Goal: Task Accomplishment & Management: Manage account settings

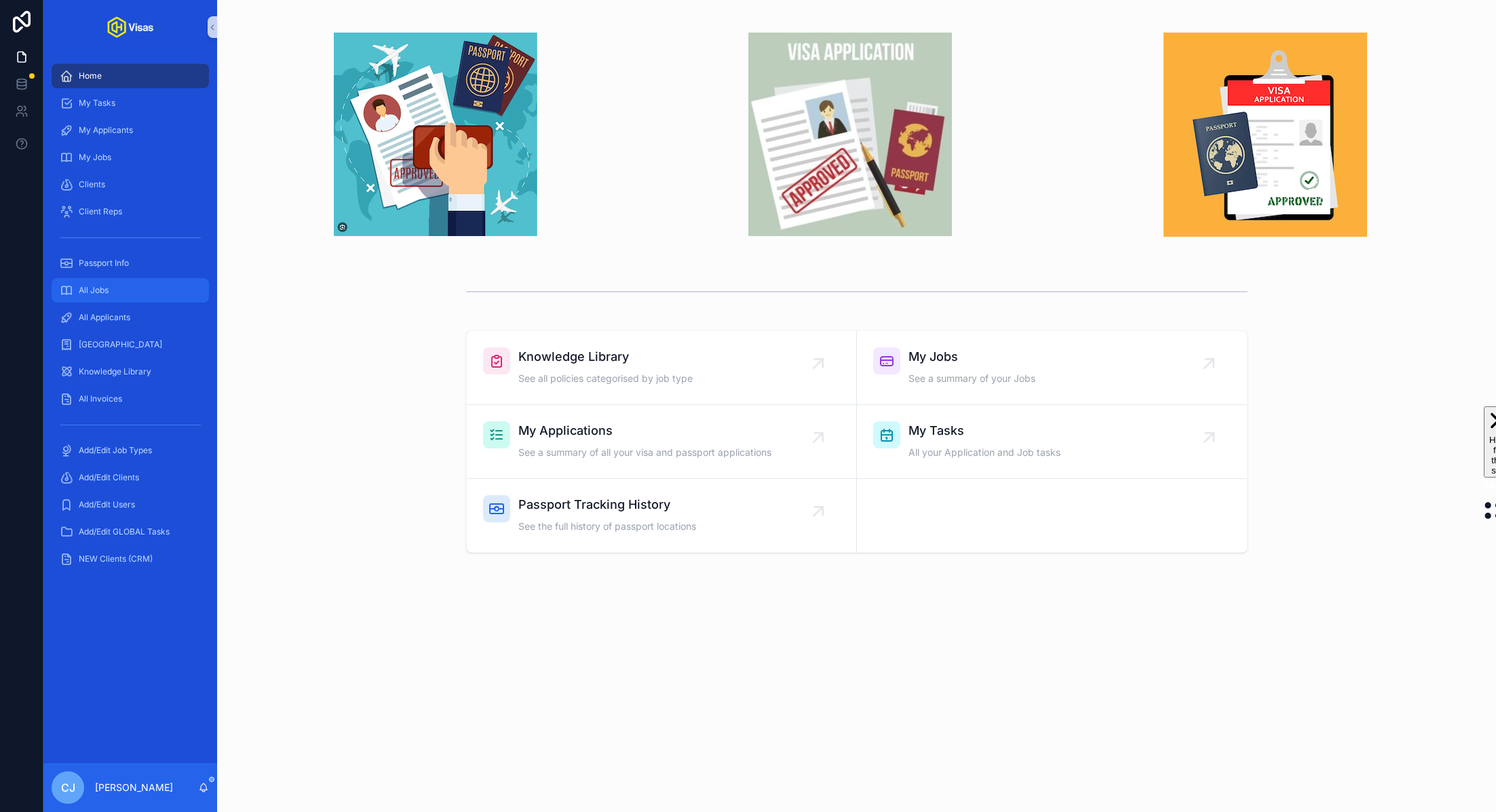
click at [95, 297] on div "All Jobs" at bounding box center [130, 290] width 141 height 22
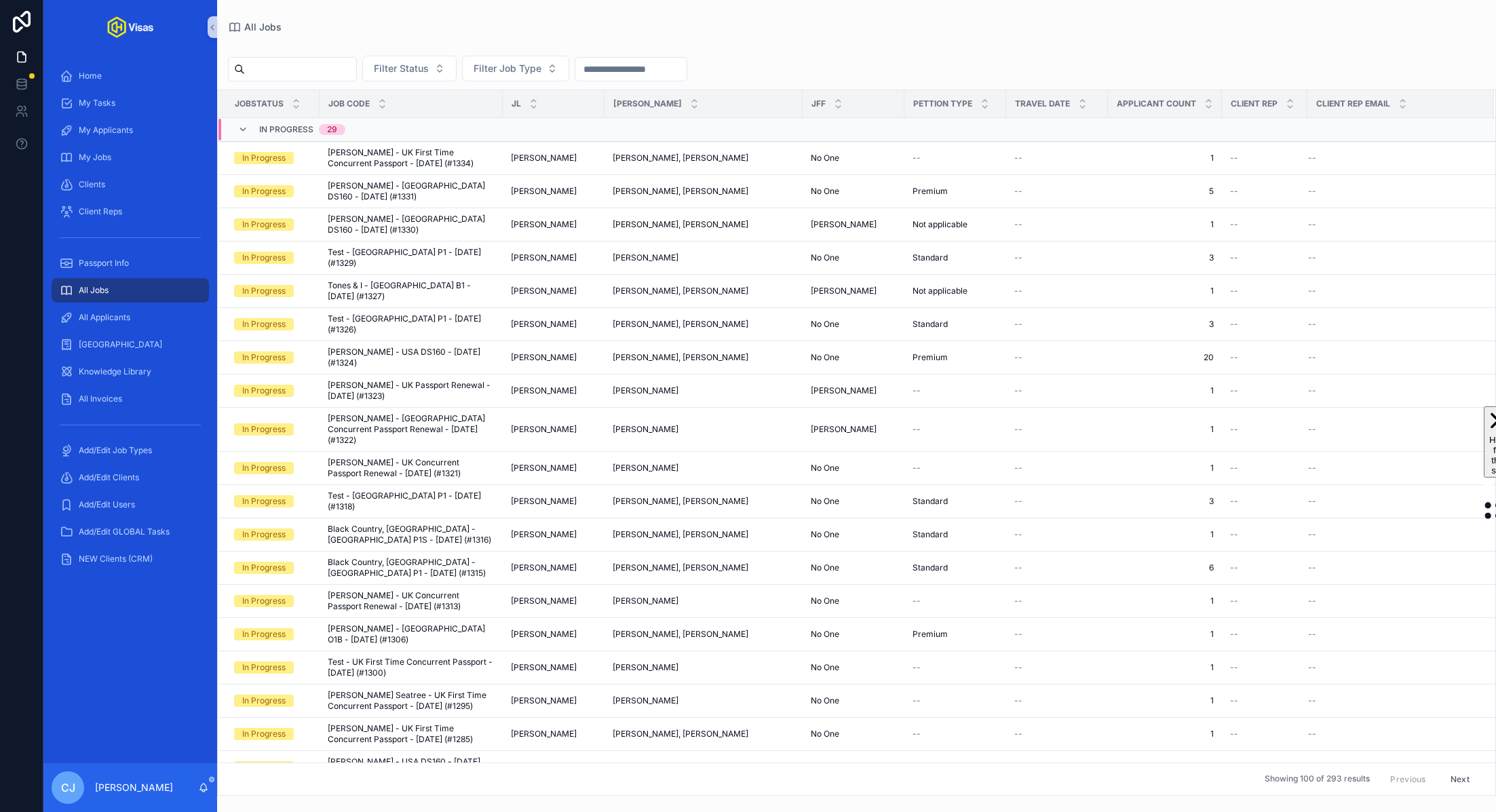
click at [282, 72] on input "scrollable content" at bounding box center [300, 69] width 111 height 19
type input "*****"
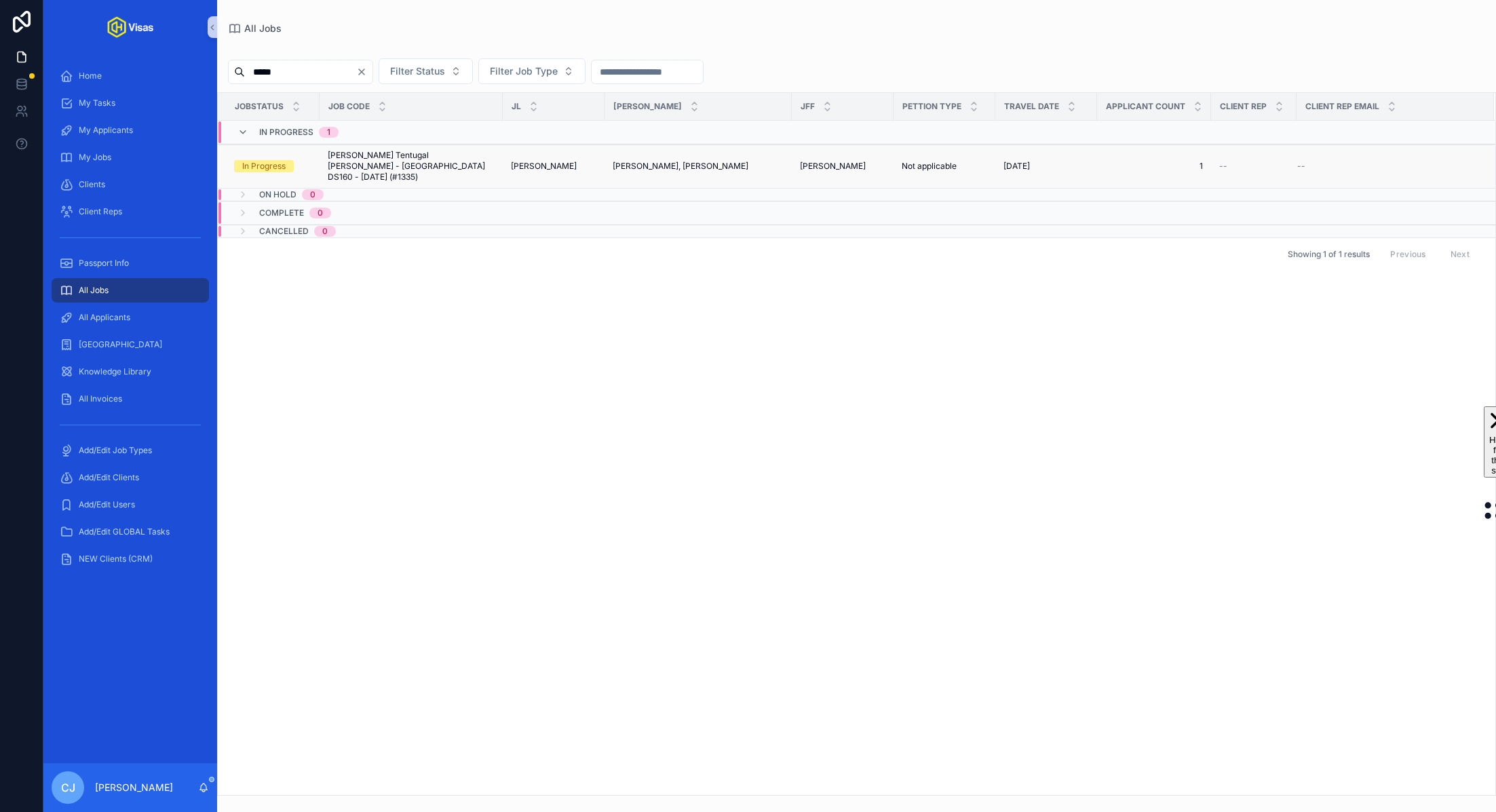
click at [363, 161] on span "Andre Tentugal Cardoso - USA DS160 - Sep/25 (#1335)" at bounding box center [411, 166] width 167 height 32
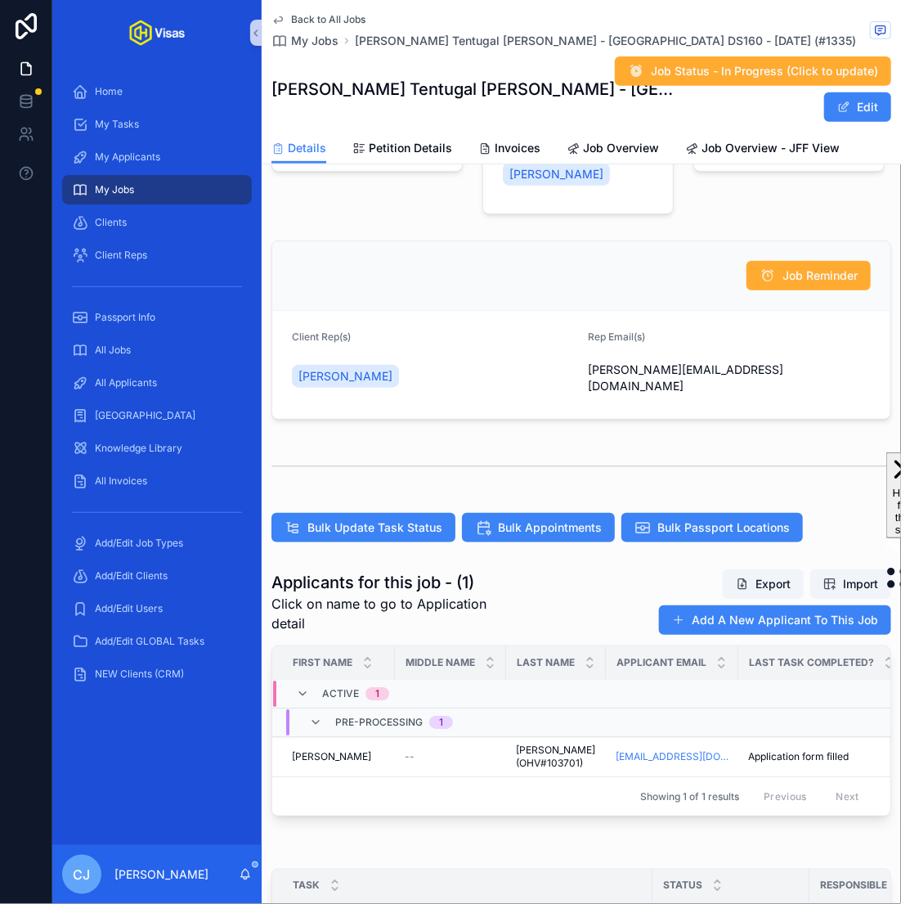
scroll to position [163, 0]
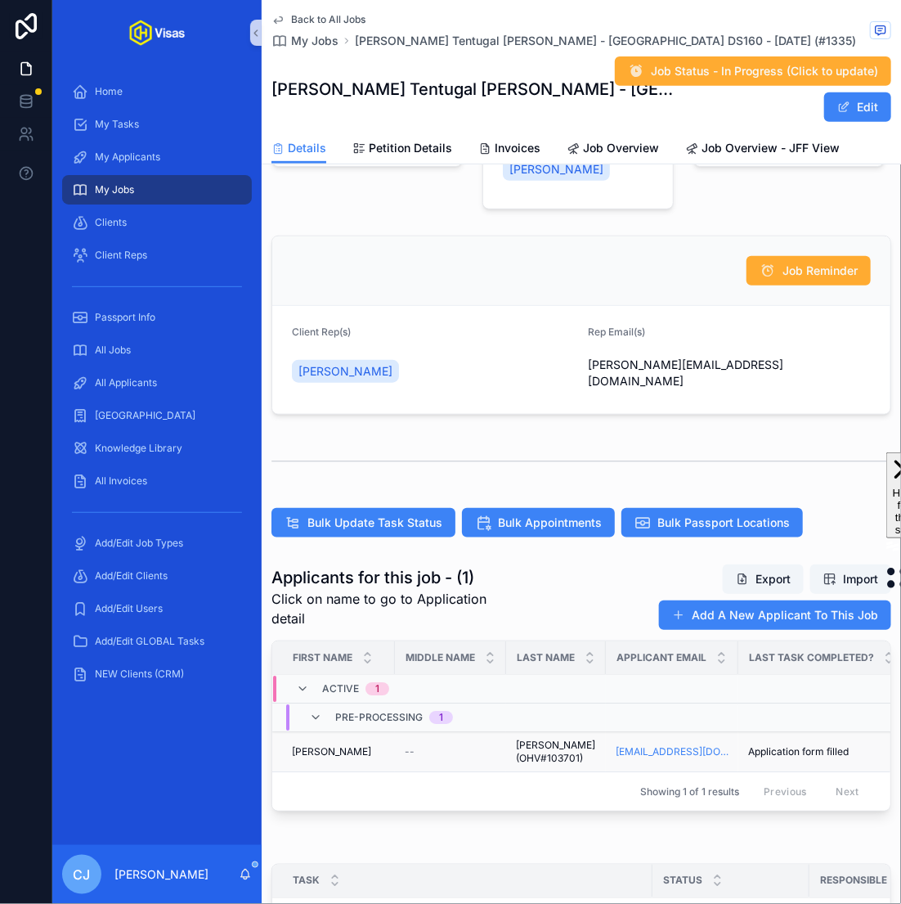
click at [447, 756] on div "--" at bounding box center [451, 751] width 92 height 13
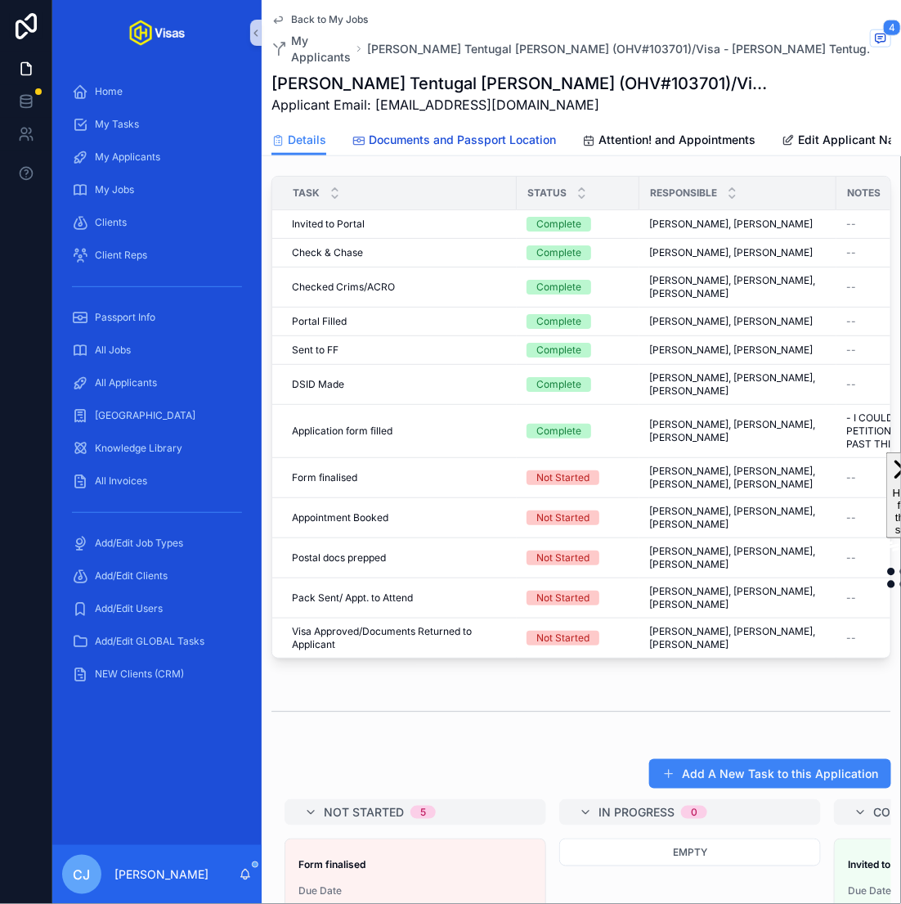
click at [495, 133] on span "Documents and Passport Location" at bounding box center [462, 140] width 187 height 16
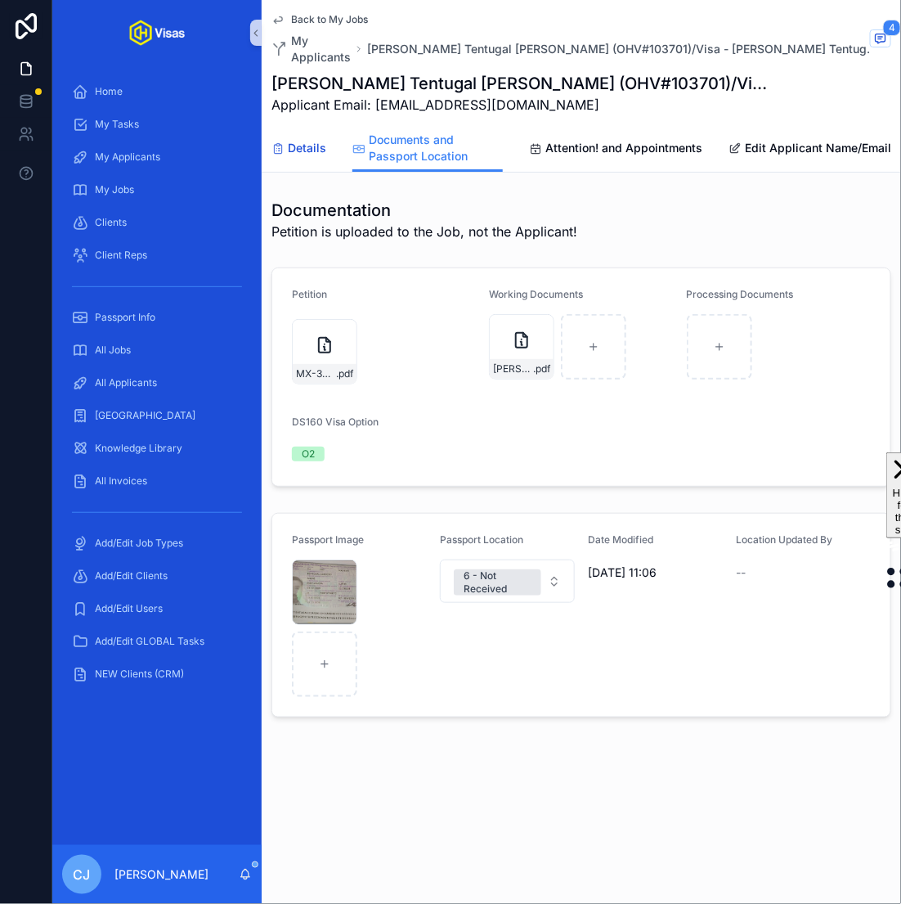
click at [295, 150] on span "Details" at bounding box center [307, 148] width 38 height 16
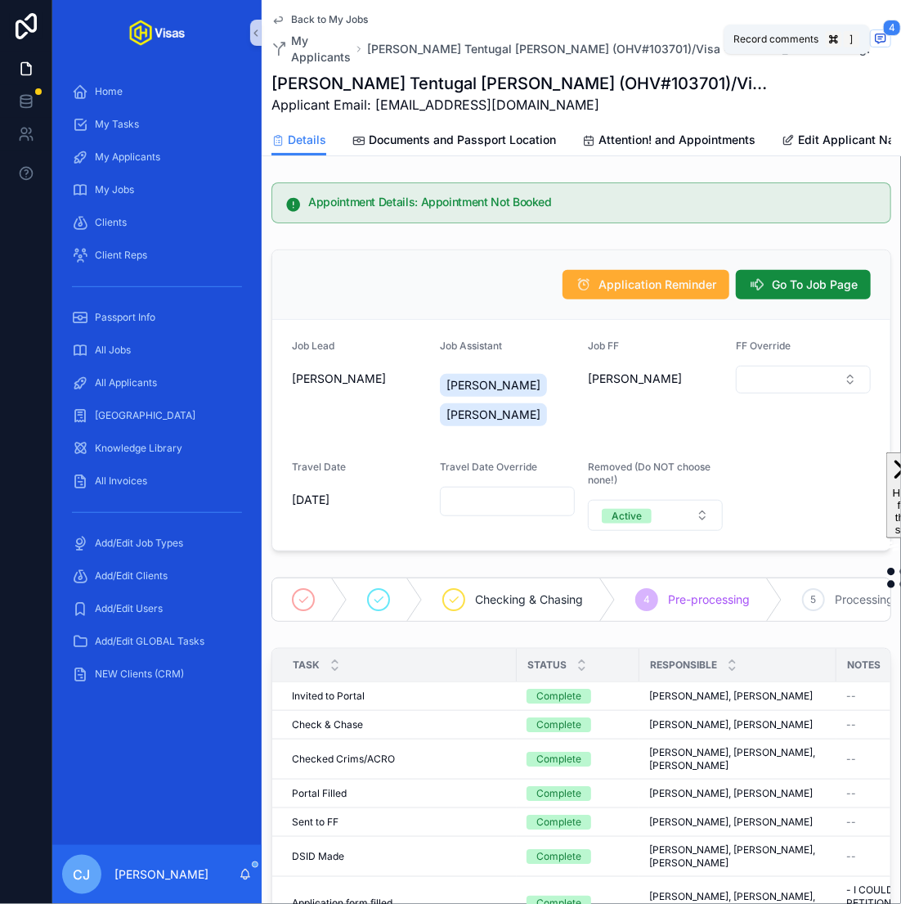
click at [882, 34] on icon "scrollable content" at bounding box center [881, 38] width 10 height 9
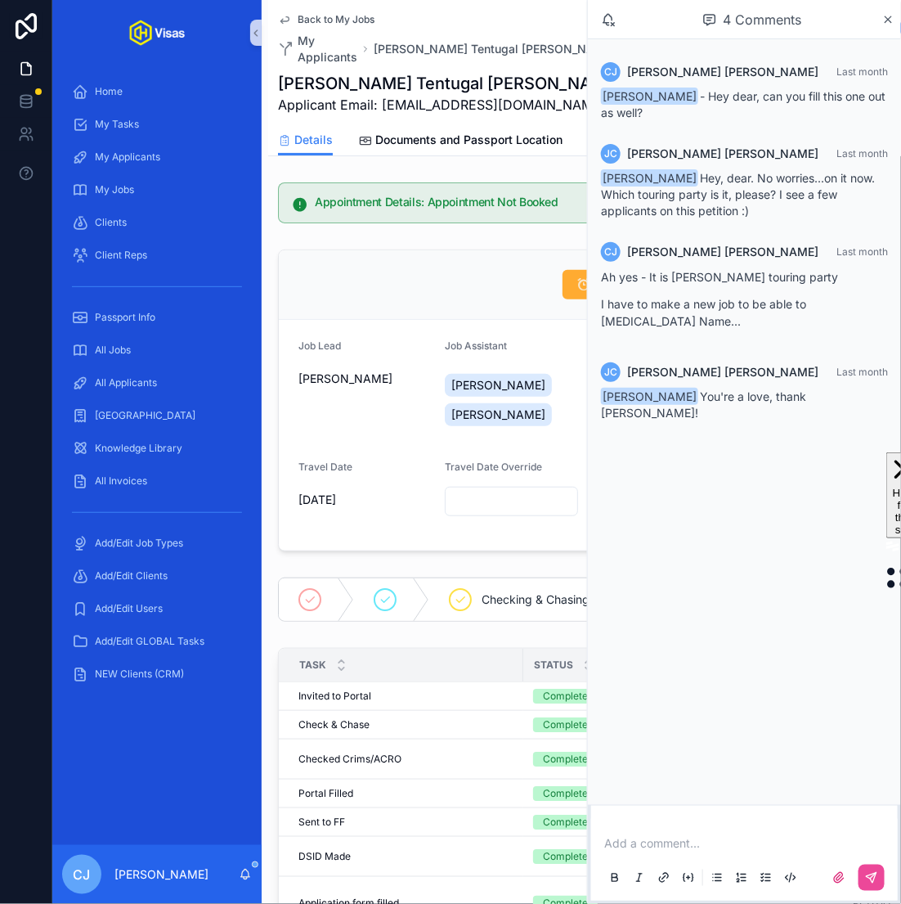
click at [411, 215] on div "Appointment Details: Appointment Not Booked" at bounding box center [584, 202] width 613 height 41
click at [436, 252] on div "Application Reminder Go To Job Page" at bounding box center [585, 285] width 612 height 70
click at [886, 23] on icon "scrollable content" at bounding box center [888, 19] width 12 height 13
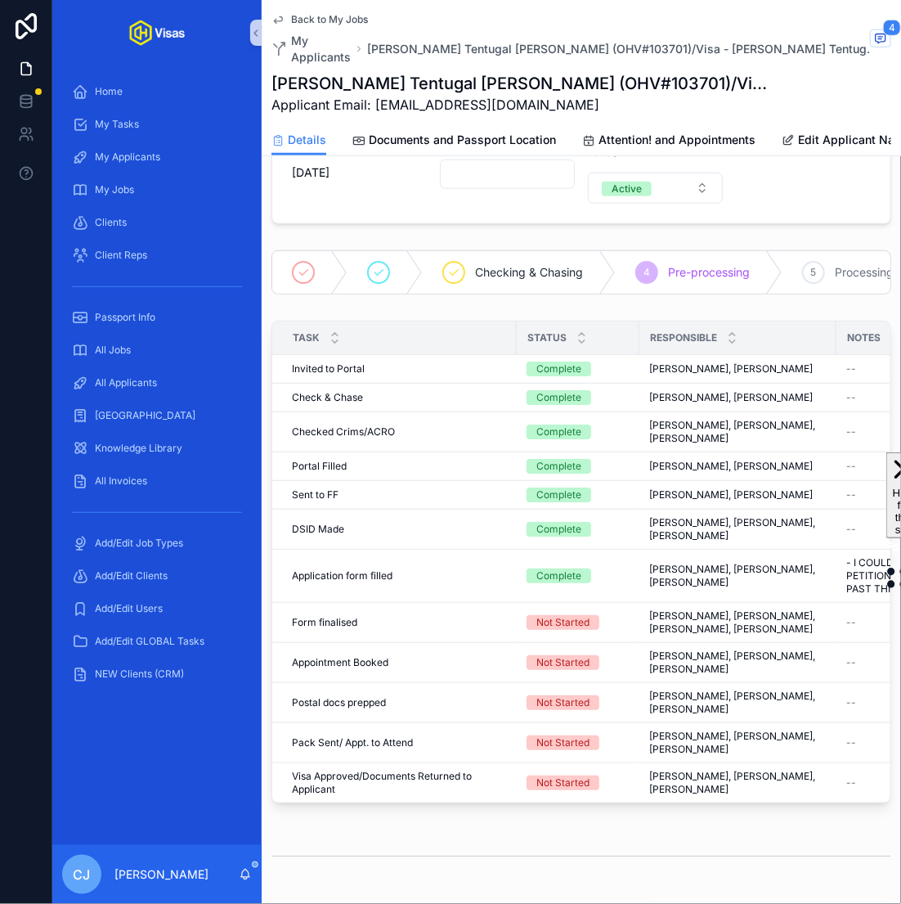
scroll to position [378, 0]
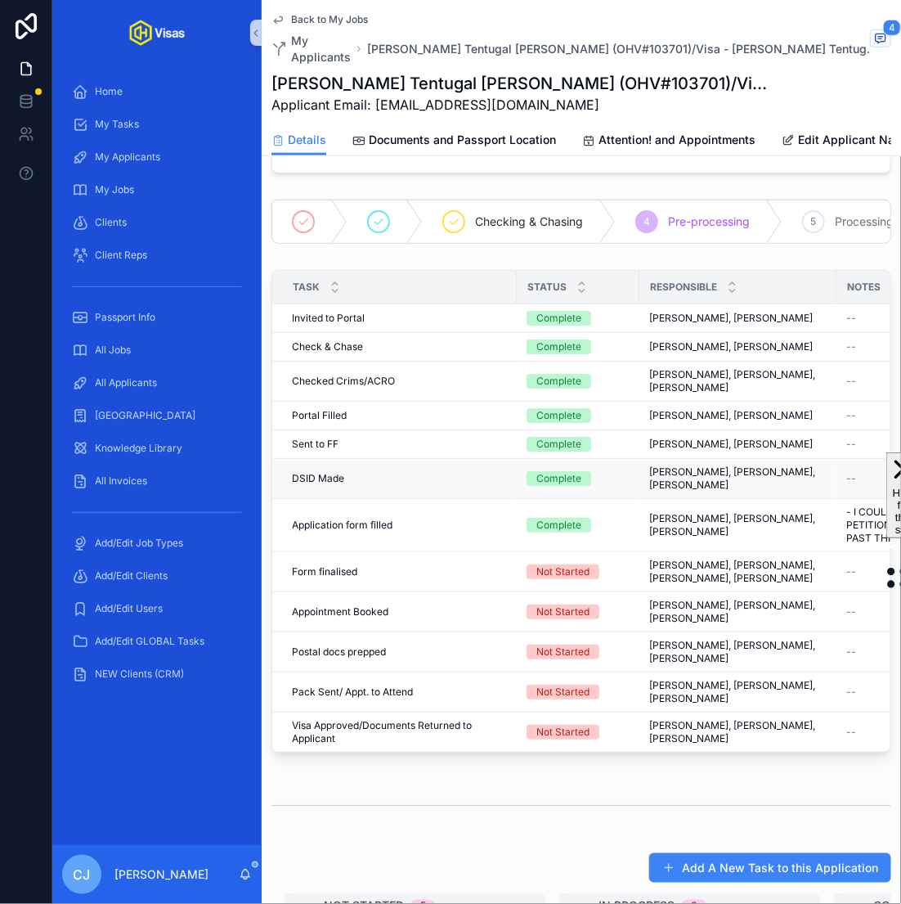
click at [294, 477] on span "DSID Made" at bounding box center [318, 478] width 52 height 13
click at [477, 148] on link "Documents and Passport Location" at bounding box center [454, 141] width 204 height 33
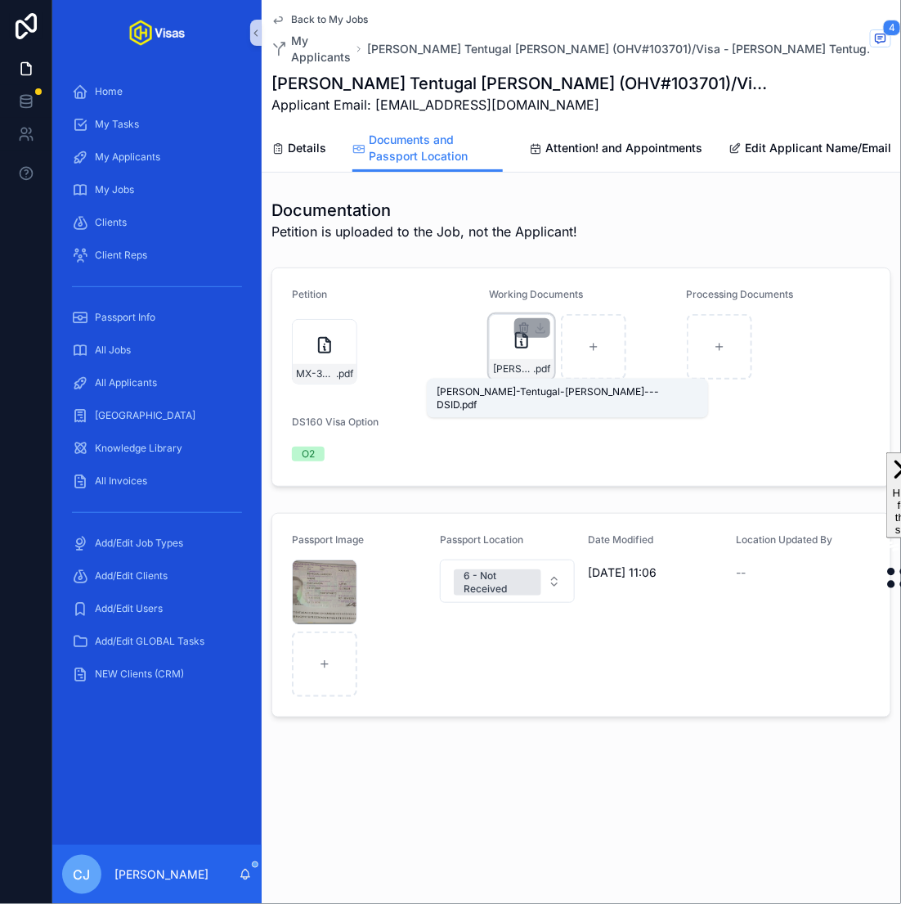
click at [514, 372] on span "Andre-Tentugal-Cardoso---DSID" at bounding box center [513, 368] width 40 height 13
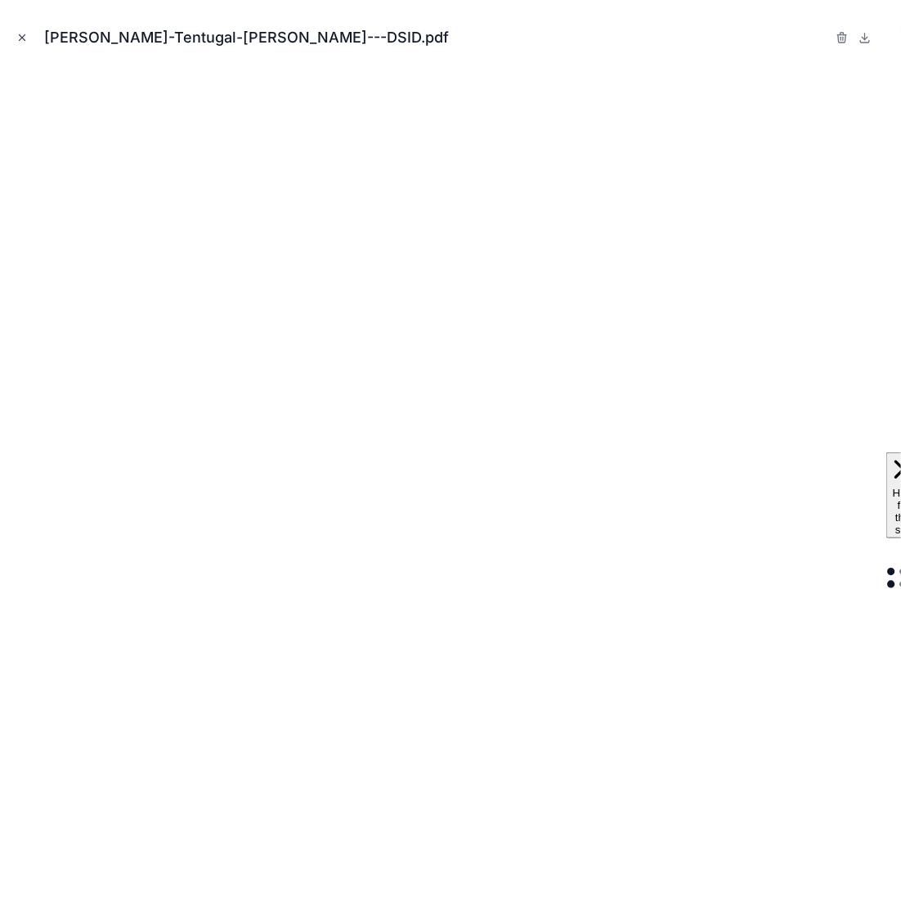
click at [25, 38] on icon "Close modal" at bounding box center [21, 37] width 11 height 11
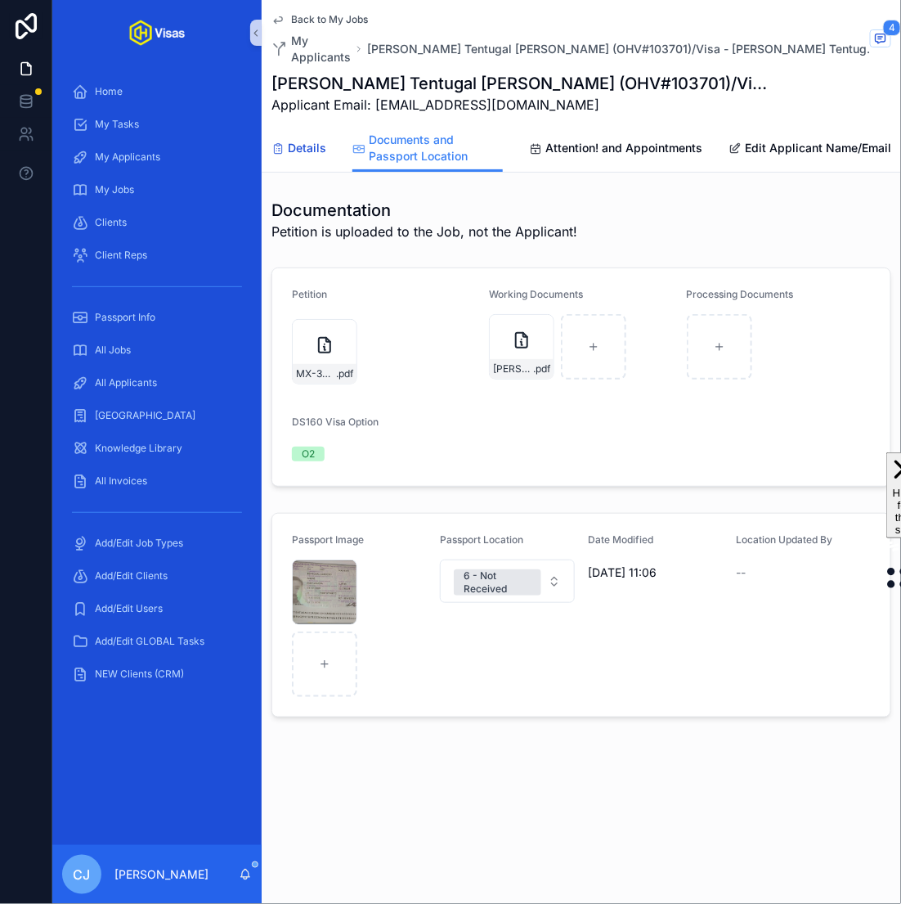
click at [292, 140] on span "Details" at bounding box center [307, 148] width 38 height 16
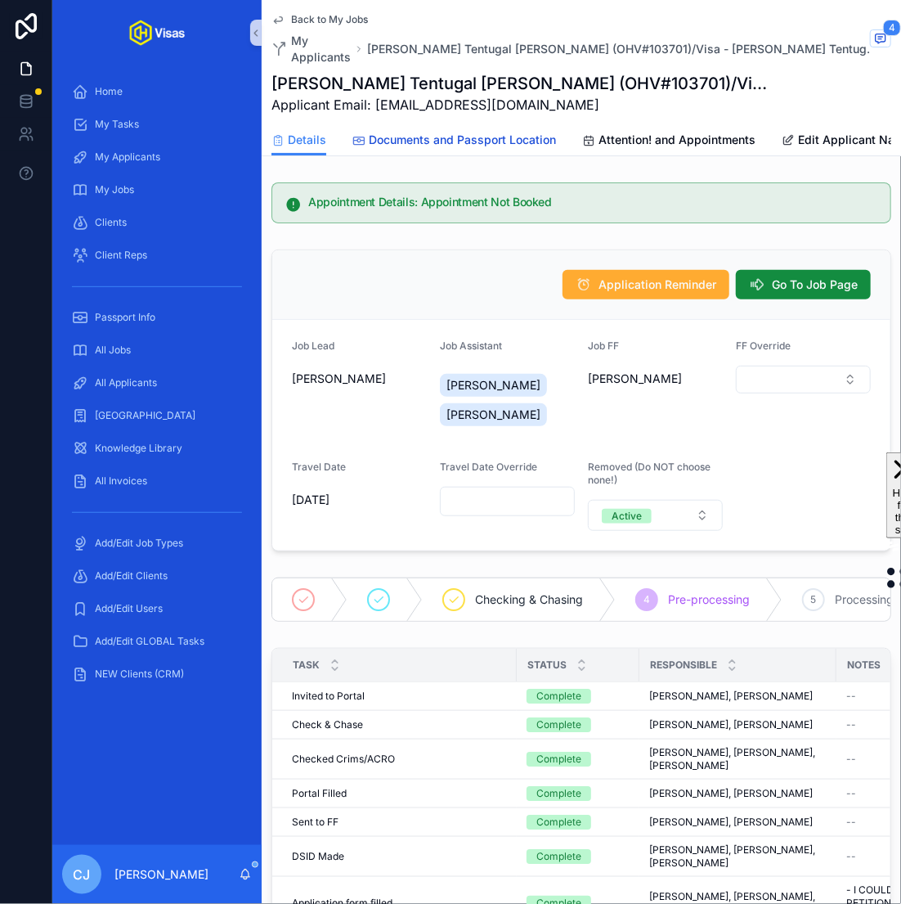
click at [477, 142] on span "Documents and Passport Location" at bounding box center [462, 140] width 187 height 16
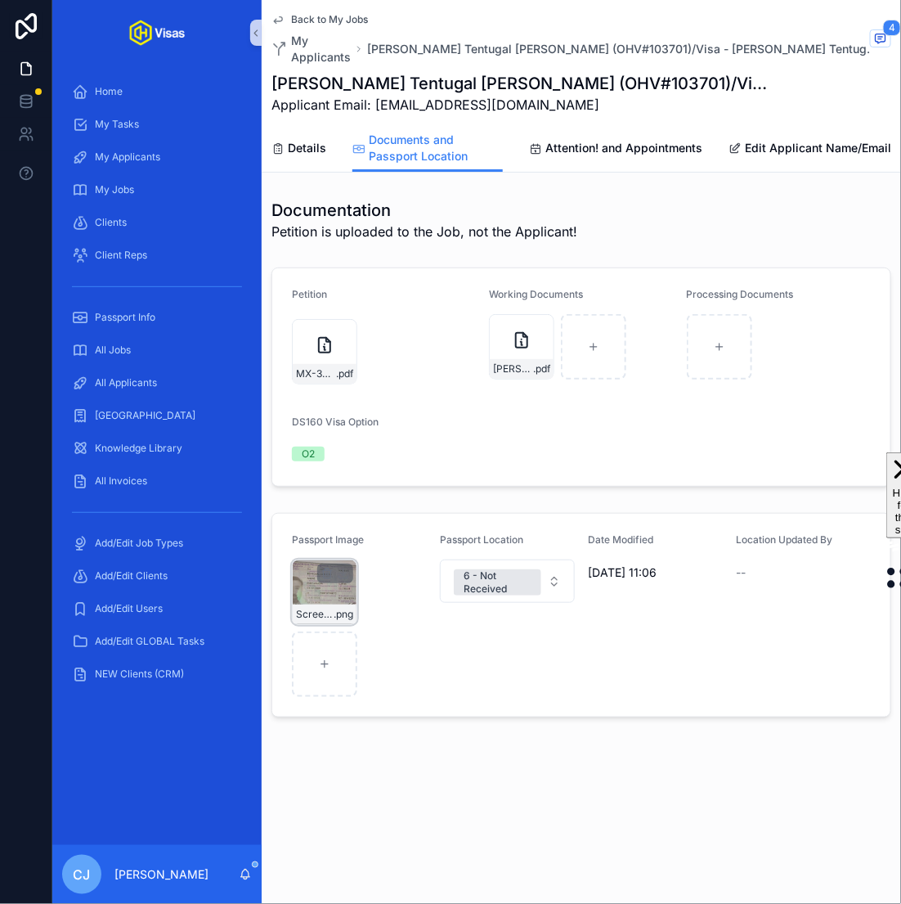
click at [305, 599] on div "Screenshot-2025-09-30-at-12.06.54-pm .png" at bounding box center [324, 591] width 65 height 65
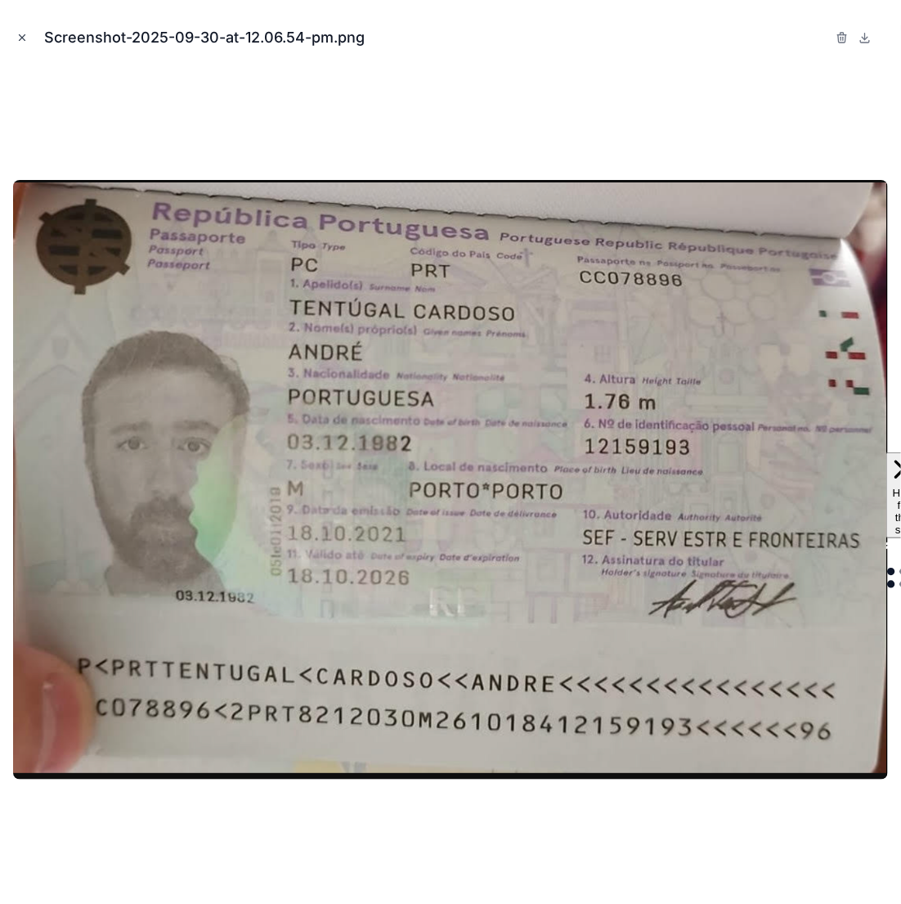
click at [20, 37] on icon "Close modal" at bounding box center [21, 37] width 11 height 11
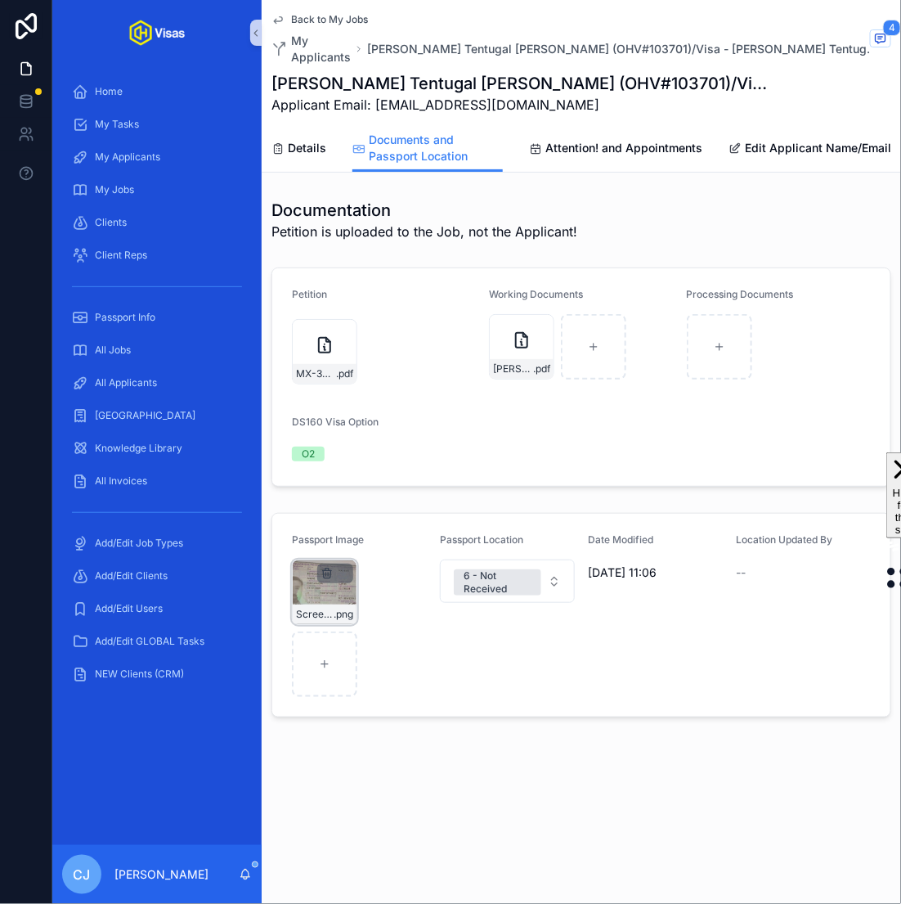
click at [326, 571] on icon "scrollable content" at bounding box center [327, 571] width 9 height 0
click at [357, 543] on icon "scrollable content" at bounding box center [360, 542] width 7 height 7
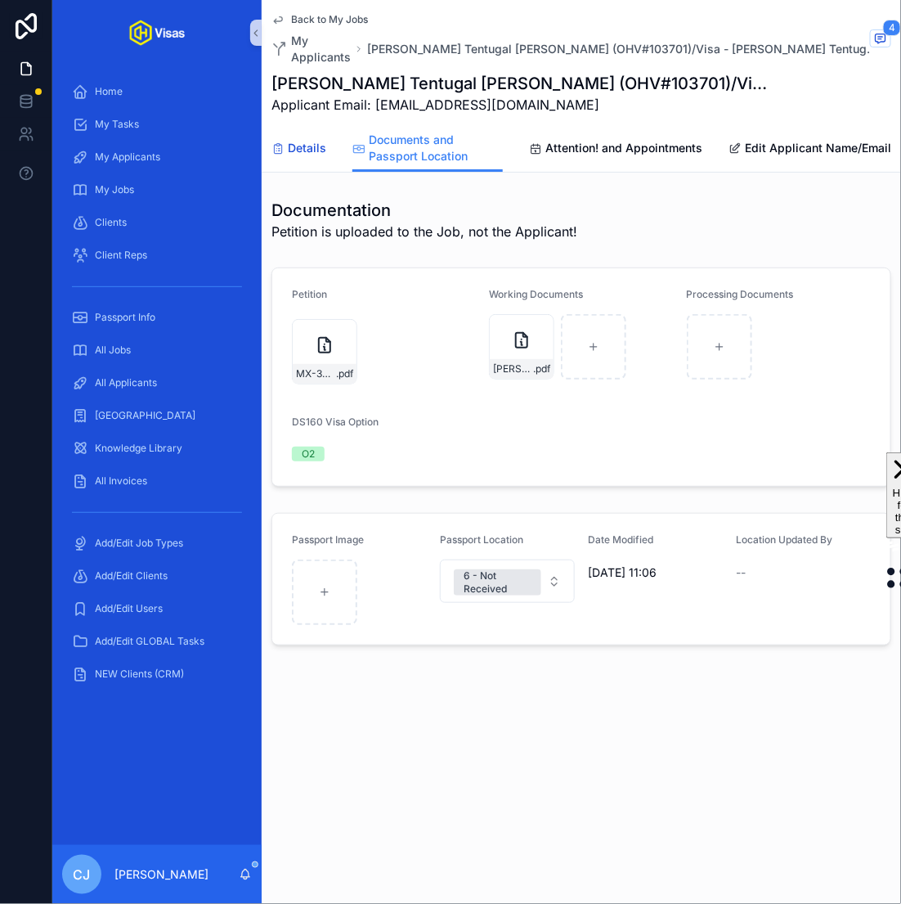
click at [303, 154] on span "Details" at bounding box center [307, 148] width 38 height 16
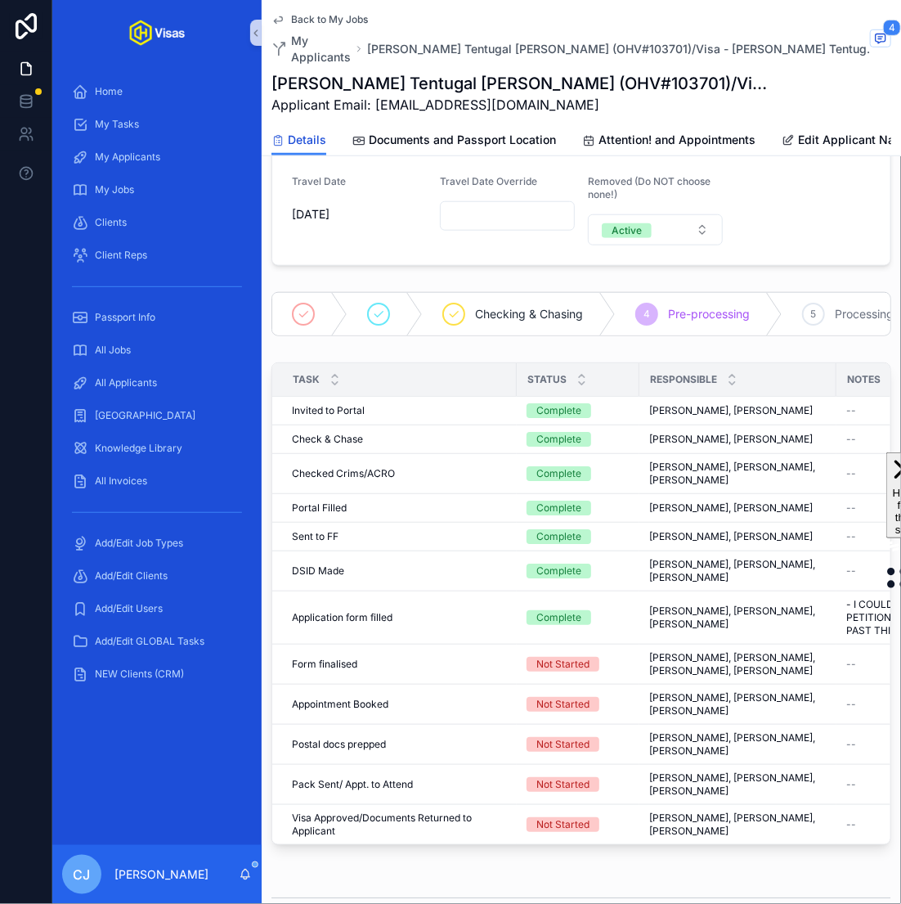
scroll to position [294, 0]
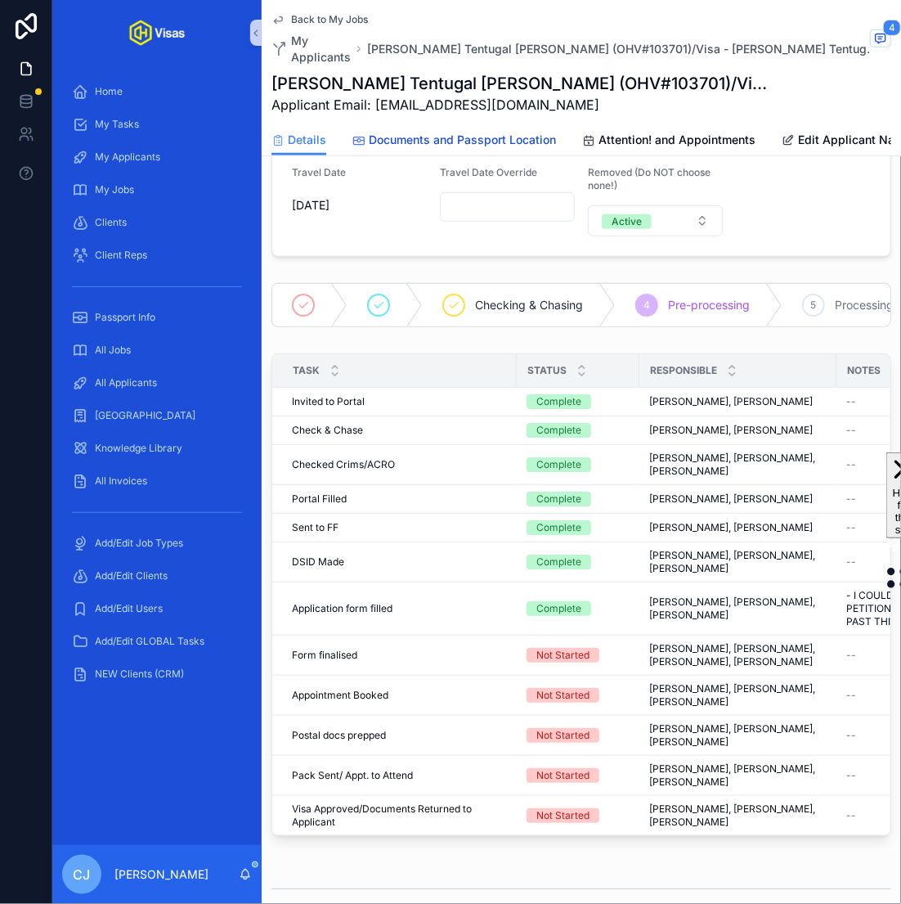
click at [467, 137] on span "Documents and Passport Location" at bounding box center [462, 140] width 187 height 16
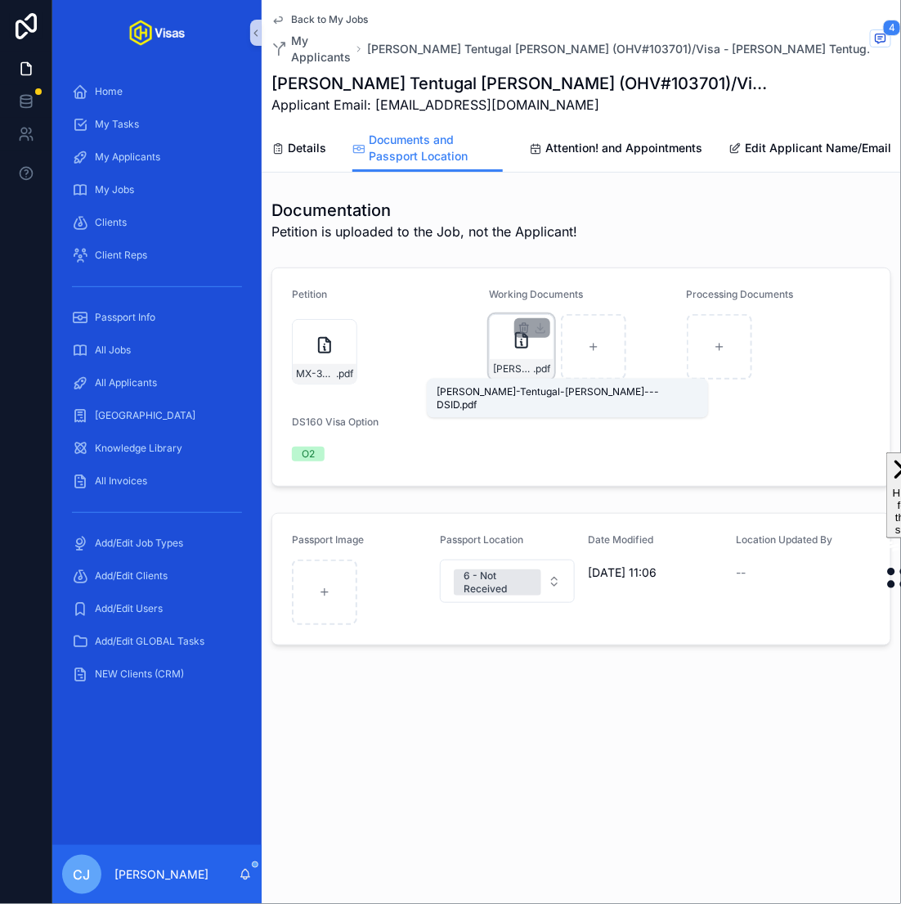
click at [526, 368] on span "Andre-Tentugal-Cardoso---DSID" at bounding box center [513, 368] width 40 height 13
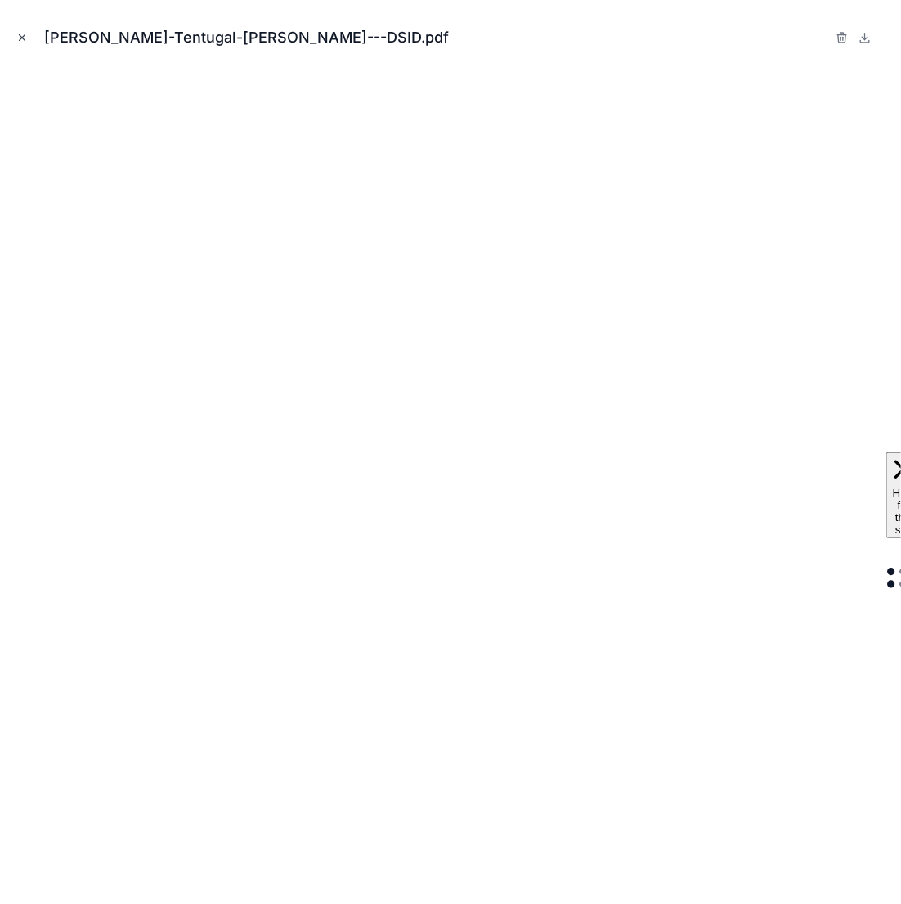
click at [16, 37] on icon "Close modal" at bounding box center [21, 37] width 11 height 11
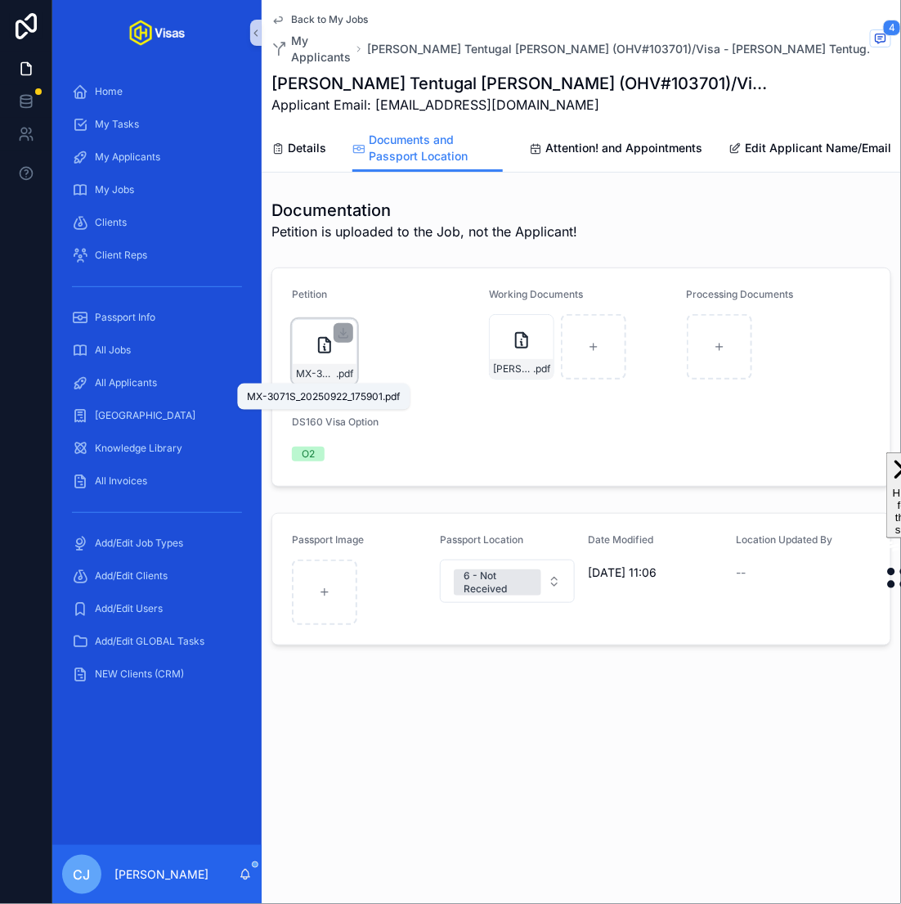
click at [308, 368] on span "MX-3071S_20250922_175901" at bounding box center [316, 373] width 40 height 13
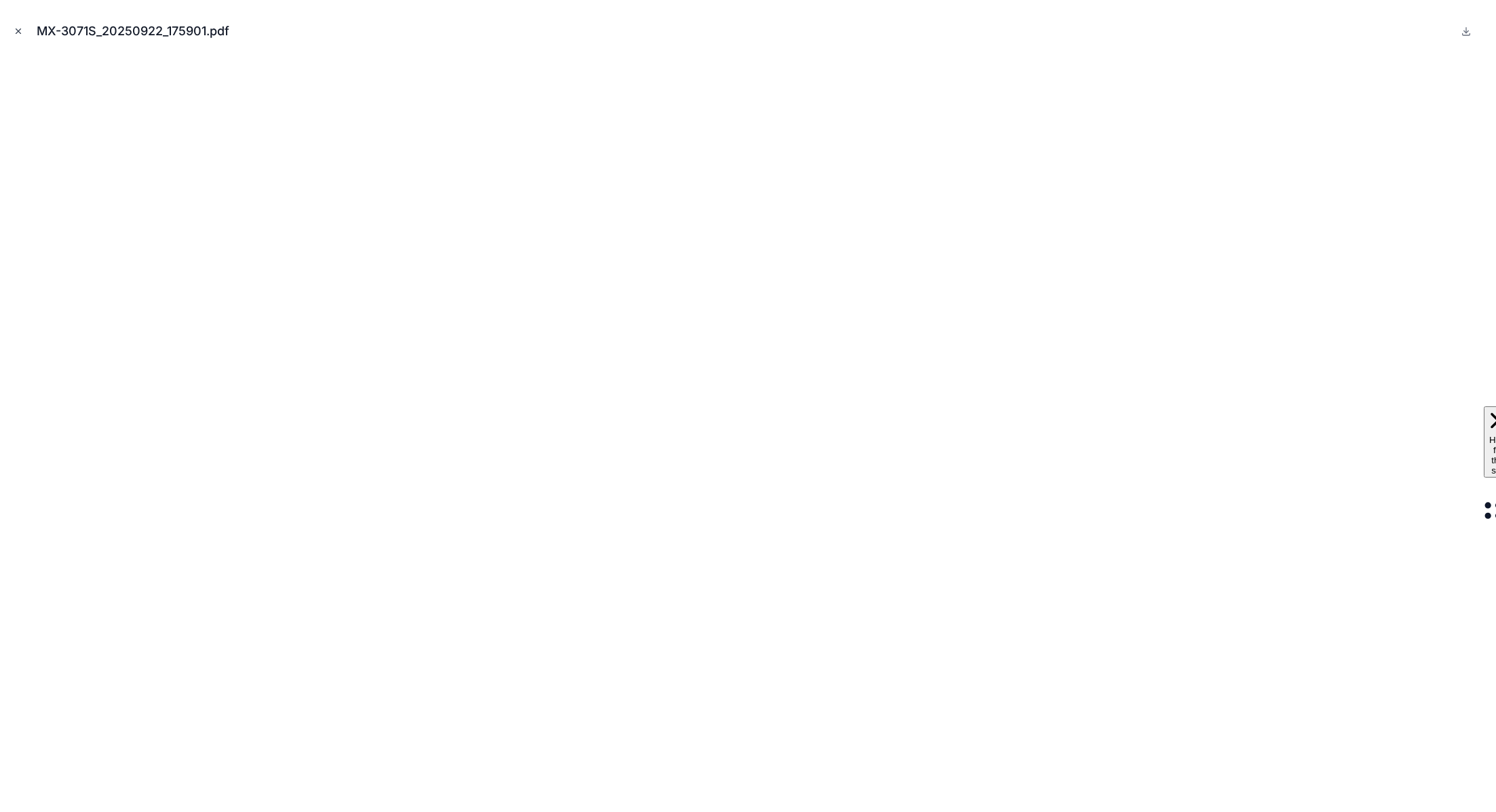
click at [13, 27] on icon "Close modal" at bounding box center [17, 31] width 9 height 9
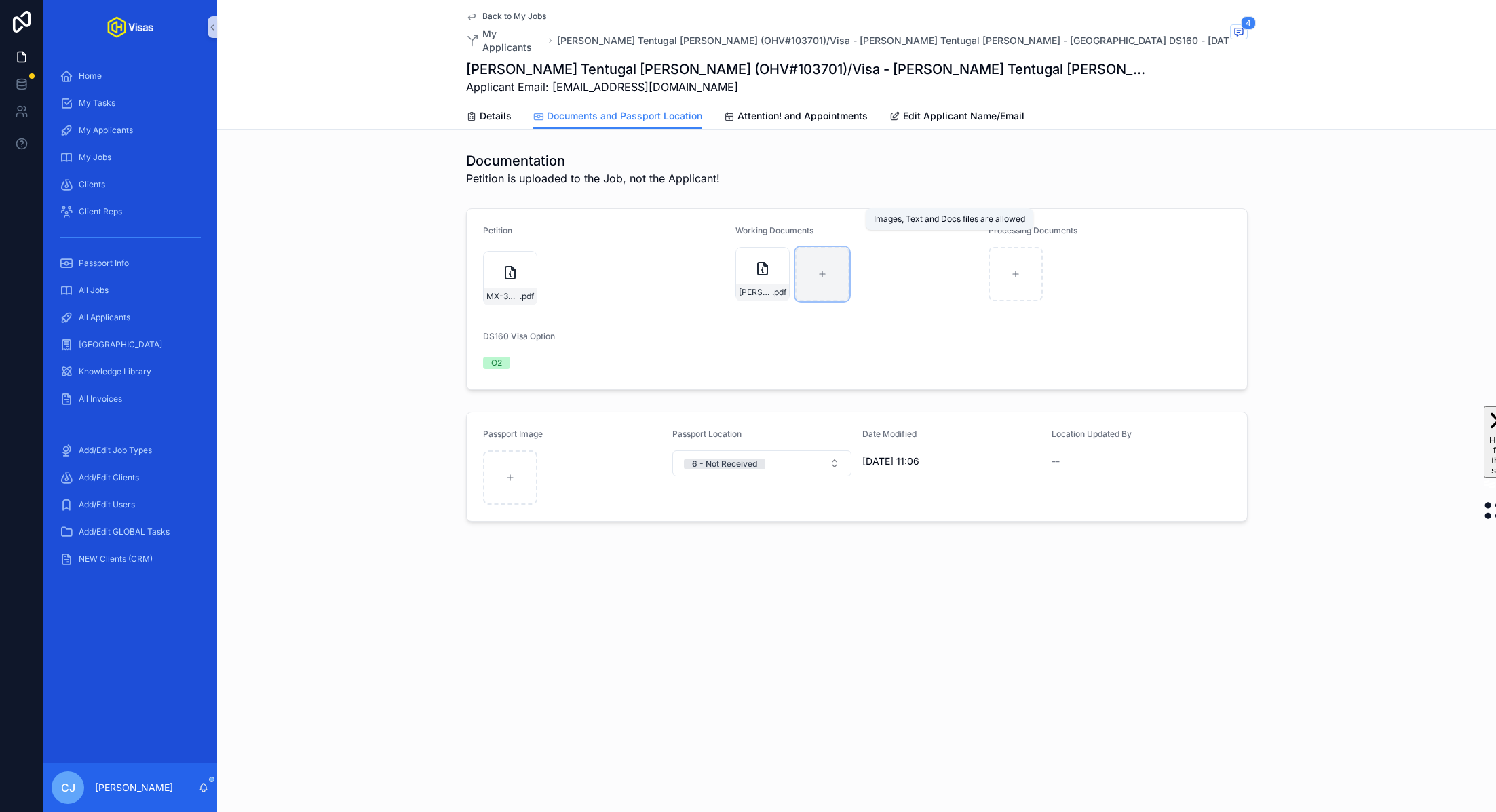
click at [747, 270] on div "scrollable content" at bounding box center [821, 274] width 54 height 54
type input "**********"
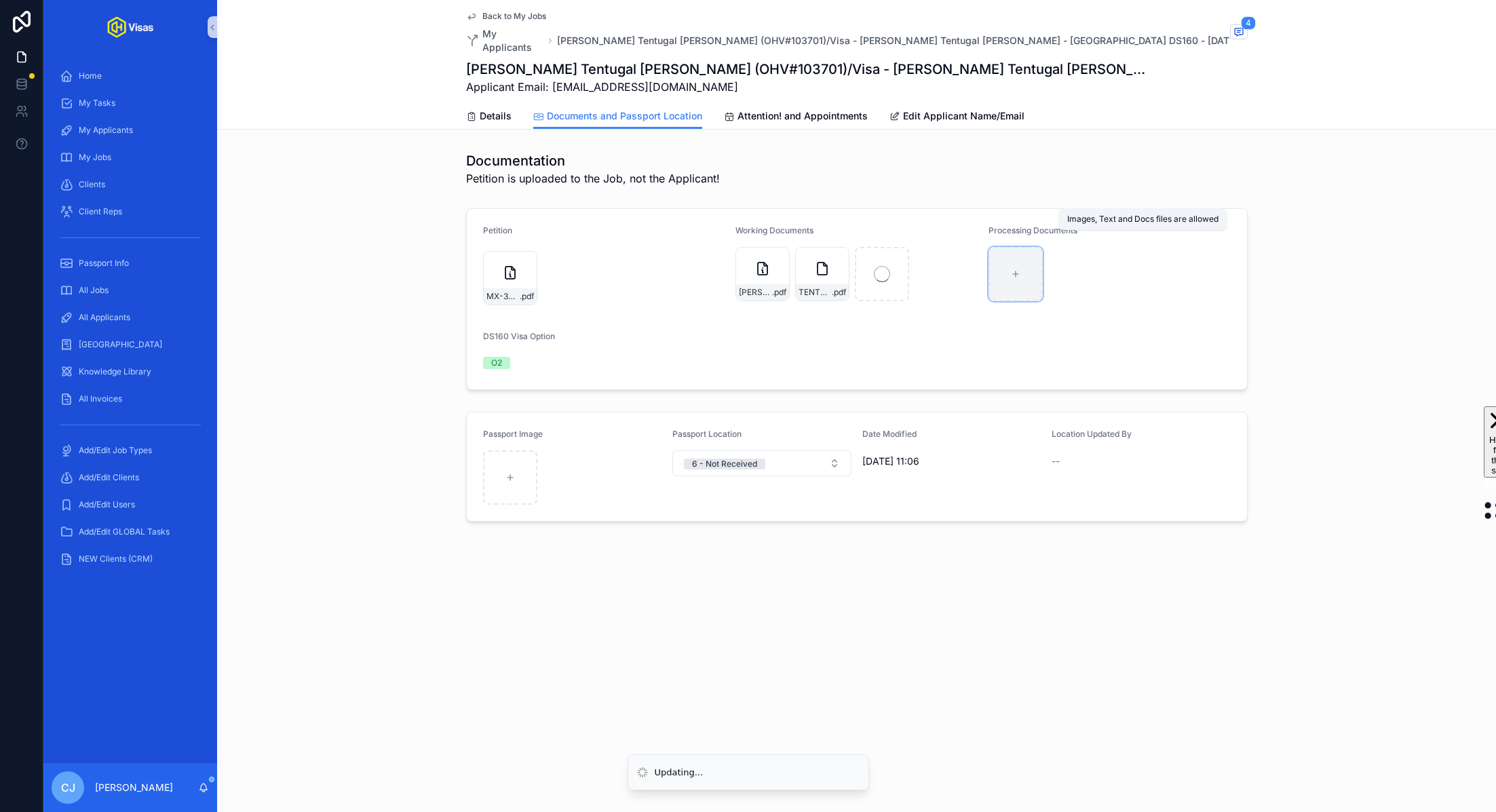
click at [747, 270] on icon "scrollable content" at bounding box center [1015, 274] width 9 height 9
type input "**********"
click at [483, 109] on span "Details" at bounding box center [495, 116] width 32 height 13
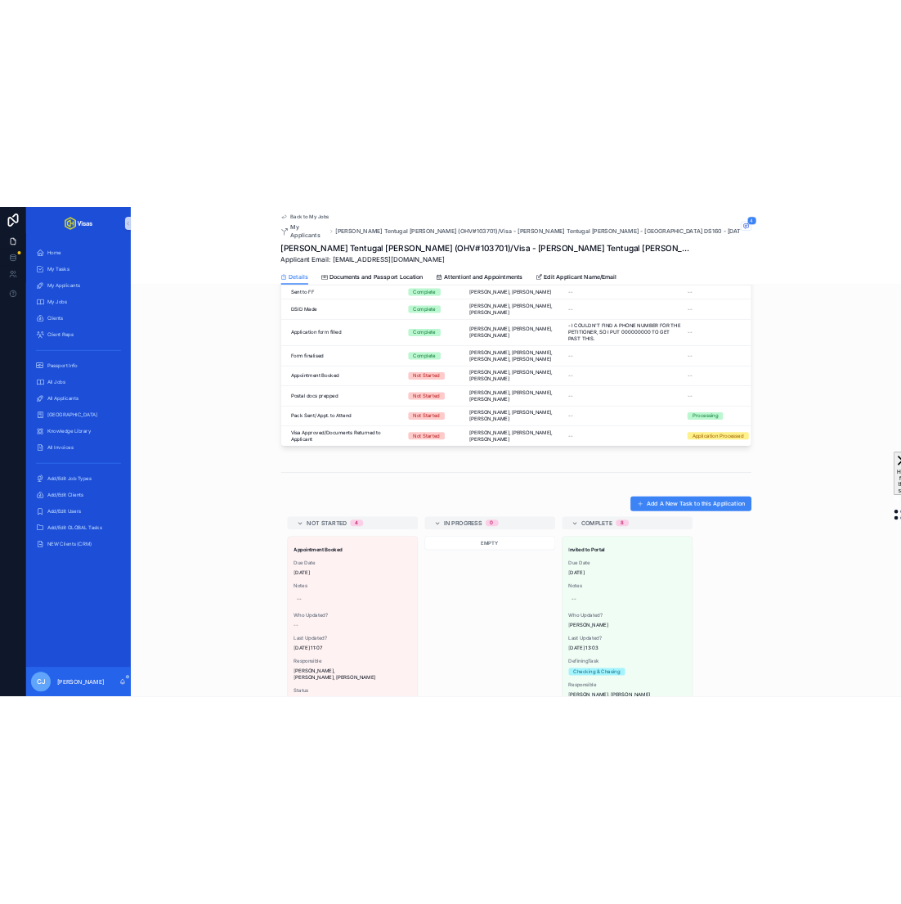
scroll to position [704, 0]
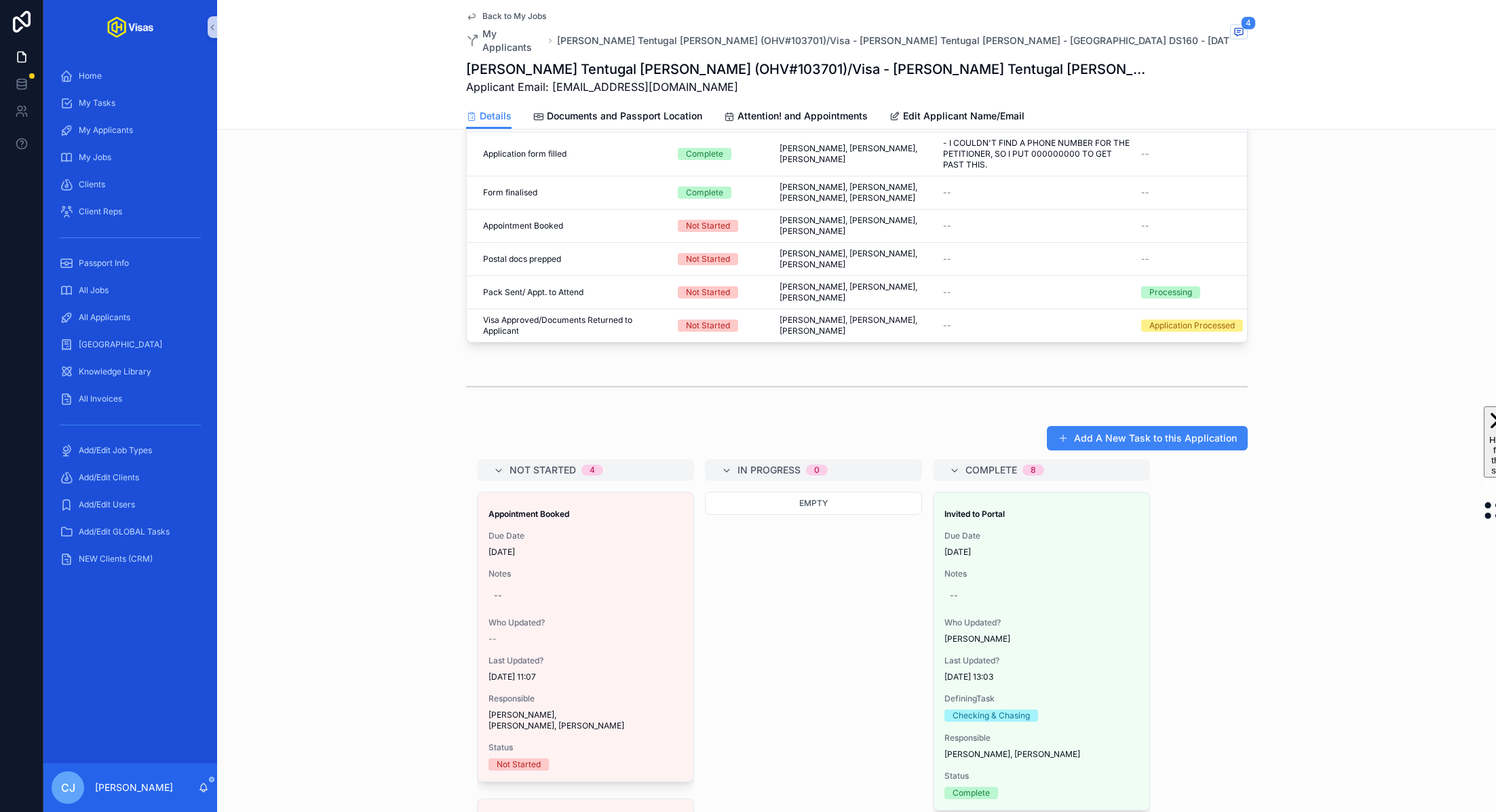
drag, startPoint x: 558, startPoint y: 579, endPoint x: 638, endPoint y: 15, distance: 569.6
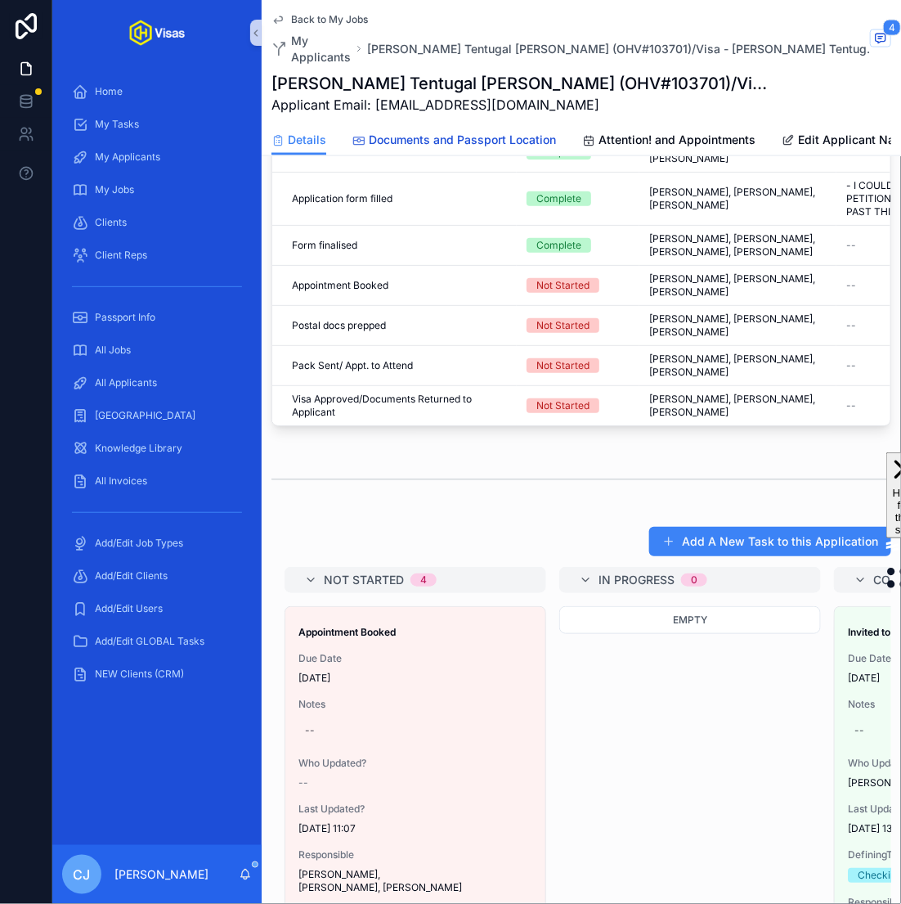
click at [429, 139] on span "Documents and Passport Location" at bounding box center [462, 140] width 187 height 16
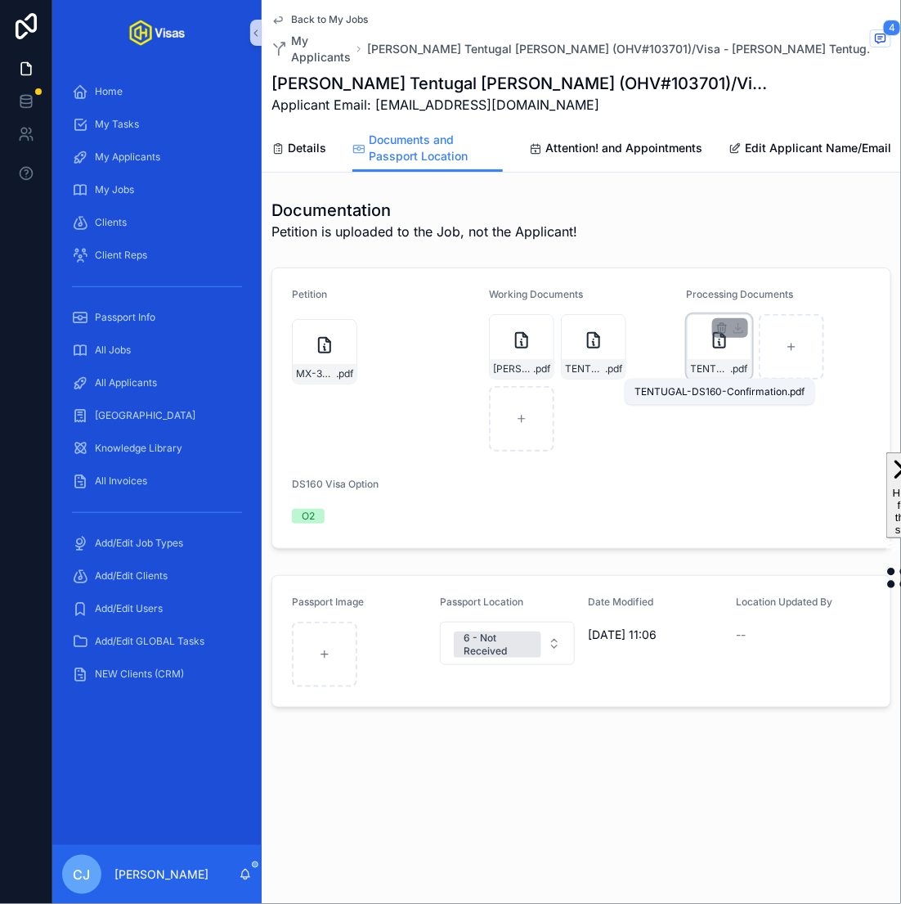
click at [731, 375] on span ".pdf" at bounding box center [739, 368] width 17 height 13
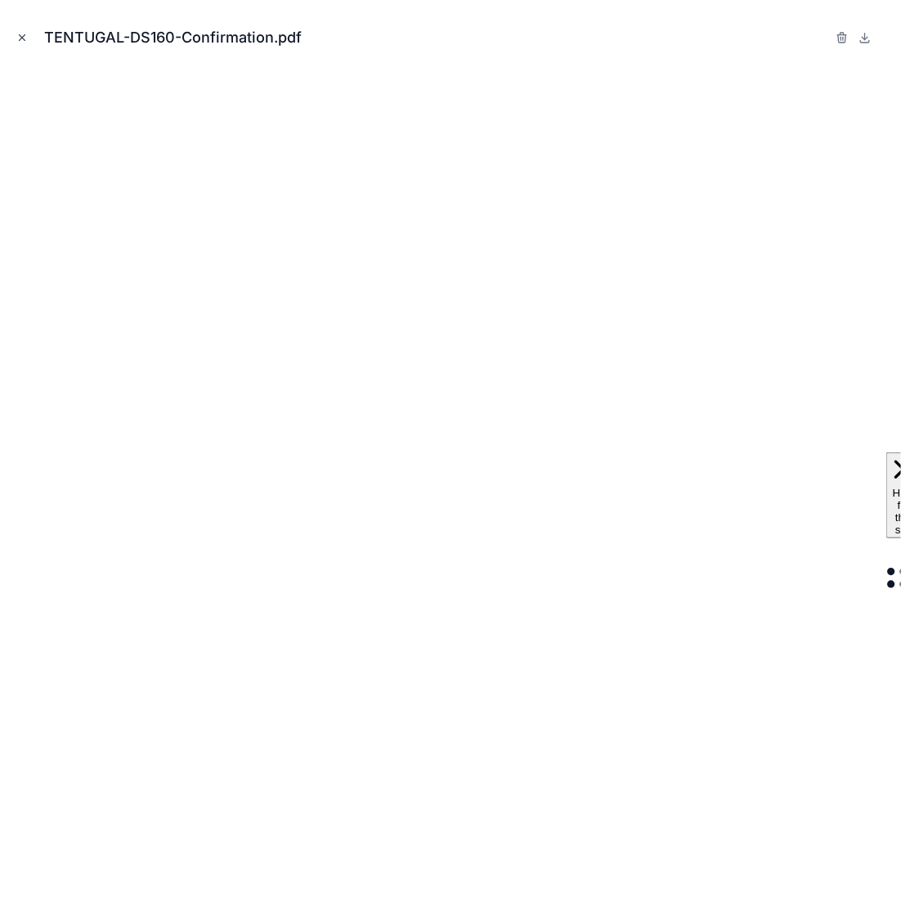
click at [26, 32] on icon "Close modal" at bounding box center [21, 37] width 11 height 11
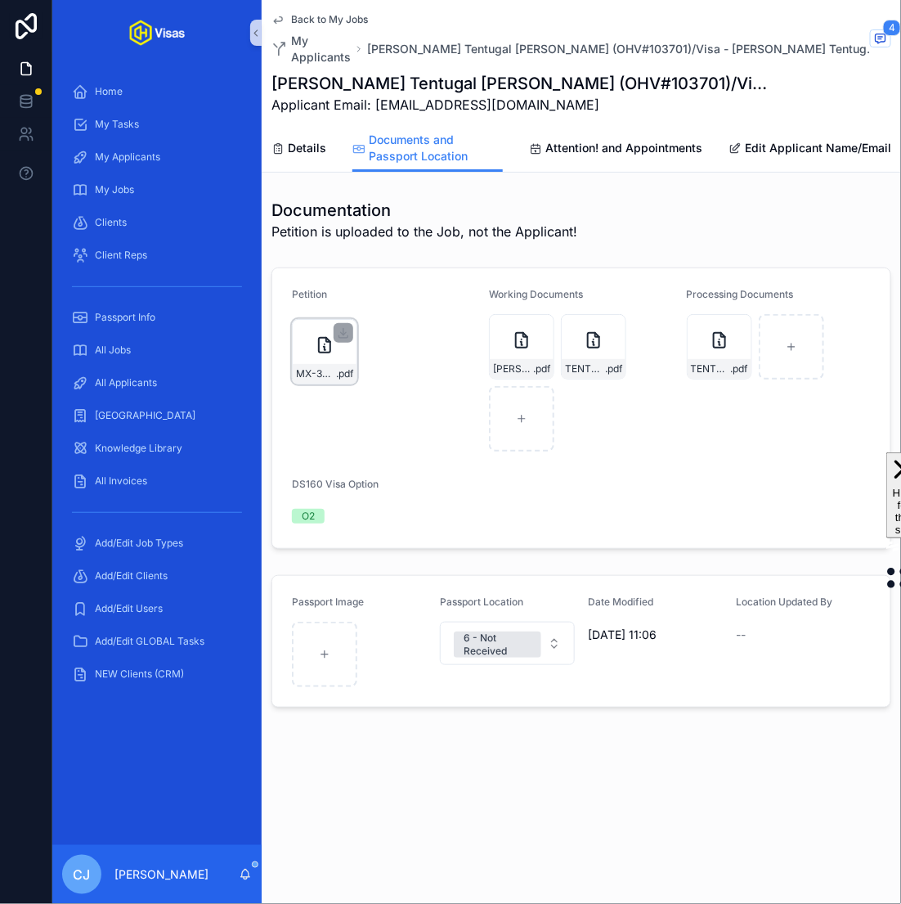
click at [335, 364] on div "MX-3071S_20250922_175901 .pdf" at bounding box center [325, 374] width 64 height 20
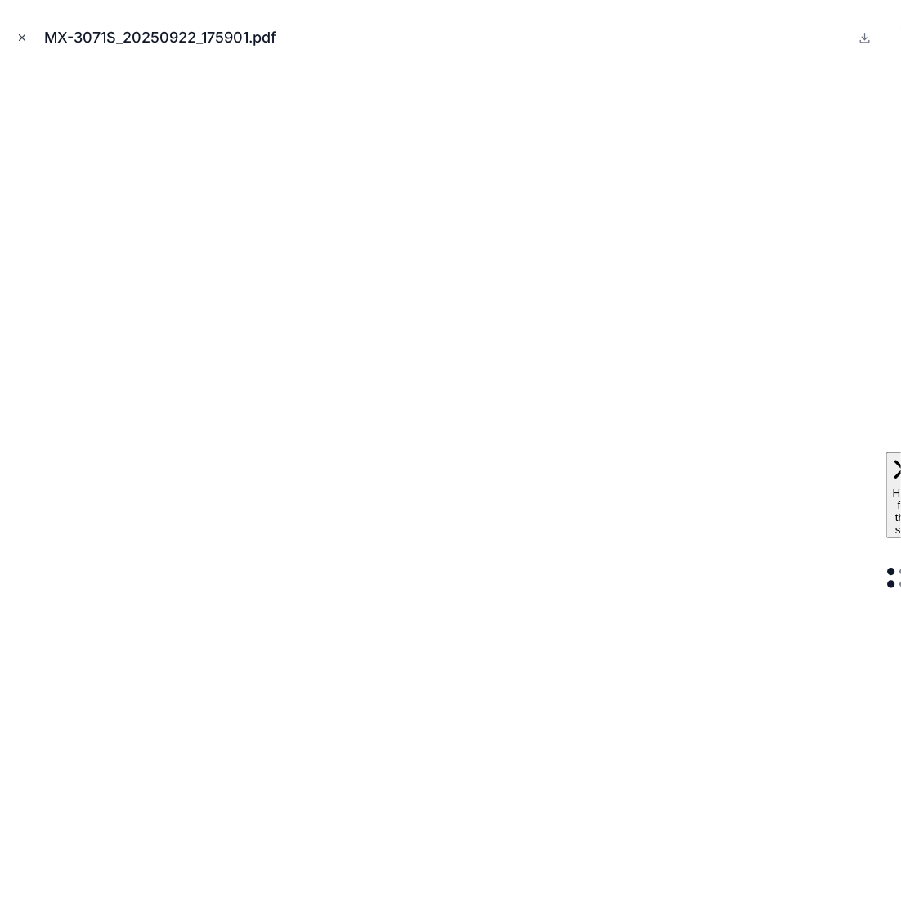
click at [20, 40] on icon "Close modal" at bounding box center [21, 37] width 11 height 11
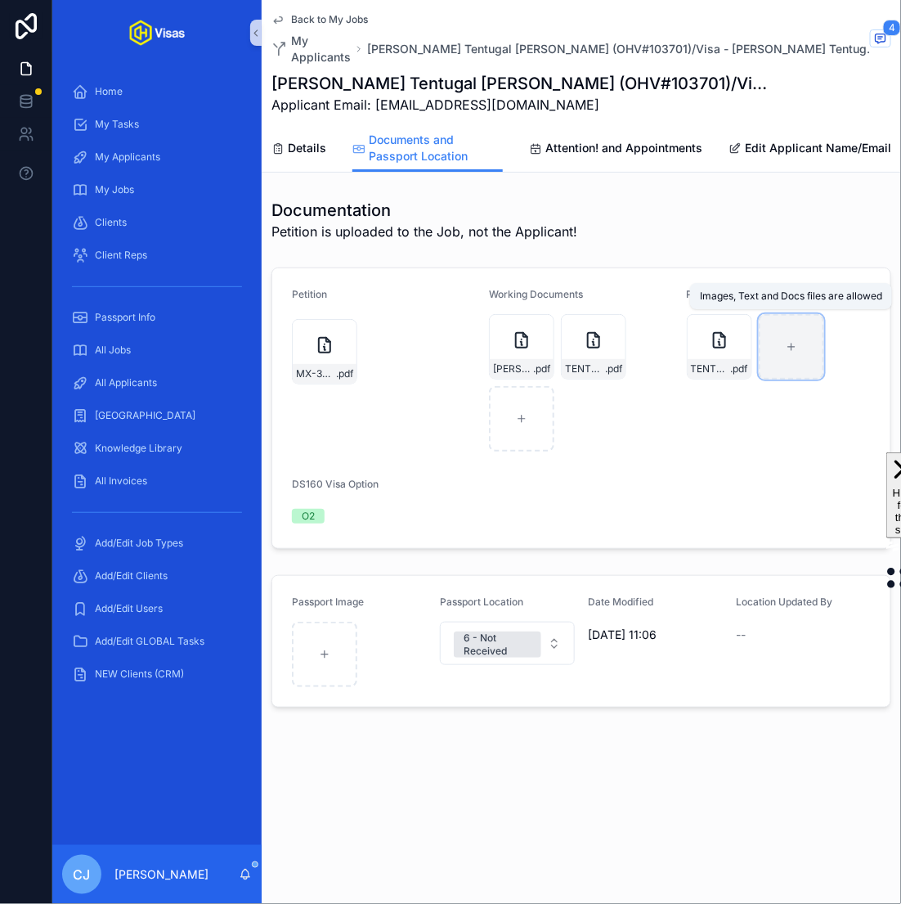
click at [796, 366] on div "scrollable content" at bounding box center [791, 346] width 65 height 65
type input "**********"
click at [297, 148] on span "Details" at bounding box center [307, 148] width 38 height 16
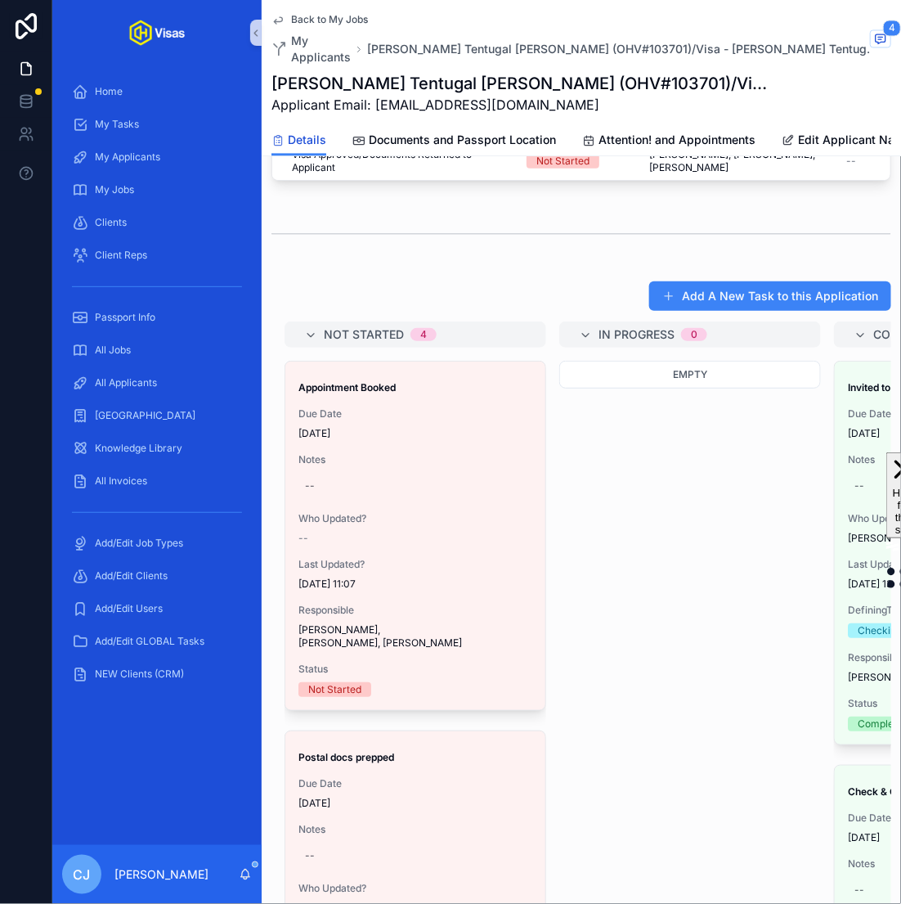
scroll to position [1001, 0]
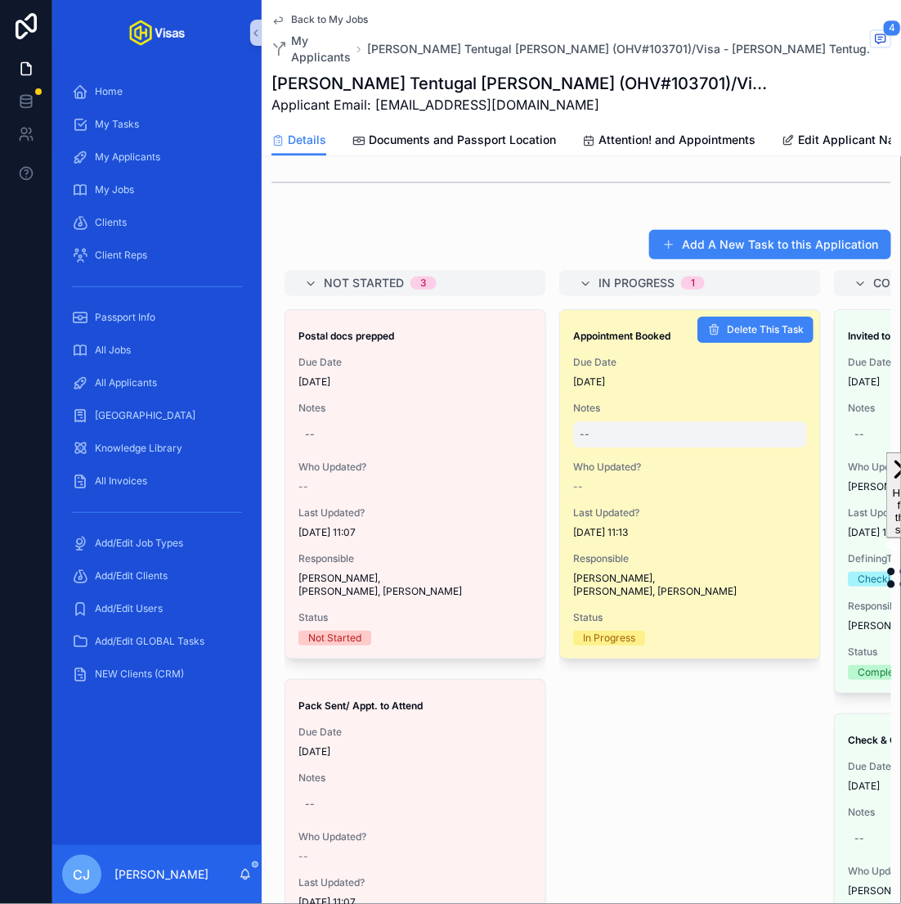
click at [603, 429] on div "--" at bounding box center [690, 434] width 234 height 26
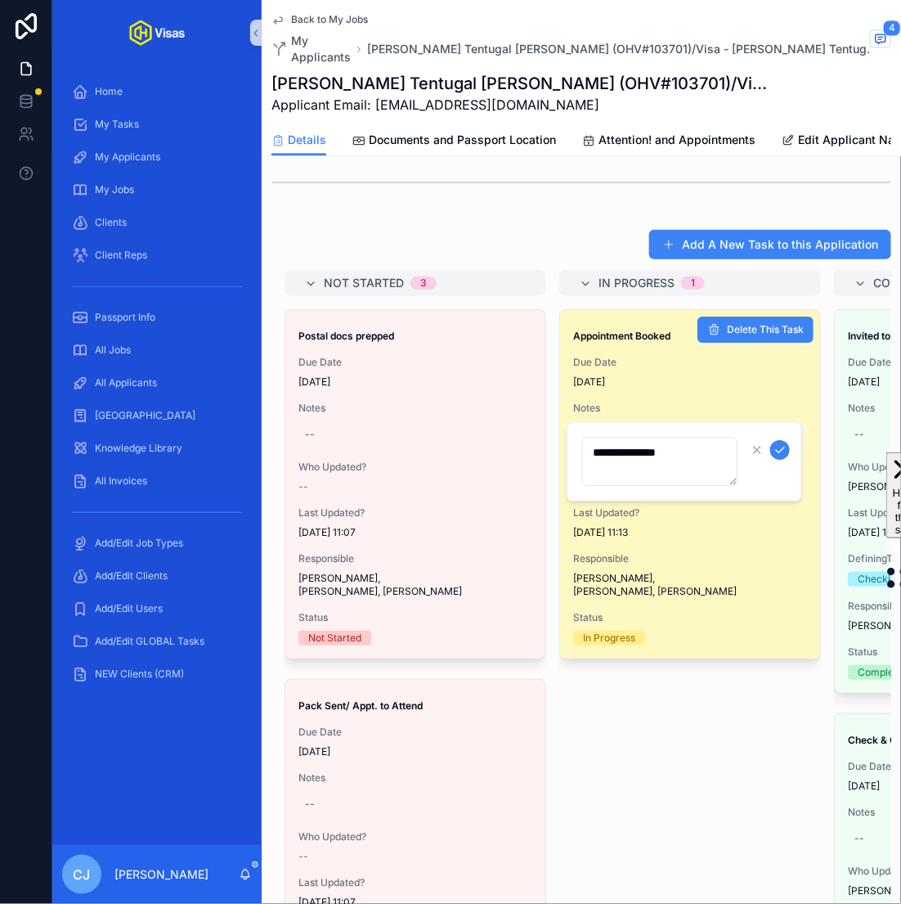
type textarea "**********"
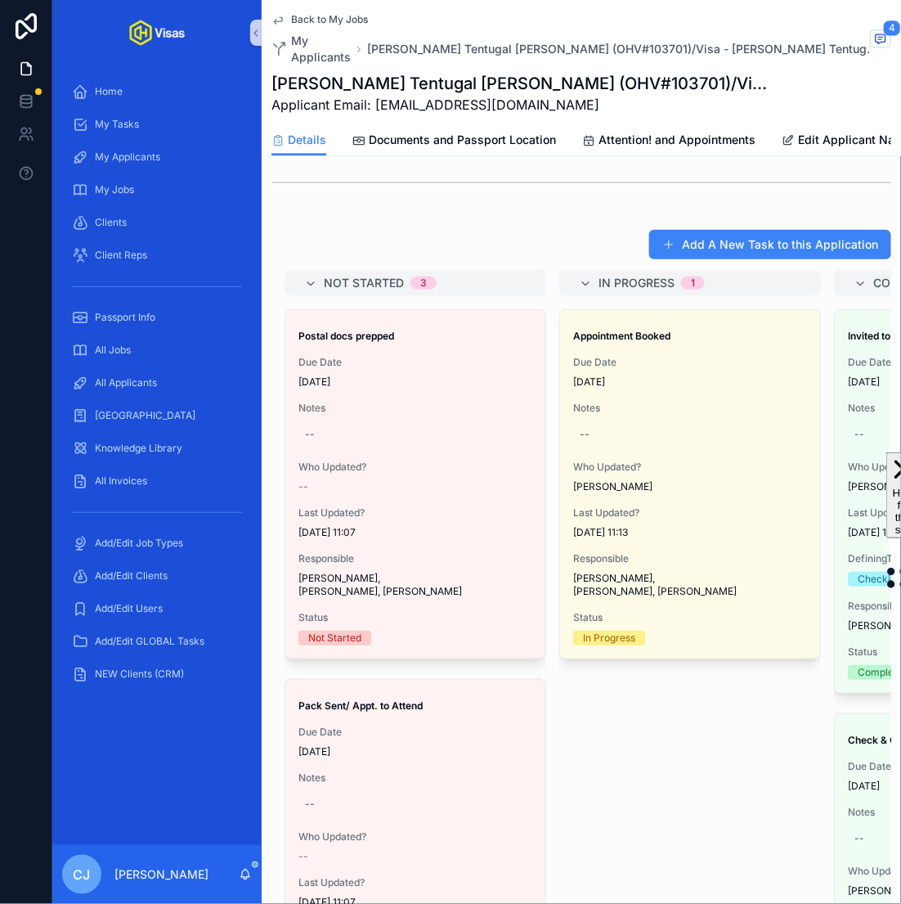
scroll to position [1150, 0]
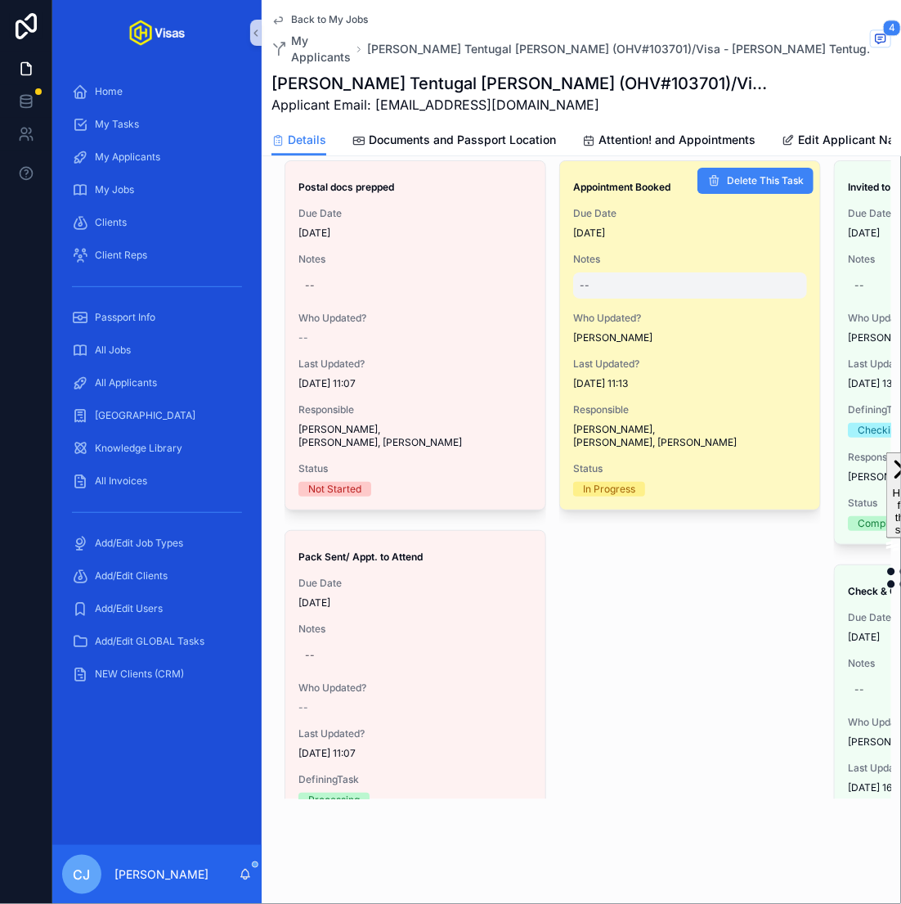
click at [627, 272] on div "--" at bounding box center [690, 285] width 234 height 26
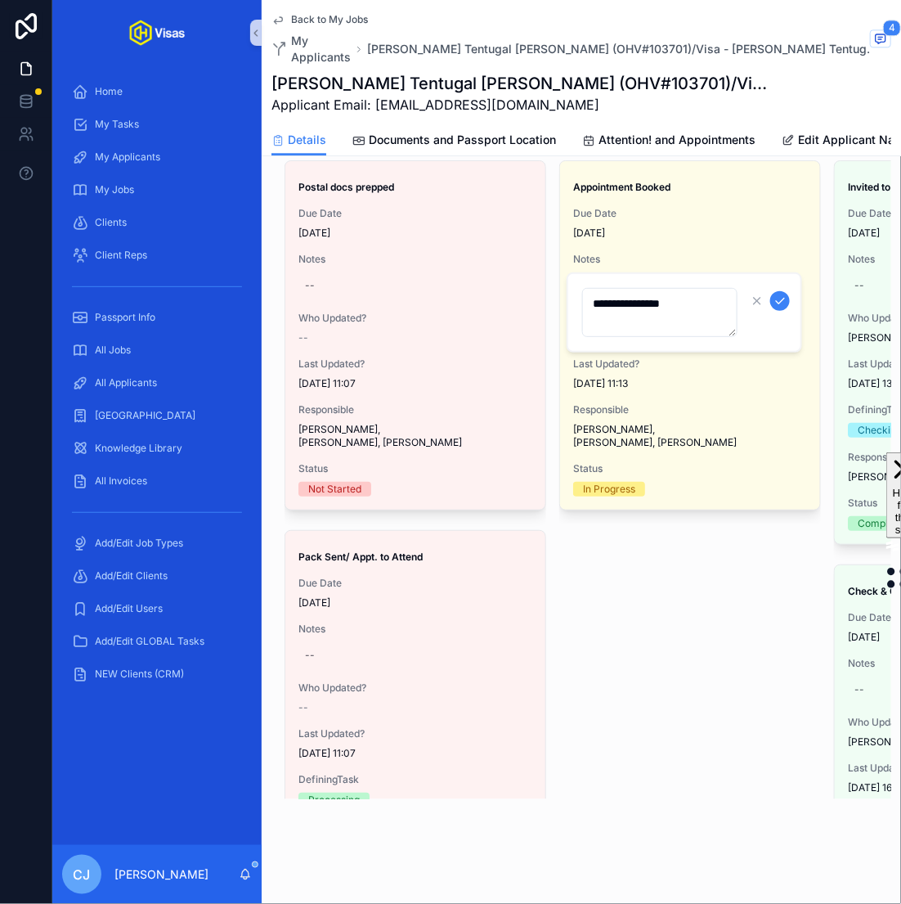
click at [693, 303] on textarea "**********" at bounding box center [659, 312] width 155 height 49
type textarea "**********"
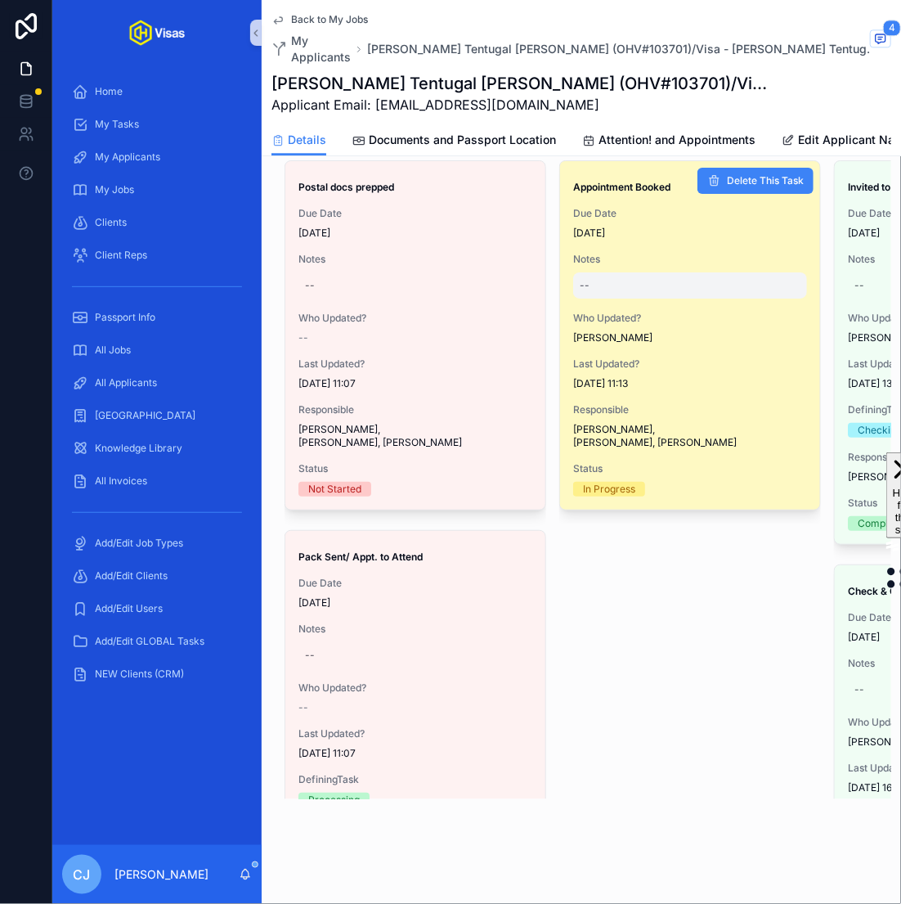
click at [654, 275] on div "--" at bounding box center [690, 285] width 234 height 26
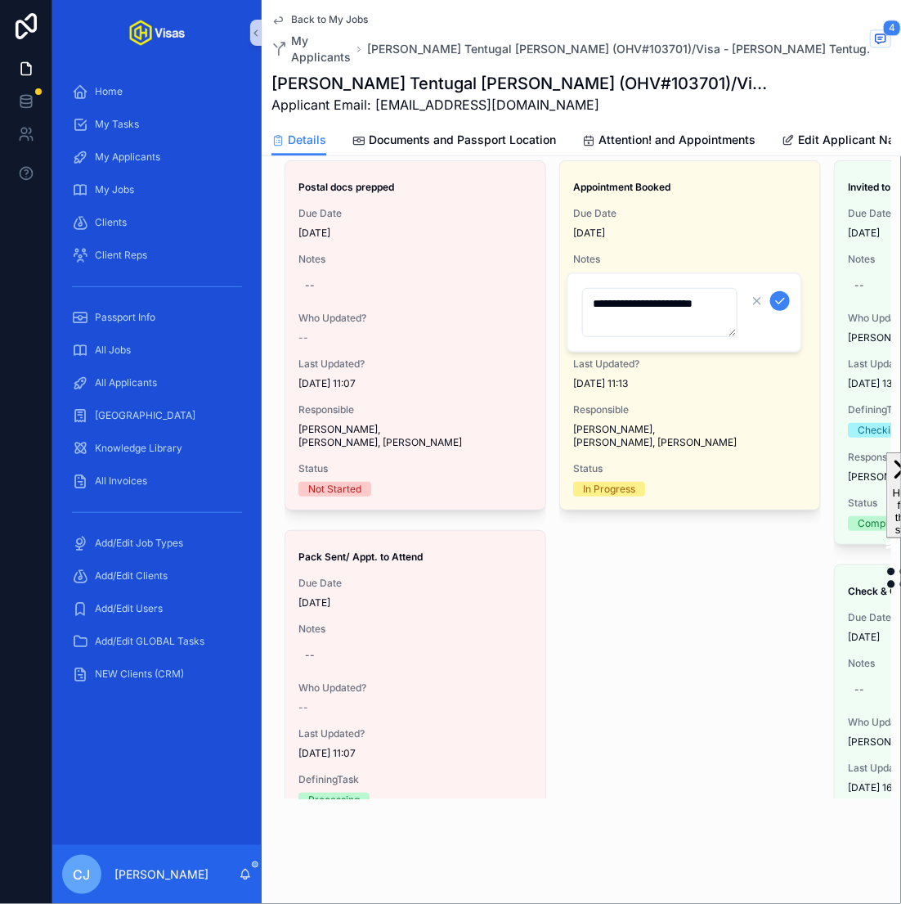
click at [634, 316] on textarea "**********" at bounding box center [659, 312] width 155 height 49
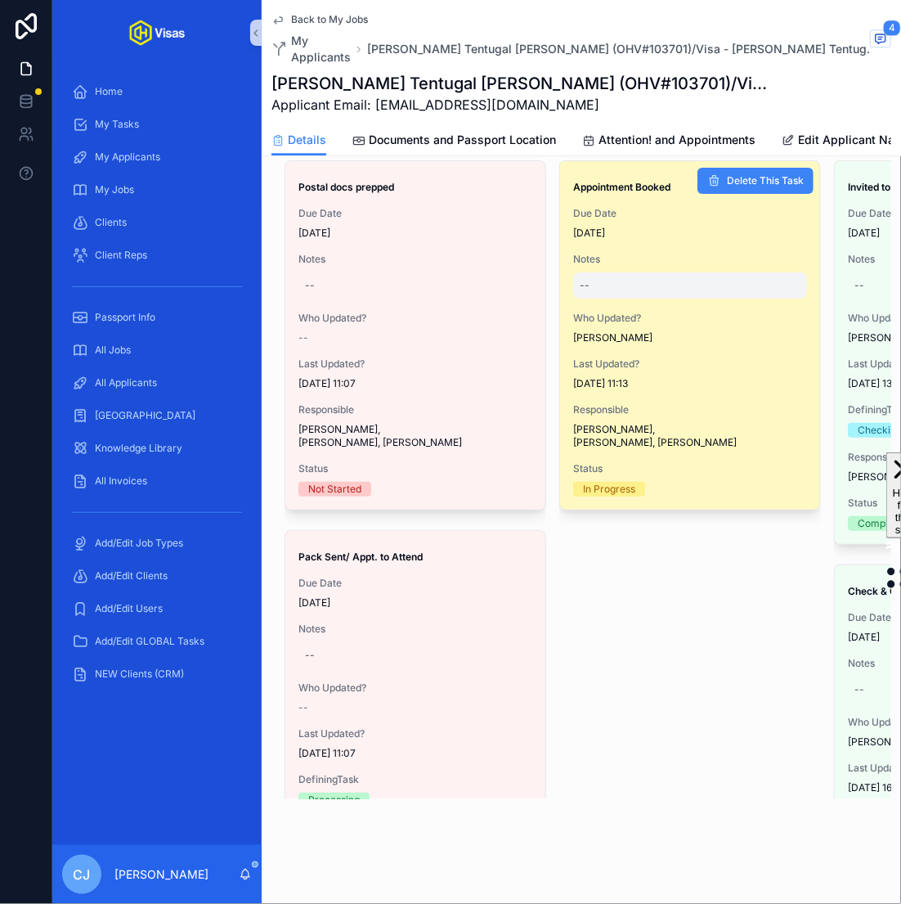
click at [593, 283] on div "--" at bounding box center [690, 285] width 234 height 26
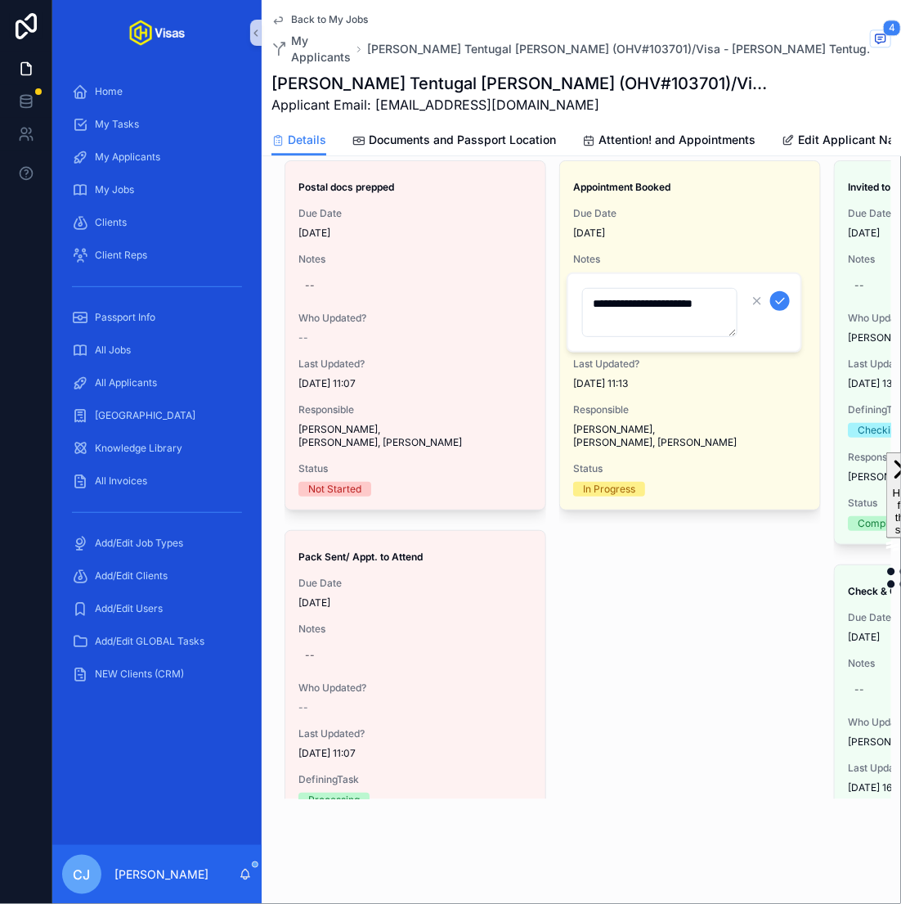
click at [631, 320] on textarea "**********" at bounding box center [659, 312] width 155 height 49
type textarea "**********"
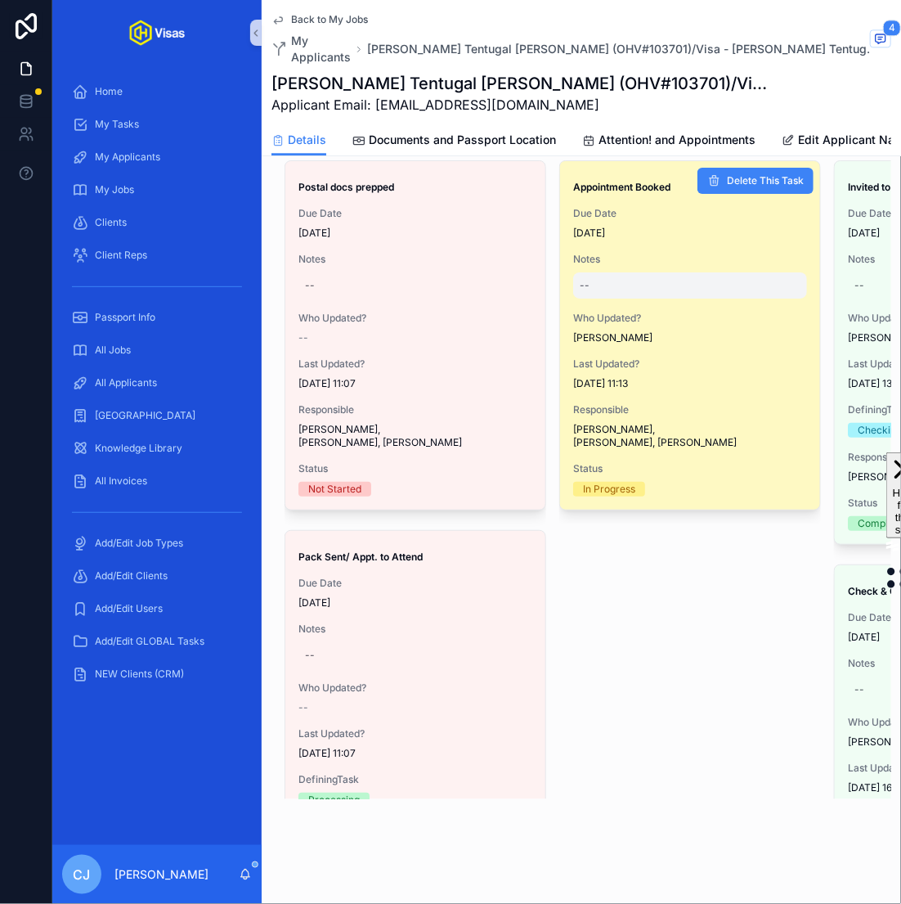
click at [644, 272] on div "--" at bounding box center [690, 285] width 234 height 26
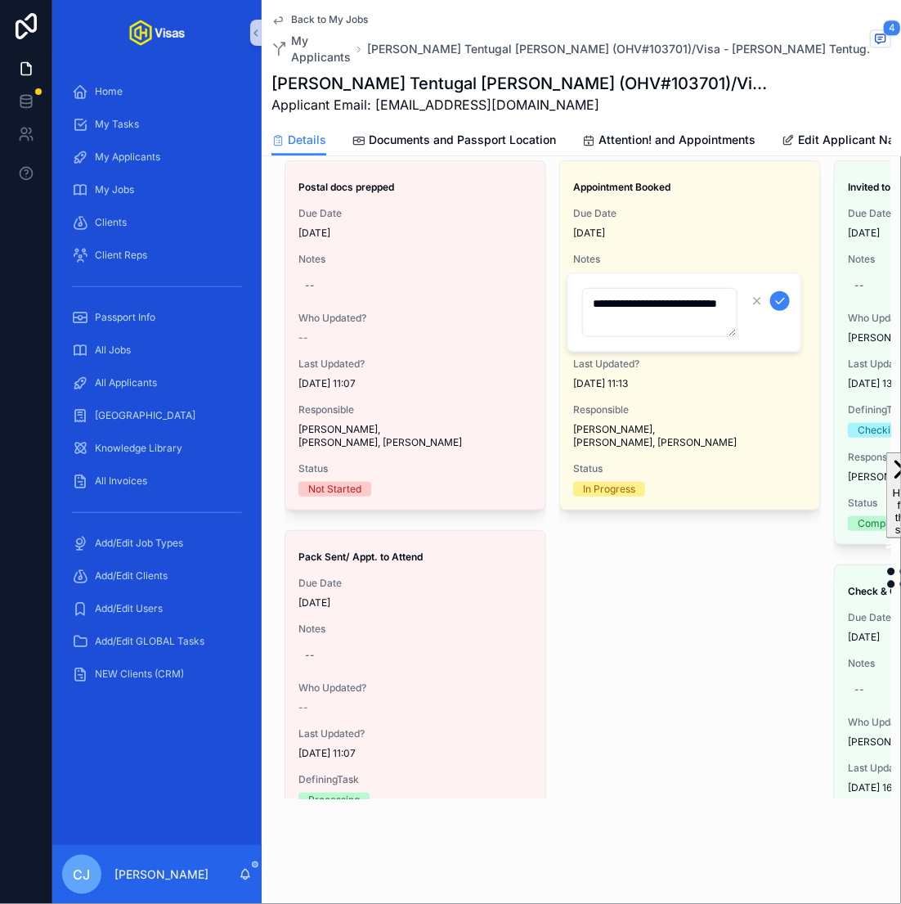
click at [625, 323] on textarea "**********" at bounding box center [659, 312] width 155 height 49
click at [643, 321] on textarea "**********" at bounding box center [659, 312] width 155 height 49
type textarea "**********"
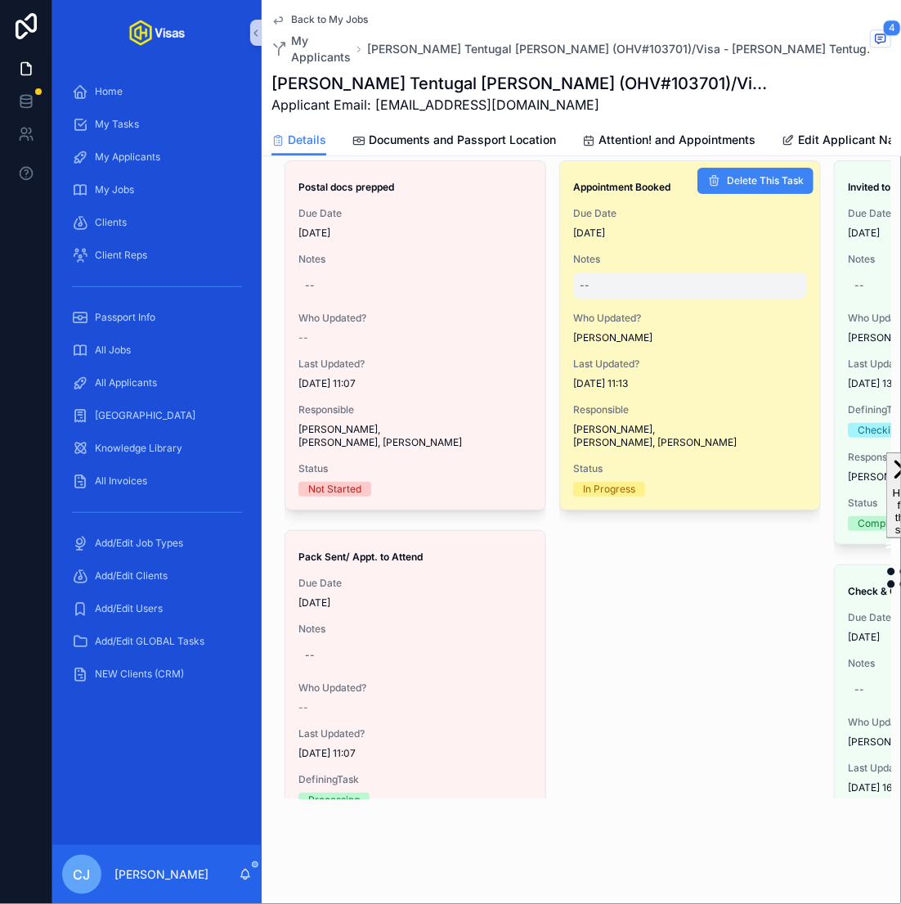
click at [613, 273] on div "--" at bounding box center [690, 285] width 234 height 26
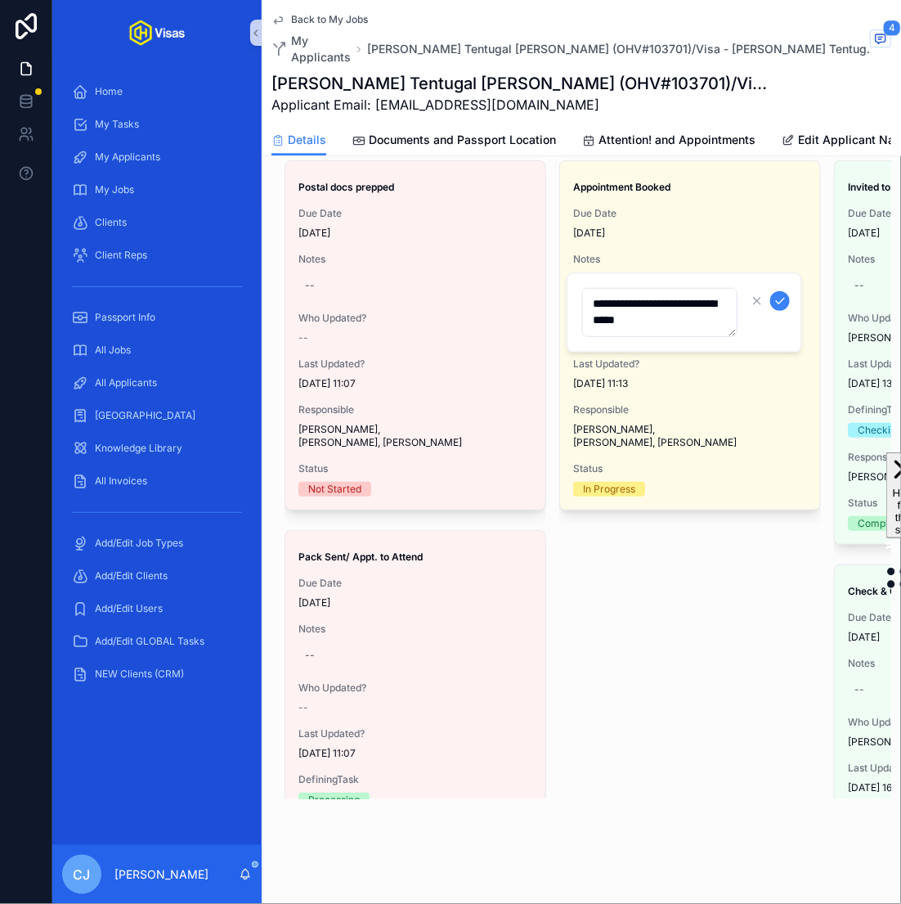
click at [670, 324] on textarea "**********" at bounding box center [659, 312] width 155 height 49
type textarea "**********"
click at [778, 298] on icon "scrollable content" at bounding box center [780, 300] width 13 height 13
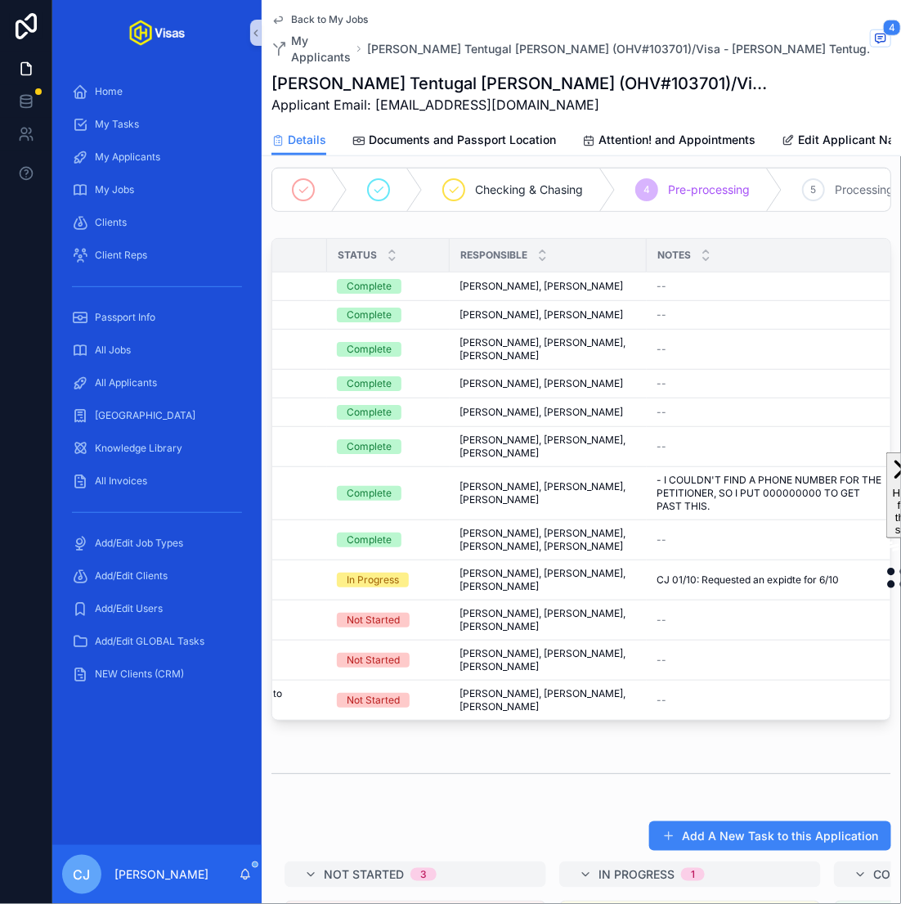
scroll to position [0, 243]
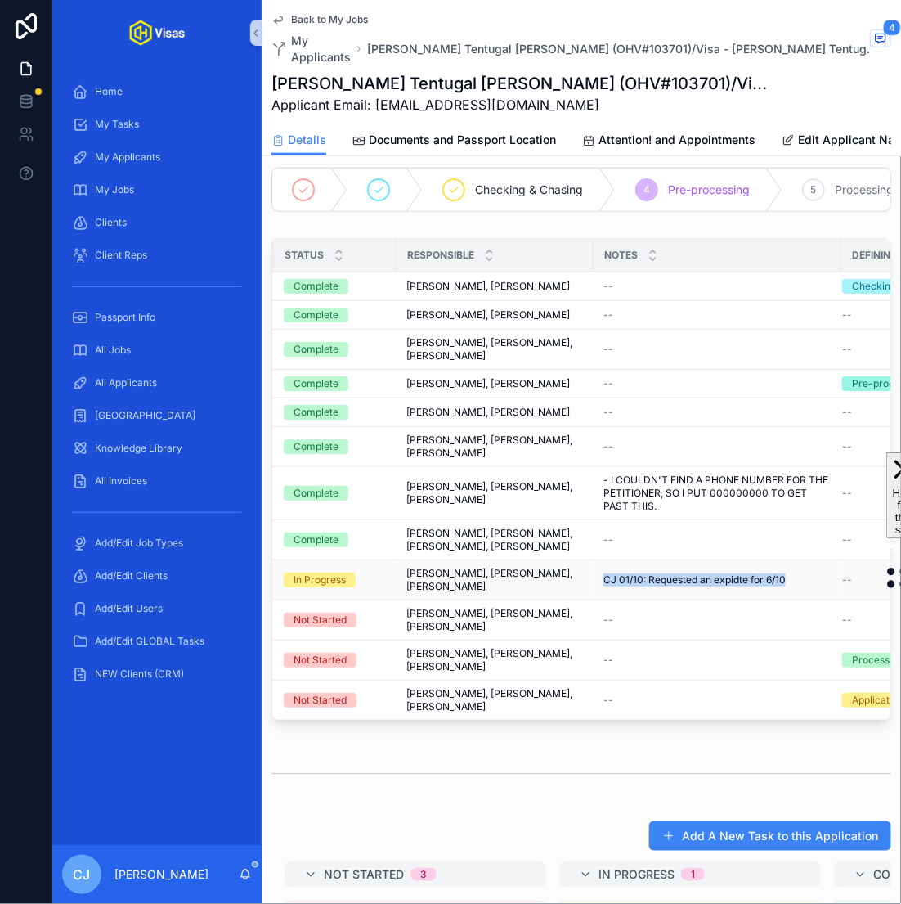
drag, startPoint x: 796, startPoint y: 576, endPoint x: 596, endPoint y: 572, distance: 199.6
click at [596, 572] on td "CJ 01/10: Requested an expidte for 6/10 CJ 01/10: Requested an expidte for 6/10" at bounding box center [718, 580] width 248 height 40
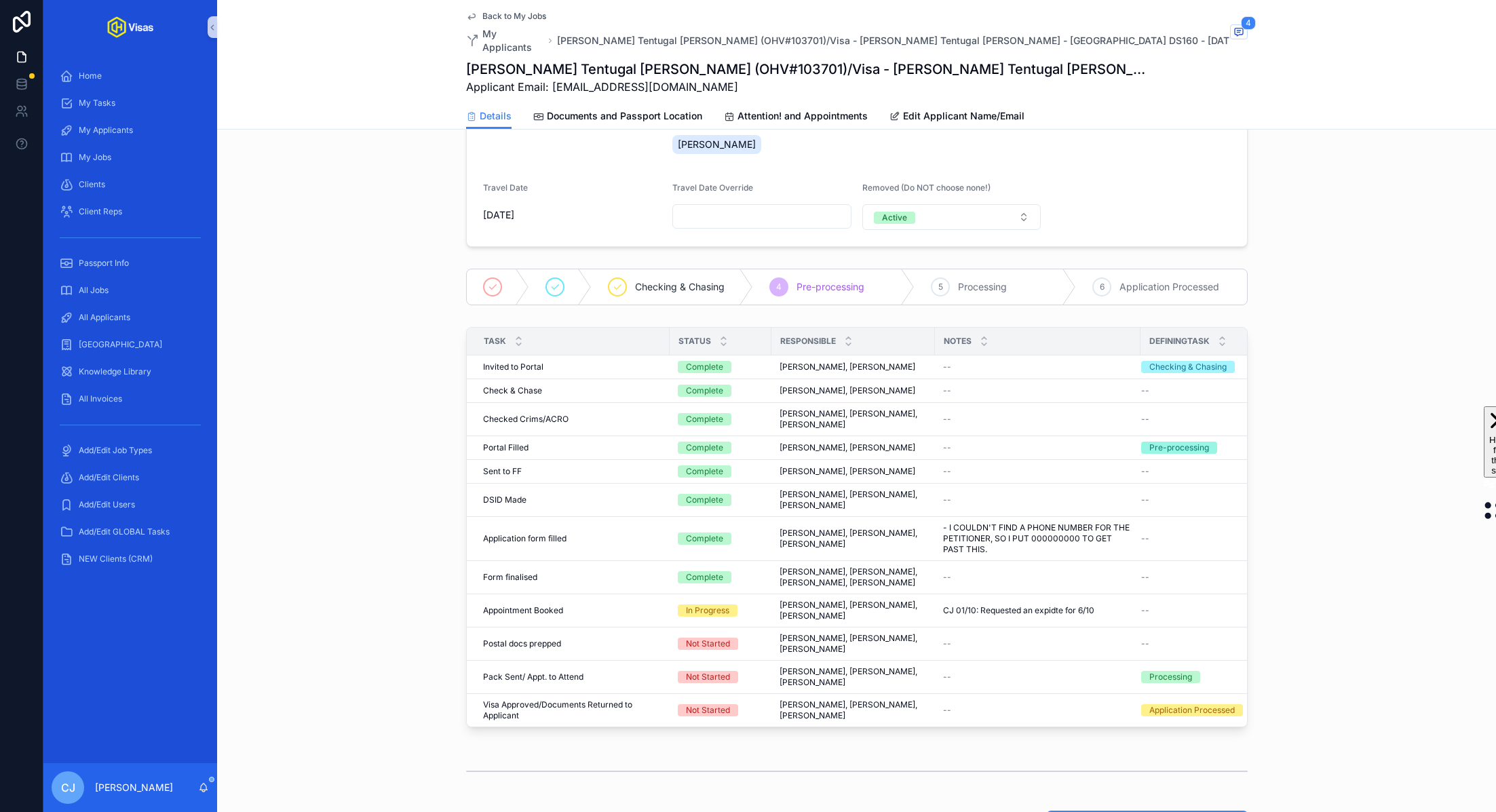
scroll to position [186, 0]
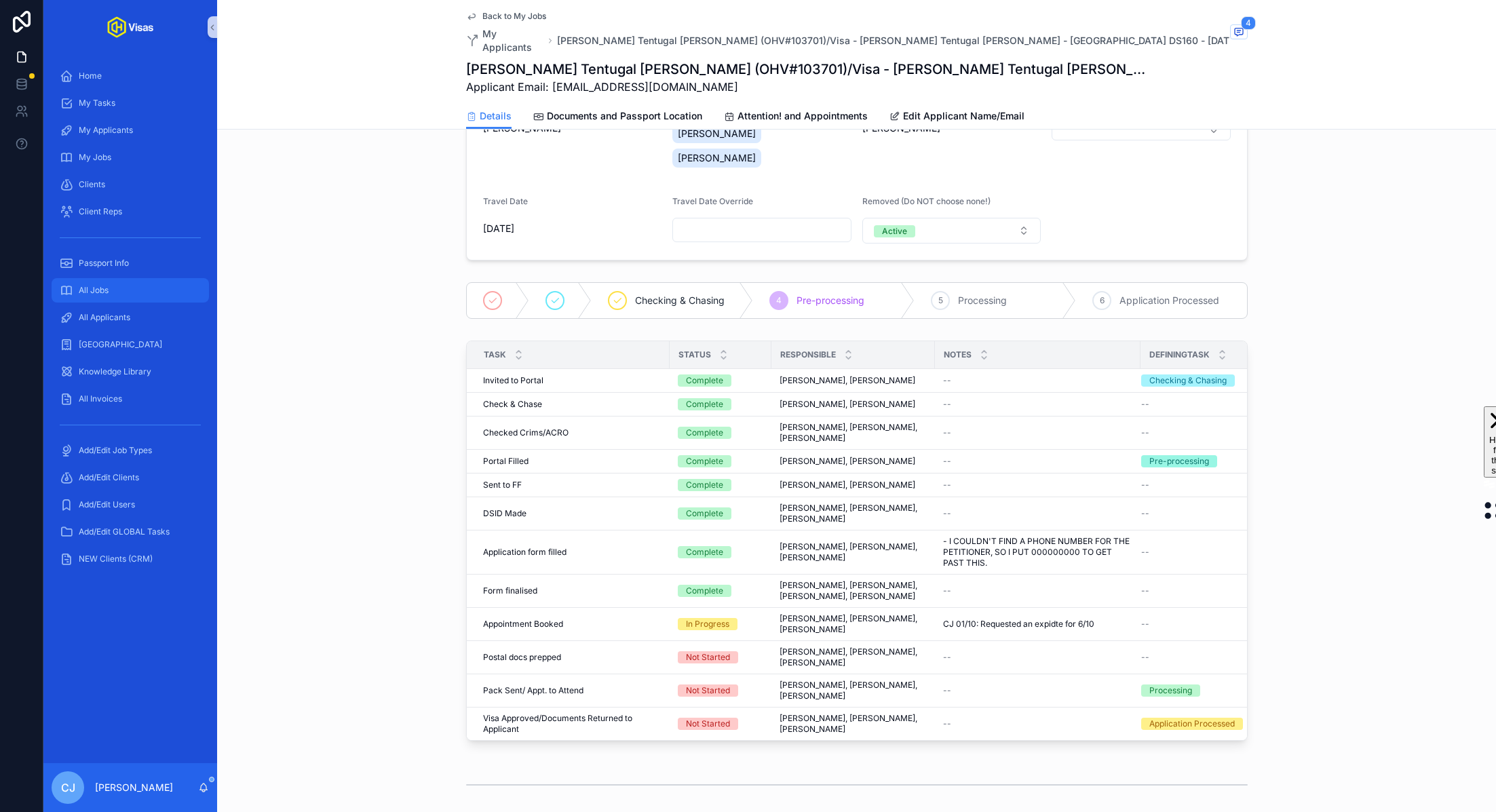
click at [137, 278] on link "All Jobs" at bounding box center [130, 289] width 158 height 24
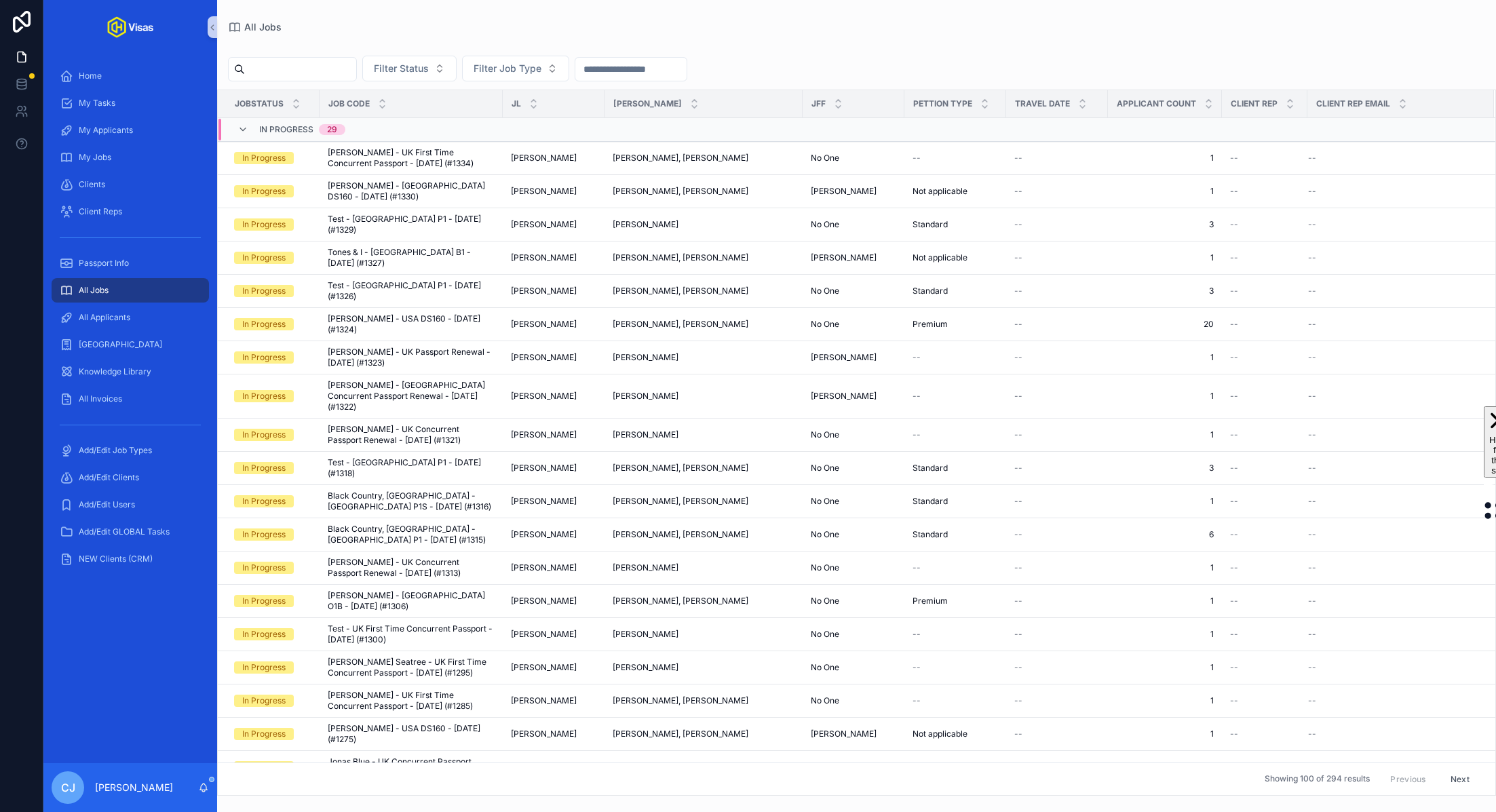
click at [330, 74] on input "scrollable content" at bounding box center [300, 69] width 111 height 19
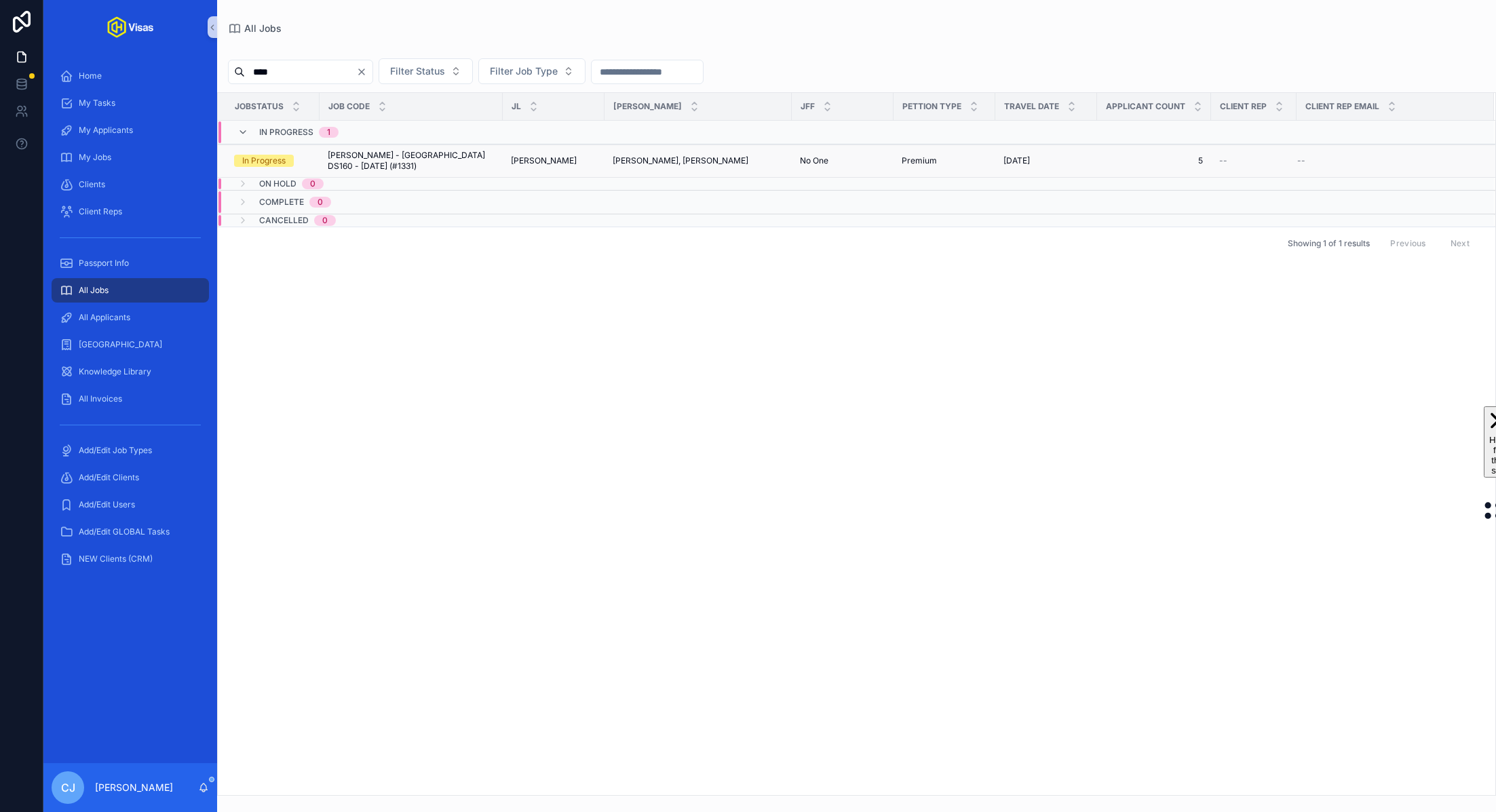
type input "***"
click at [480, 154] on span "[PERSON_NAME] - [GEOGRAPHIC_DATA] DS160 - [DATE] (#1331)" at bounding box center [411, 161] width 167 height 22
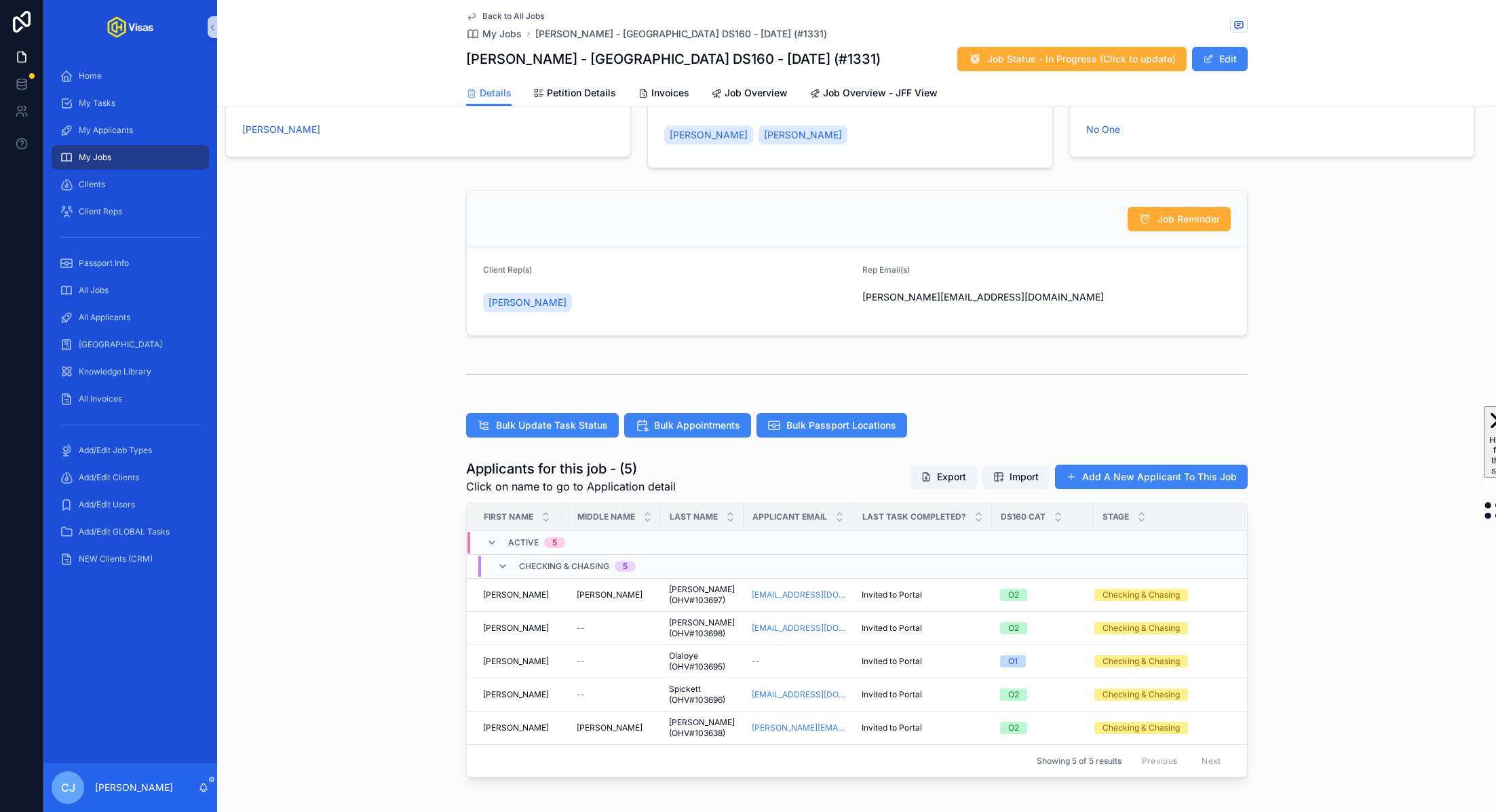
scroll to position [154, 0]
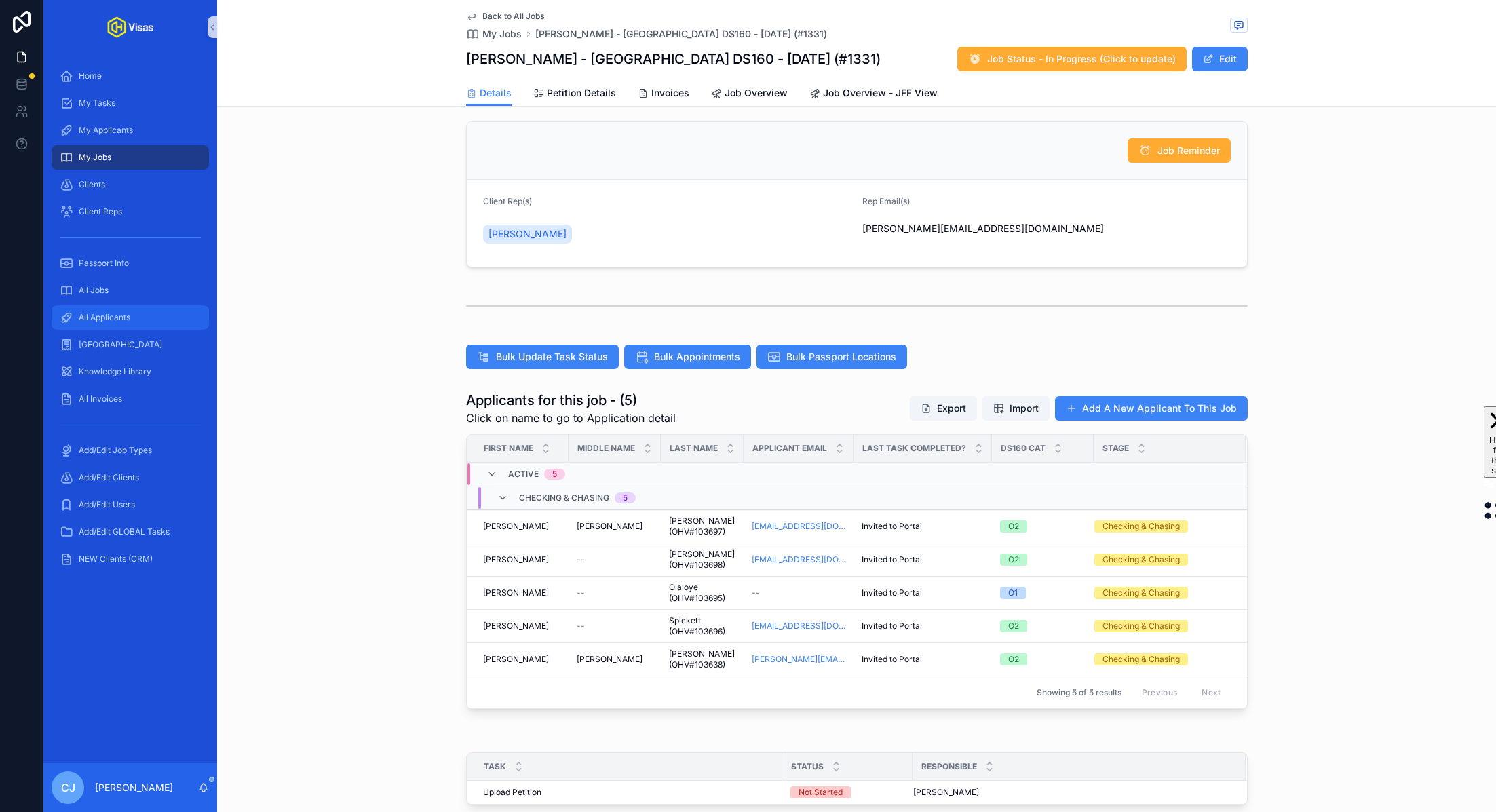
click at [151, 314] on div "All Applicants" at bounding box center [130, 318] width 141 height 22
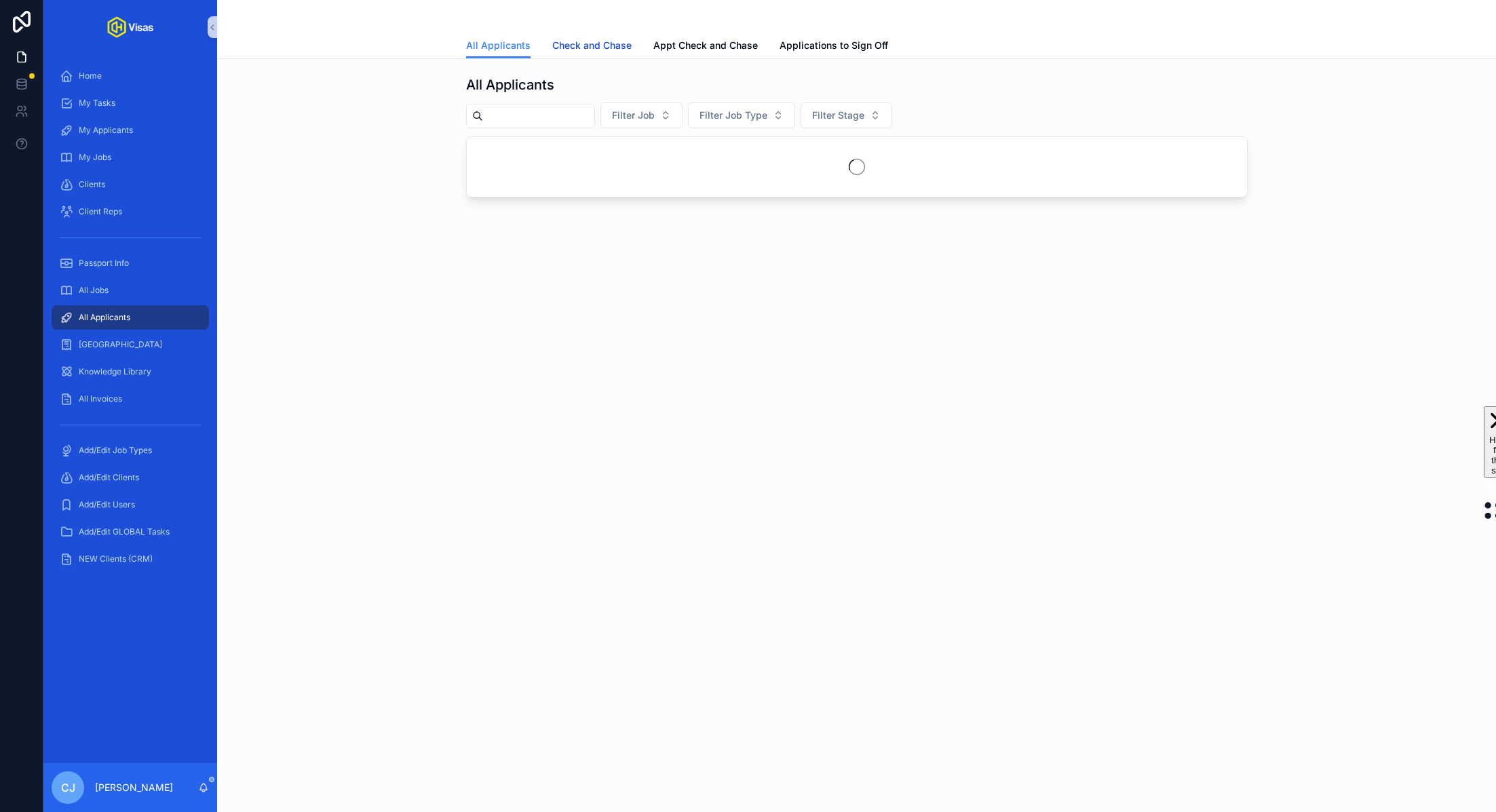
click at [593, 54] on link "Check and Chase" at bounding box center [592, 46] width 80 height 27
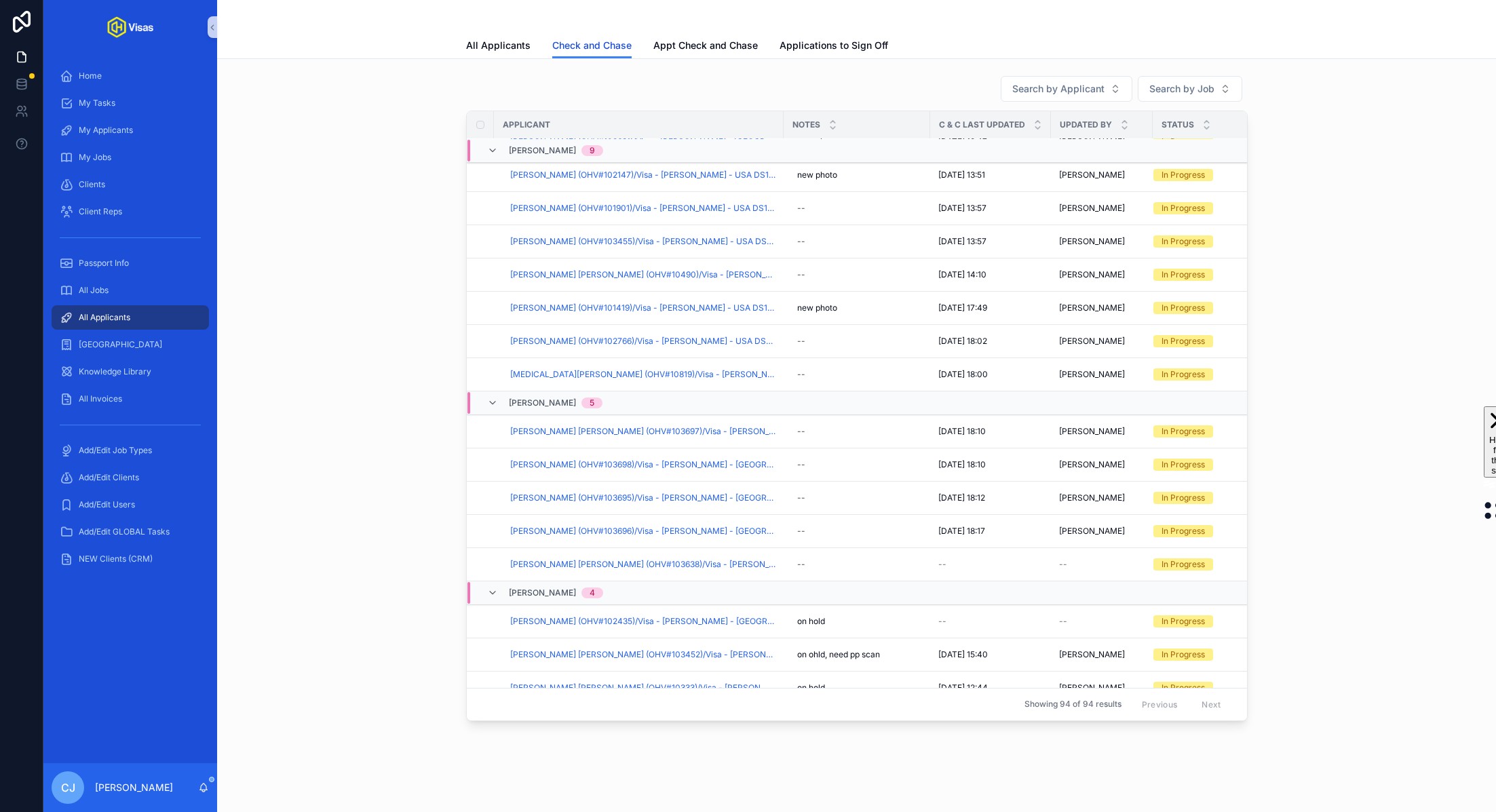
scroll to position [958, 0]
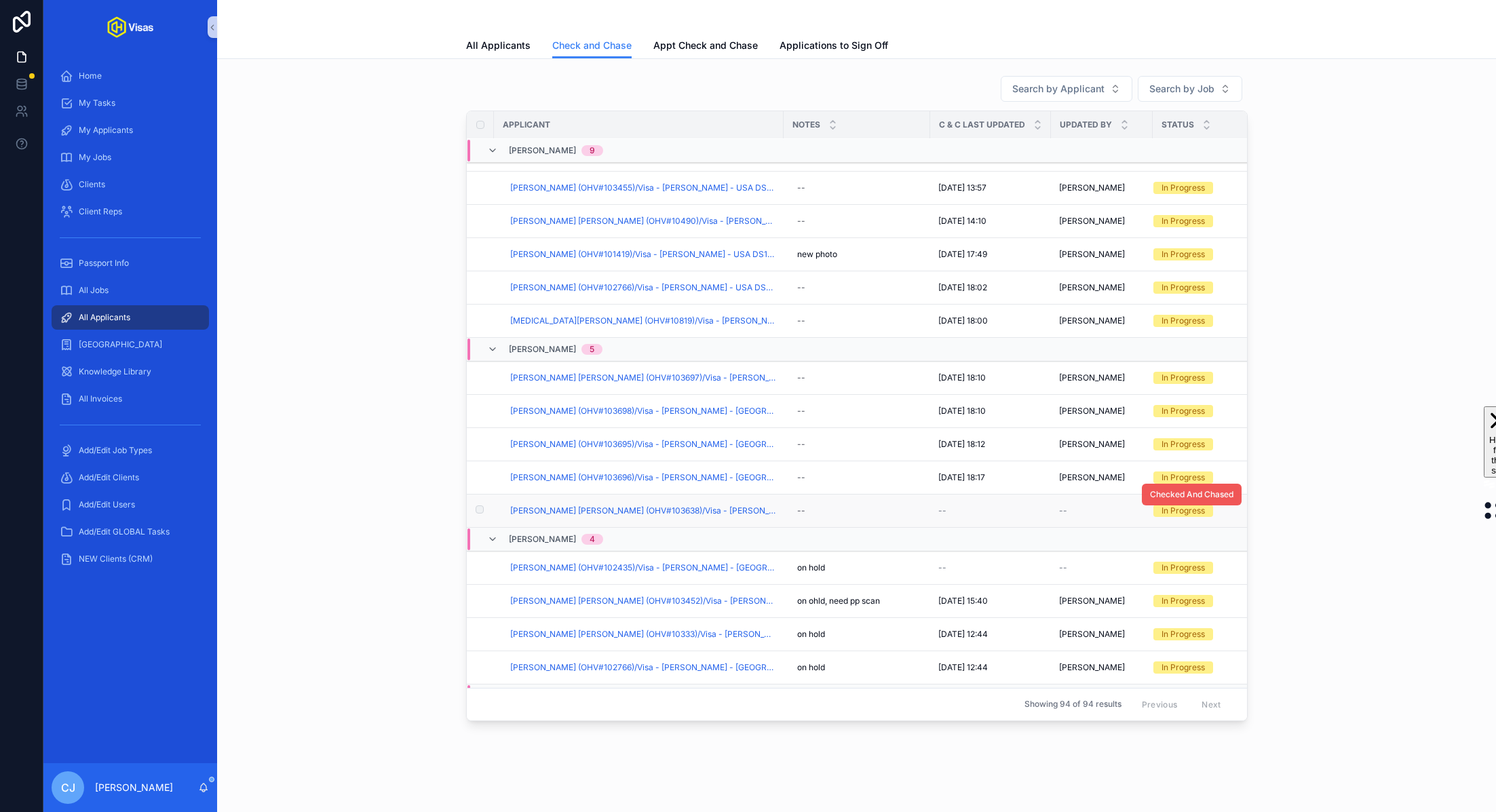
click at [747, 489] on span "Checked And Chased" at bounding box center [1191, 494] width 84 height 11
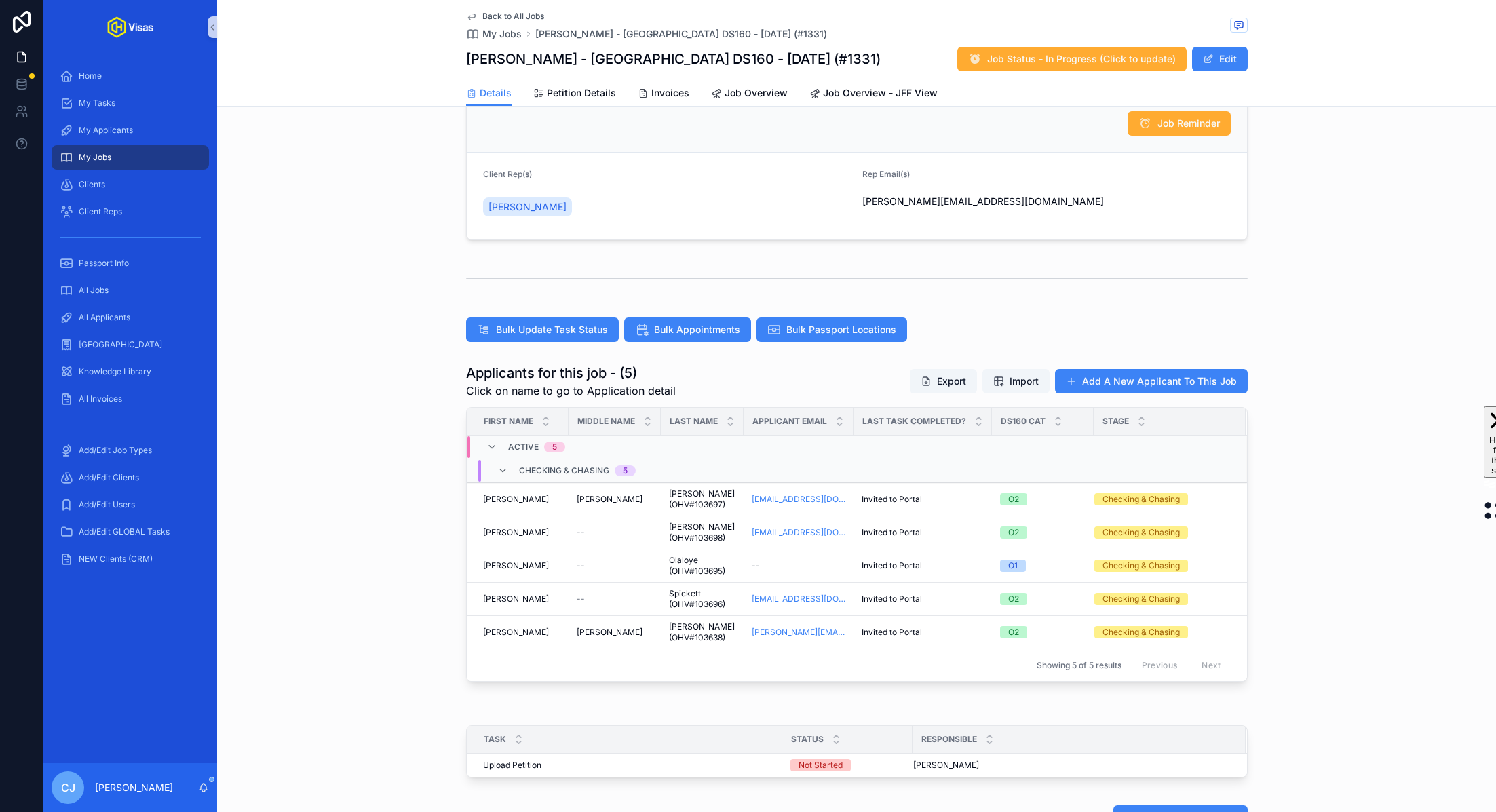
scroll to position [346, 0]
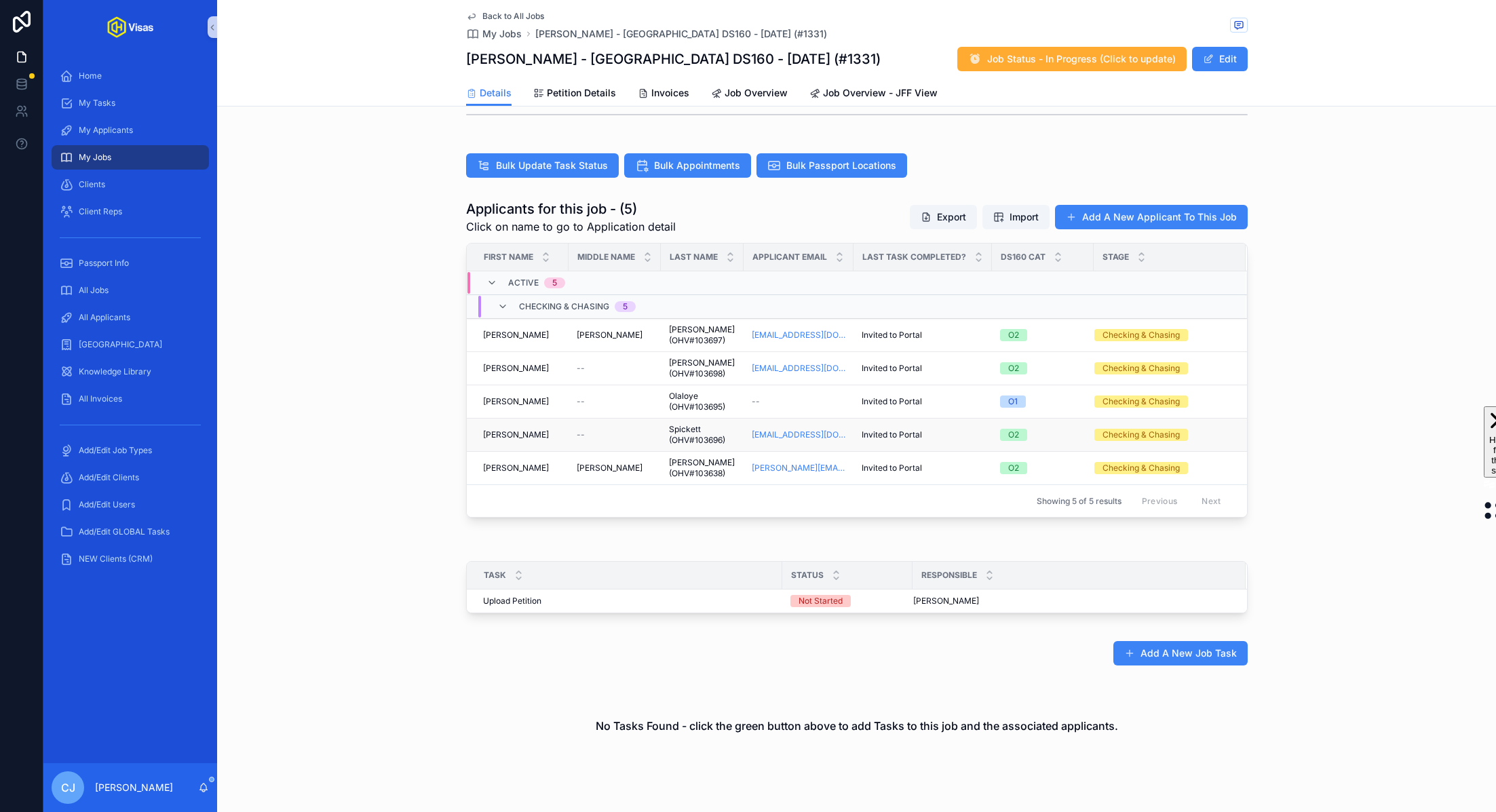
click at [689, 426] on span "Spickett (OHV#103696)" at bounding box center [702, 435] width 66 height 22
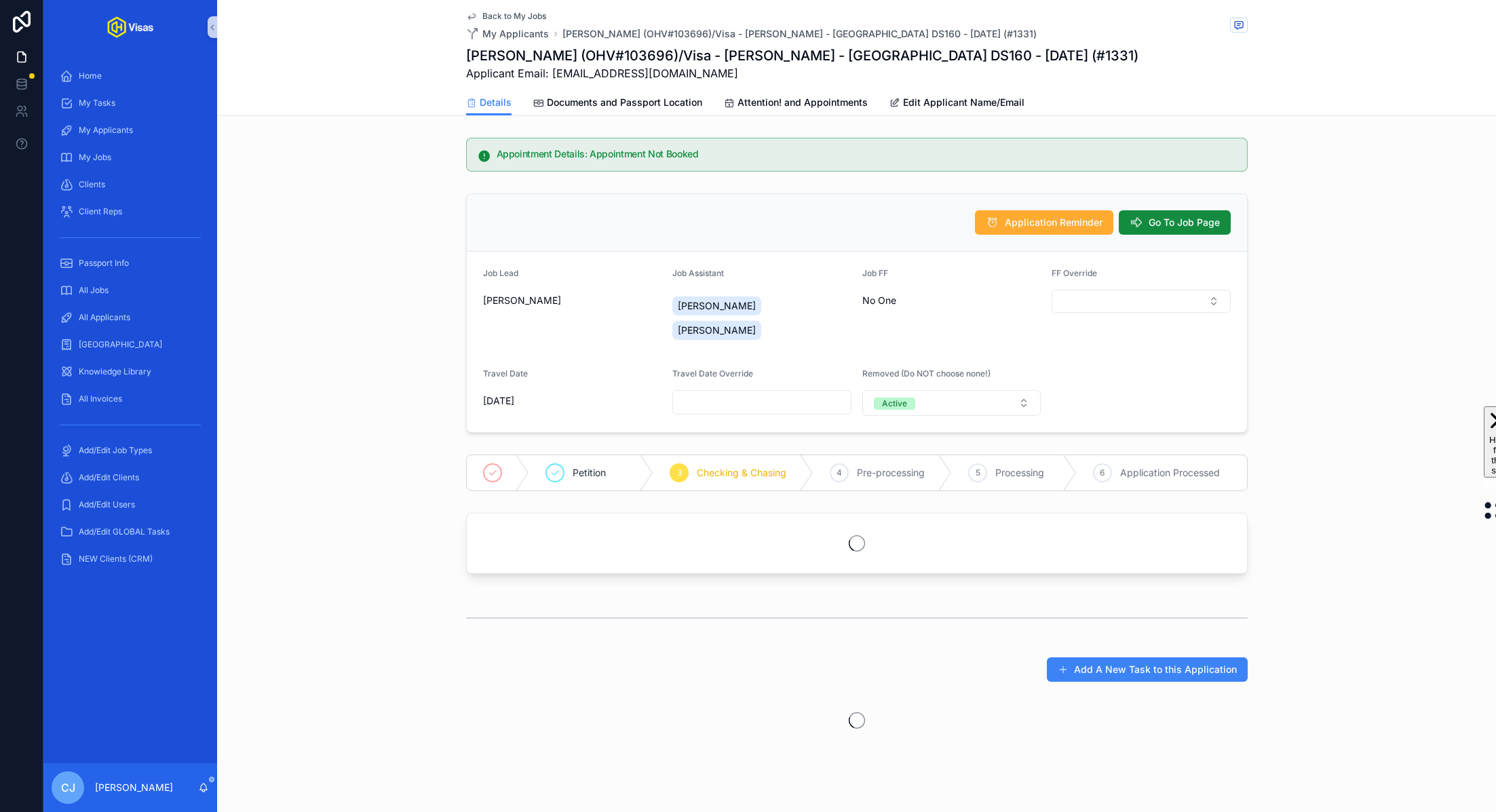
click at [631, 61] on h1 "Rob Spickett (OHV#103696)/Visa - Jim Legxacy - USA DS160 - Sep/25 (#1331)" at bounding box center [802, 56] width 672 height 19
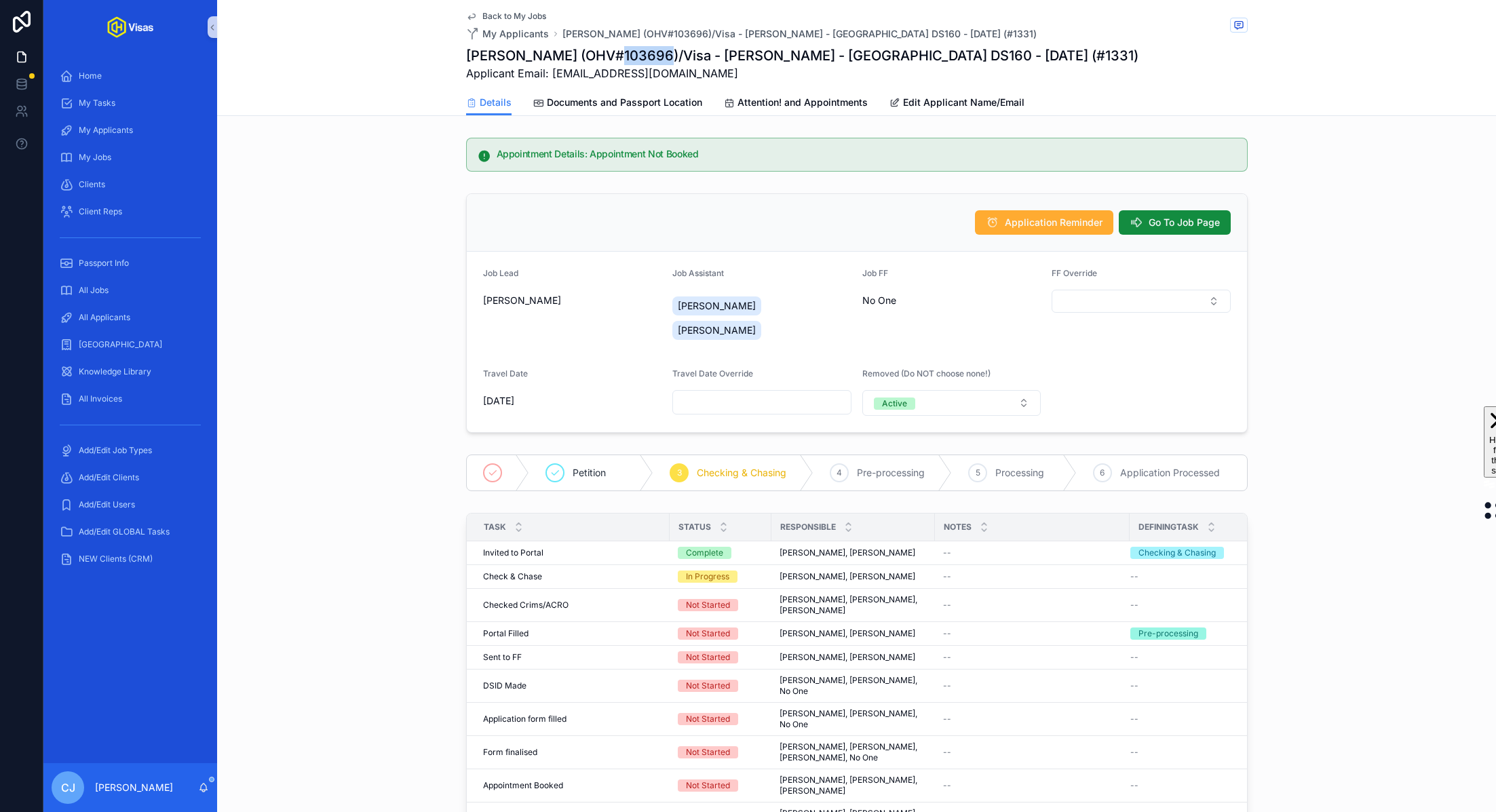
click at [631, 61] on h1 "Rob Spickett (OHV#103696)/Visa - Jim Legxacy - USA DS160 - Sep/25 (#1331)" at bounding box center [802, 56] width 672 height 19
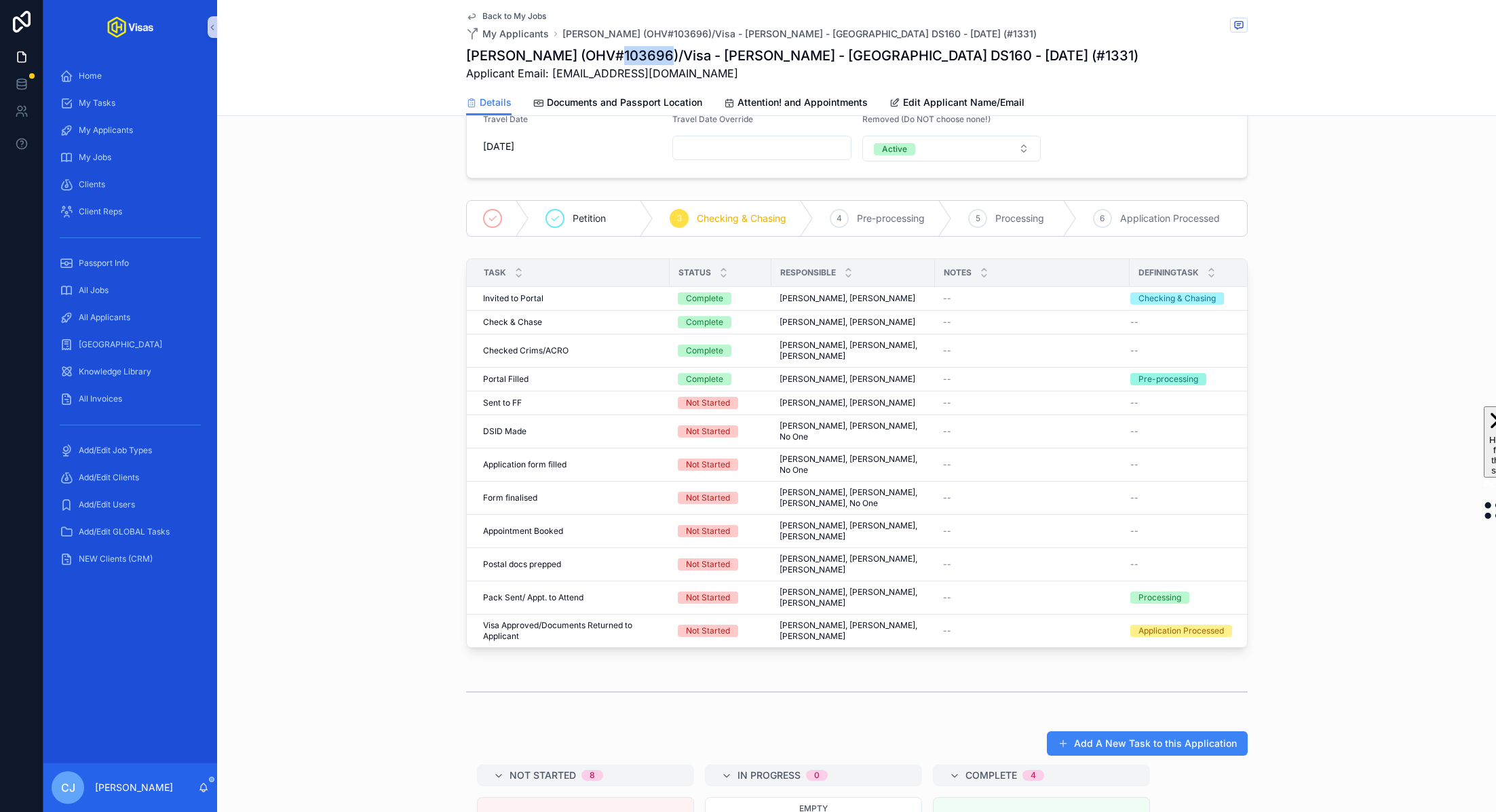
scroll to position [204, 0]
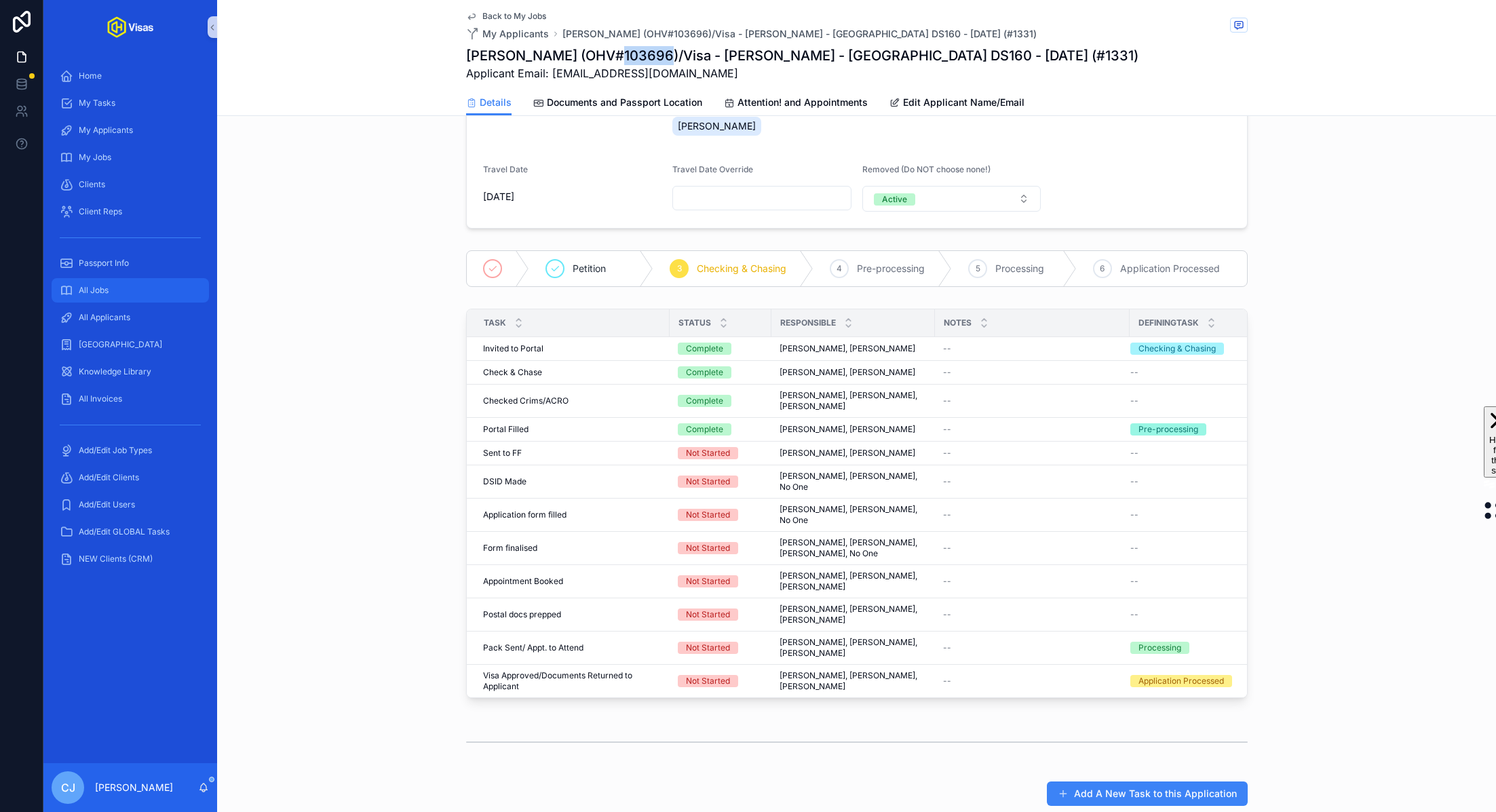
click at [144, 289] on div "All Jobs" at bounding box center [130, 290] width 141 height 22
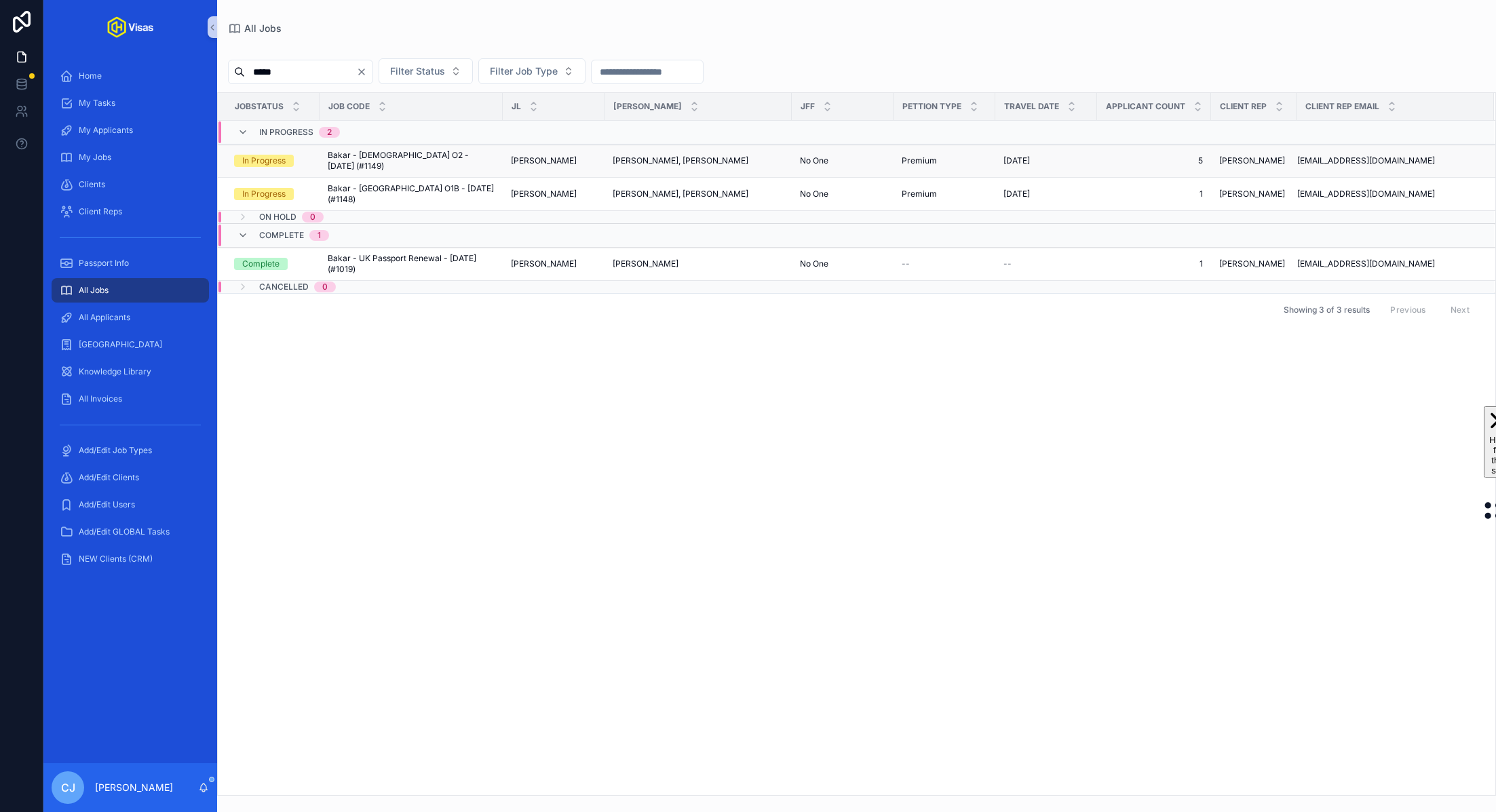
type input "*****"
click at [415, 157] on span "Bakar - USA O2 - Apr/25 (#1149)" at bounding box center [411, 161] width 167 height 22
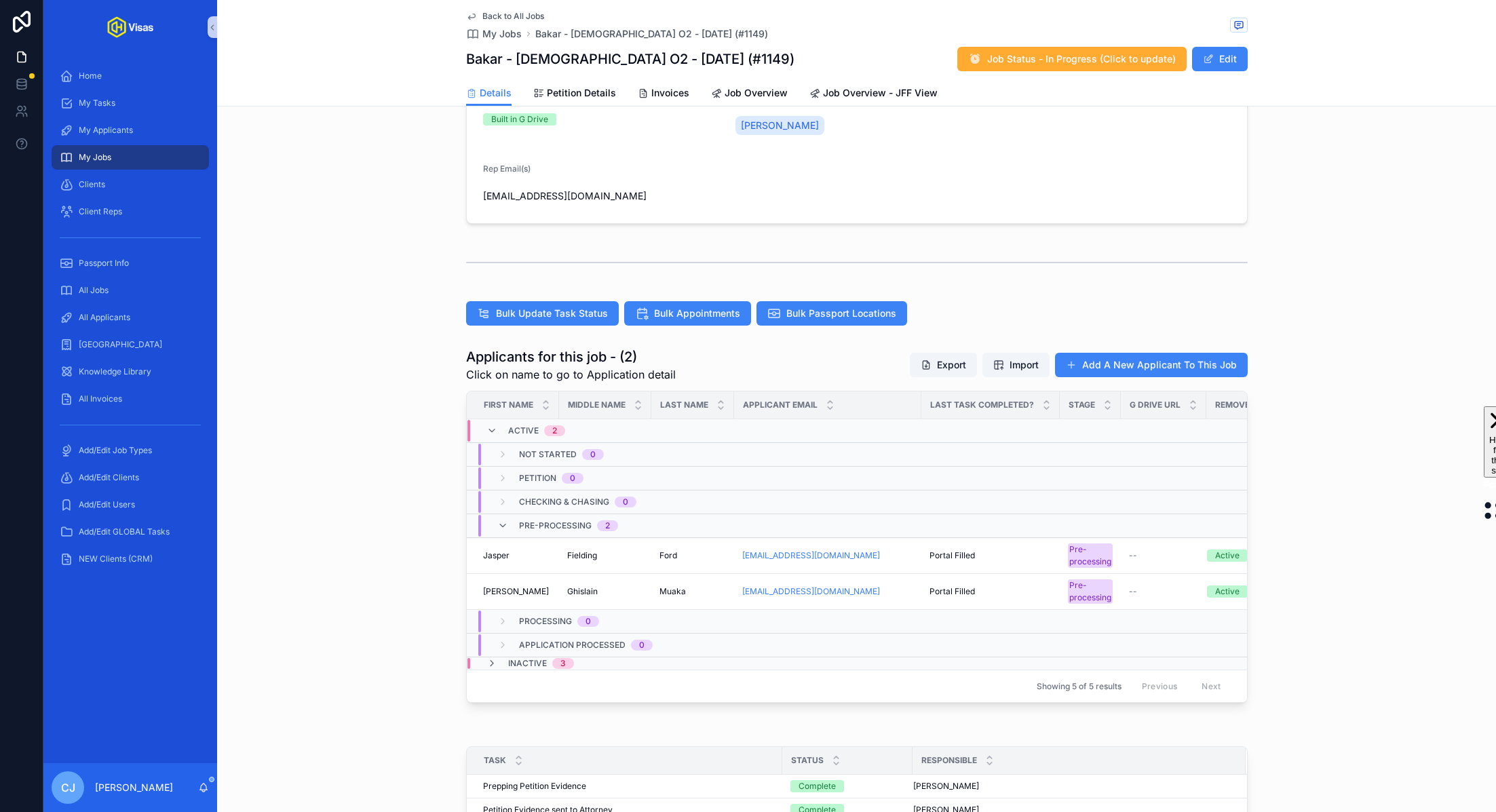
scroll to position [364, 0]
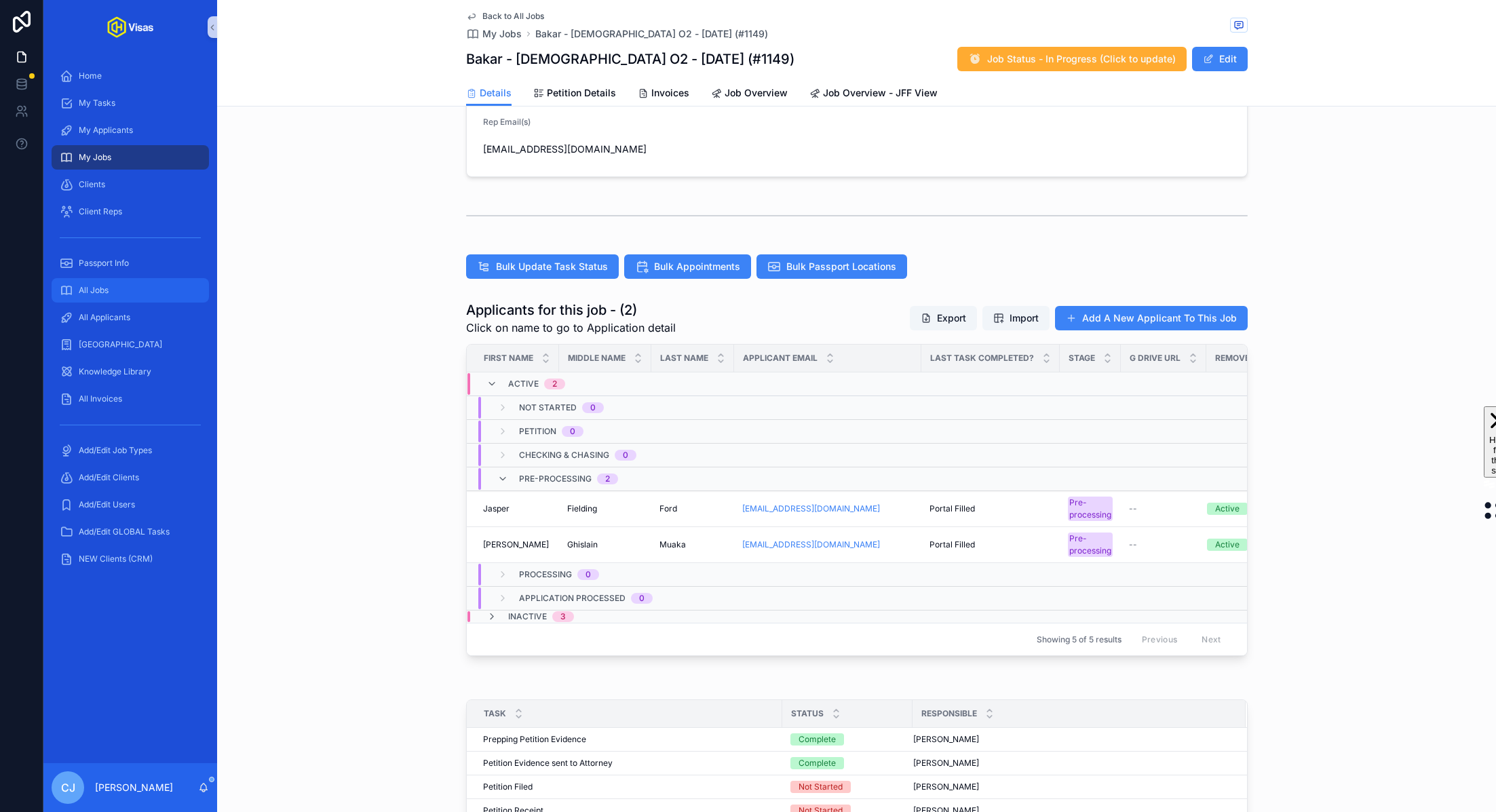
click at [155, 289] on div "All Jobs" at bounding box center [130, 290] width 141 height 22
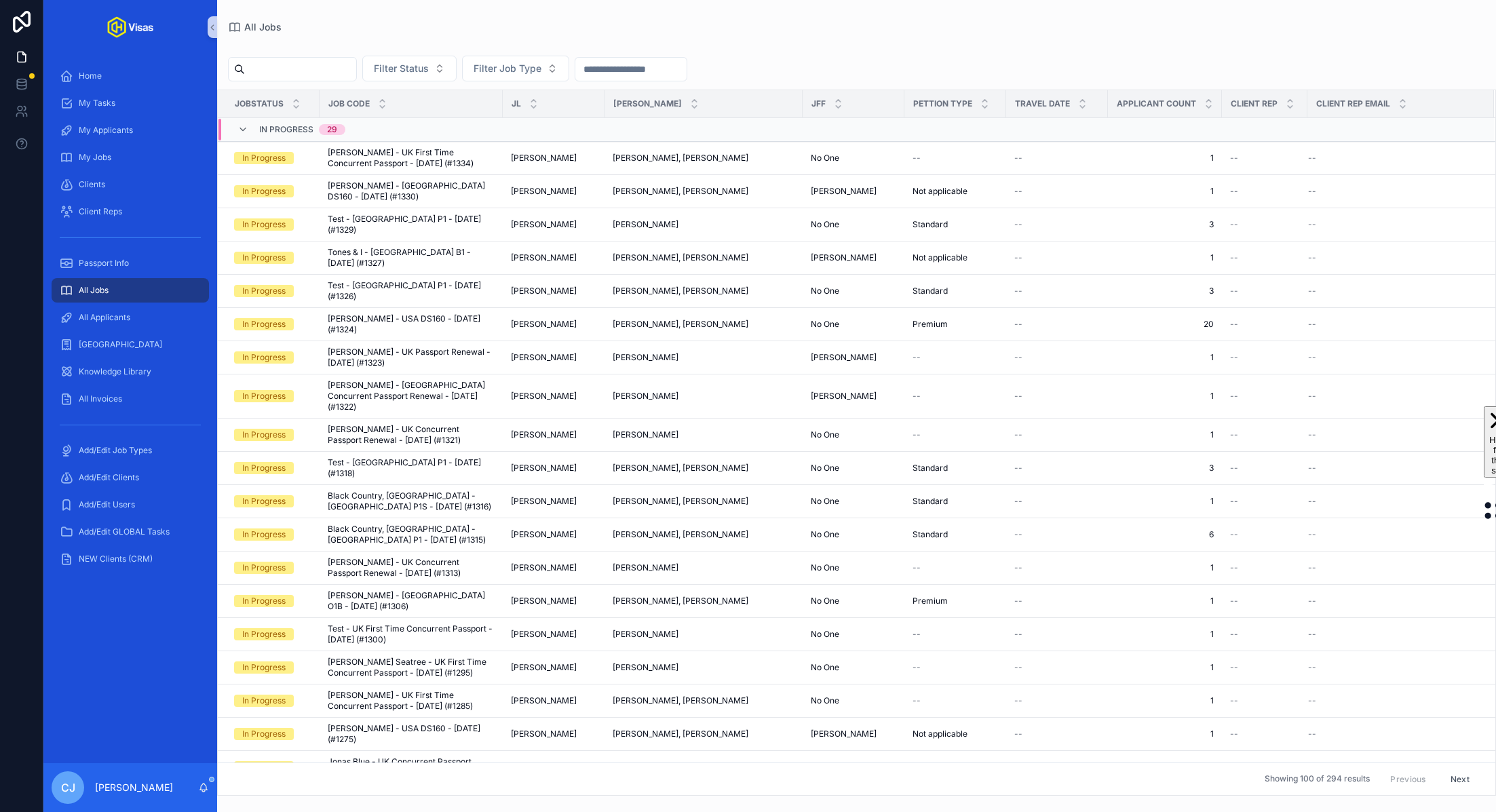
click at [318, 75] on input "scrollable content" at bounding box center [300, 69] width 111 height 19
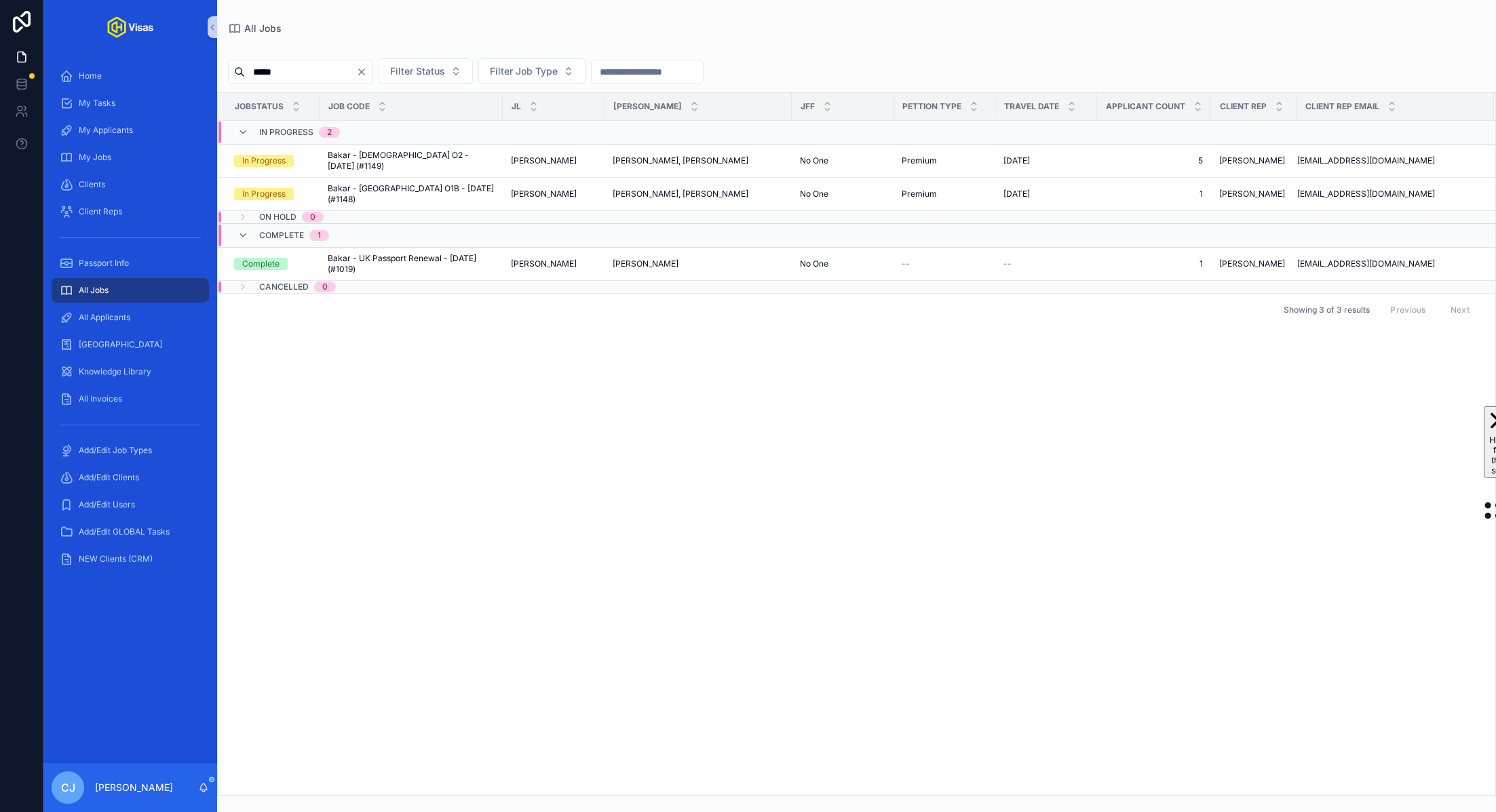
click at [269, 75] on input "*****" at bounding box center [300, 71] width 111 height 19
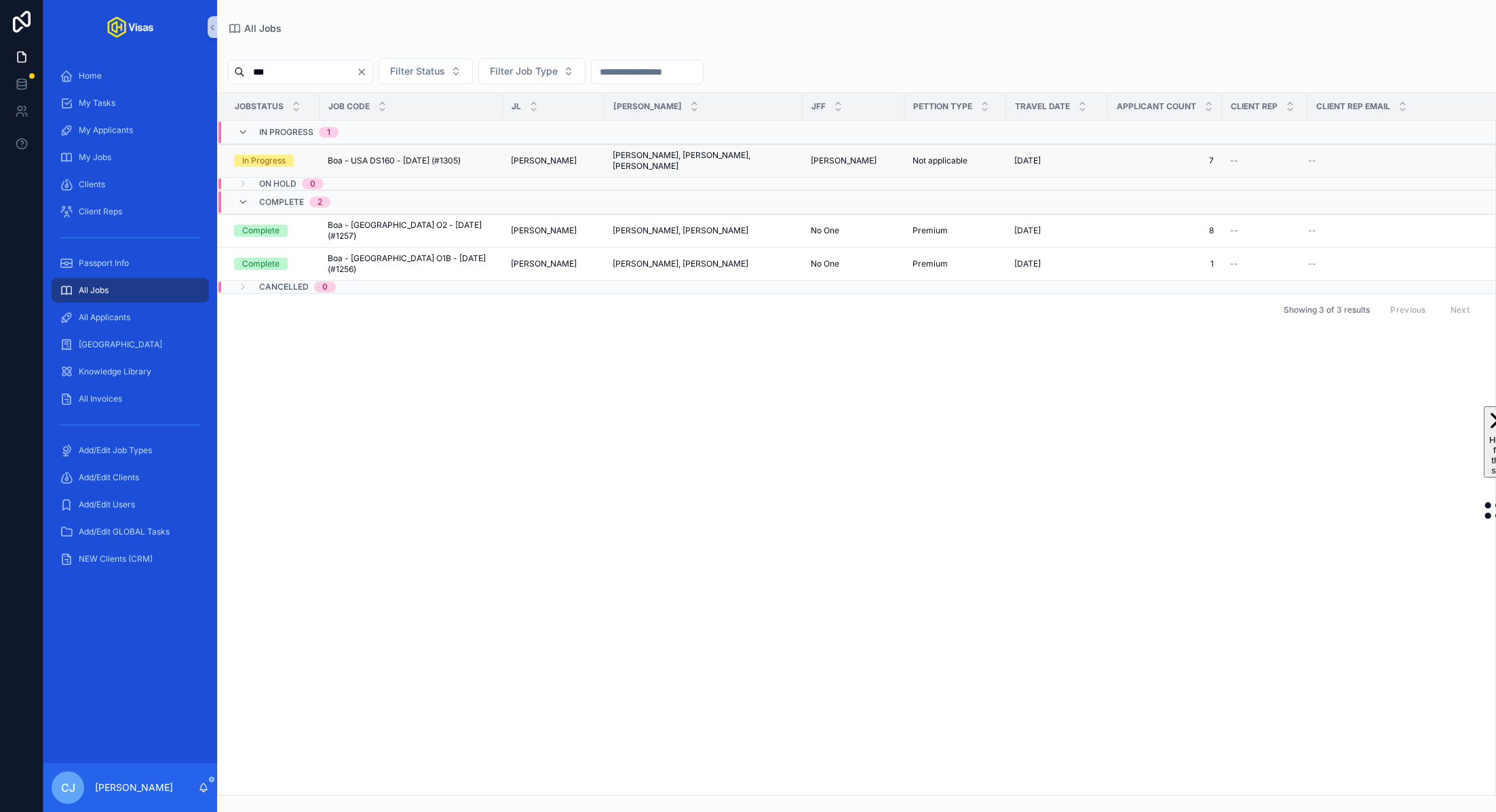
type input "***"
click at [386, 158] on span "Boa - USA DS160 - Aug/25 (#1305)" at bounding box center [394, 160] width 133 height 11
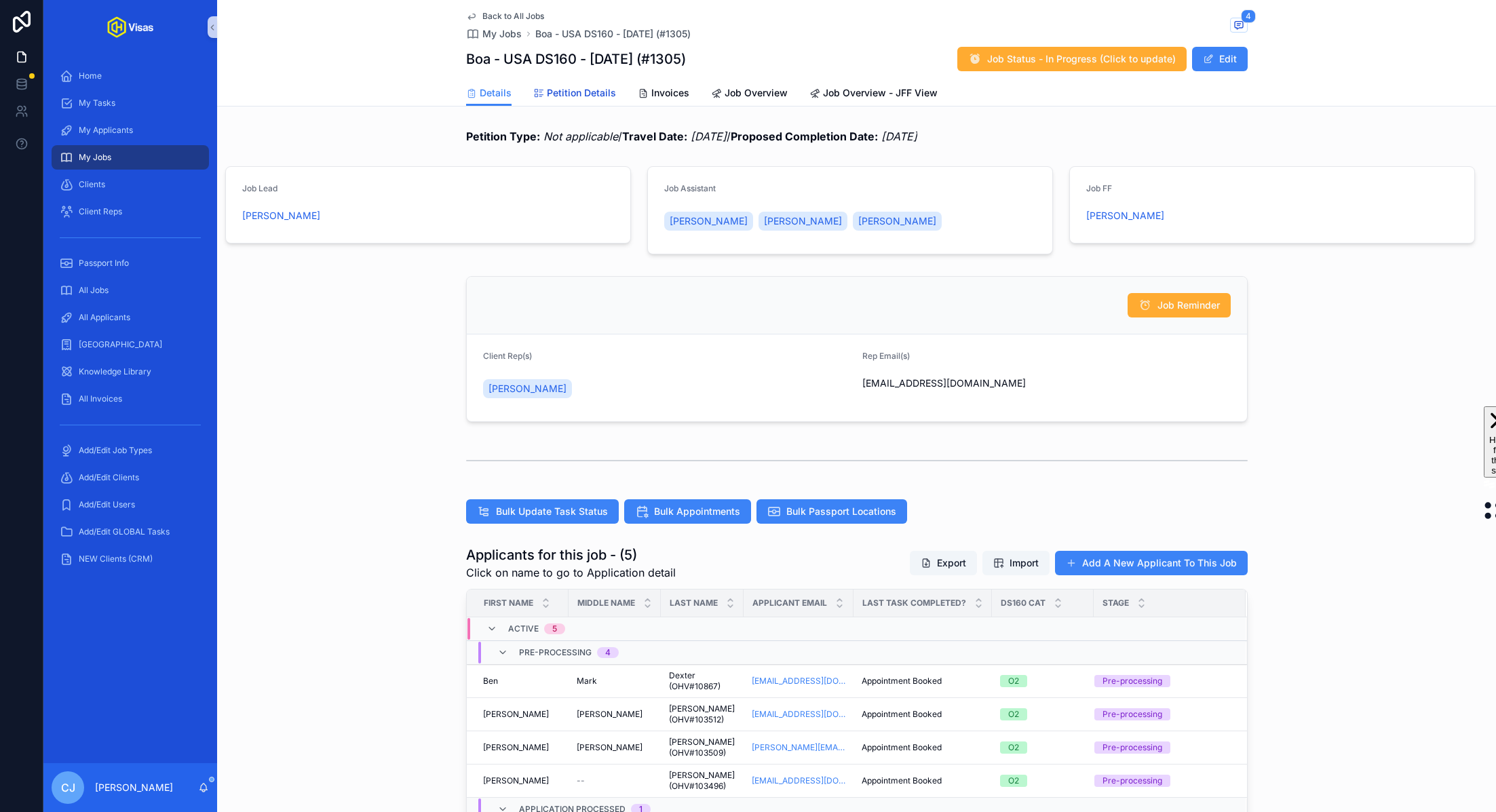
click at [563, 99] on span "Petition Details" at bounding box center [581, 93] width 69 height 13
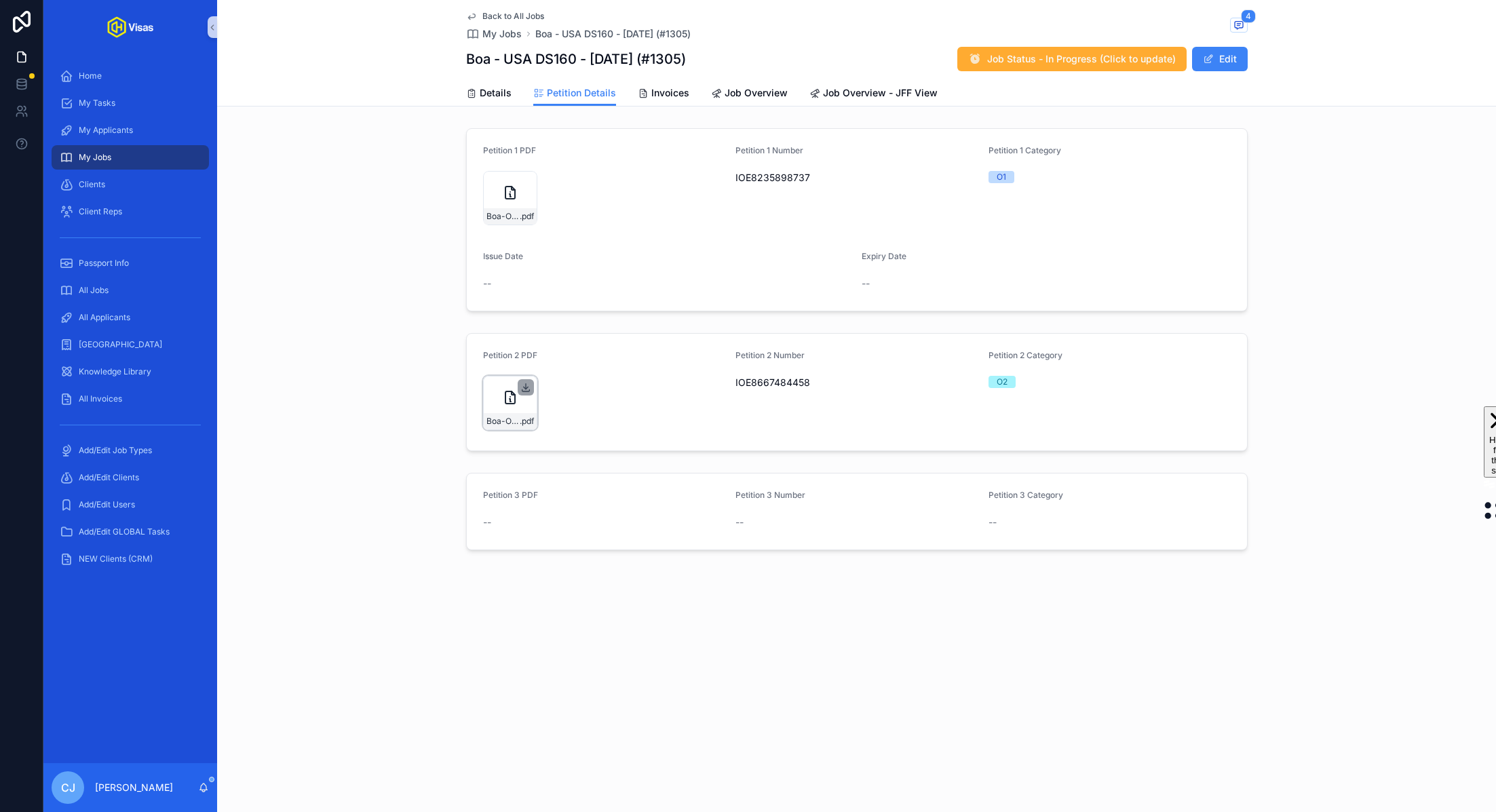
click at [527, 385] on icon "scrollable content" at bounding box center [525, 387] width 11 height 11
click at [482, 95] on span "Details" at bounding box center [495, 93] width 32 height 13
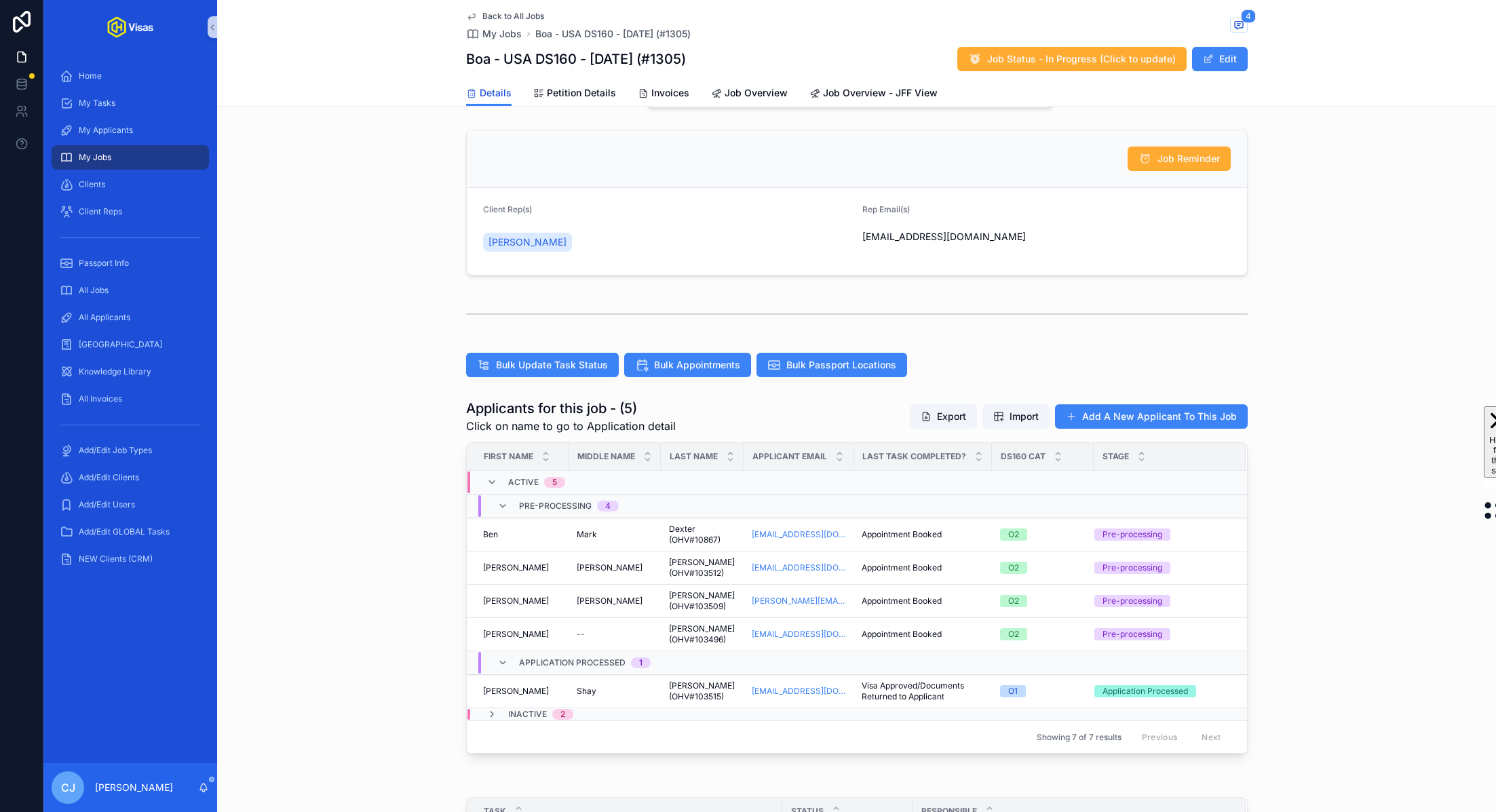
scroll to position [232, 0]
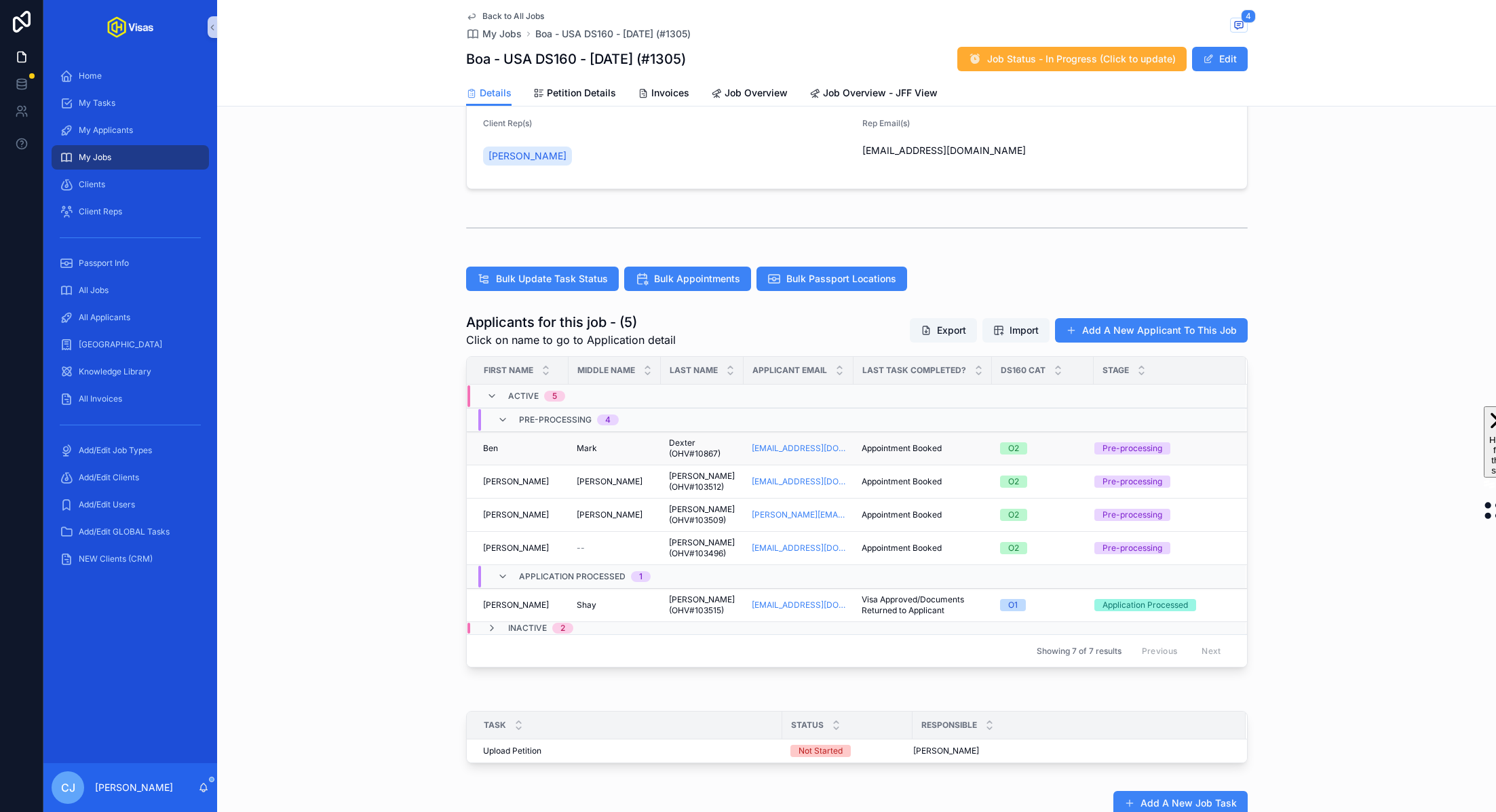
click at [680, 452] on span "Dexter (OHV#10867)" at bounding box center [702, 448] width 66 height 22
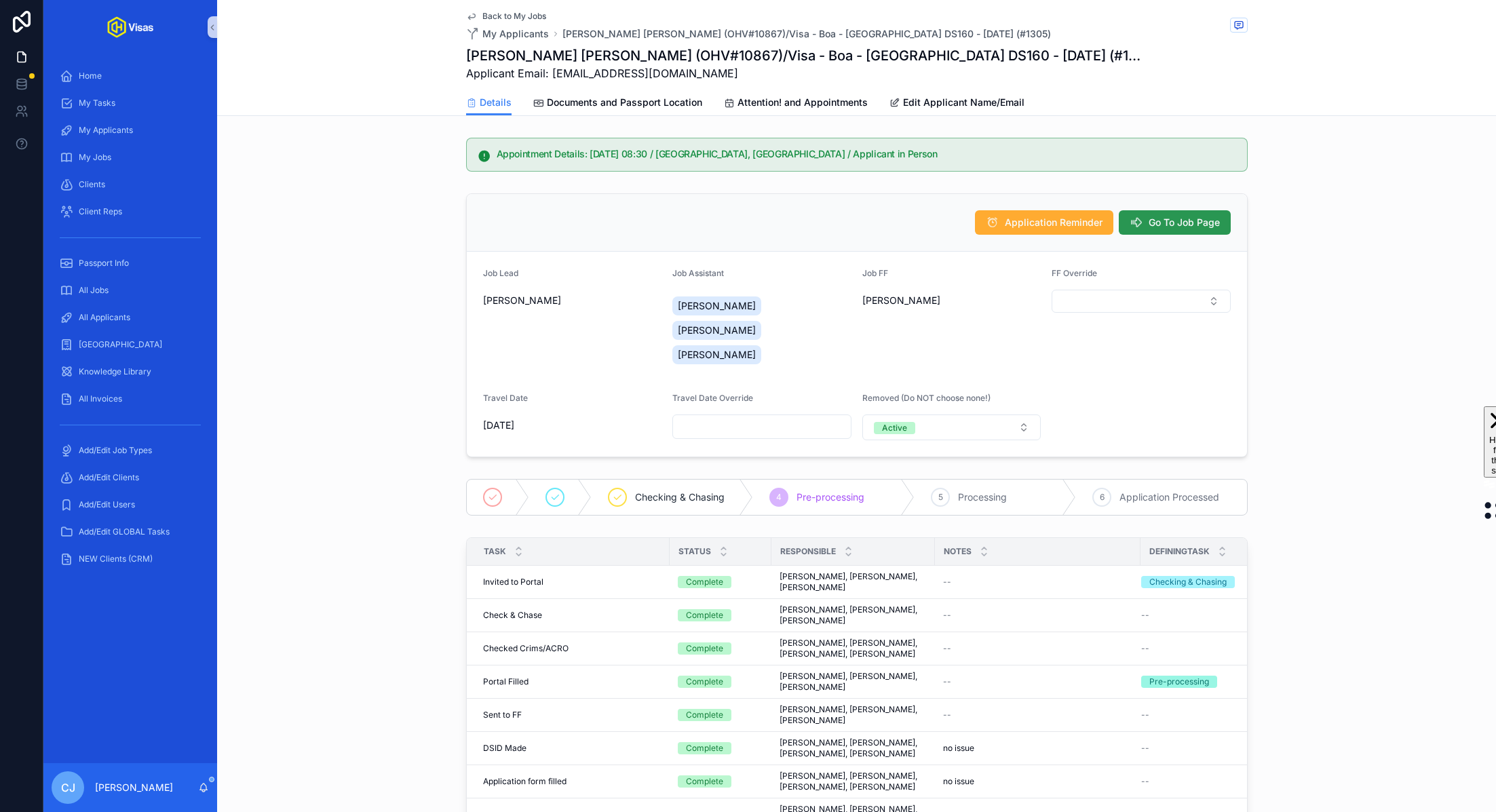
click at [747, 223] on span "Go To Job Page" at bounding box center [1184, 222] width 71 height 13
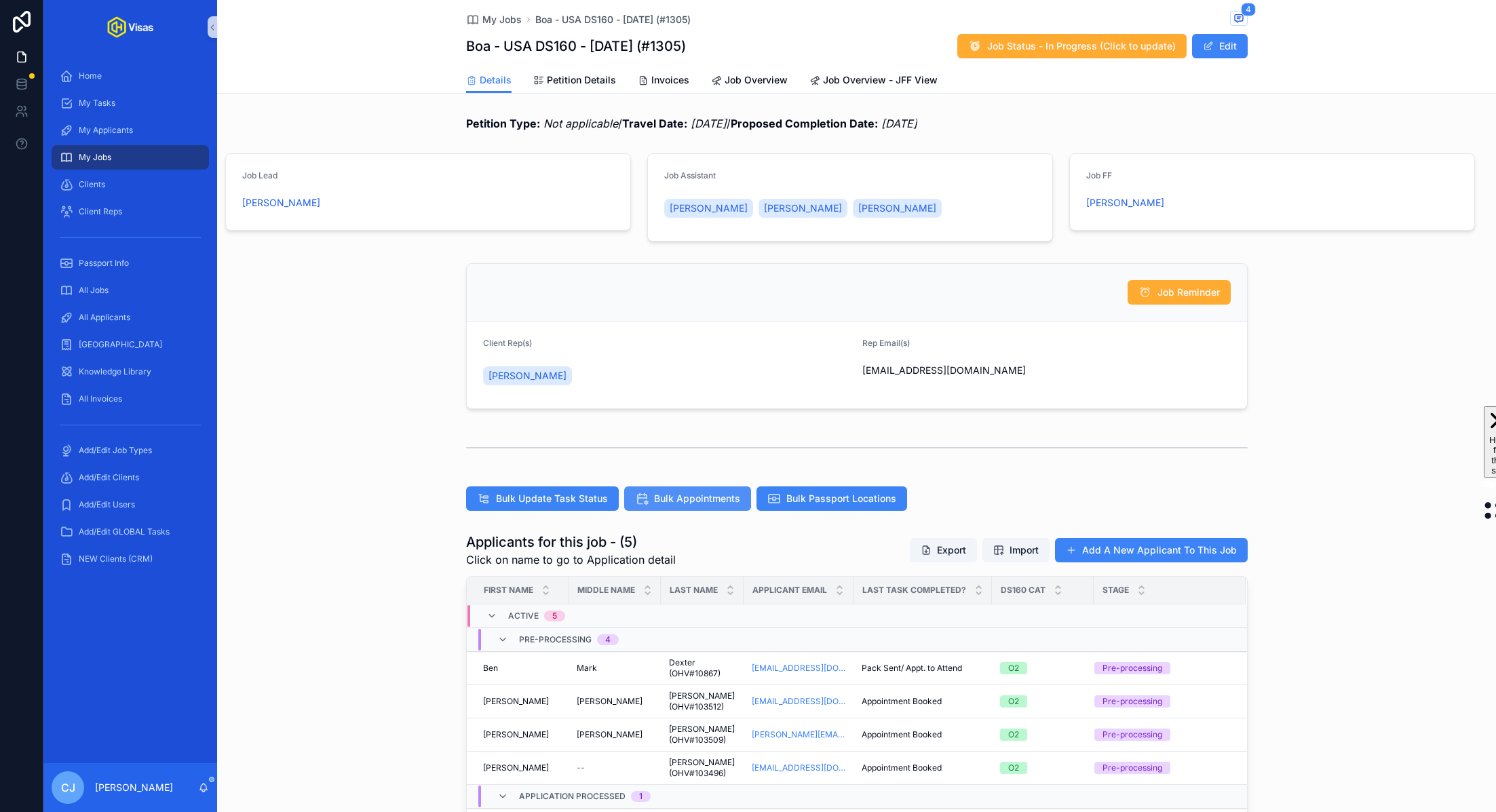
scroll to position [77, 0]
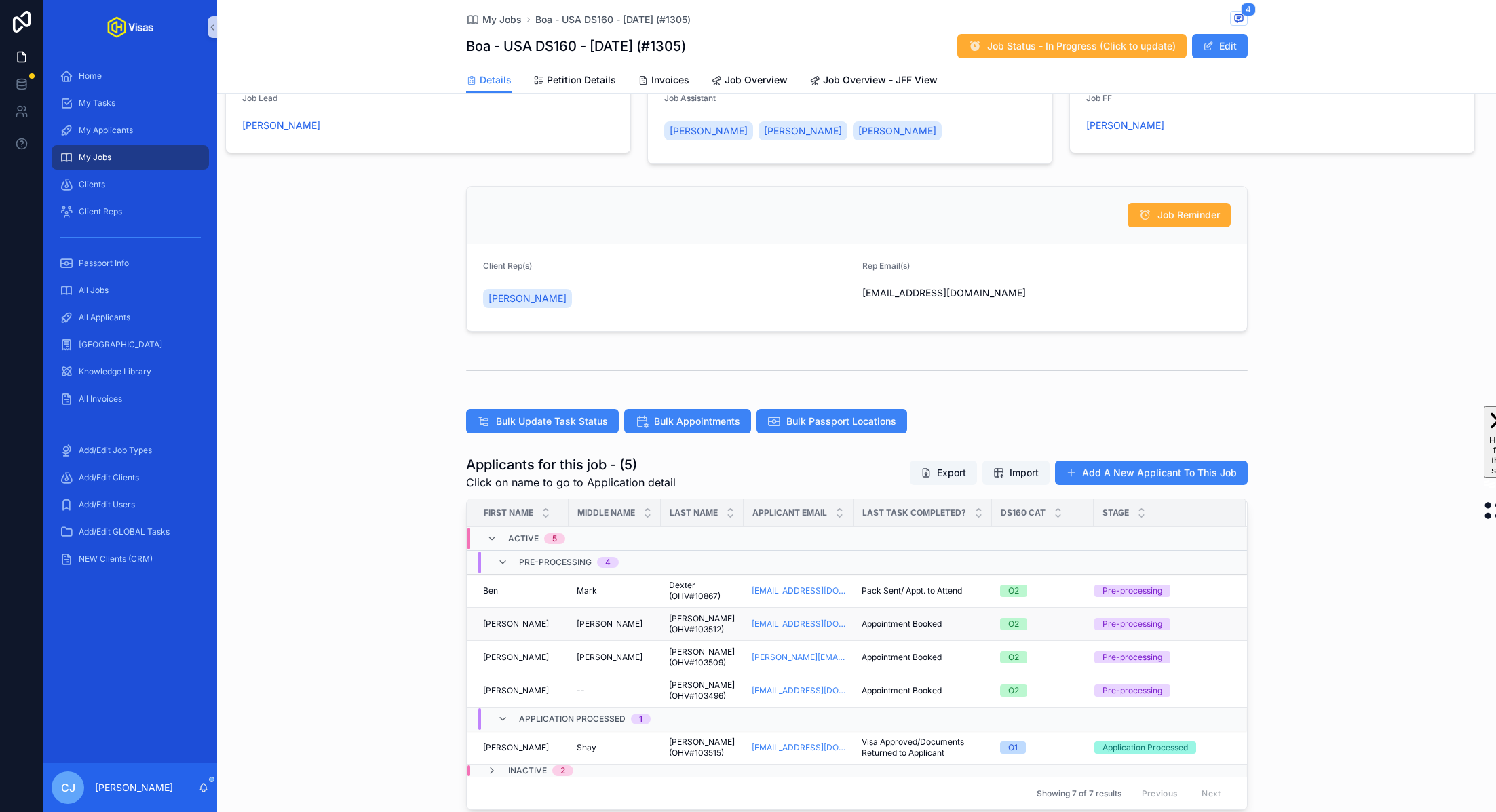
click at [690, 627] on span "Yapp (OHV#103512)" at bounding box center [702, 624] width 66 height 22
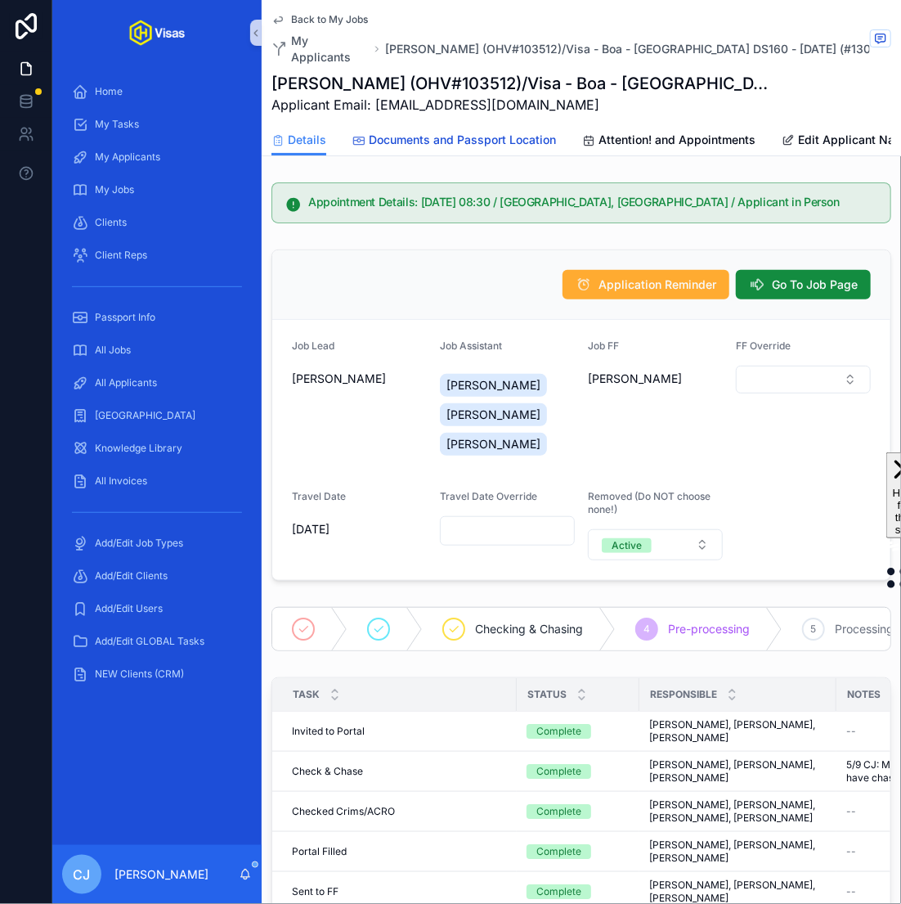
click at [417, 135] on link "Documents and Passport Location" at bounding box center [454, 141] width 204 height 33
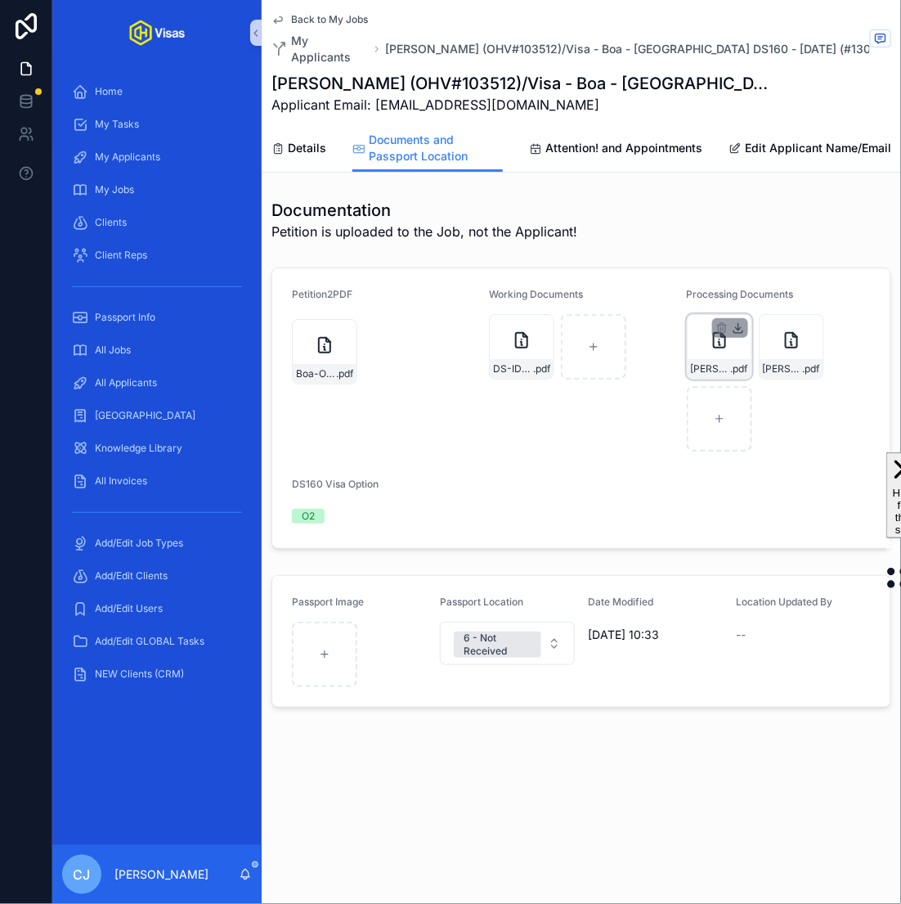
click at [740, 327] on icon "scrollable content" at bounding box center [738, 328] width 6 height 2
click at [813, 321] on icon "scrollable content" at bounding box center [810, 327] width 13 height 13
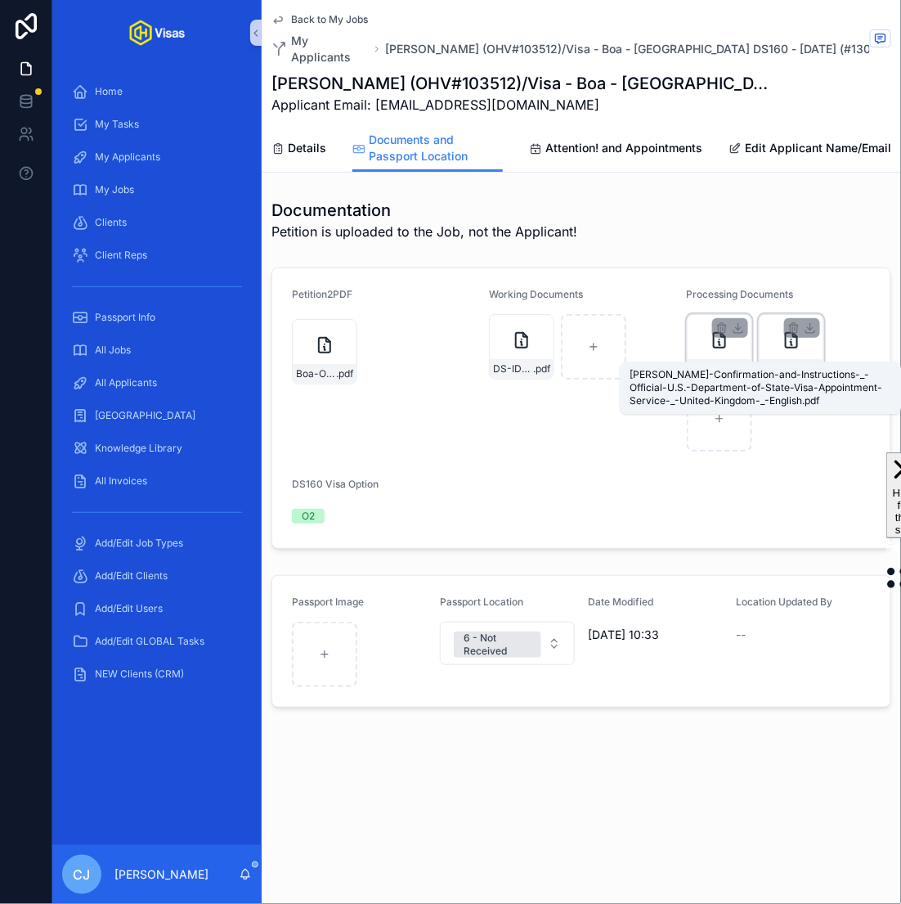
click at [787, 362] on span "Yapp-Confirmation-and-Instructions-_-Official-U.S.-Department-of-State-Visa-App…" at bounding box center [783, 368] width 40 height 13
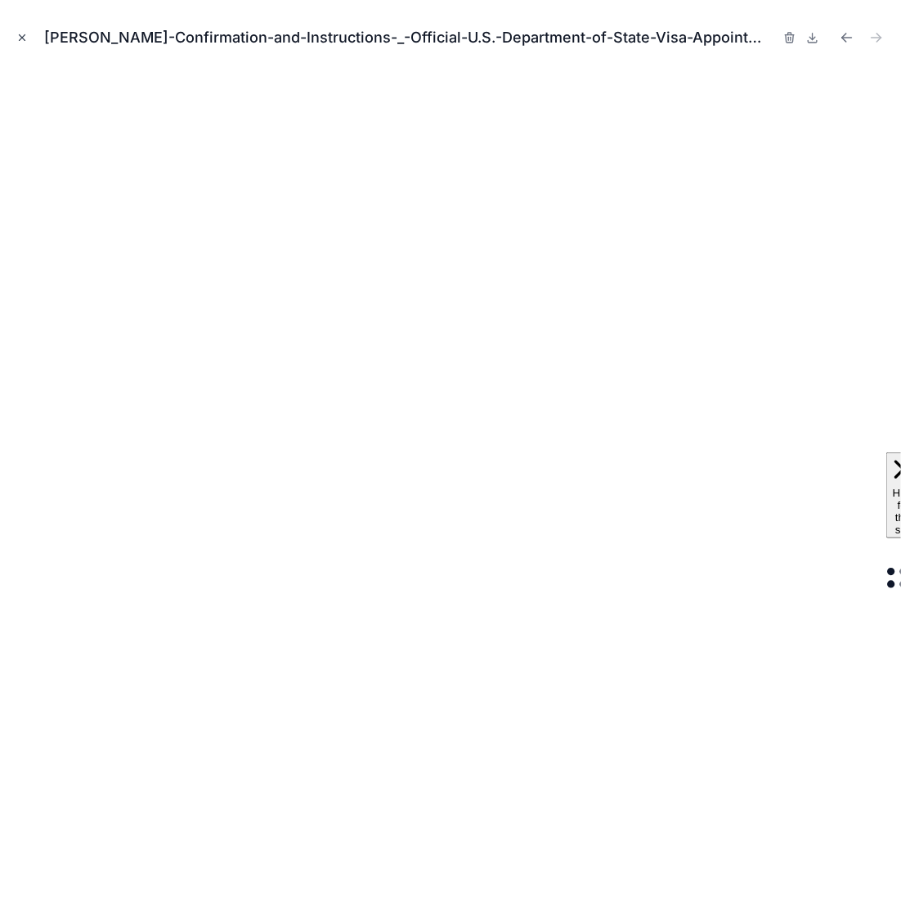
click at [24, 35] on icon "Close modal" at bounding box center [23, 38] width 6 height 6
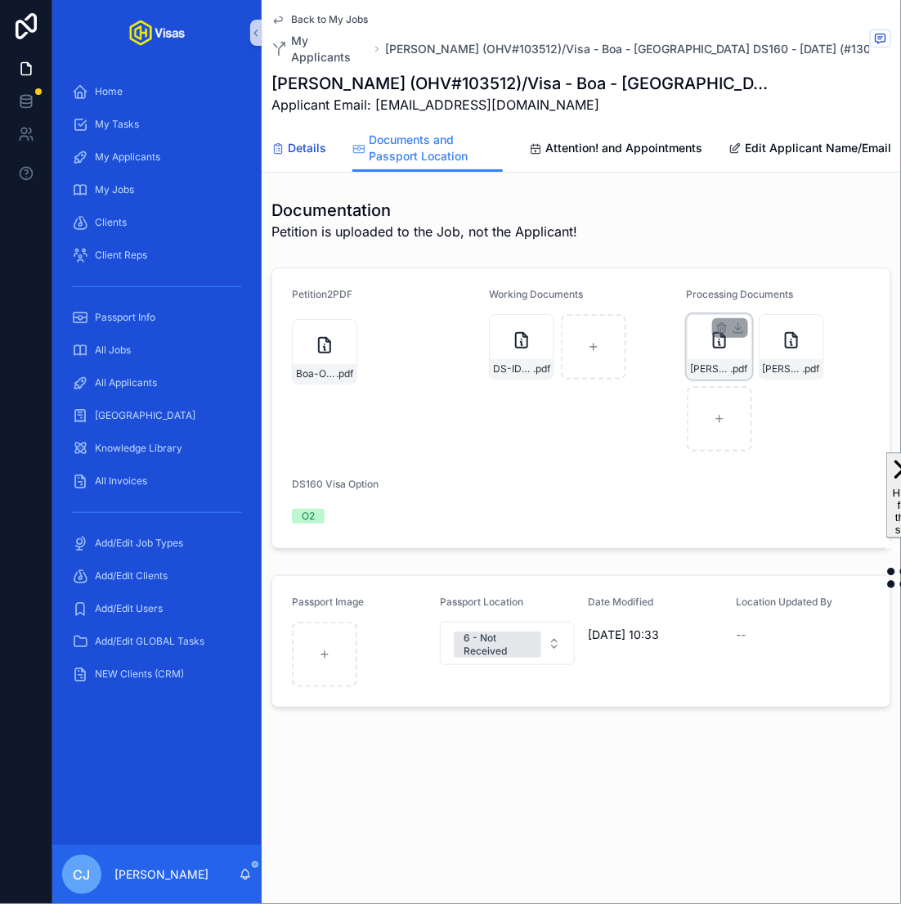
click at [304, 140] on span "Details" at bounding box center [307, 148] width 38 height 16
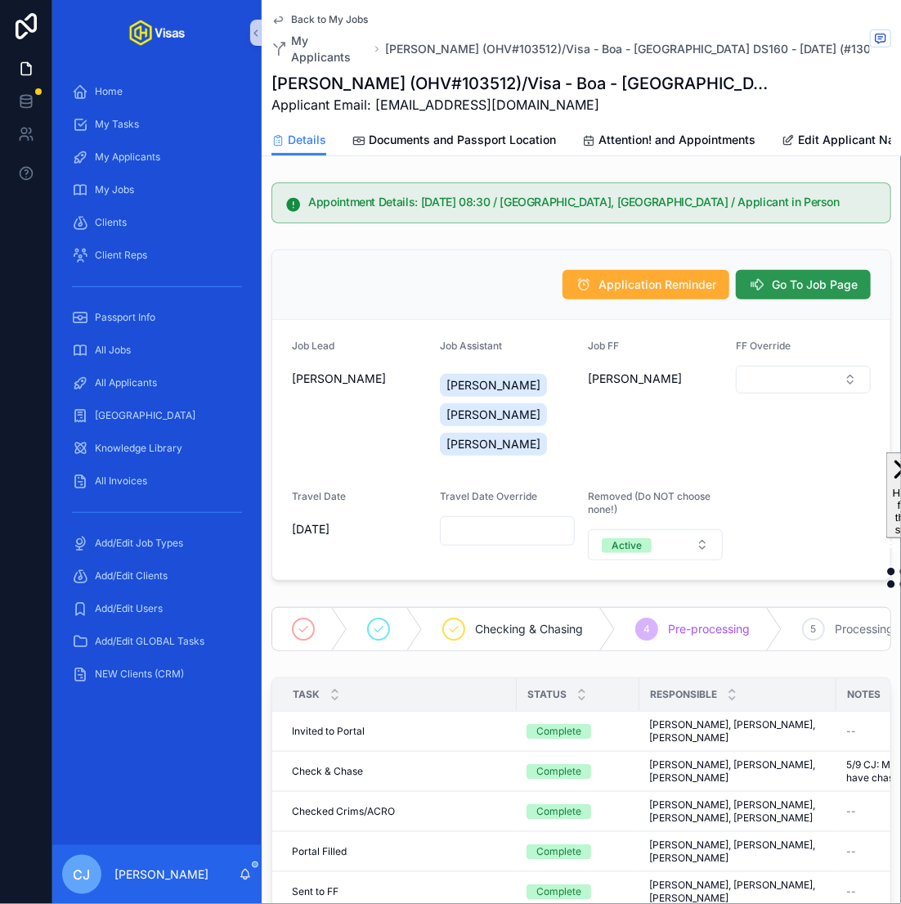
click at [761, 276] on icon "scrollable content" at bounding box center [757, 284] width 16 height 16
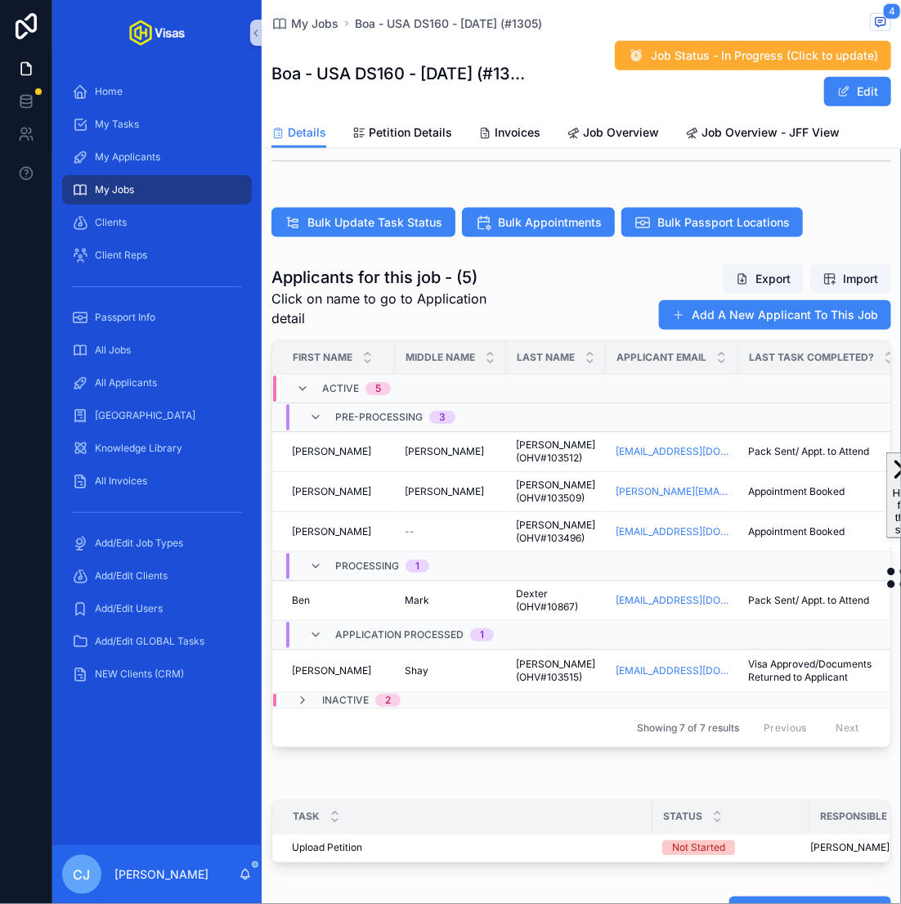
scroll to position [564, 0]
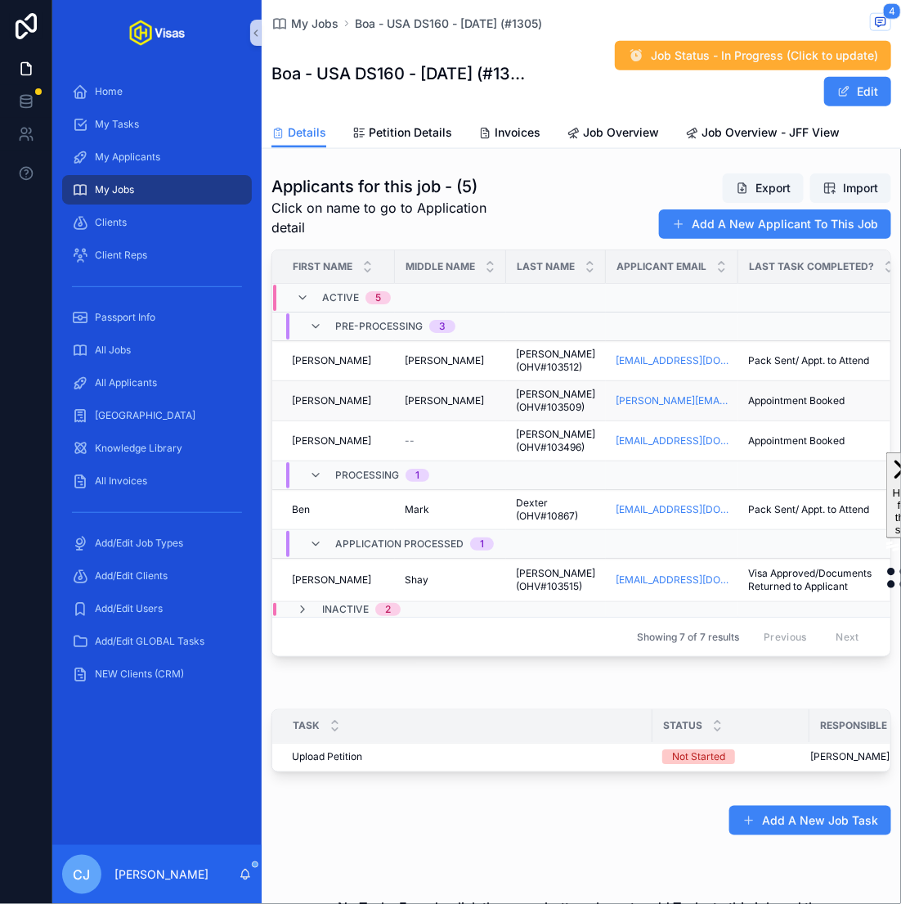
click at [541, 391] on span "Francis (OHV#103509)" at bounding box center [556, 401] width 80 height 26
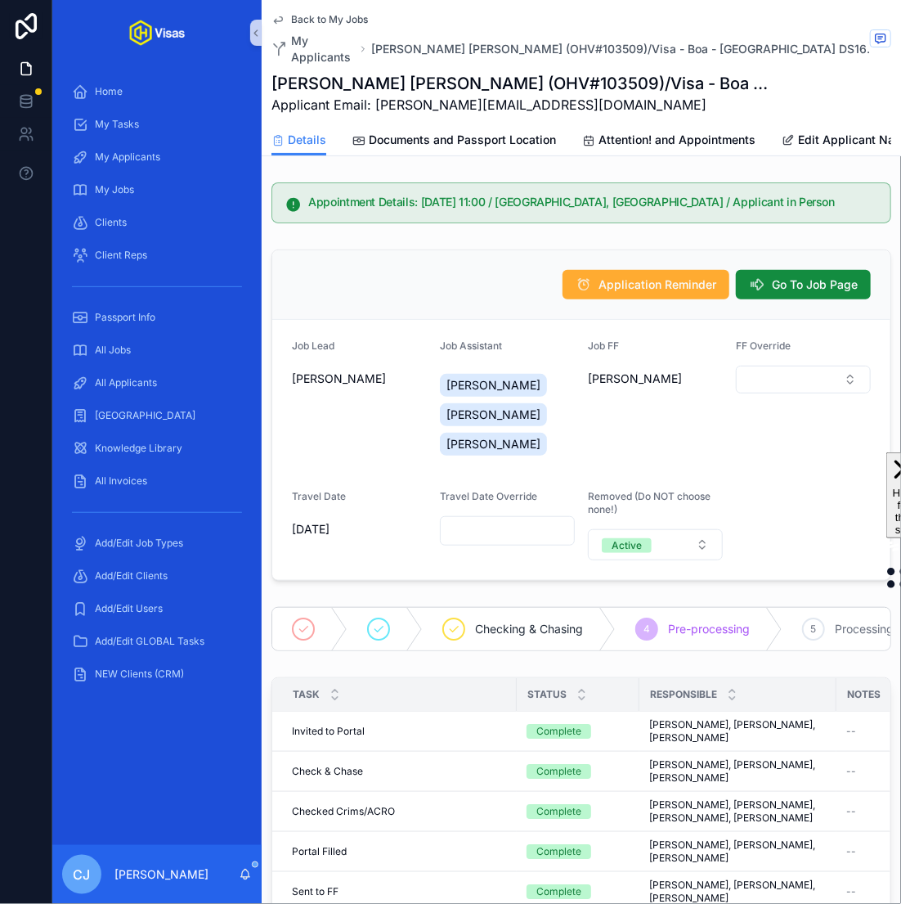
click at [576, 95] on span "Applicant Email: simon-francis@hotmail.co.uk" at bounding box center [519, 105] width 497 height 20
drag, startPoint x: 568, startPoint y: 91, endPoint x: 375, endPoint y: 97, distance: 193.1
click at [375, 97] on span "Applicant Email: simon-francis@hotmail.co.uk" at bounding box center [519, 105] width 497 height 20
copy span "simon-francis@hotmail.co.uk"
click at [459, 132] on span "Documents and Passport Location" at bounding box center [462, 140] width 187 height 16
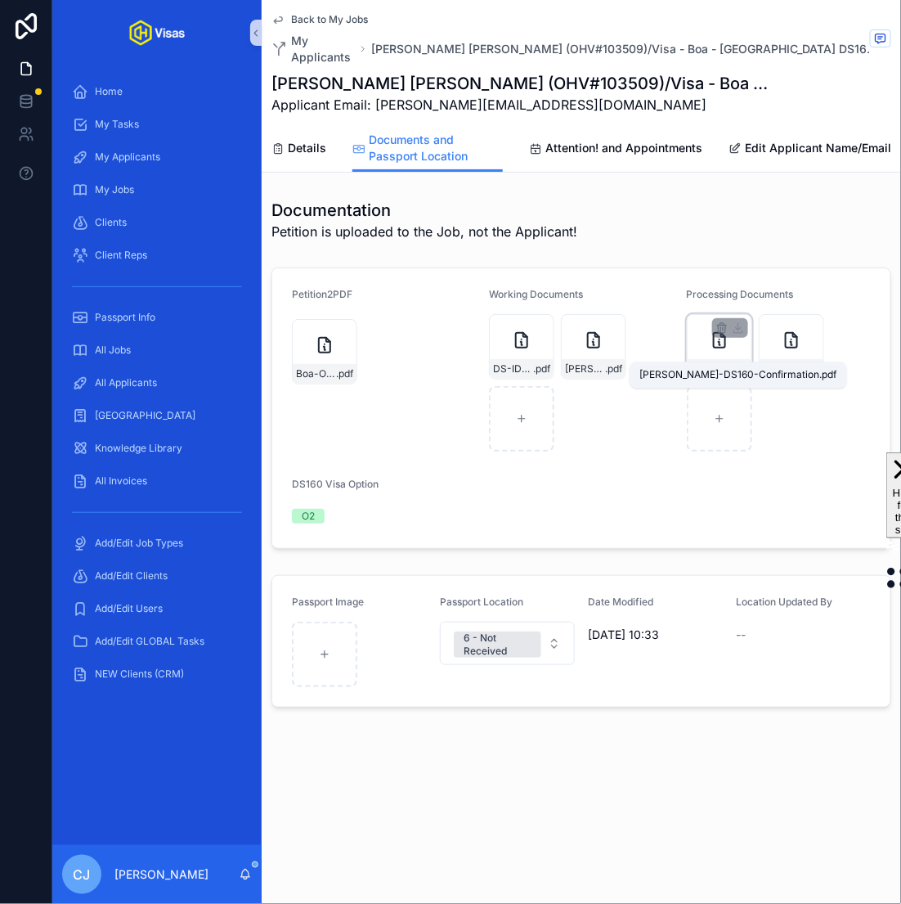
click at [719, 362] on span "FRANCIS-DS160-Confirmation" at bounding box center [711, 368] width 40 height 13
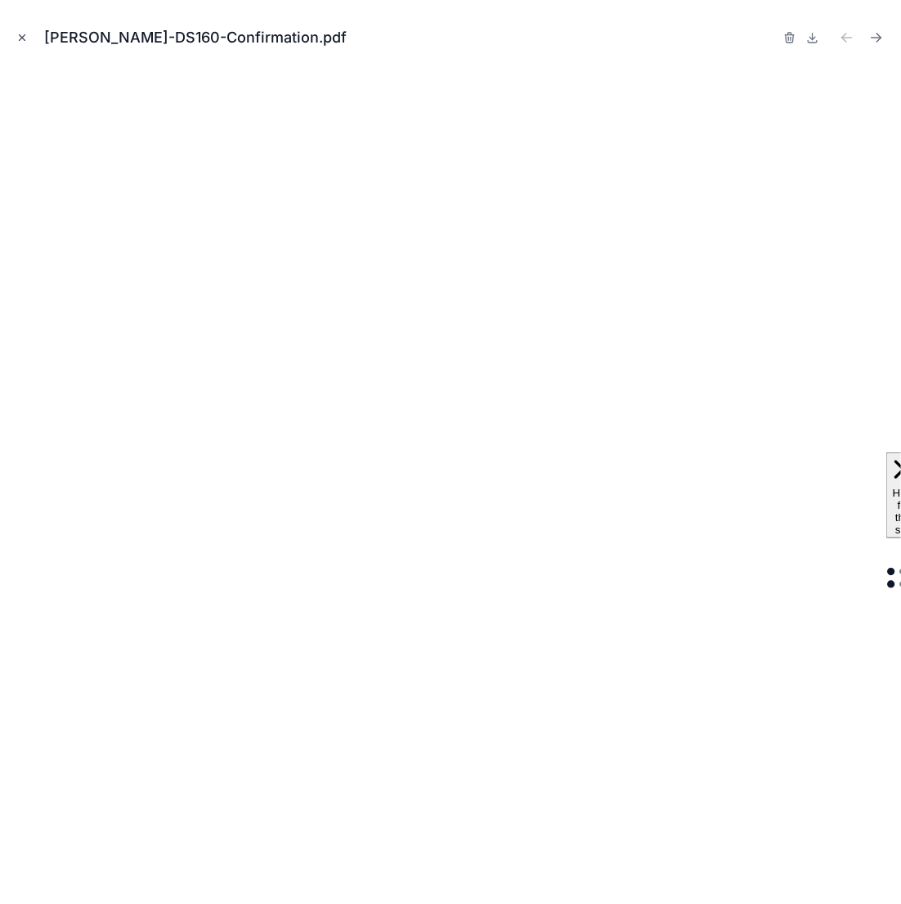
click at [24, 41] on icon "Close modal" at bounding box center [21, 37] width 11 height 11
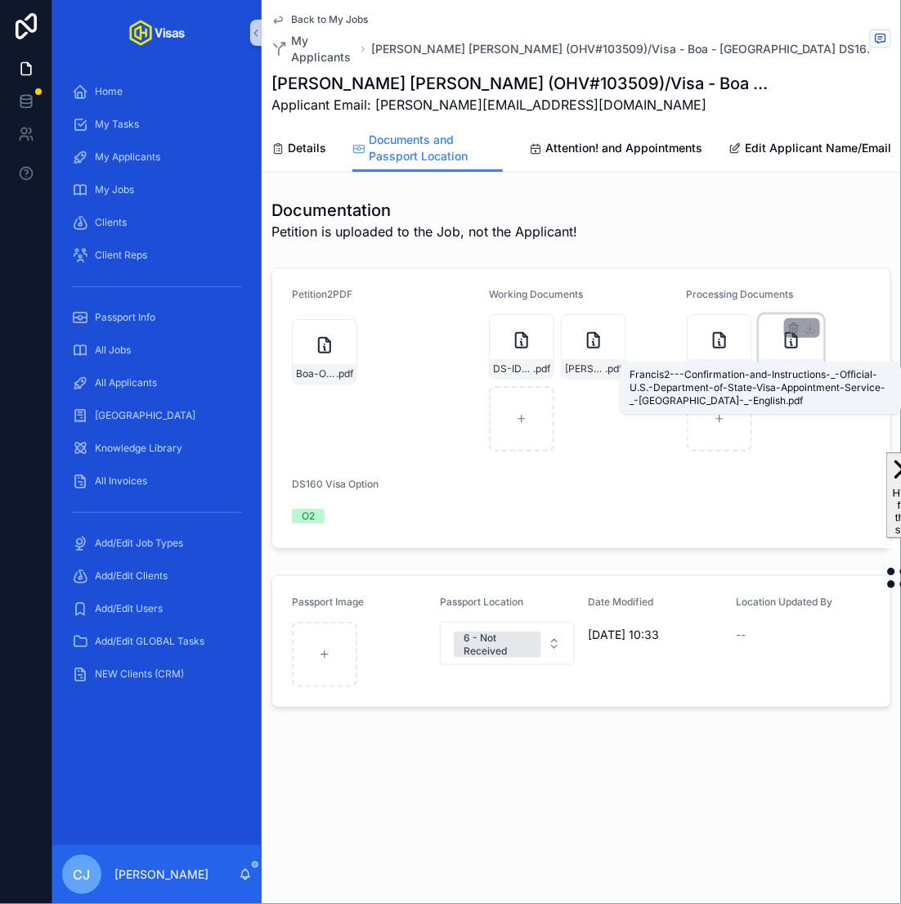
click at [806, 362] on span ".pdf" at bounding box center [811, 368] width 17 height 13
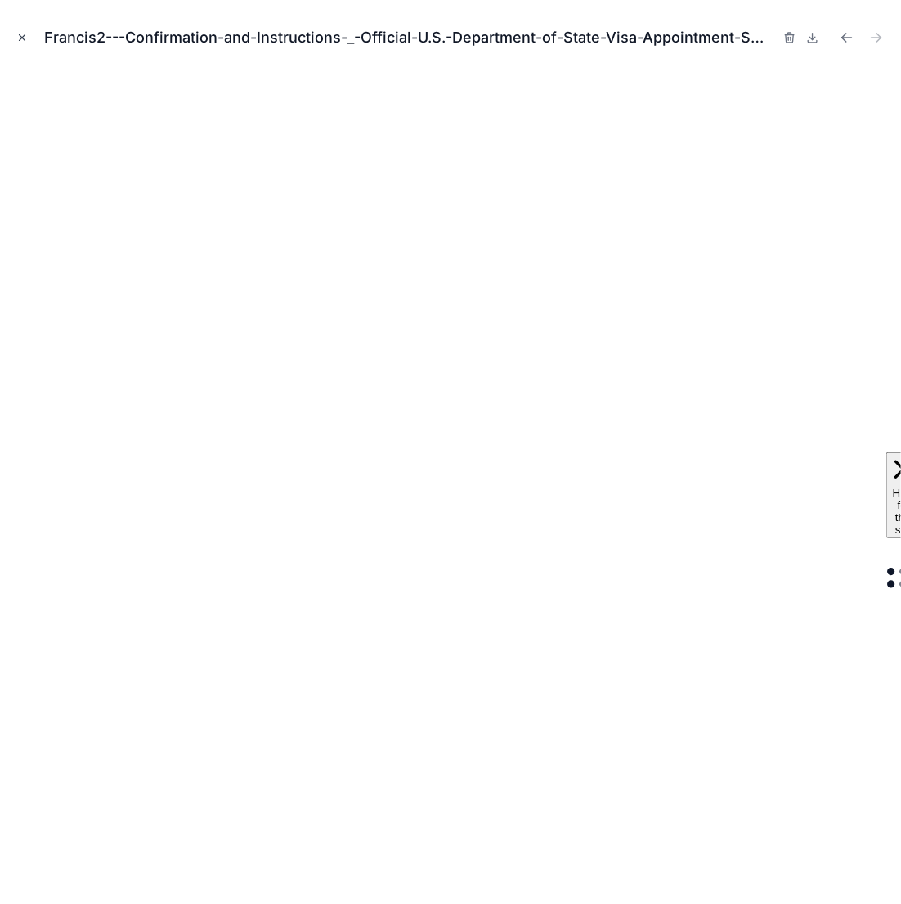
click at [17, 35] on icon "Close modal" at bounding box center [21, 37] width 11 height 11
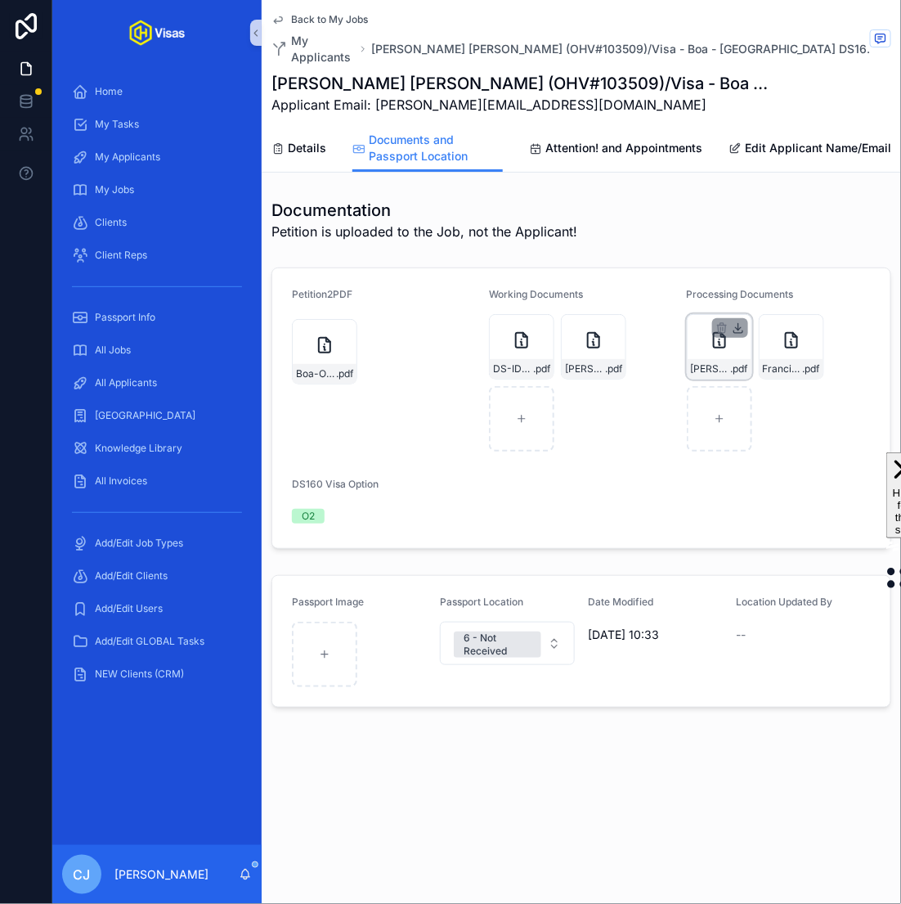
click at [740, 321] on icon "scrollable content" at bounding box center [738, 327] width 13 height 13
click at [812, 321] on icon "scrollable content" at bounding box center [810, 327] width 13 height 13
click at [515, 631] on div "6 - Not Received" at bounding box center [498, 644] width 68 height 26
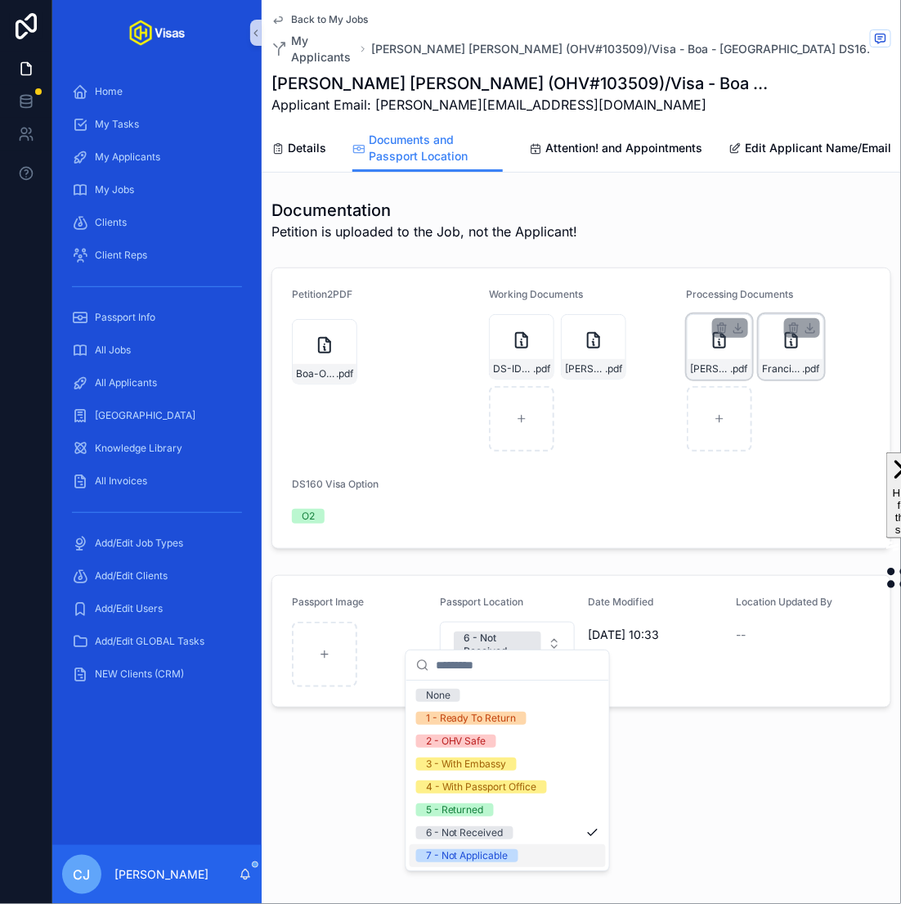
click at [471, 853] on div "7 - Not Applicable" at bounding box center [467, 855] width 83 height 13
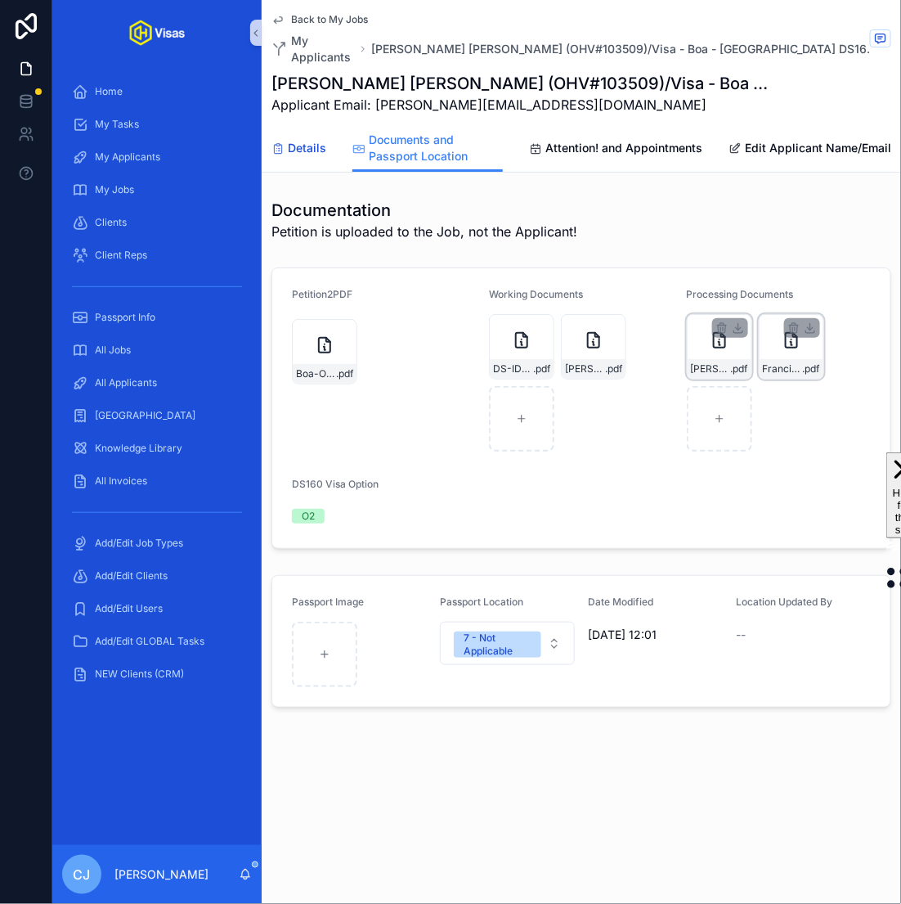
click at [303, 140] on span "Details" at bounding box center [307, 148] width 38 height 16
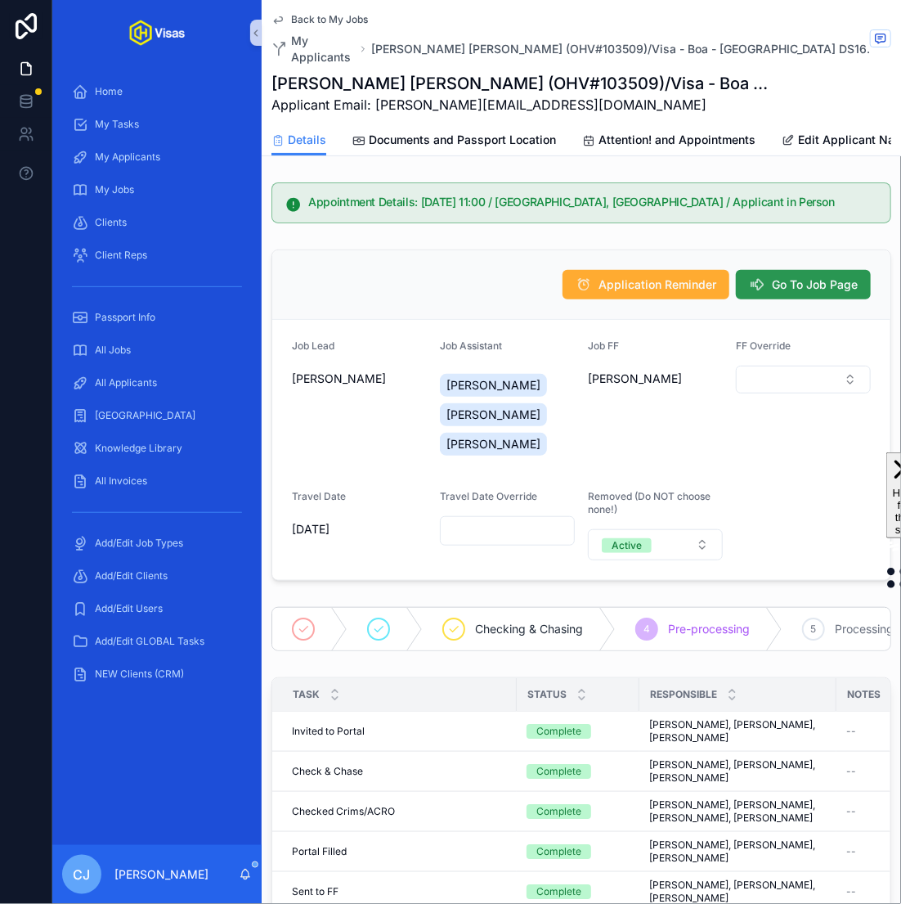
click at [787, 276] on span "Go To Job Page" at bounding box center [815, 284] width 86 height 16
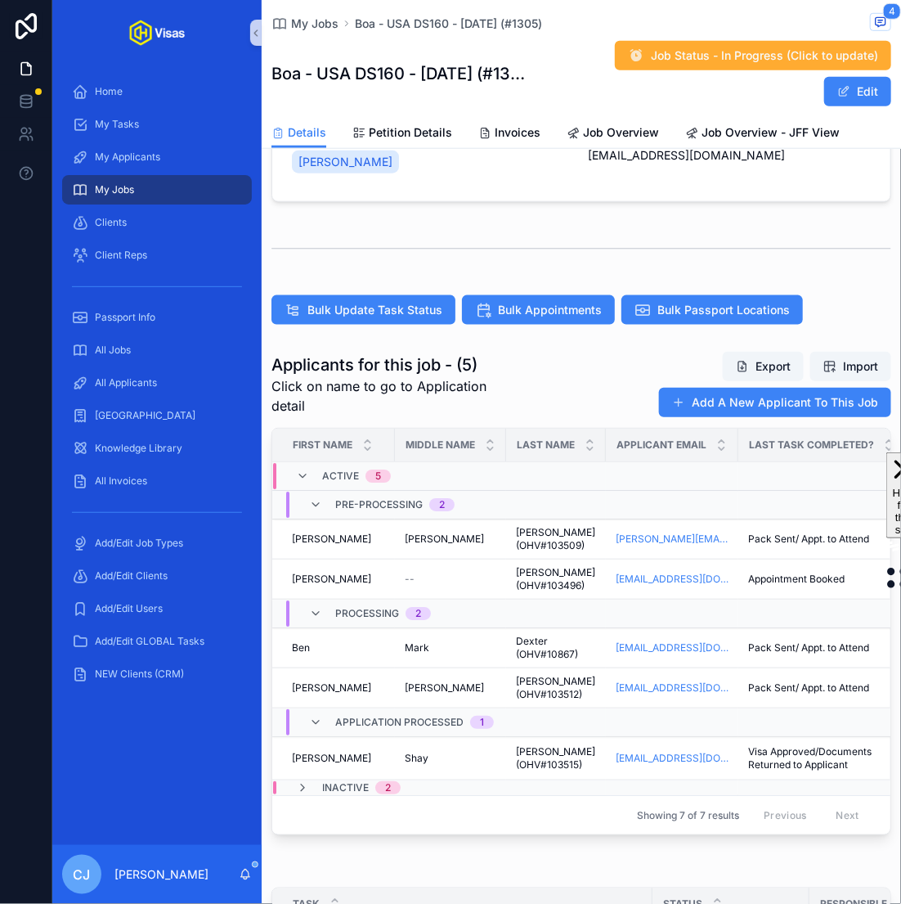
scroll to position [499, 0]
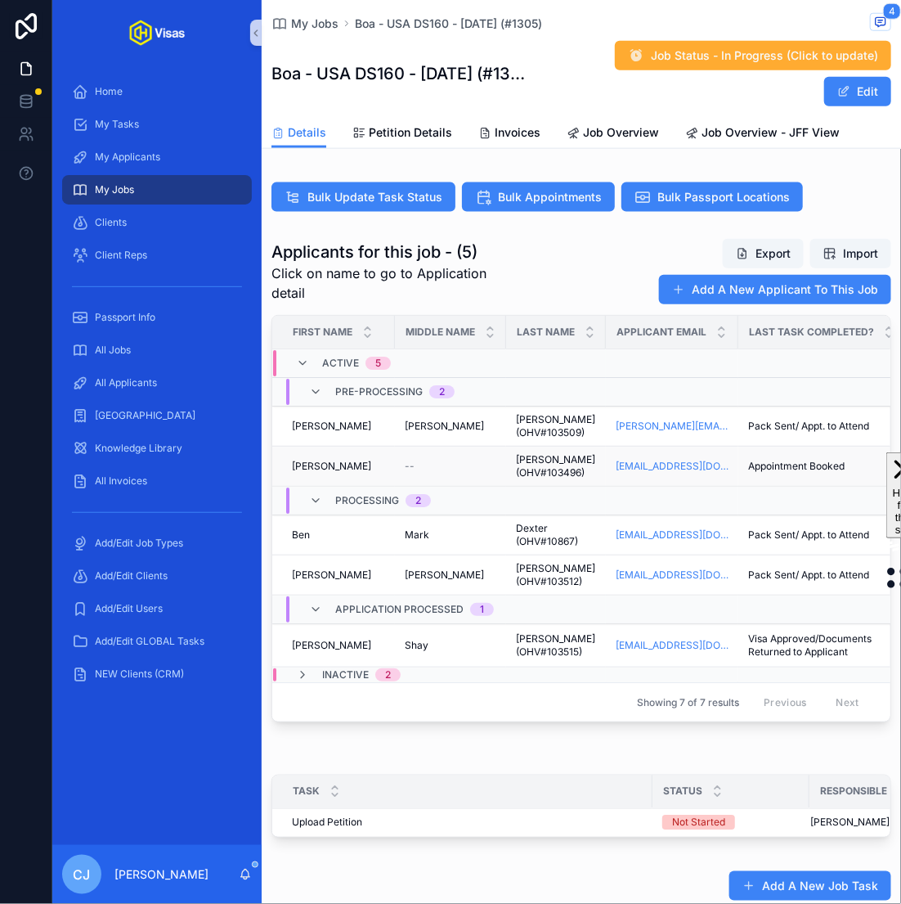
click at [536, 458] on span "Gleeson (OHV#103496)" at bounding box center [556, 466] width 80 height 26
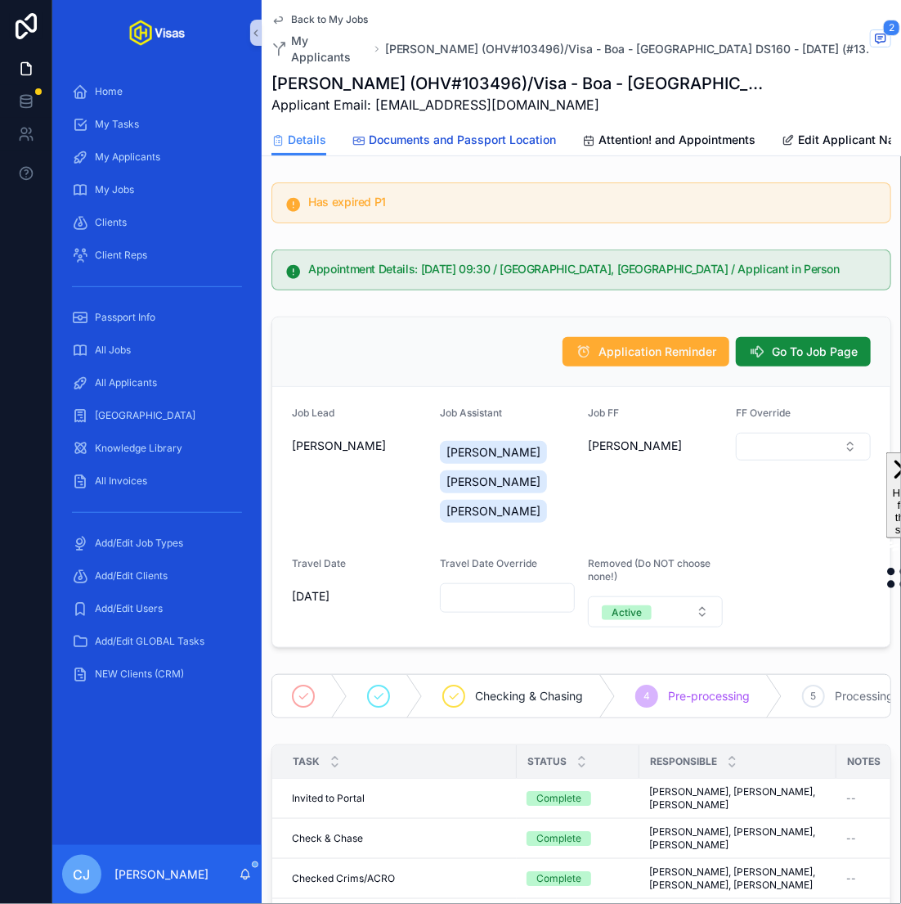
click at [442, 132] on span "Documents and Passport Location" at bounding box center [462, 140] width 187 height 16
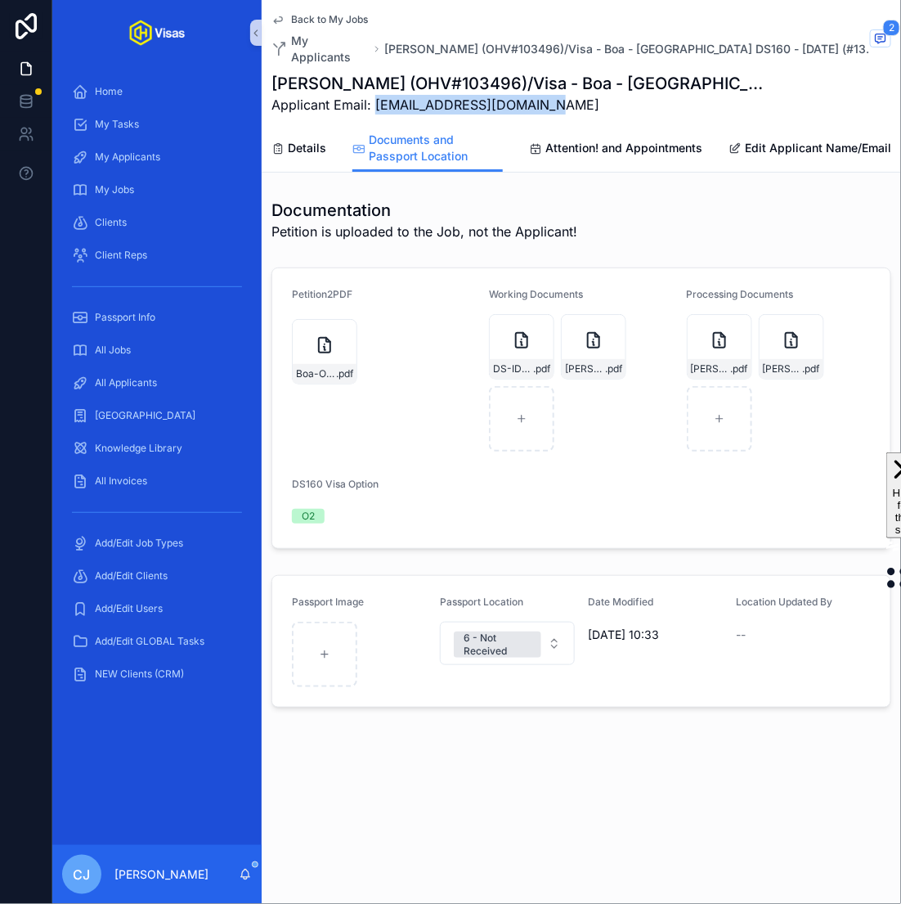
drag, startPoint x: 564, startPoint y: 96, endPoint x: 375, endPoint y: 92, distance: 189.8
click at [375, 95] on span "Applicant Email: info@tomgleesonmusic.com" at bounding box center [519, 105] width 497 height 20
copy span "info@tomgleesonmusic.com"
click at [742, 321] on icon "scrollable content" at bounding box center [738, 327] width 13 height 13
click at [814, 321] on icon "scrollable content" at bounding box center [810, 327] width 13 height 13
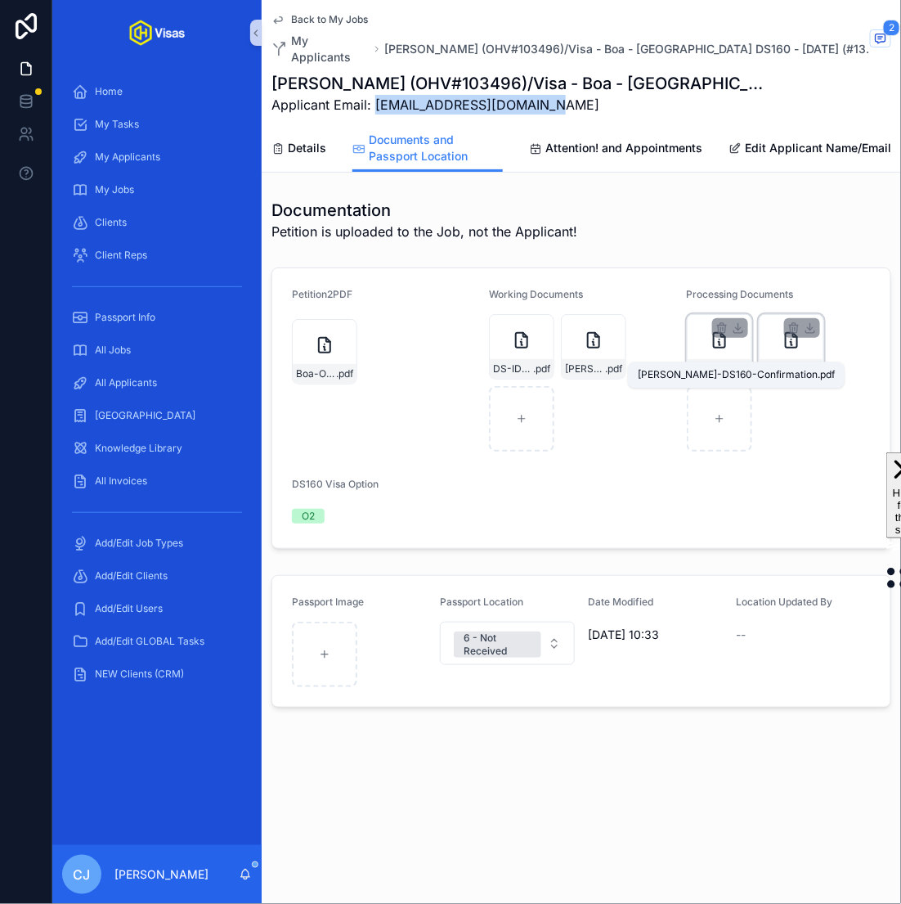
click at [736, 362] on span ".pdf" at bounding box center [739, 368] width 17 height 13
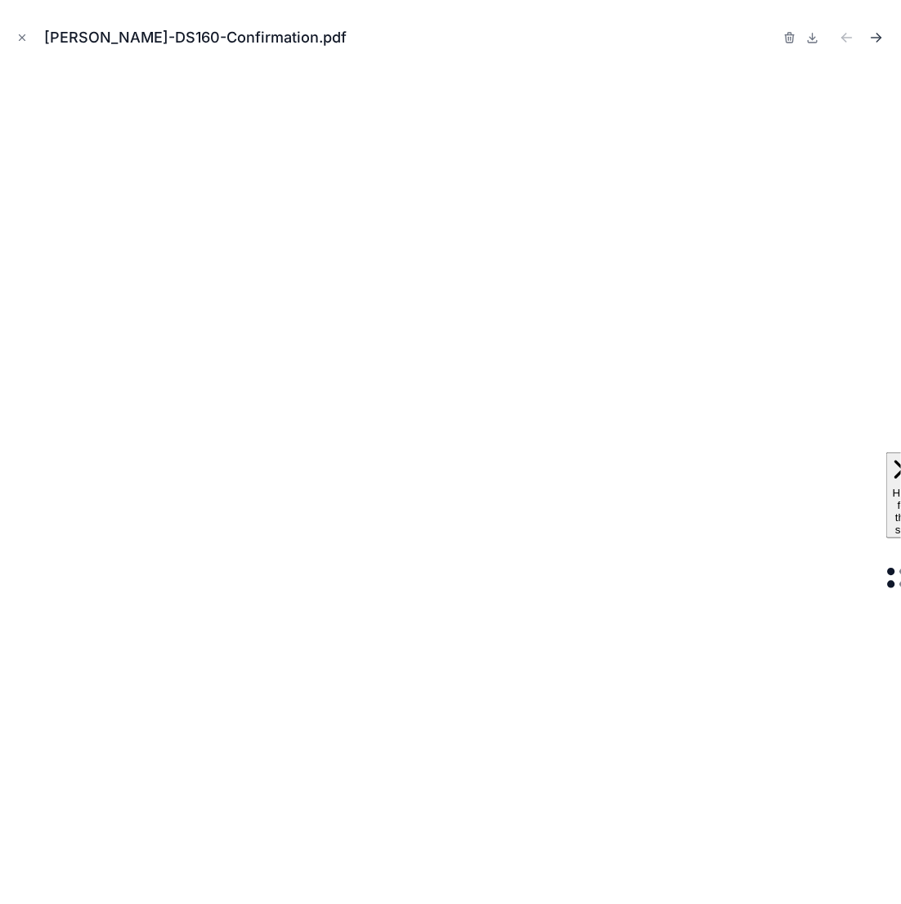
click at [877, 36] on icon "Next file" at bounding box center [876, 37] width 16 height 16
click at [23, 31] on button "Close modal" at bounding box center [22, 38] width 18 height 18
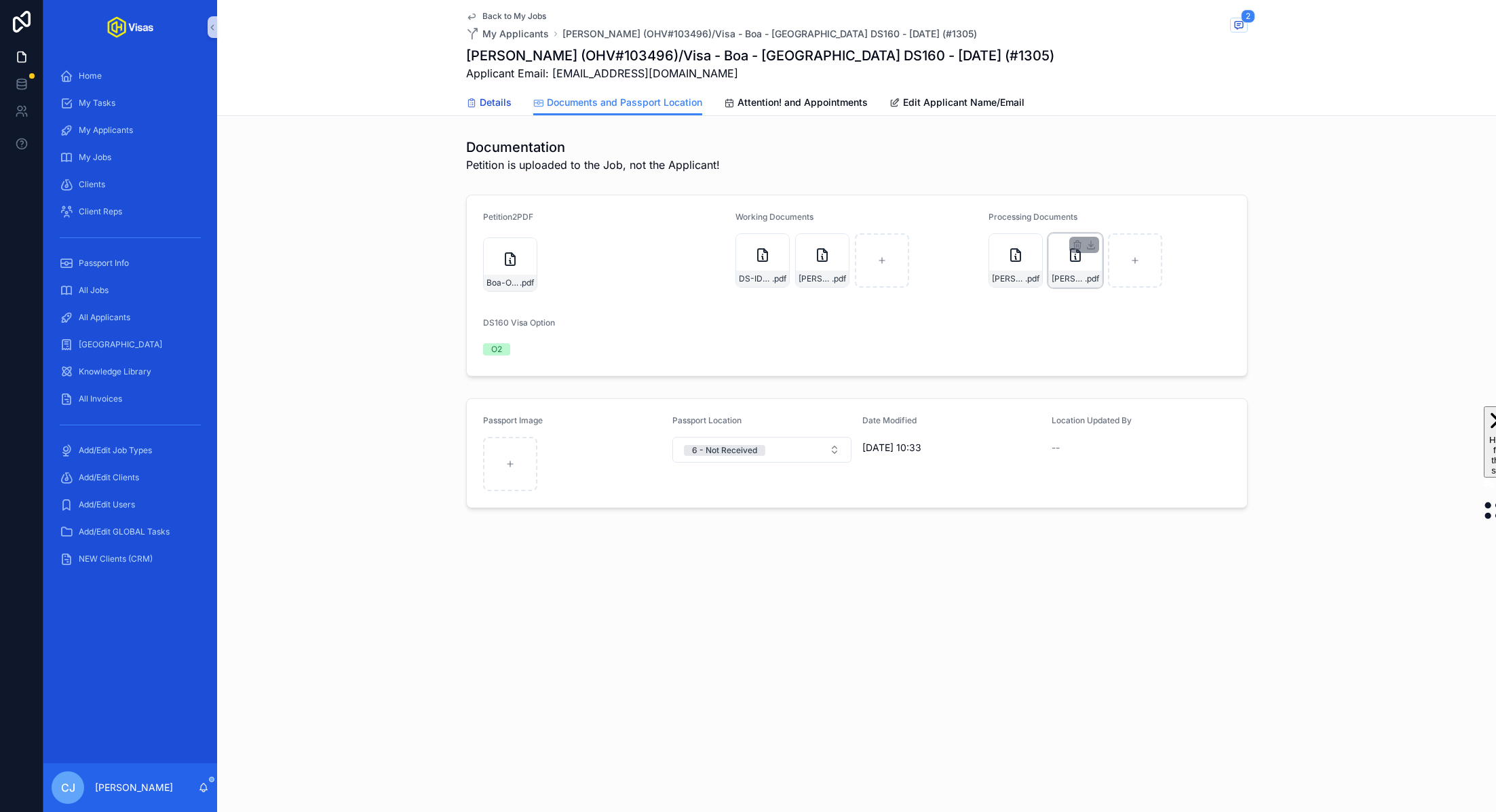
click at [492, 103] on span "Details" at bounding box center [495, 102] width 32 height 13
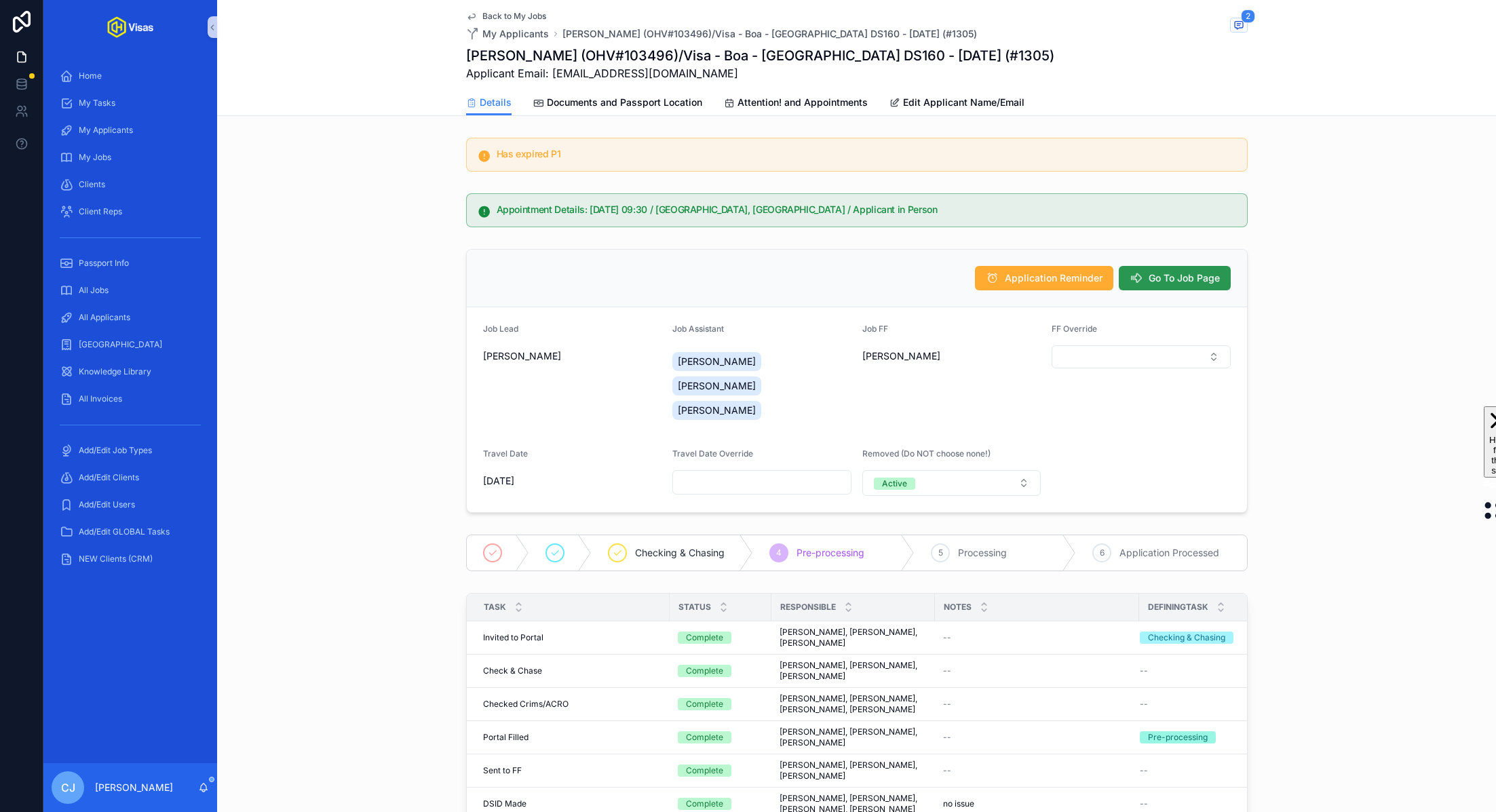
click at [747, 272] on span "Go To Job Page" at bounding box center [1184, 278] width 71 height 13
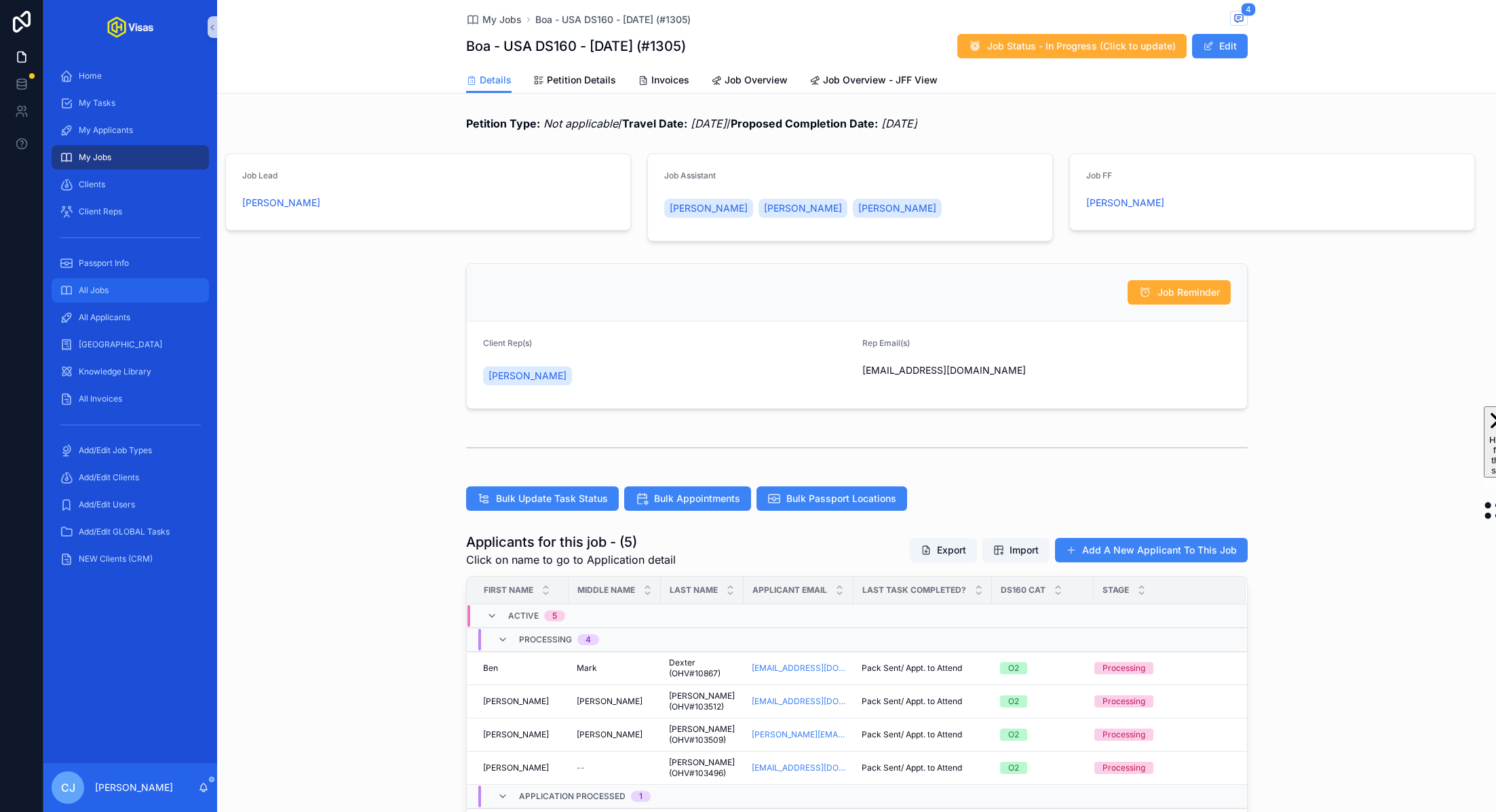
click at [147, 294] on div "All Jobs" at bounding box center [130, 290] width 141 height 22
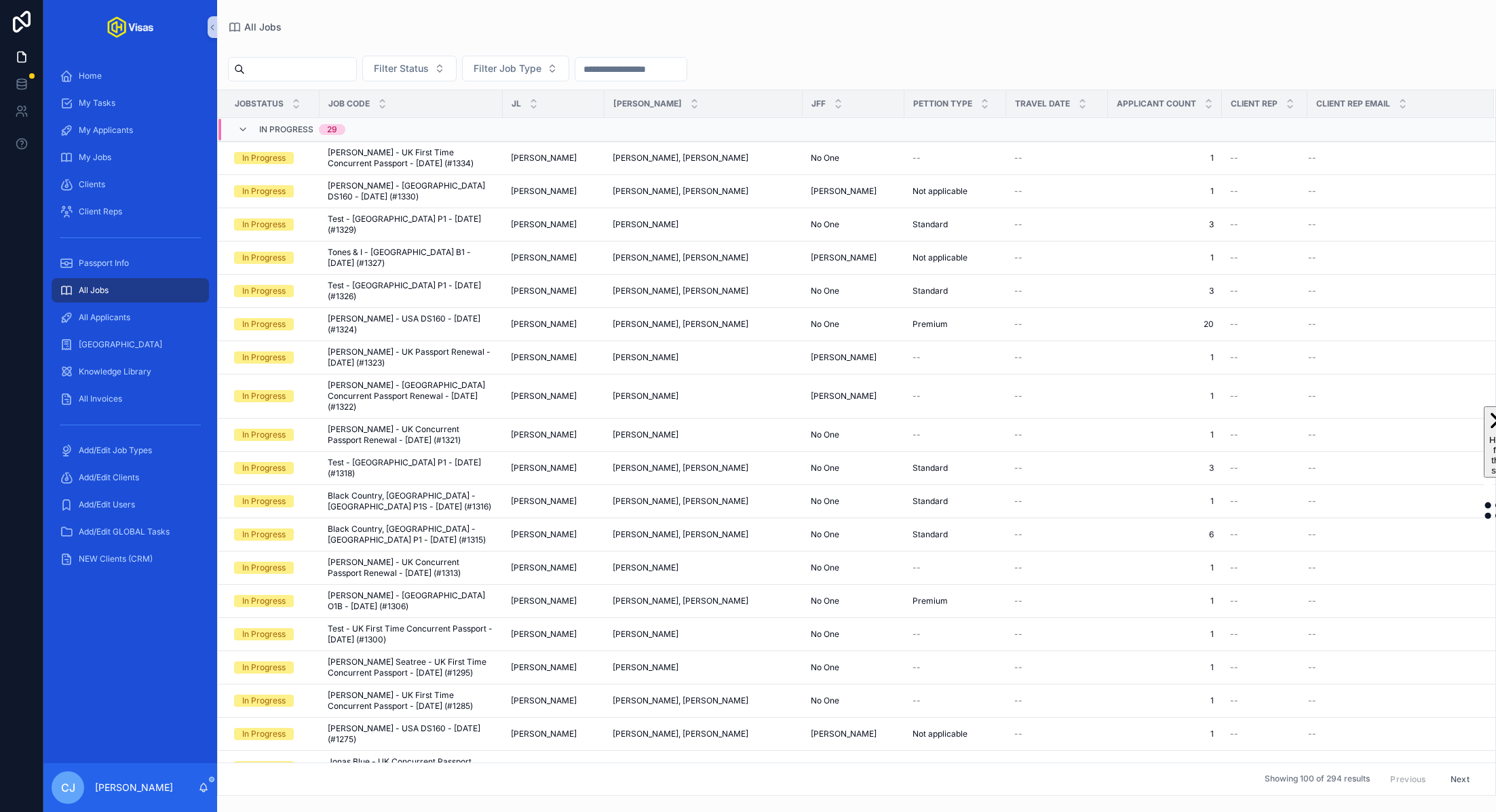
click at [302, 74] on input "scrollable content" at bounding box center [300, 69] width 111 height 19
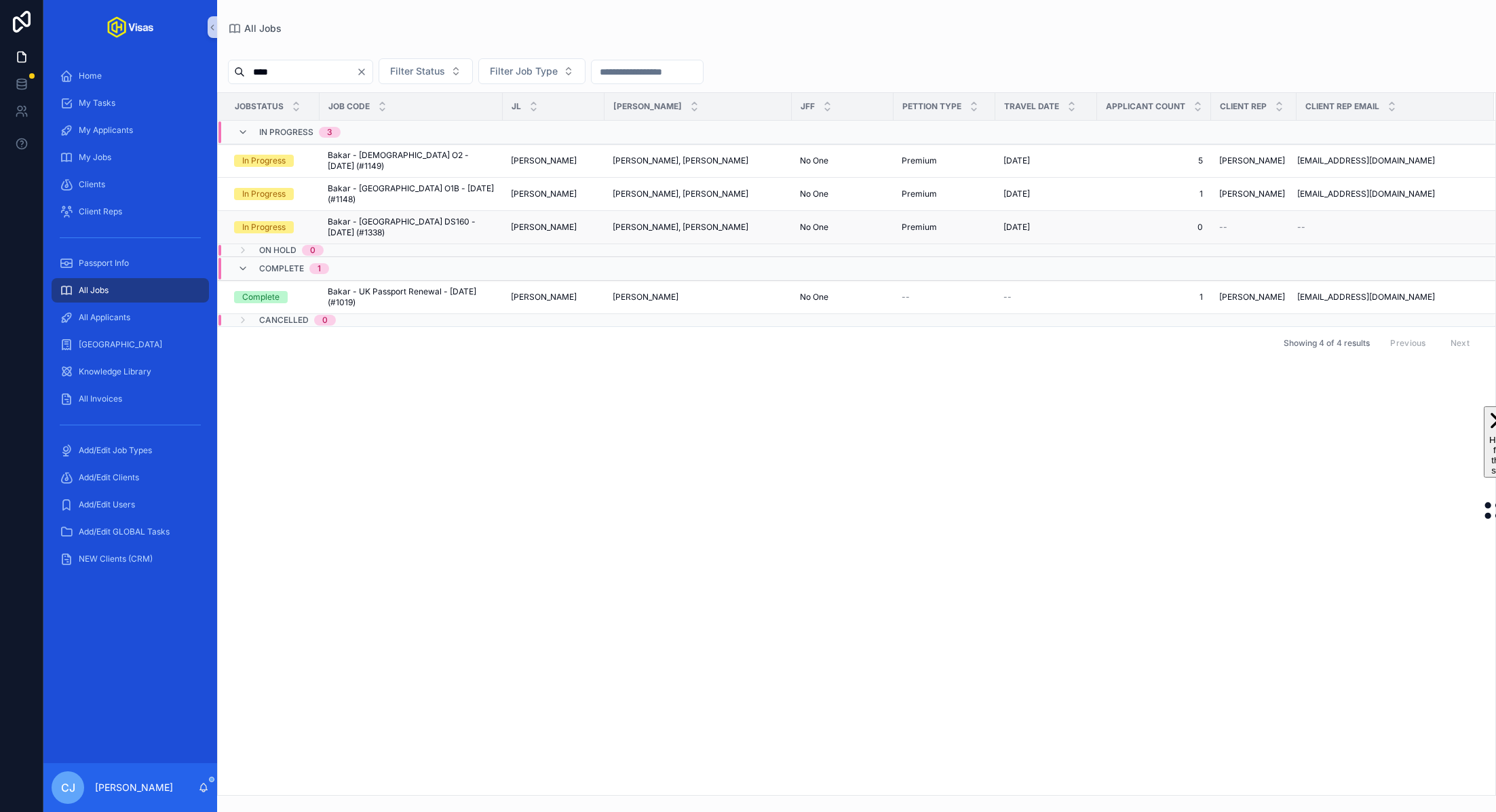
type input "****"
click at [370, 216] on span "Bakar - USA DS160 - Oct/25 (#1338)" at bounding box center [411, 227] width 167 height 22
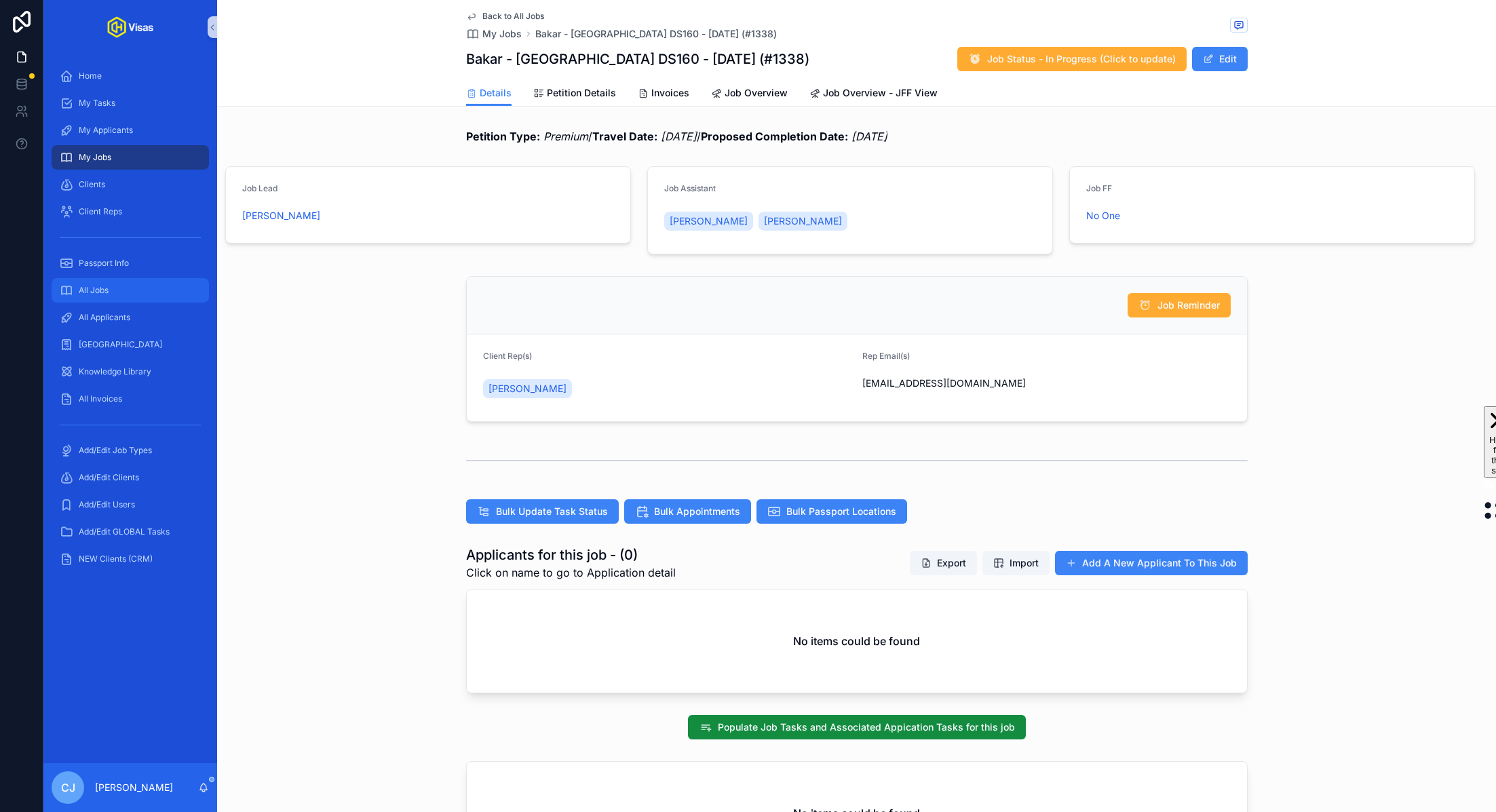
click at [134, 291] on div "All Jobs" at bounding box center [130, 290] width 141 height 22
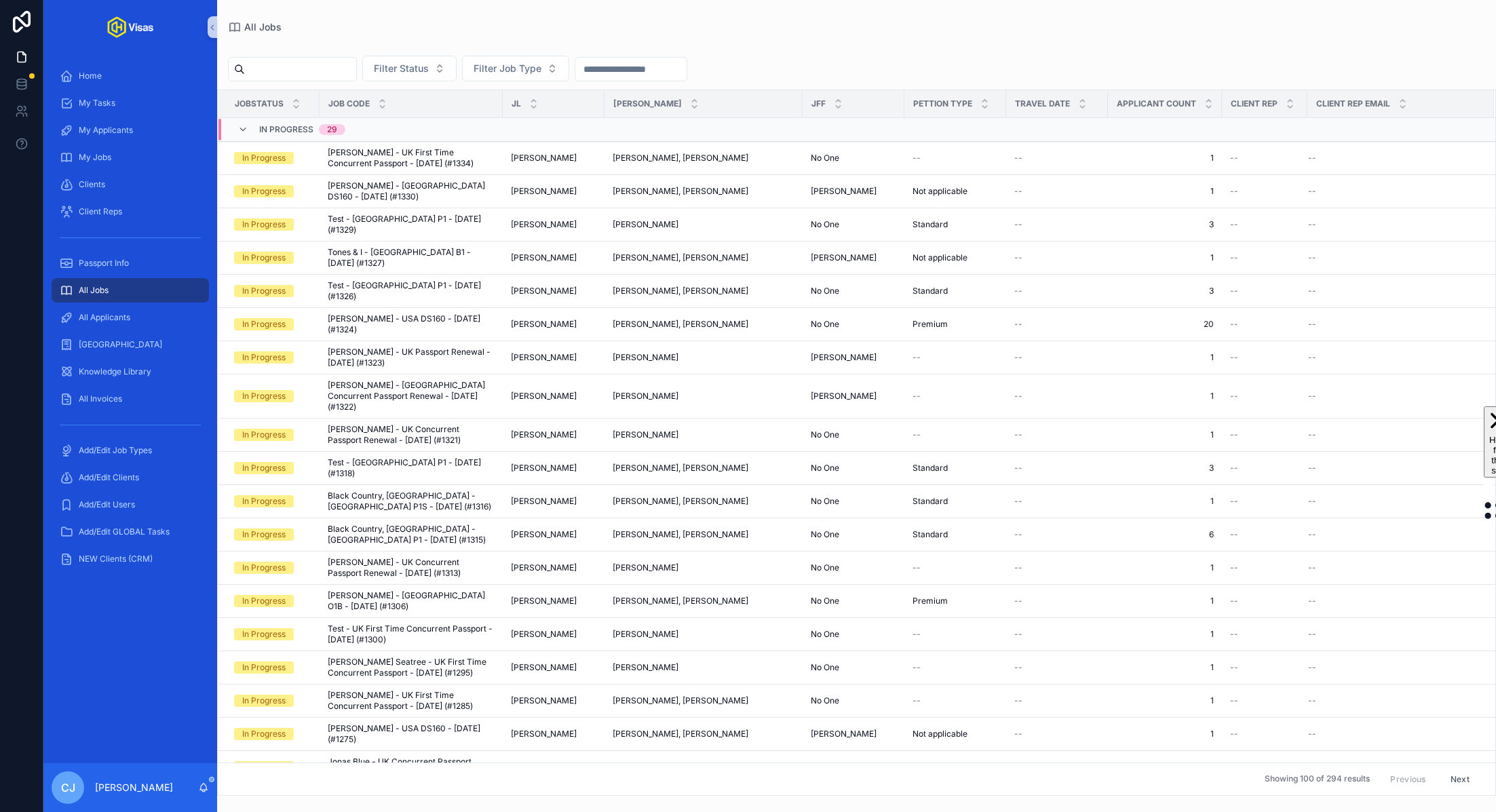
click at [298, 61] on input "scrollable content" at bounding box center [300, 69] width 111 height 19
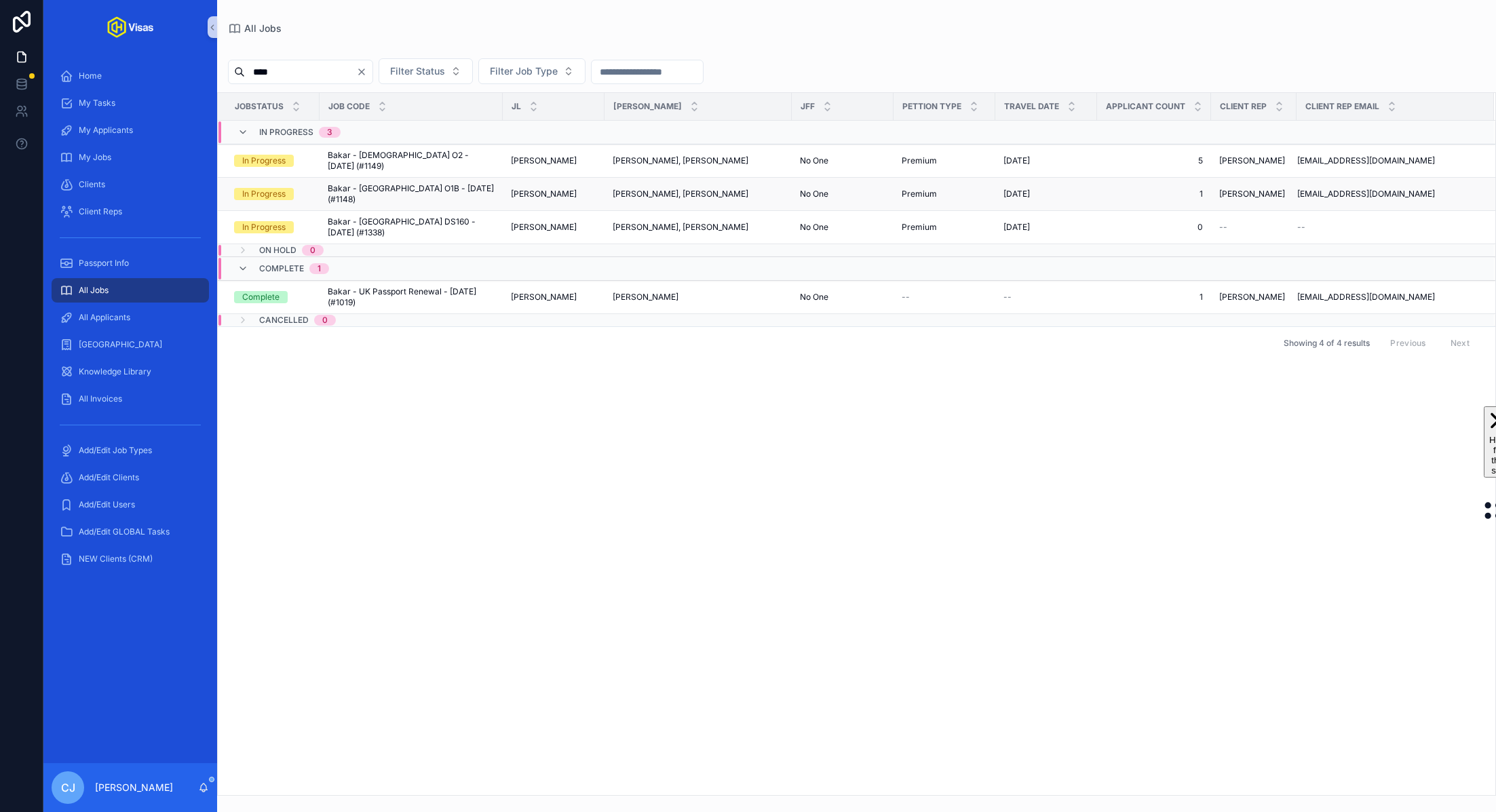
type input "****"
click at [444, 183] on span "Bakar - USA O1B - Apr/25 (#1148)" at bounding box center [411, 194] width 167 height 22
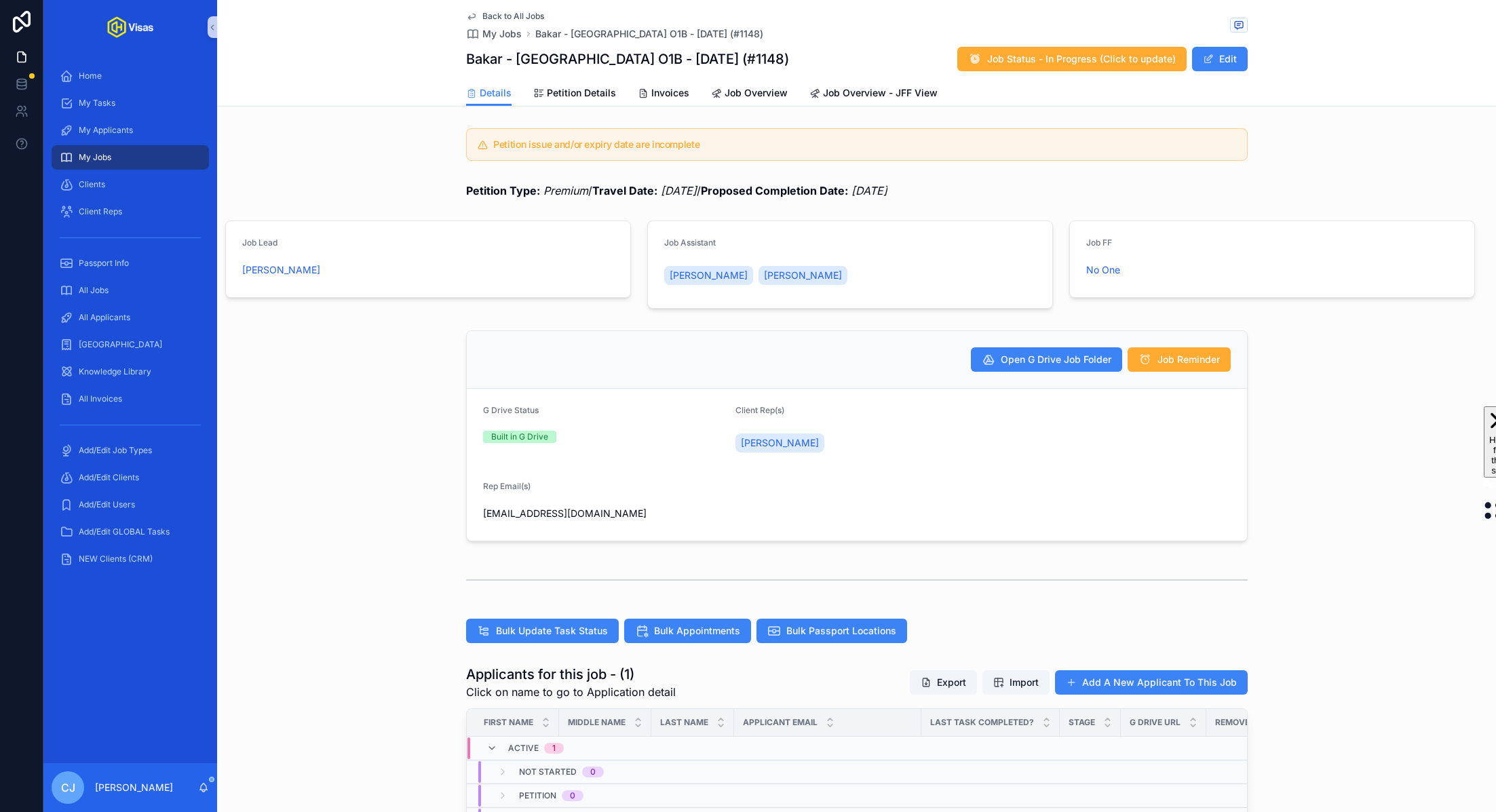
scroll to position [259, 0]
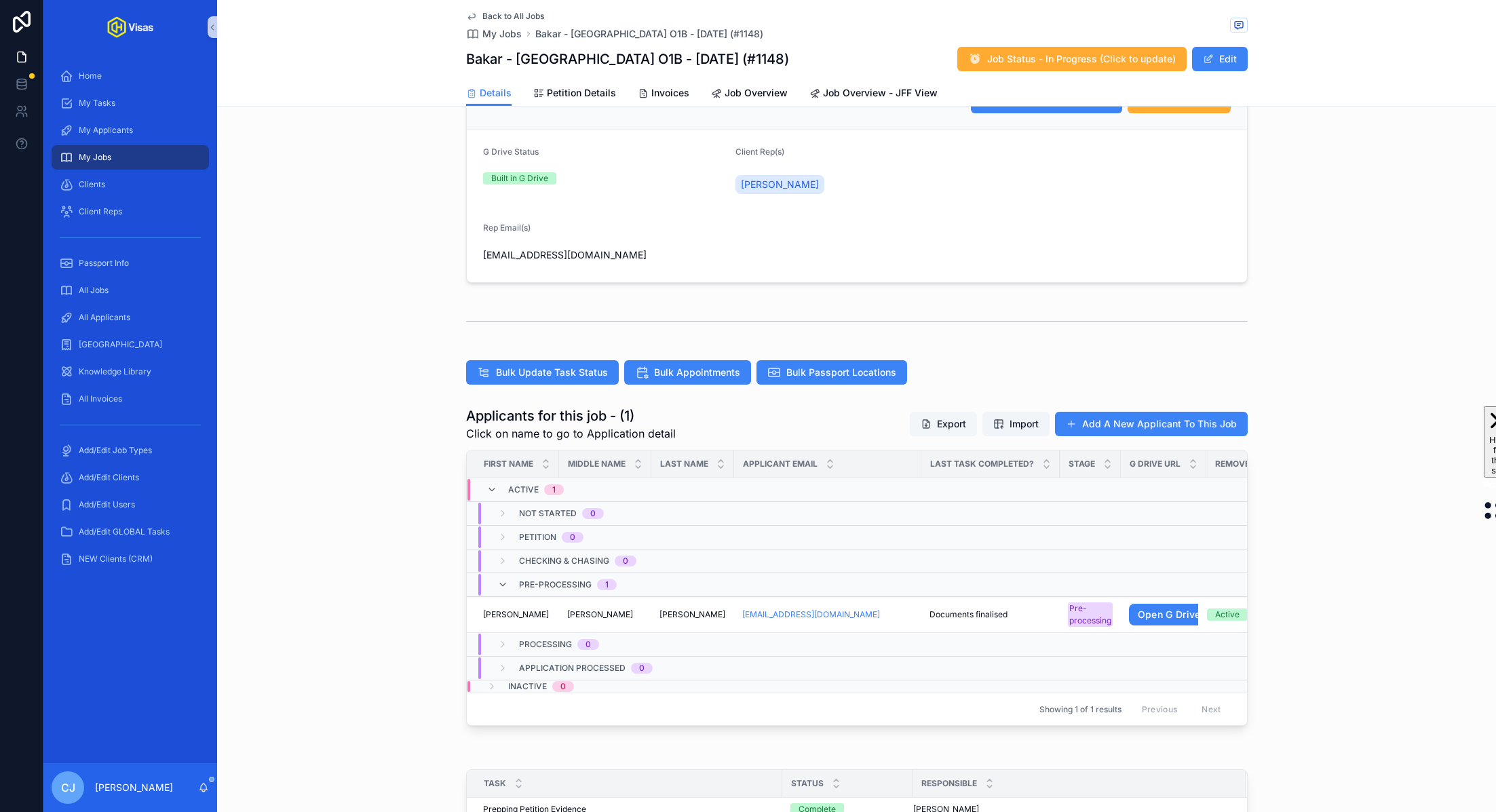
click at [747, 423] on button "Export" at bounding box center [943, 423] width 67 height 24
click at [120, 289] on div "All Jobs" at bounding box center [130, 290] width 141 height 22
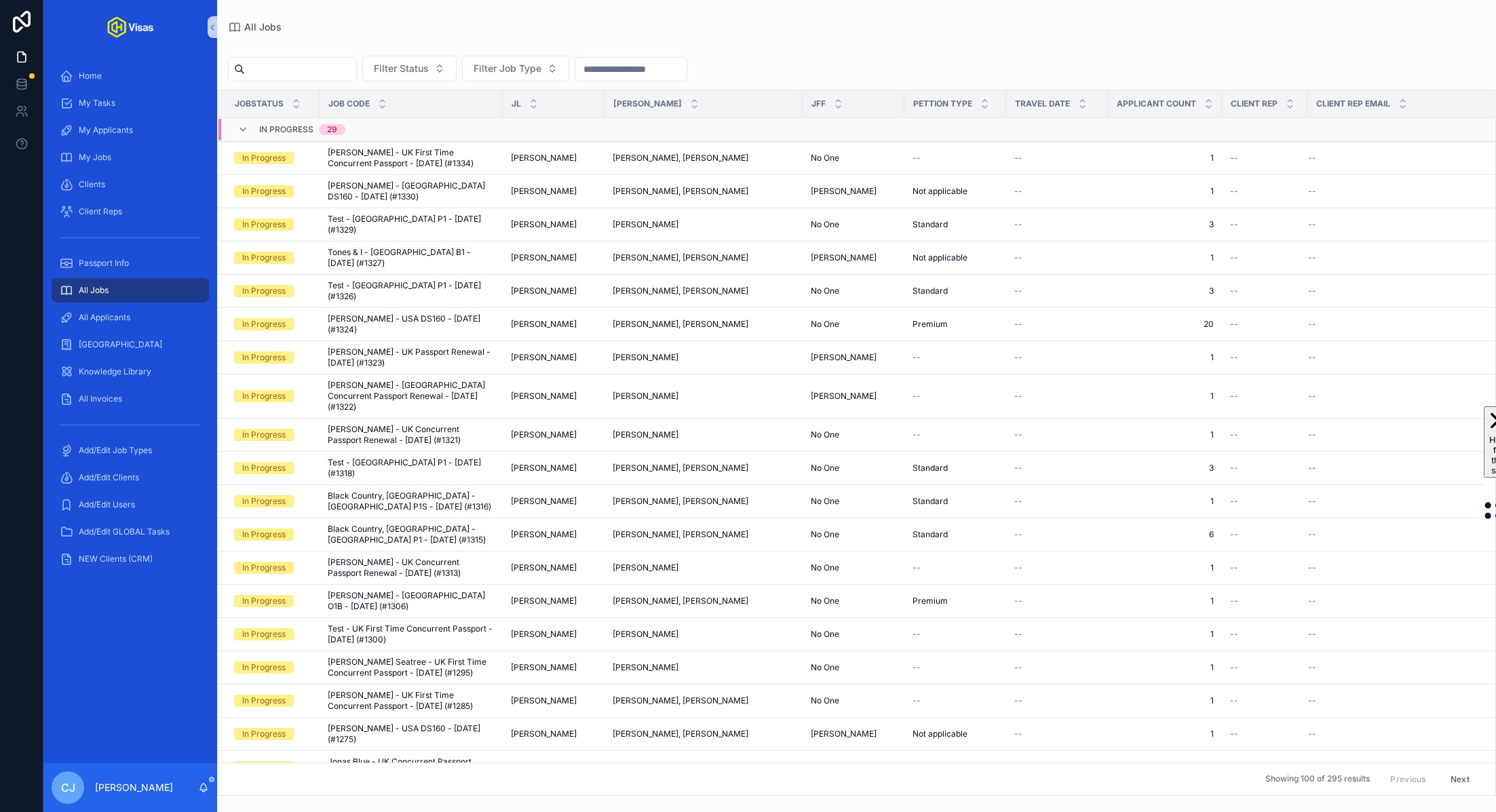
click at [311, 71] on input "scrollable content" at bounding box center [300, 69] width 111 height 19
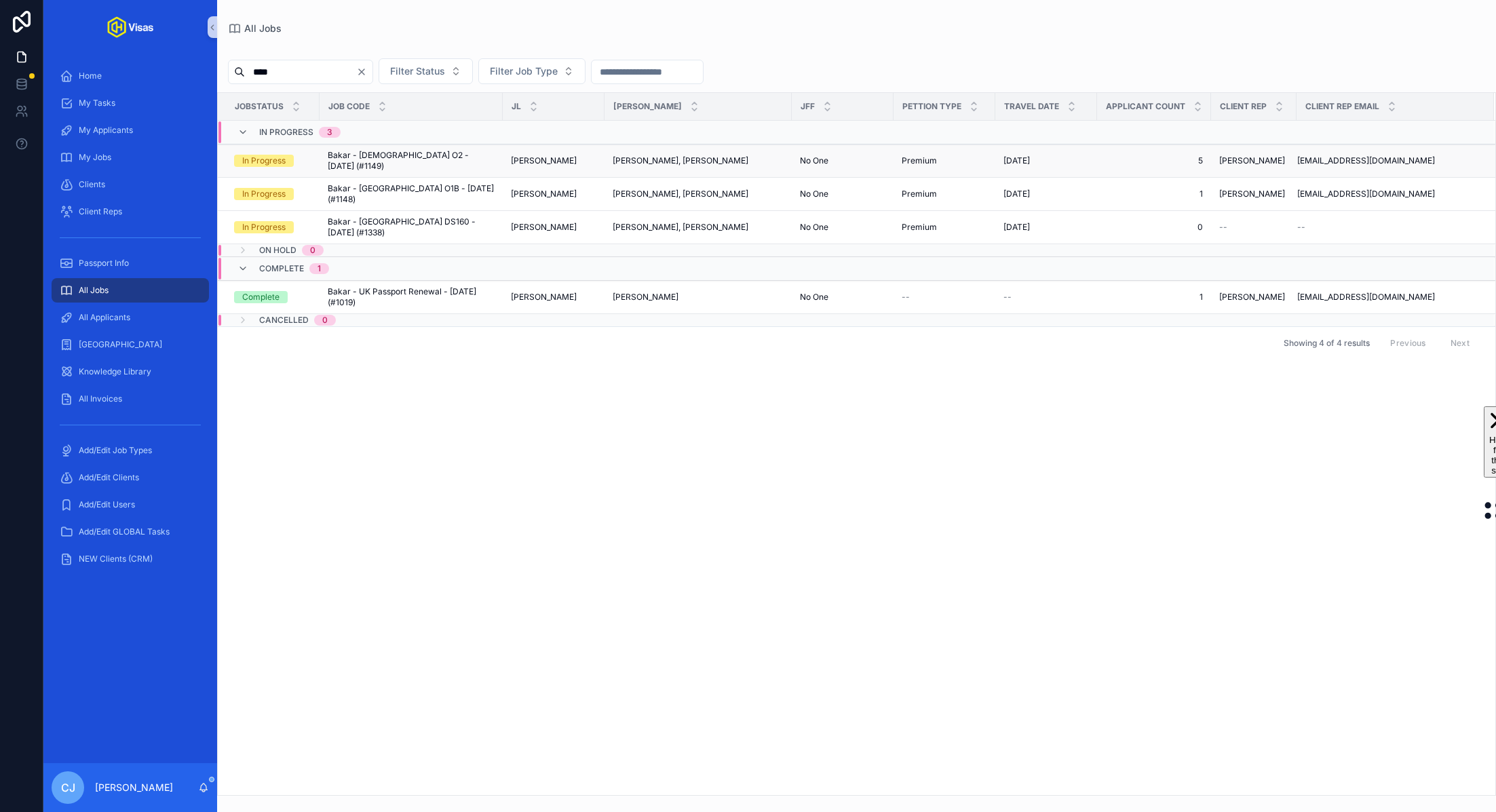
type input "****"
click at [392, 156] on span "Bakar - USA O2 - Apr/25 (#1149)" at bounding box center [411, 161] width 167 height 22
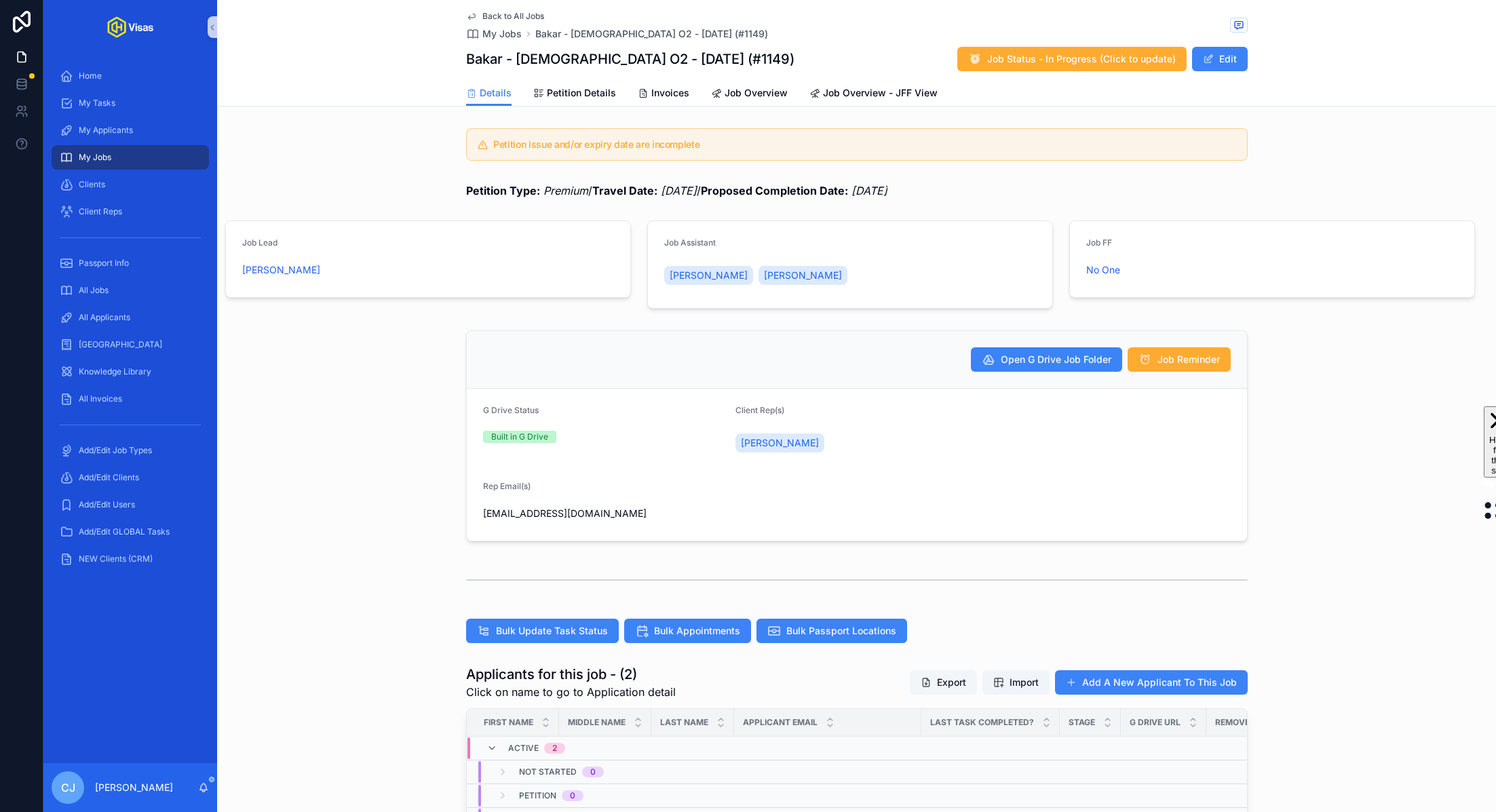
click at [747, 683] on button "Export" at bounding box center [943, 682] width 67 height 24
click at [162, 281] on div "All Jobs" at bounding box center [130, 290] width 141 height 22
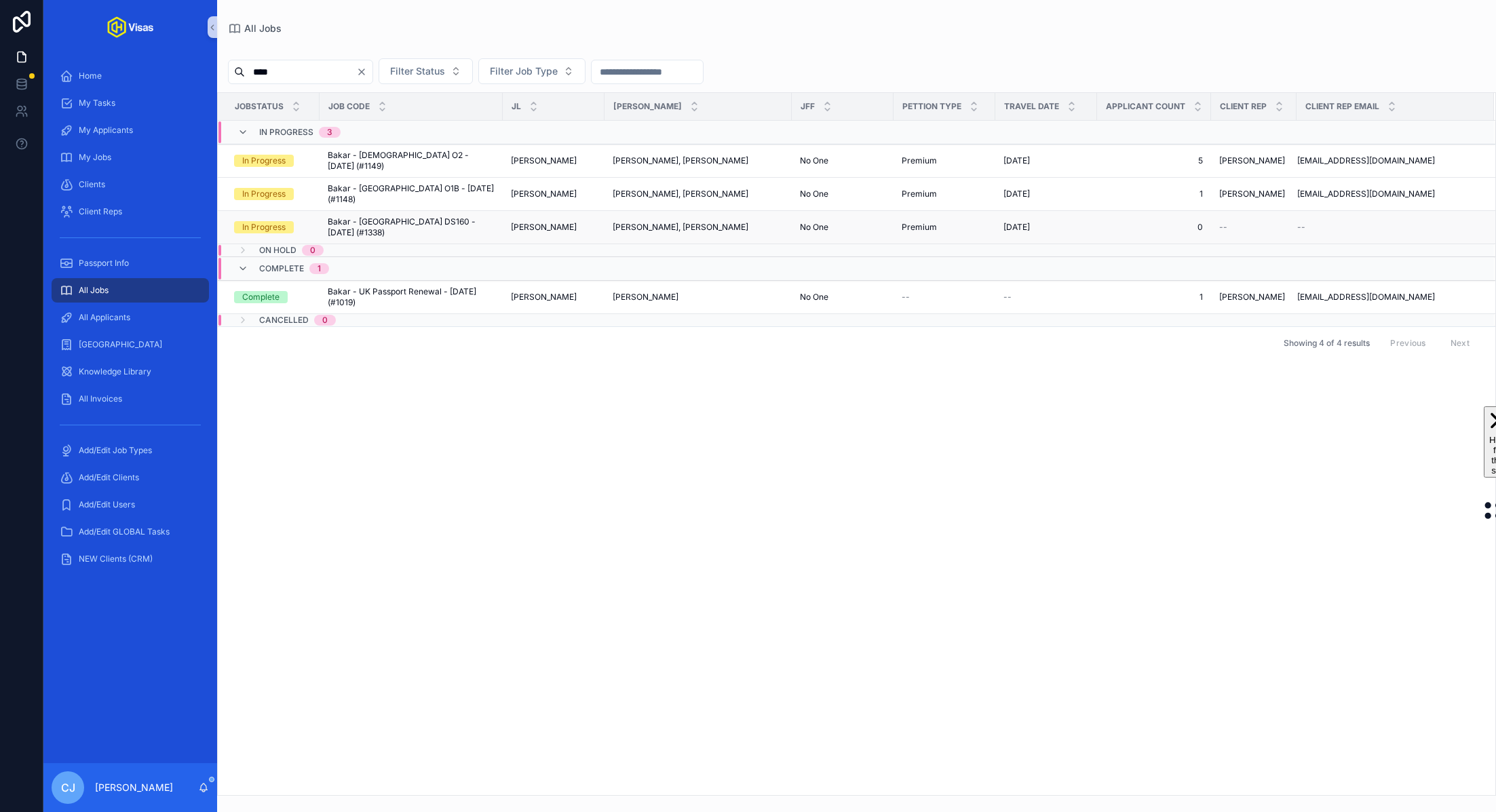
type input "****"
click at [471, 216] on div "Bakar - USA DS160 - Oct/25 (#1338) Bakar - USA DS160 - Oct/25 (#1338)" at bounding box center [411, 227] width 167 height 22
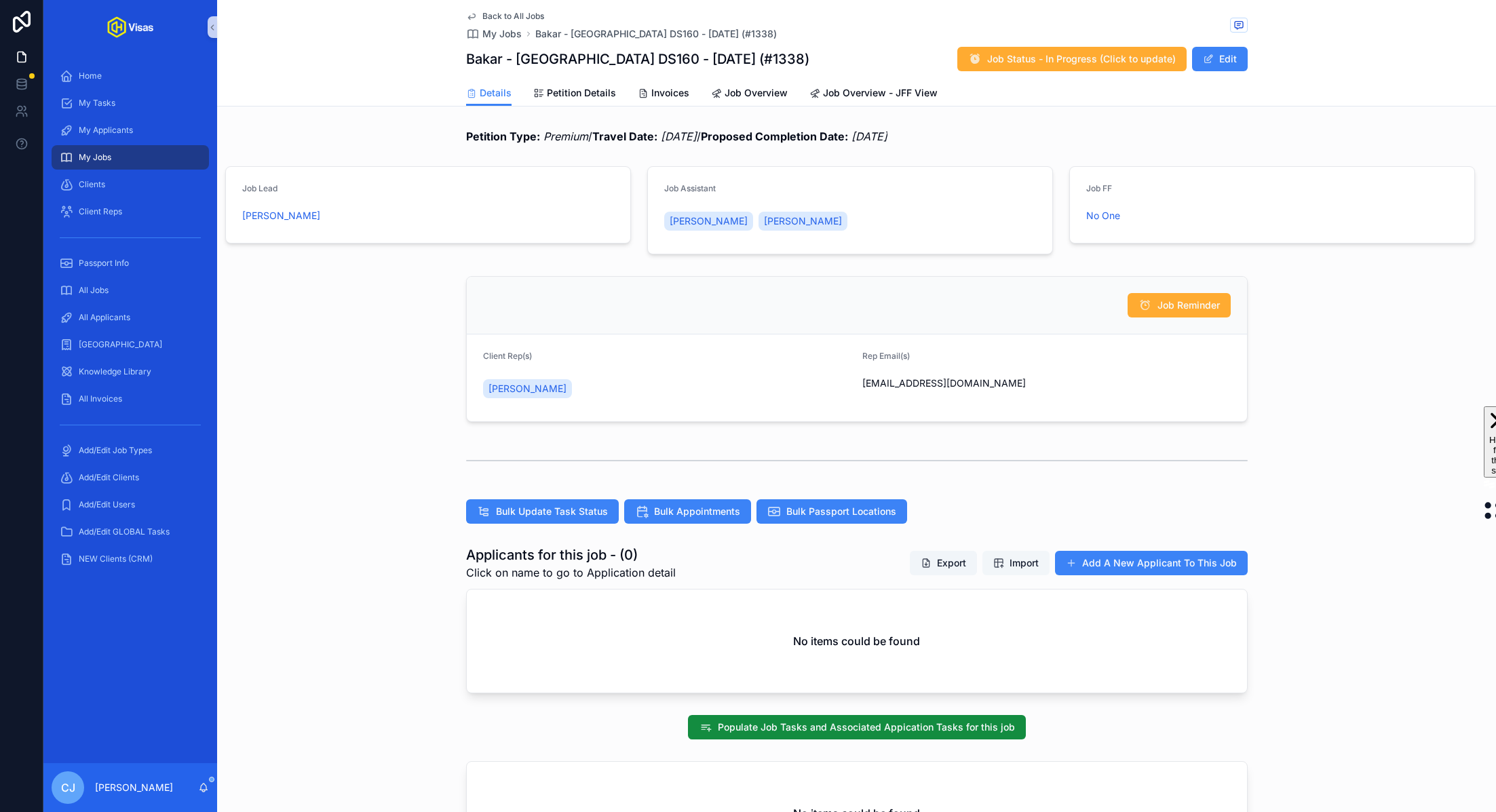
click at [747, 557] on span "Import" at bounding box center [1016, 563] width 46 height 13
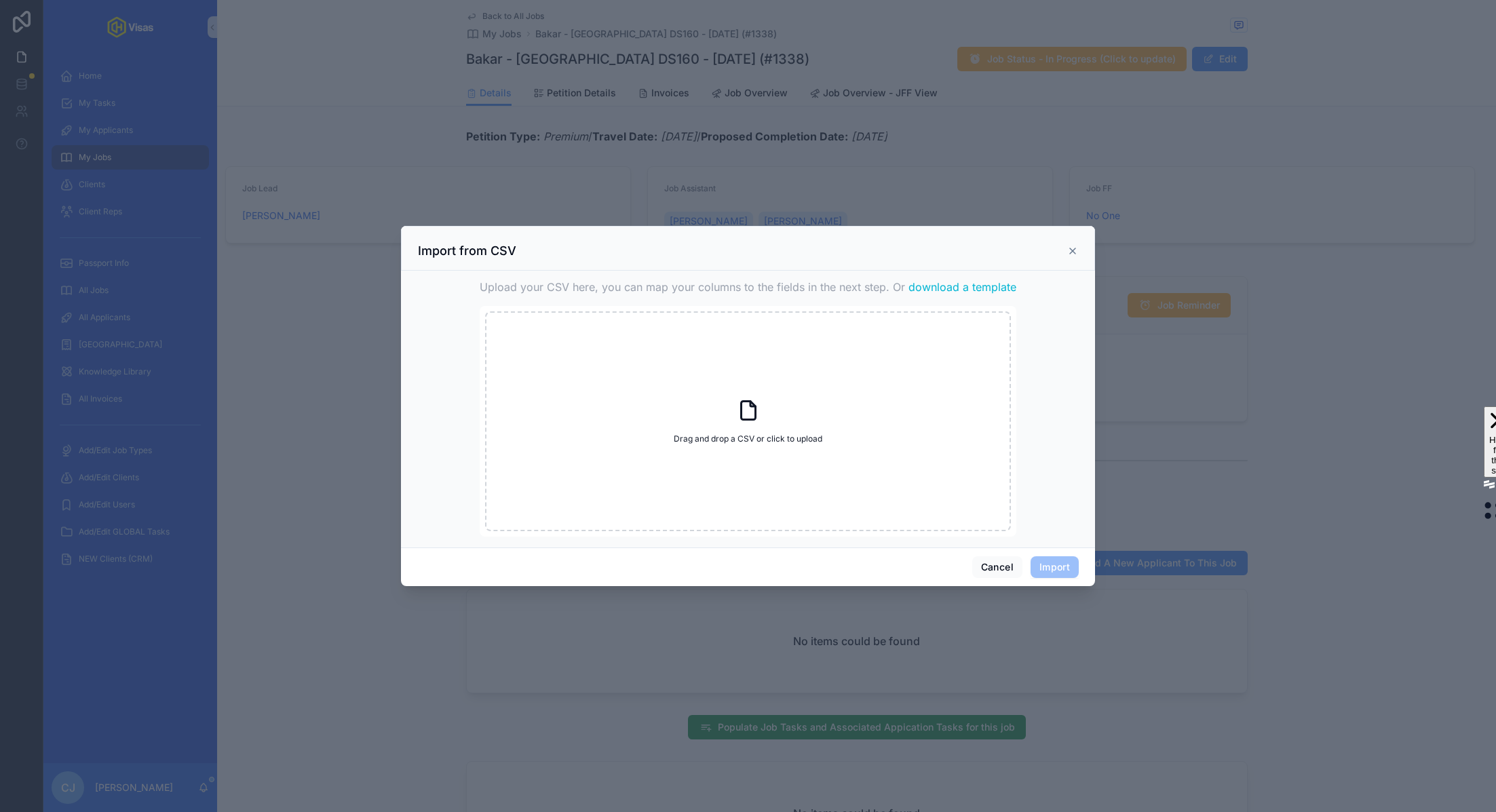
click at [747, 284] on span "download a template" at bounding box center [962, 287] width 108 height 17
click at [747, 454] on div "Drag and drop a CSV or click to upload Drag and drop a CSV or click to upload" at bounding box center [748, 421] width 526 height 220
type input "**********"
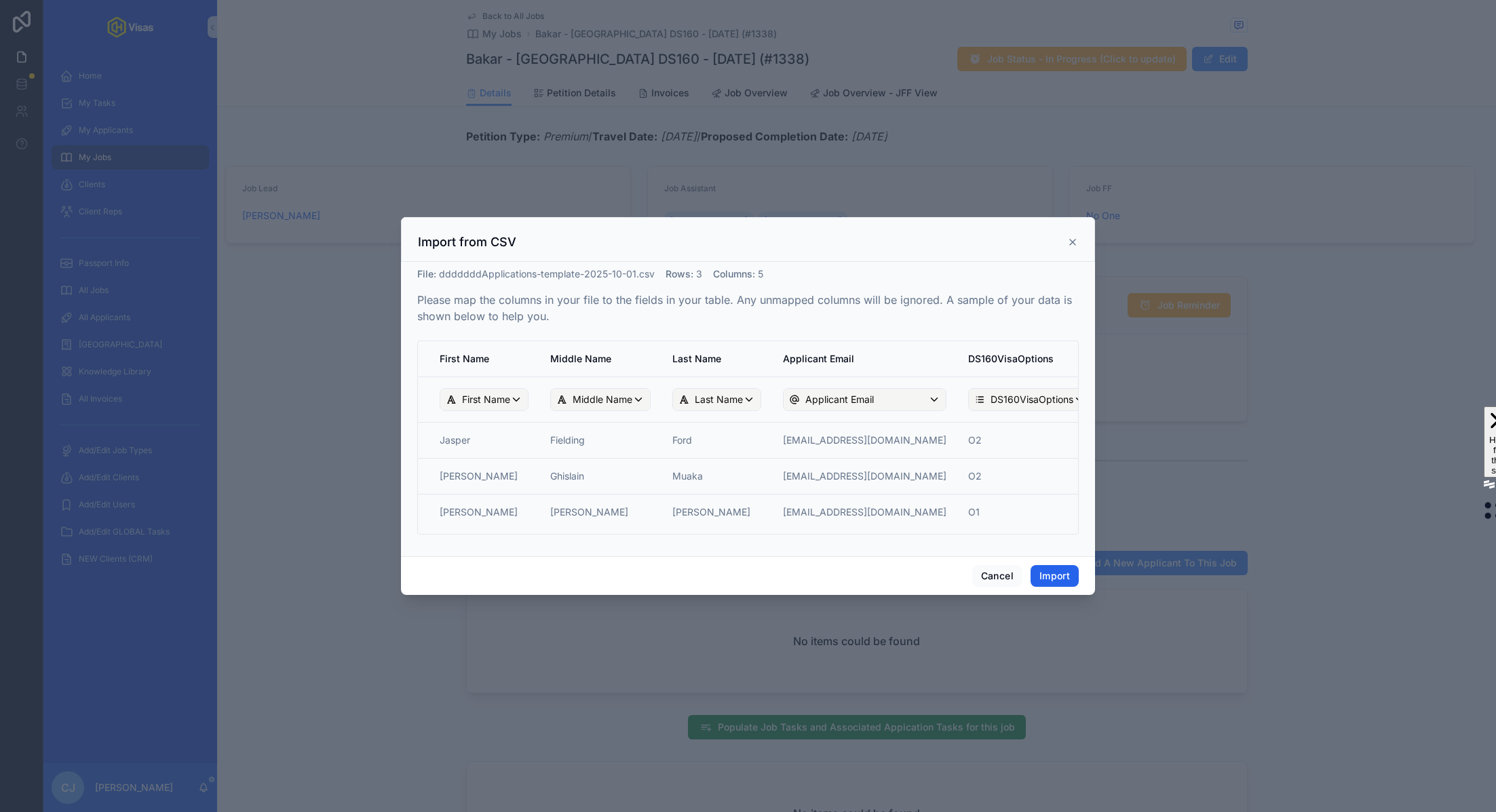
click at [747, 579] on button "Import" at bounding box center [1055, 576] width 48 height 22
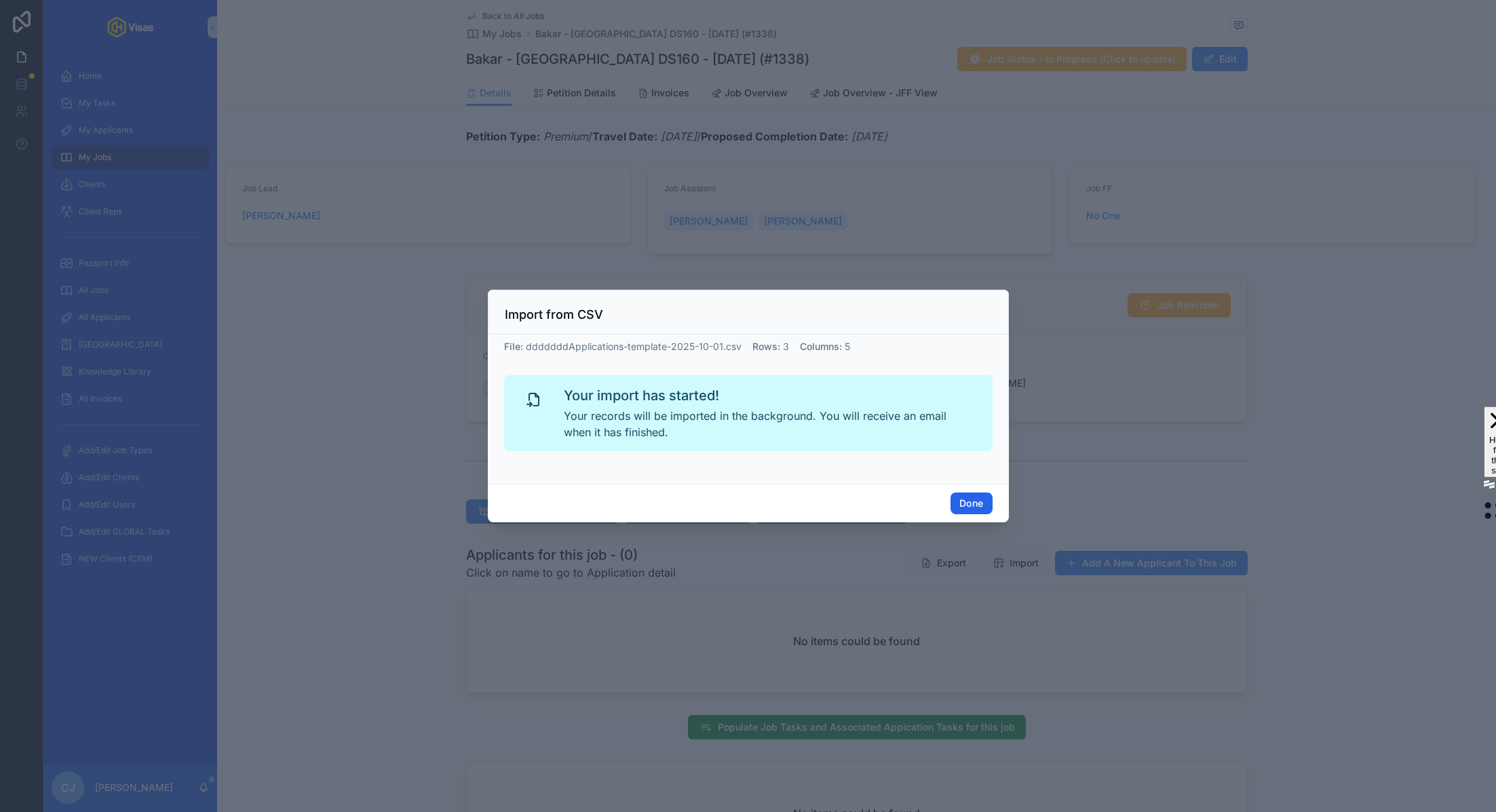
click at [747, 506] on button "Done" at bounding box center [972, 503] width 41 height 22
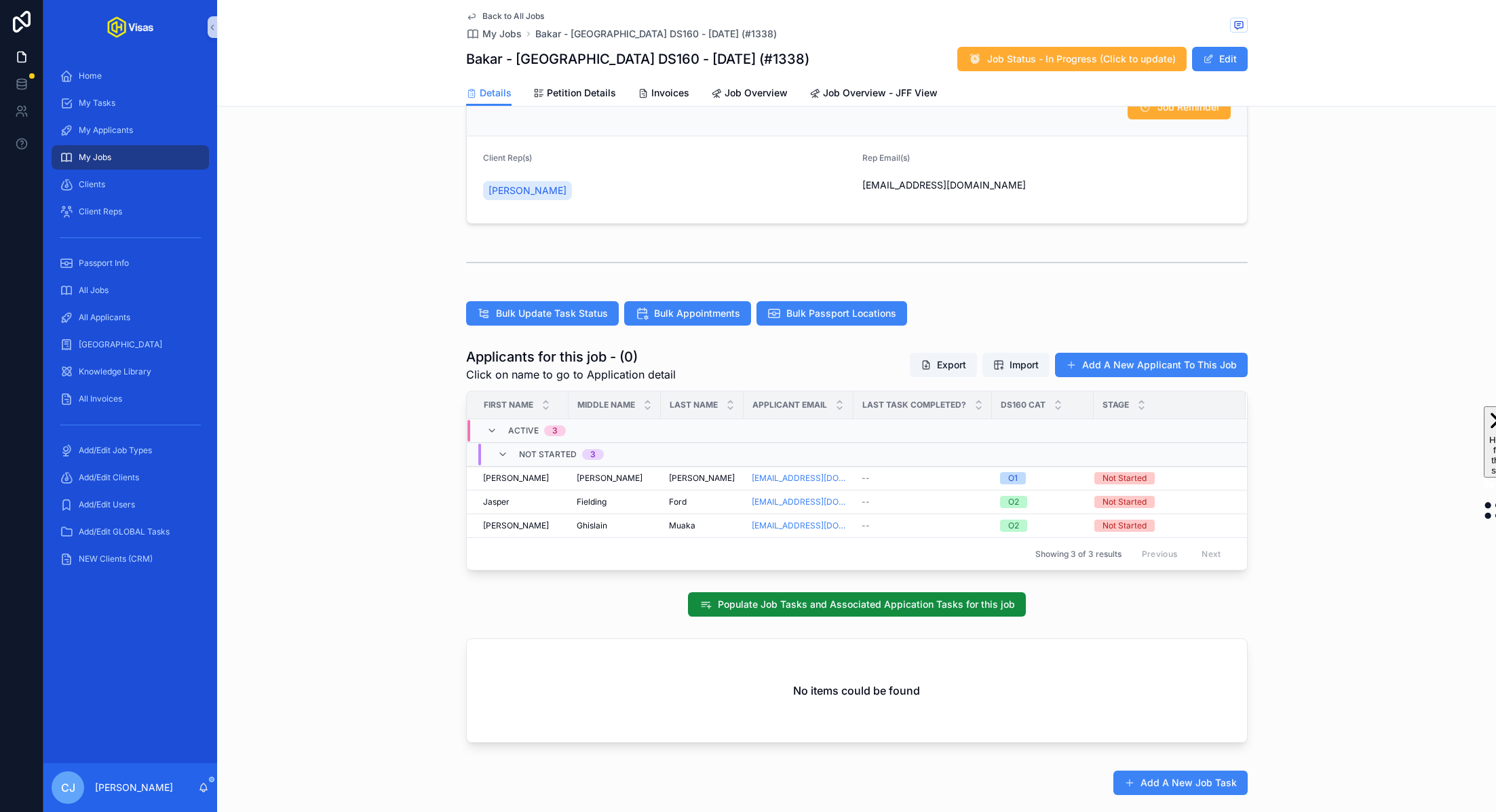
scroll to position [202, 0]
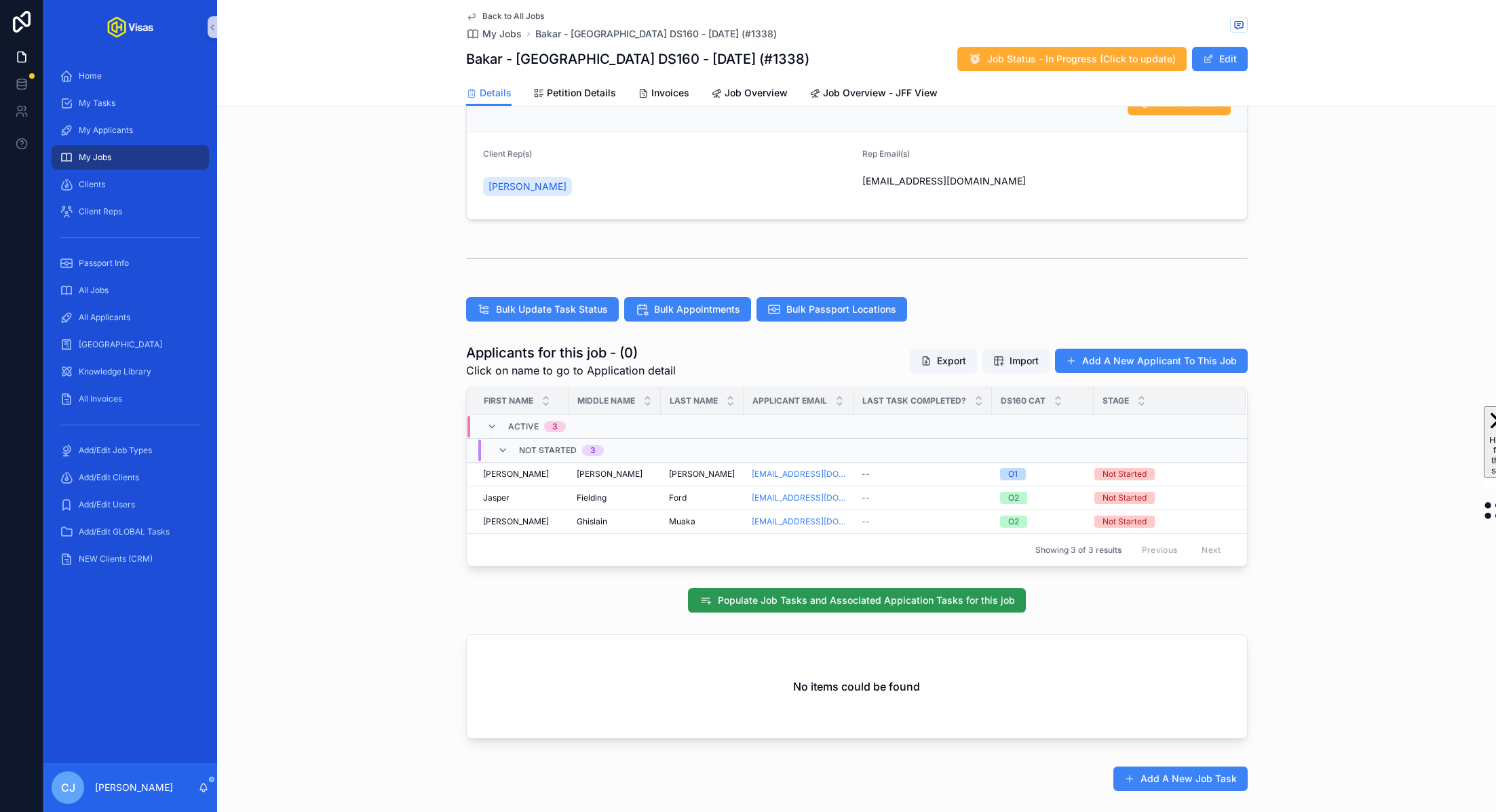
click at [747, 596] on span "Populate Job Tasks and Associated Appication Tasks for this job" at bounding box center [866, 600] width 297 height 13
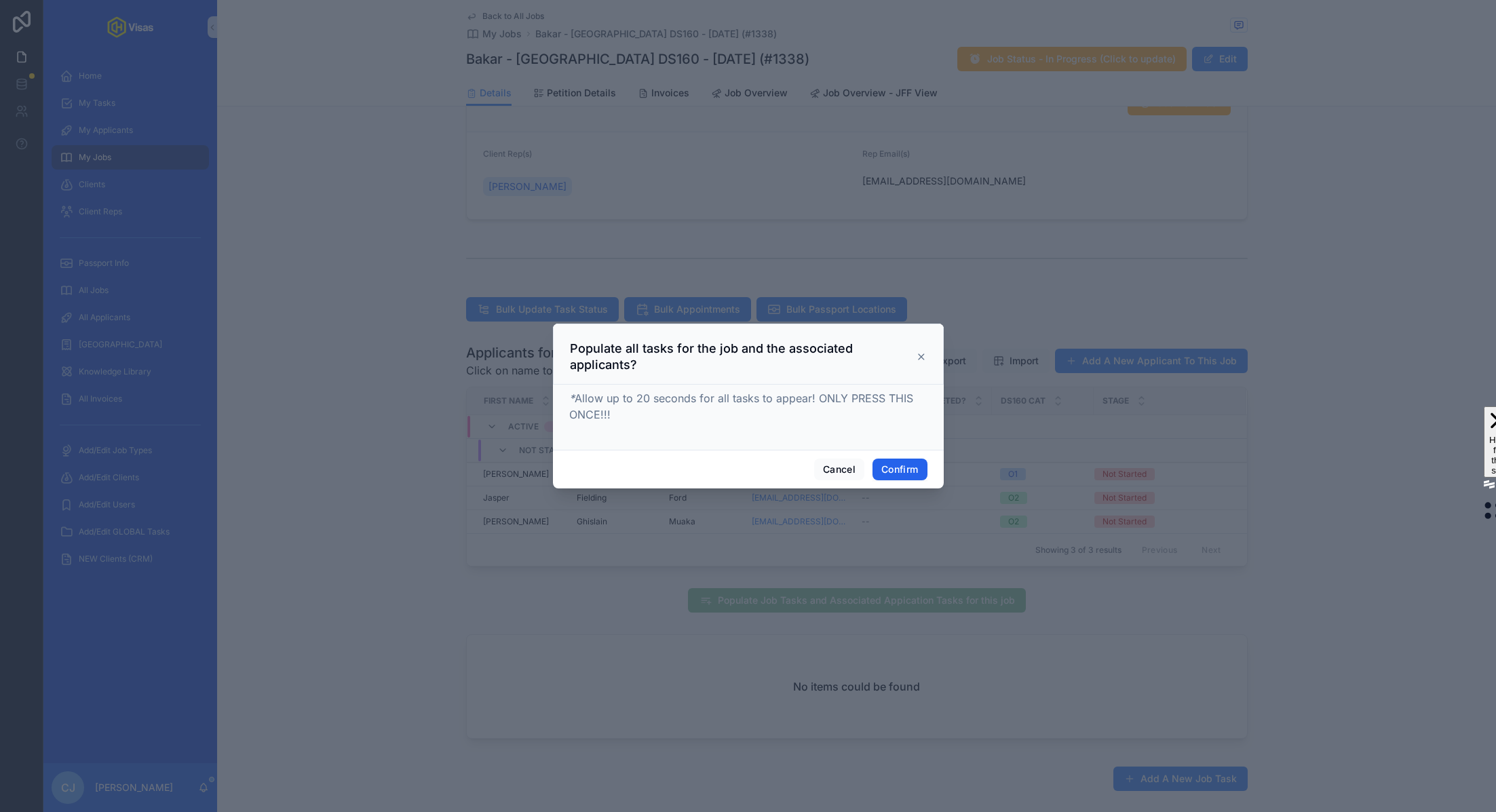
click at [747, 468] on button "Confirm" at bounding box center [899, 469] width 54 height 22
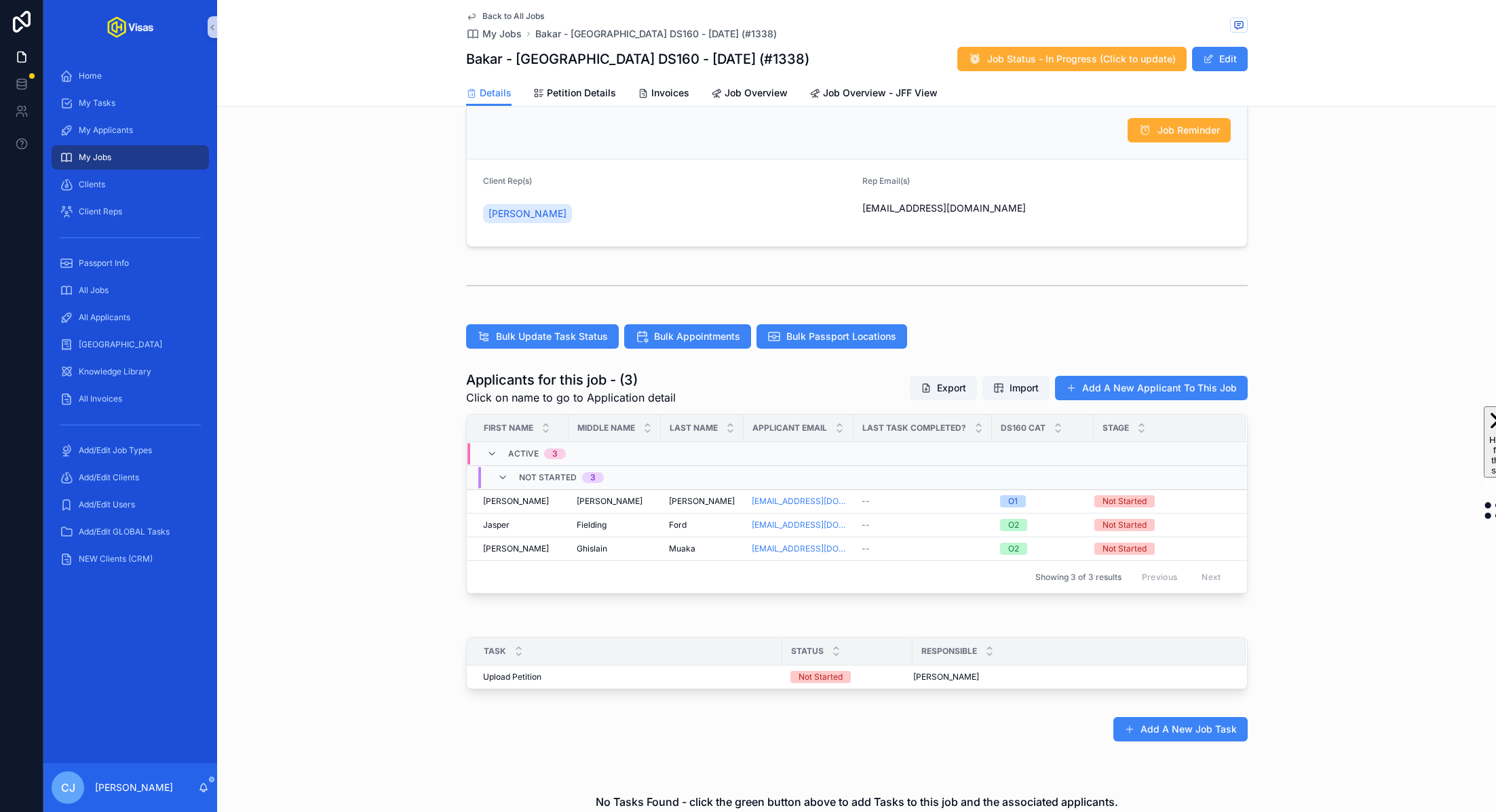
scroll to position [236, 0]
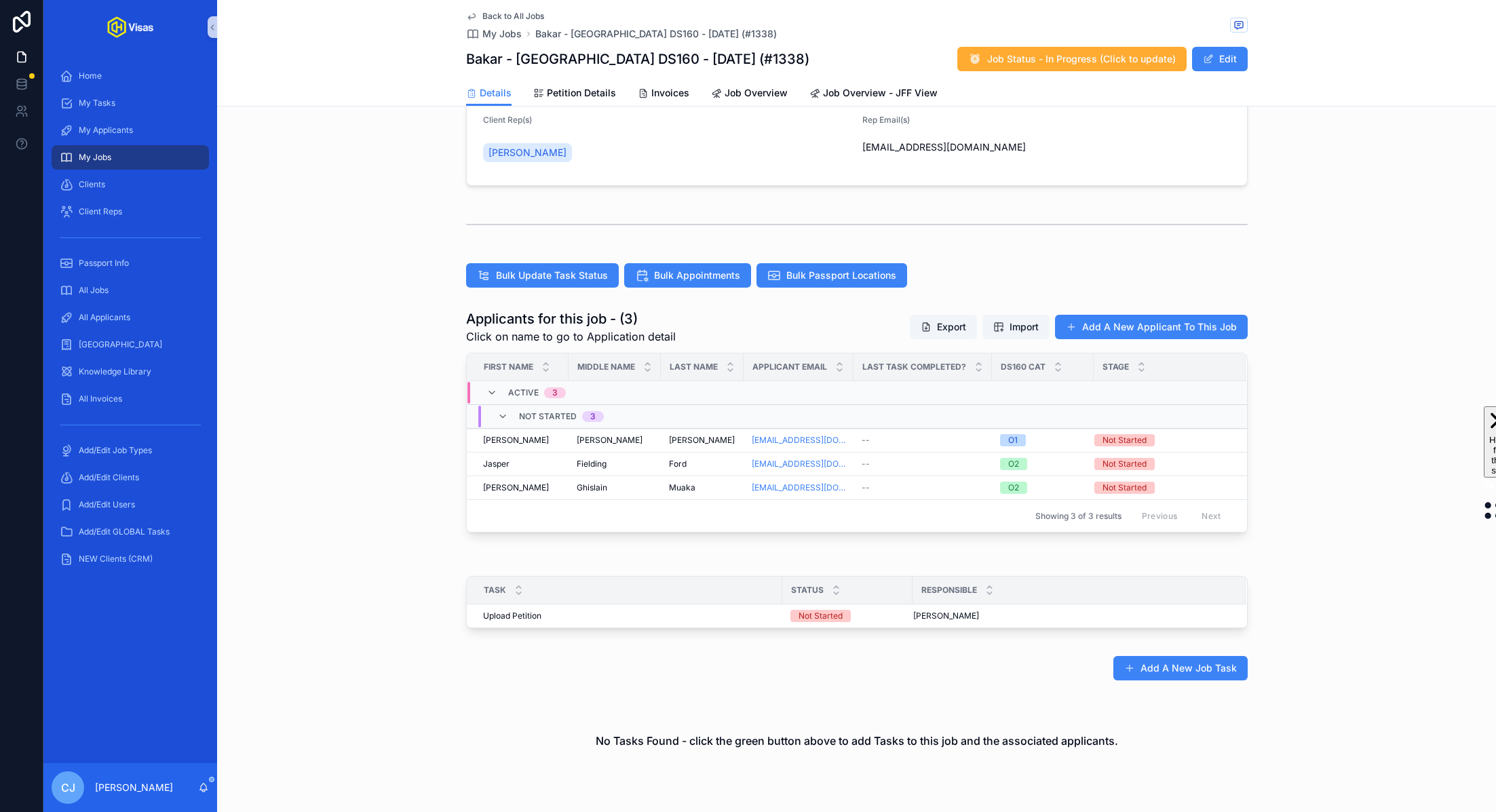
click at [573, 61] on h1 "Bakar - USA DS160 - Oct/25 (#1338)" at bounding box center [638, 59] width 344 height 19
click at [607, 61] on h1 "Bakar - USA DS160 - Oct/25 (#1338)" at bounding box center [638, 59] width 344 height 19
copy h1 "Bakar - USA DS160 - Oct/25 (#1338)"
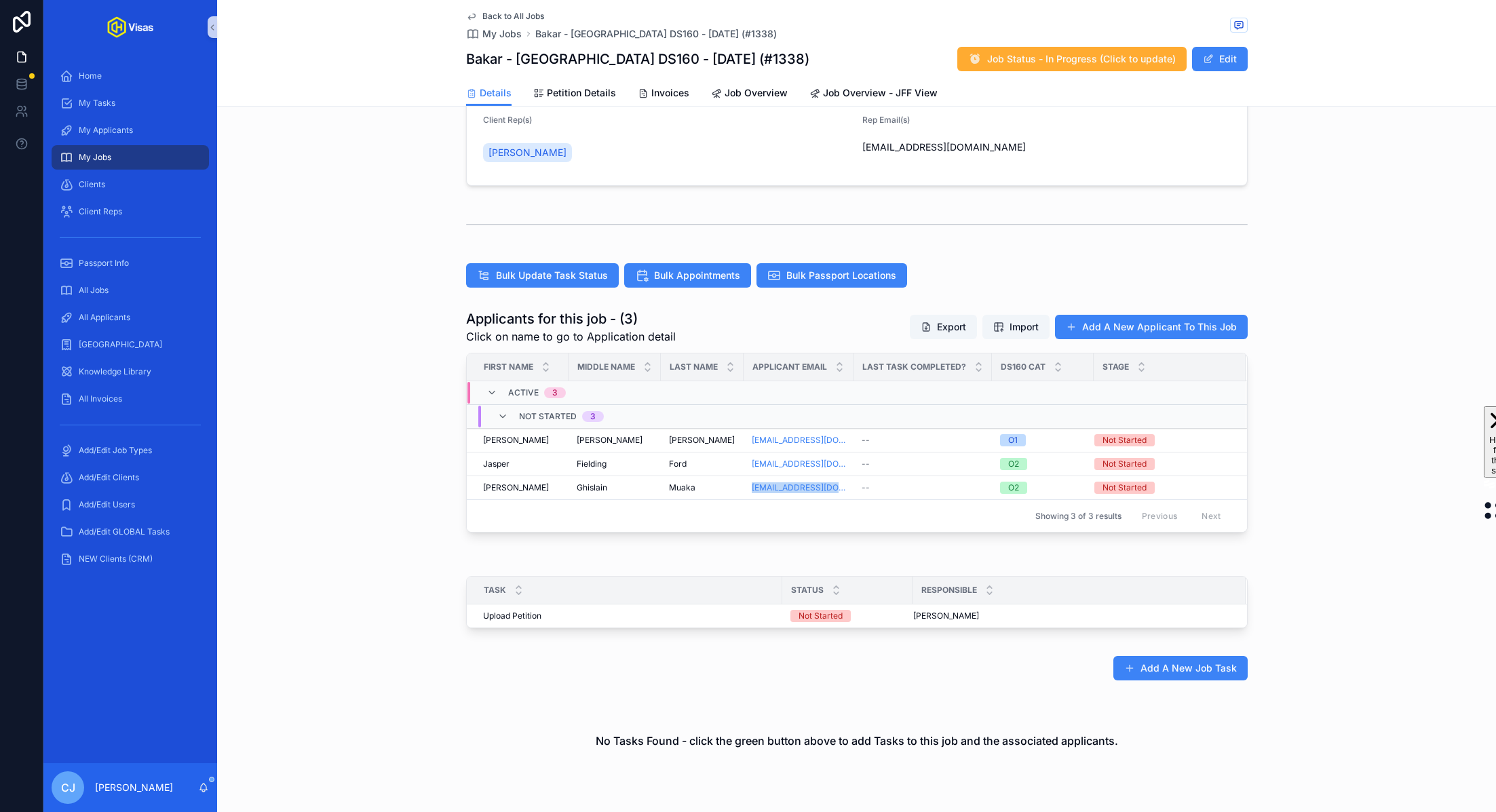
click at [668, 62] on h1 "Bakar - USA DS160 - Oct/25 (#1338)" at bounding box center [638, 59] width 344 height 19
copy h1 "Bakar - USA DS160 - Oct/25 (#1338)"
click at [557, 269] on span "Bulk Update Task Status" at bounding box center [552, 275] width 112 height 13
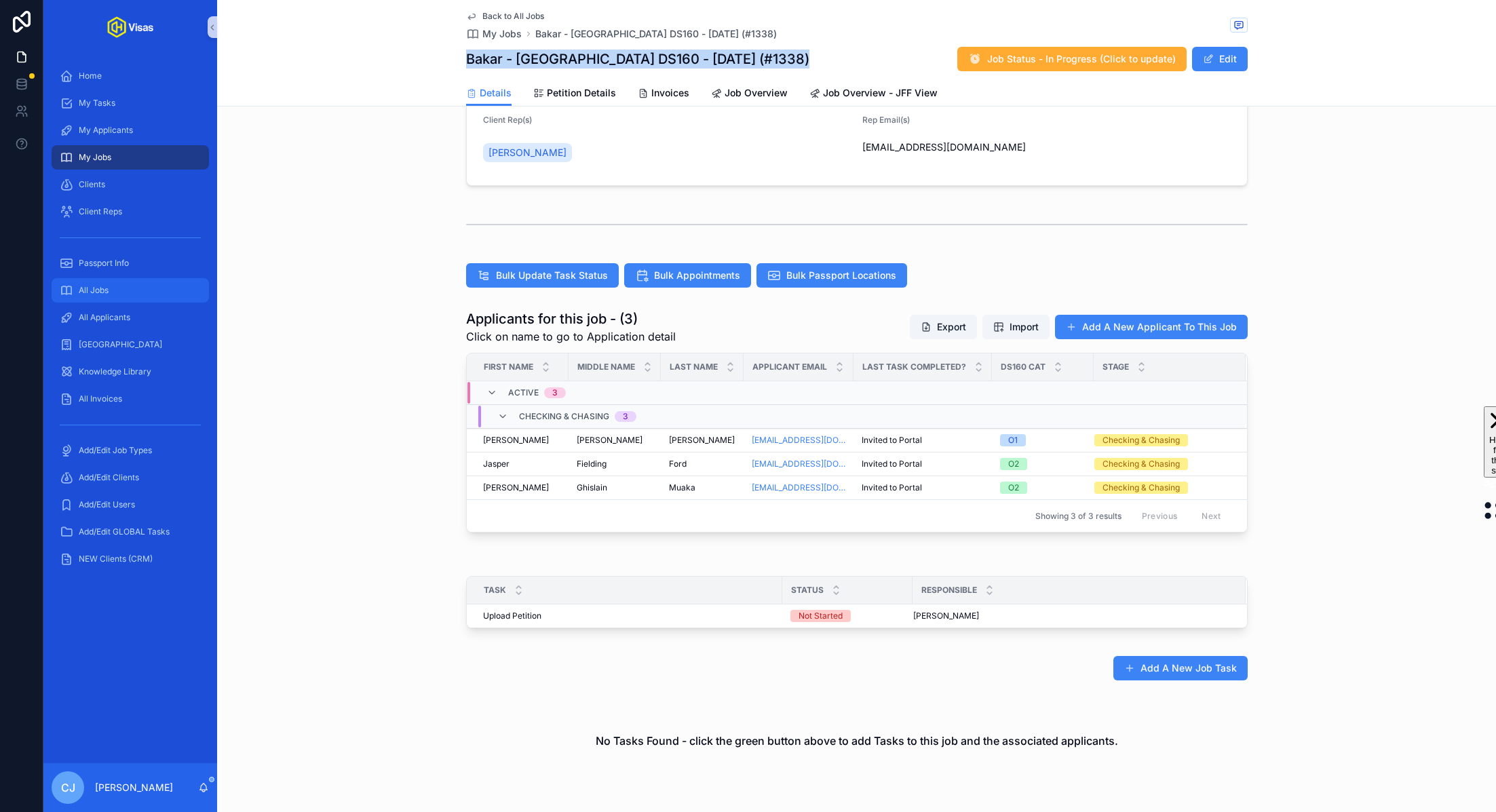
click at [132, 294] on div "All Jobs" at bounding box center [130, 290] width 141 height 22
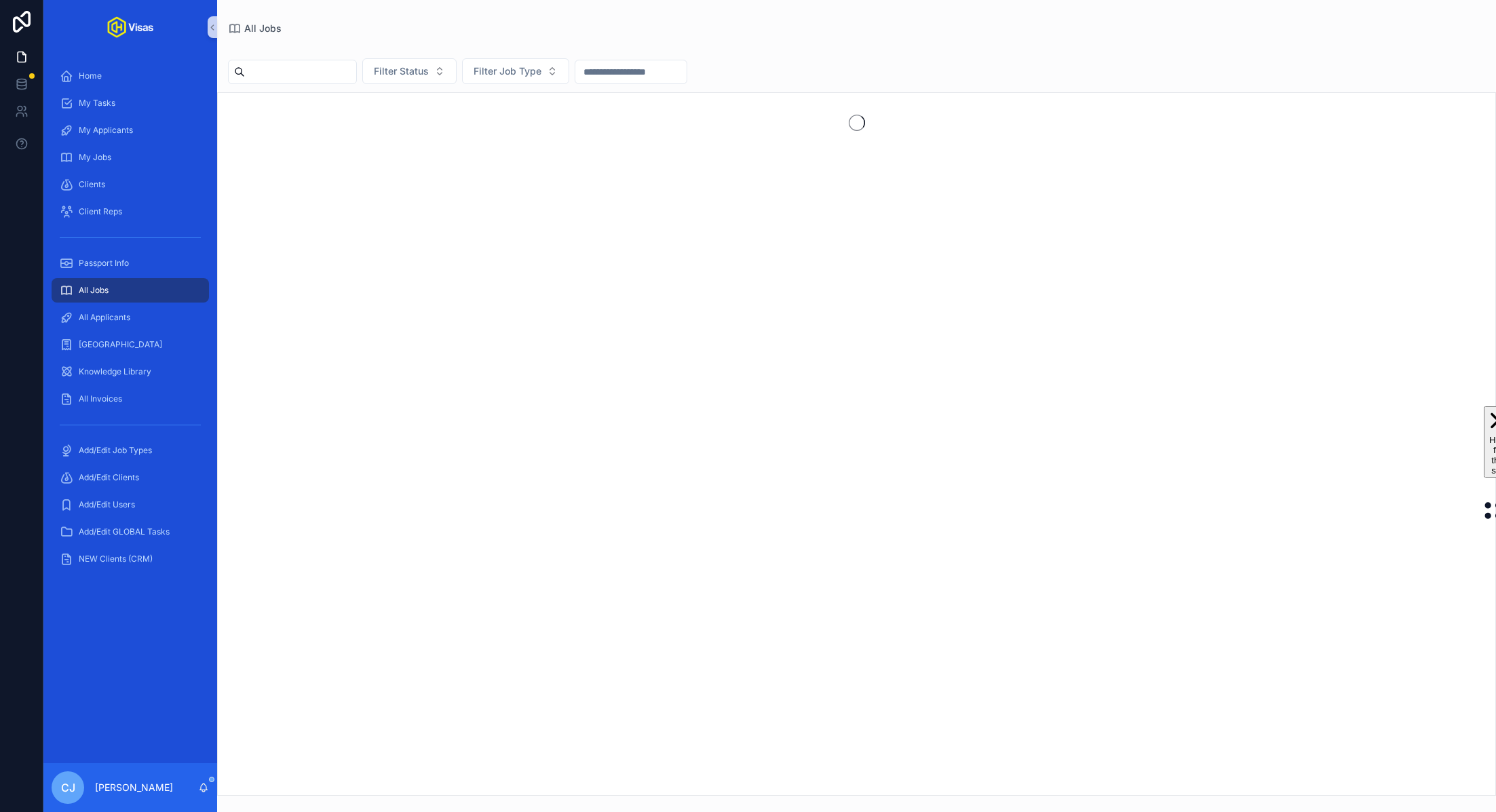
click at [317, 75] on input "scrollable content" at bounding box center [300, 71] width 111 height 19
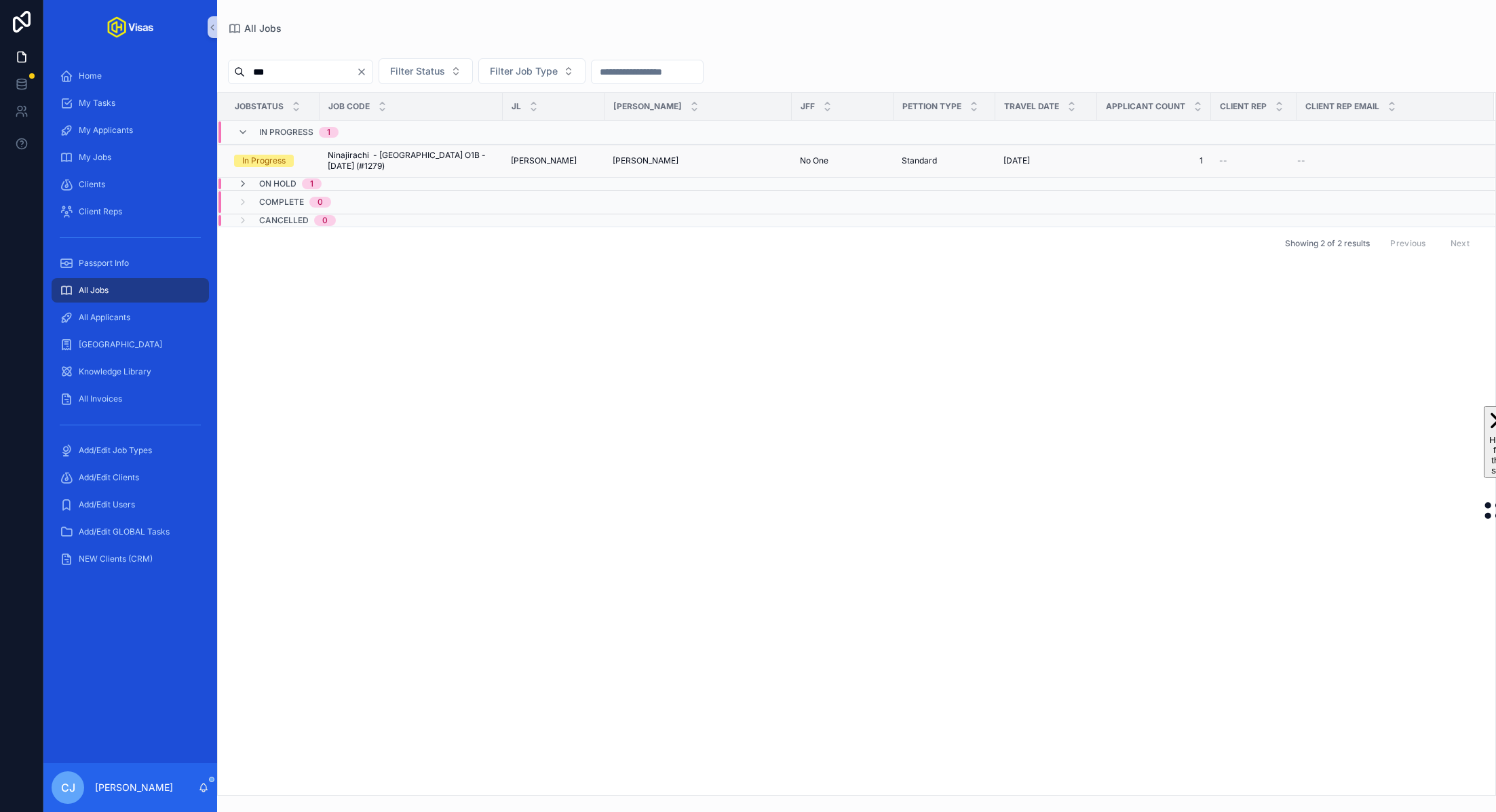
type input "***"
click at [375, 159] on span "Ninajirachi - USA O1B - Jul/25 (#1279)" at bounding box center [411, 161] width 167 height 22
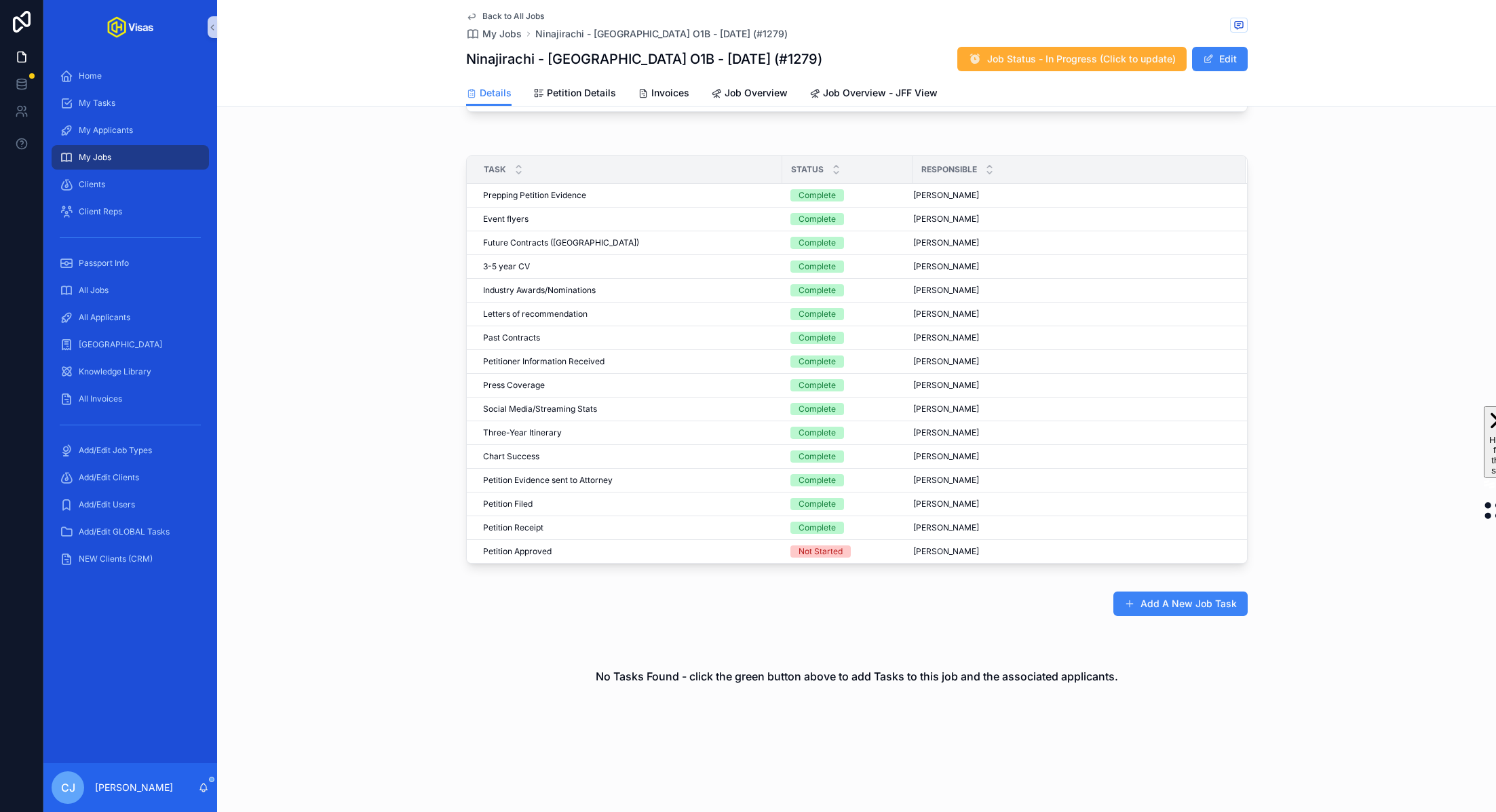
scroll to position [587, 0]
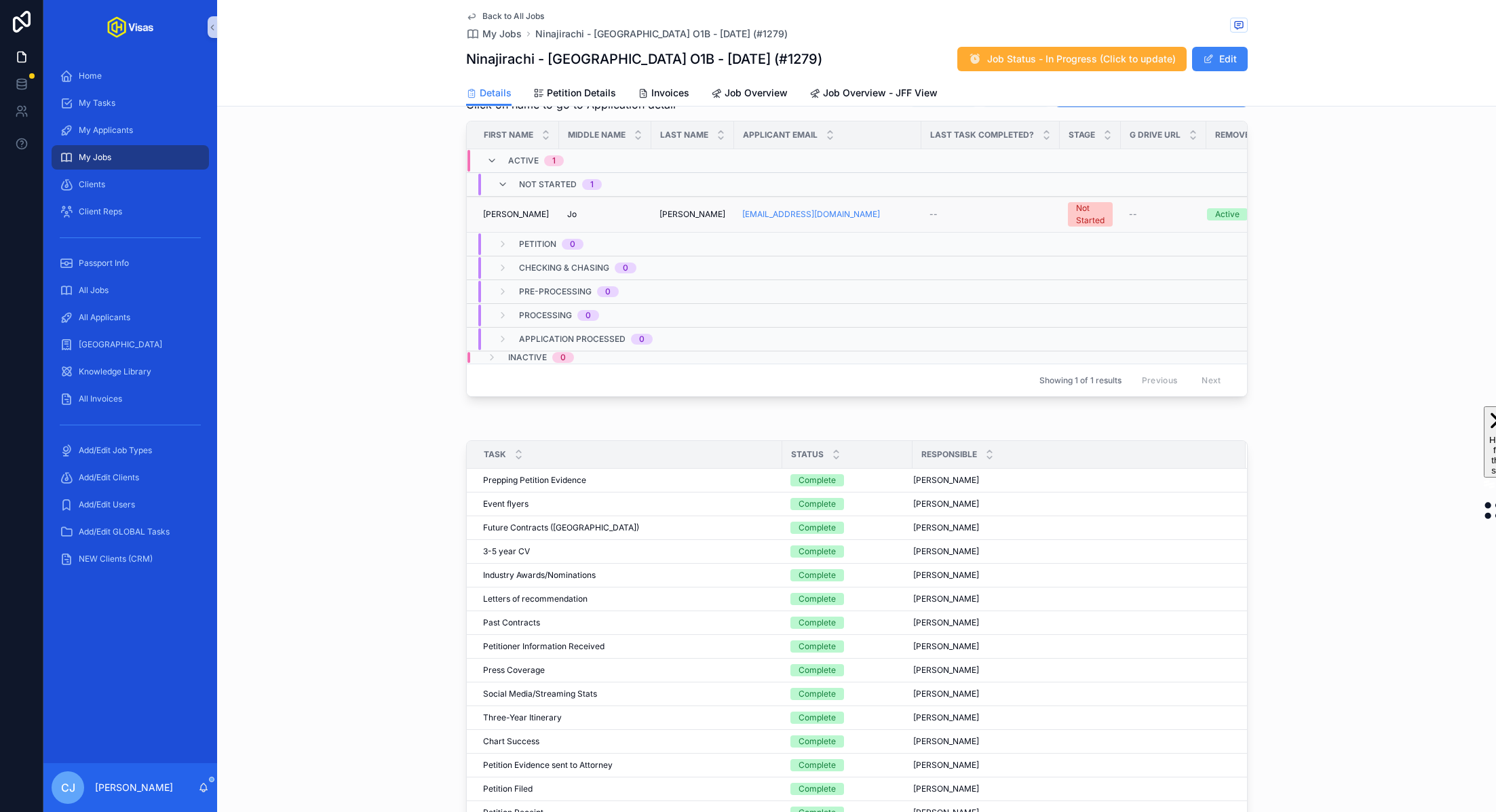
click at [606, 209] on div "Jo Jo" at bounding box center [606, 214] width 76 height 11
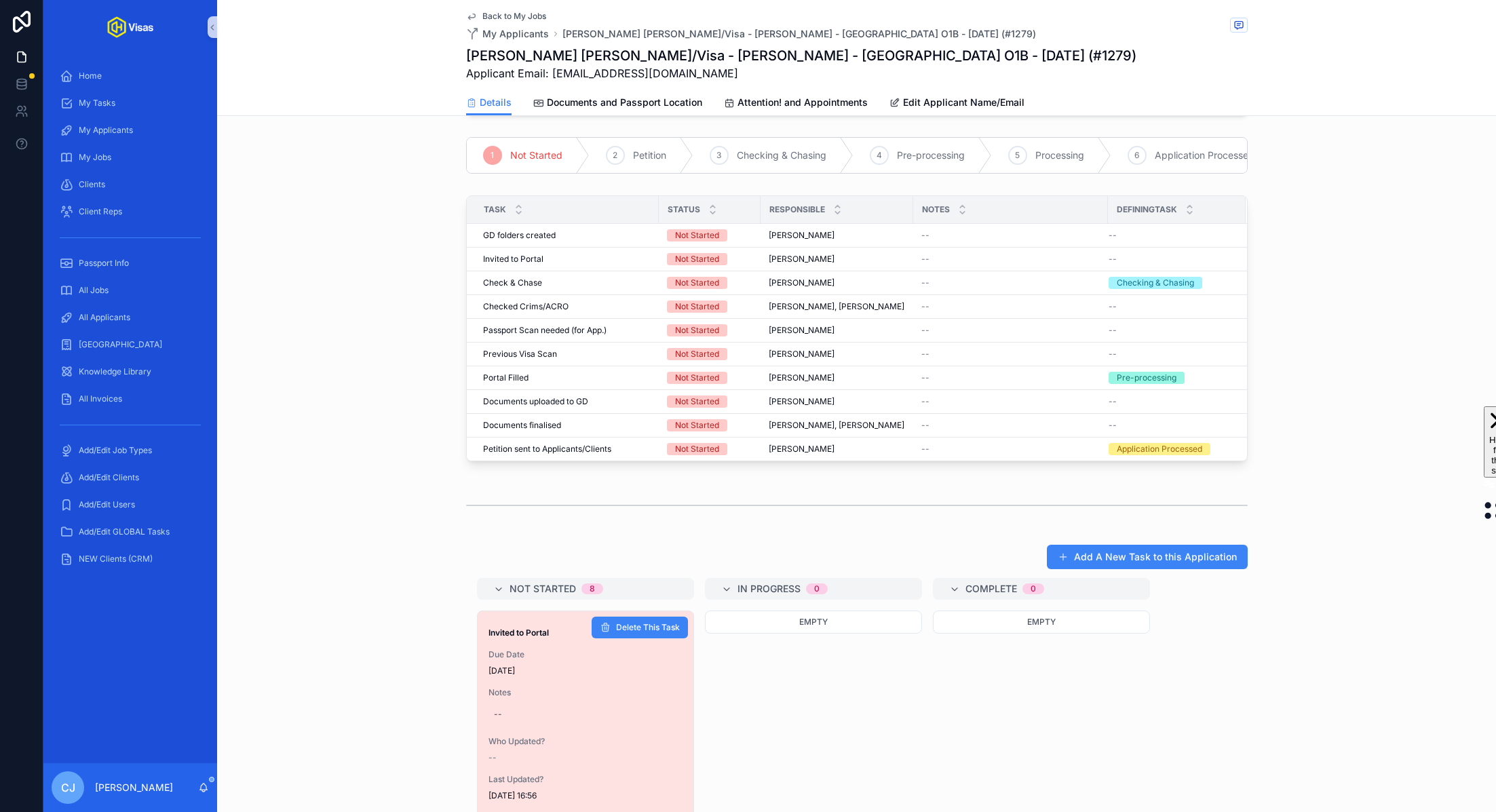
scroll to position [85, 0]
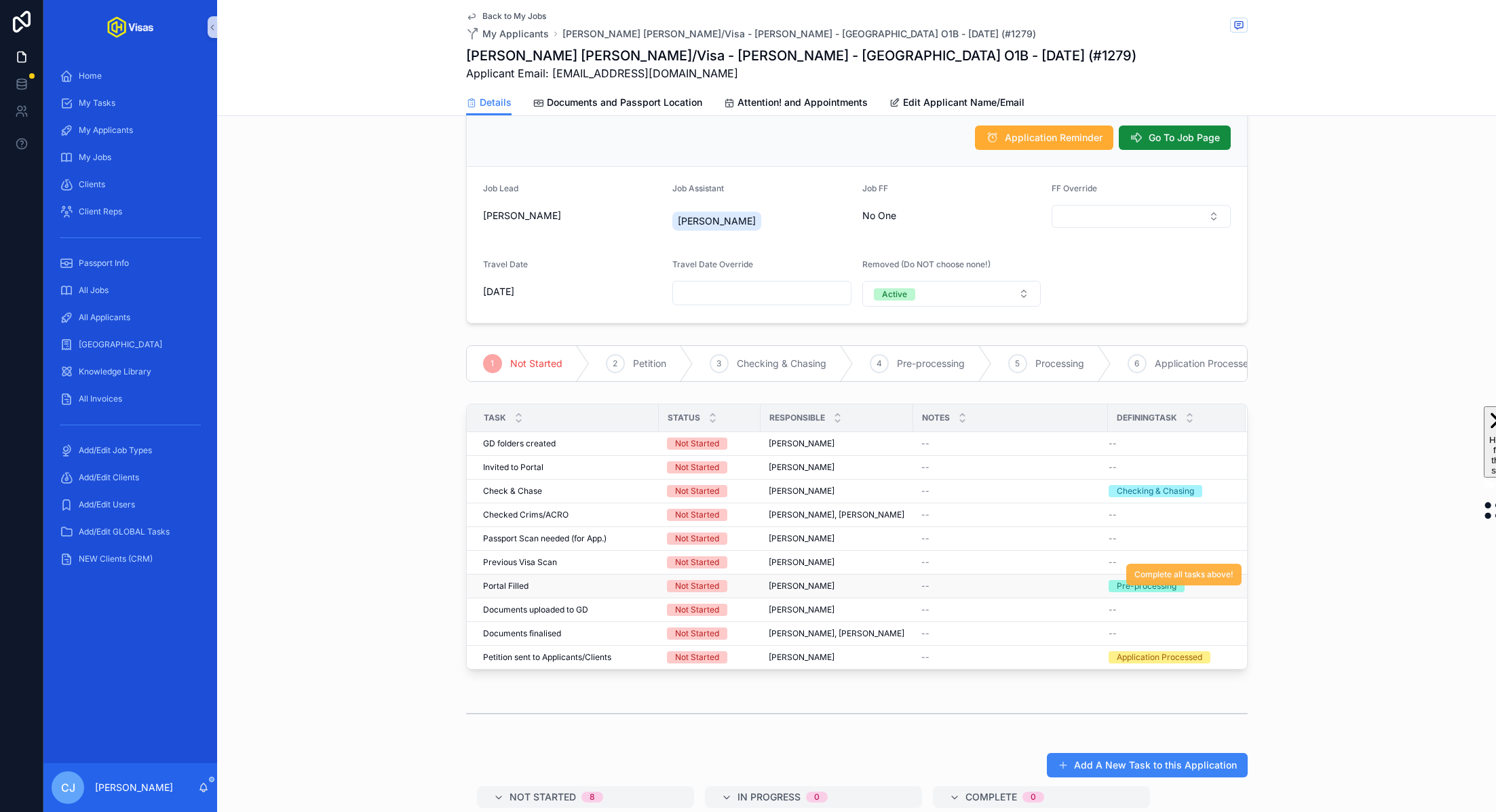
click at [1152, 571] on span "Complete all tasks above!" at bounding box center [1183, 574] width 99 height 11
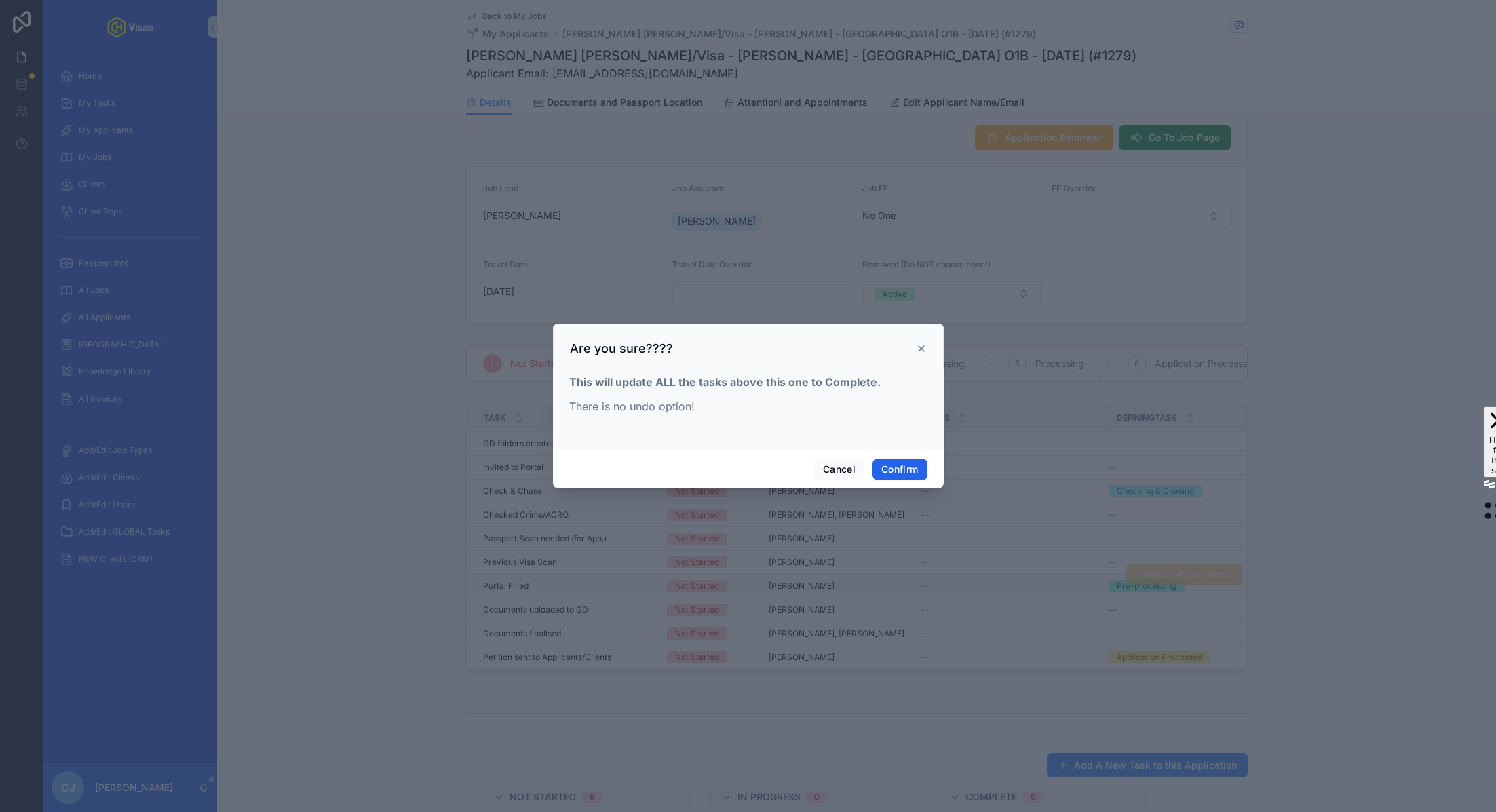
click at [899, 474] on button "Confirm" at bounding box center [899, 469] width 54 height 22
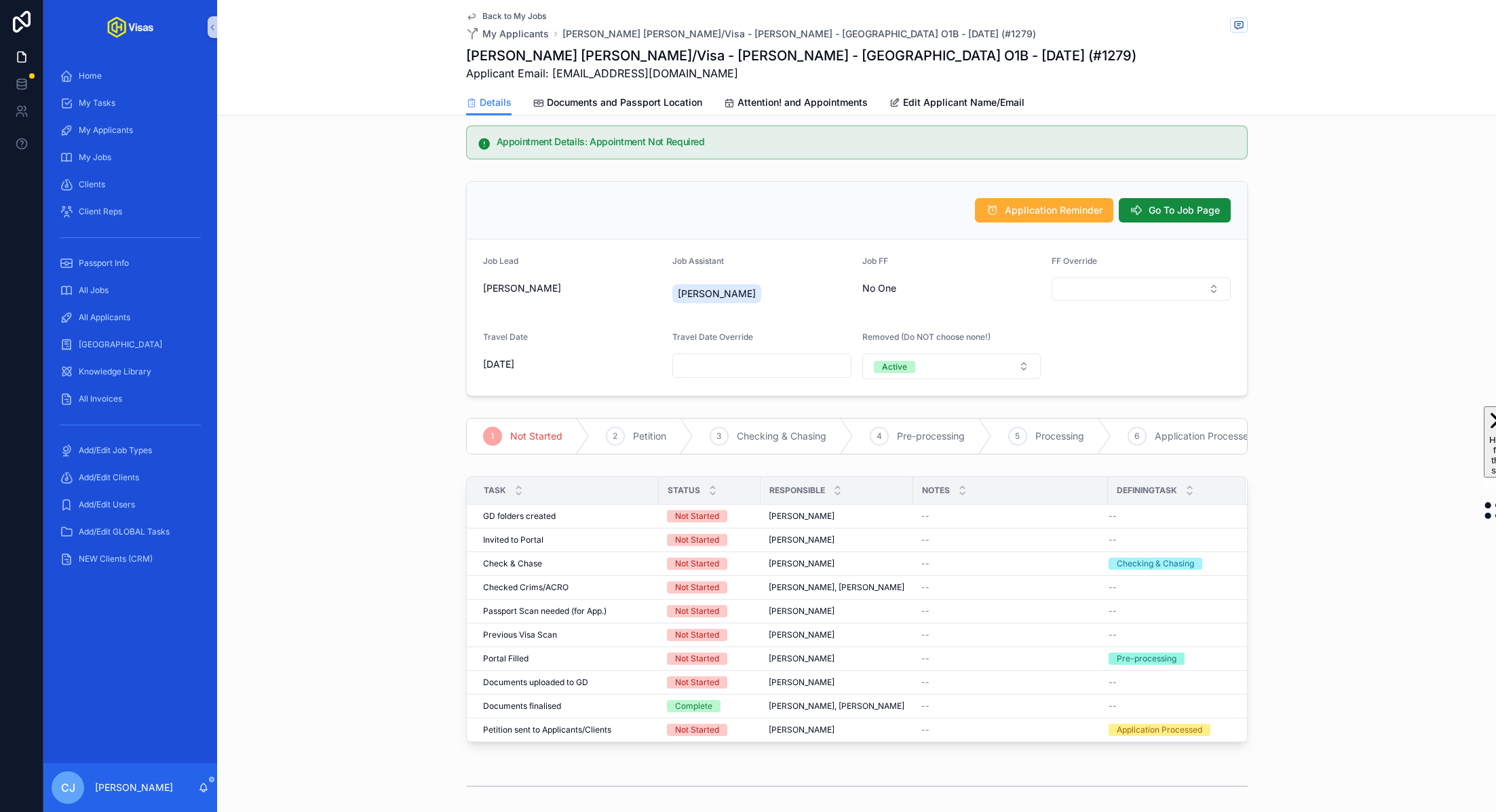
scroll to position [242, 0]
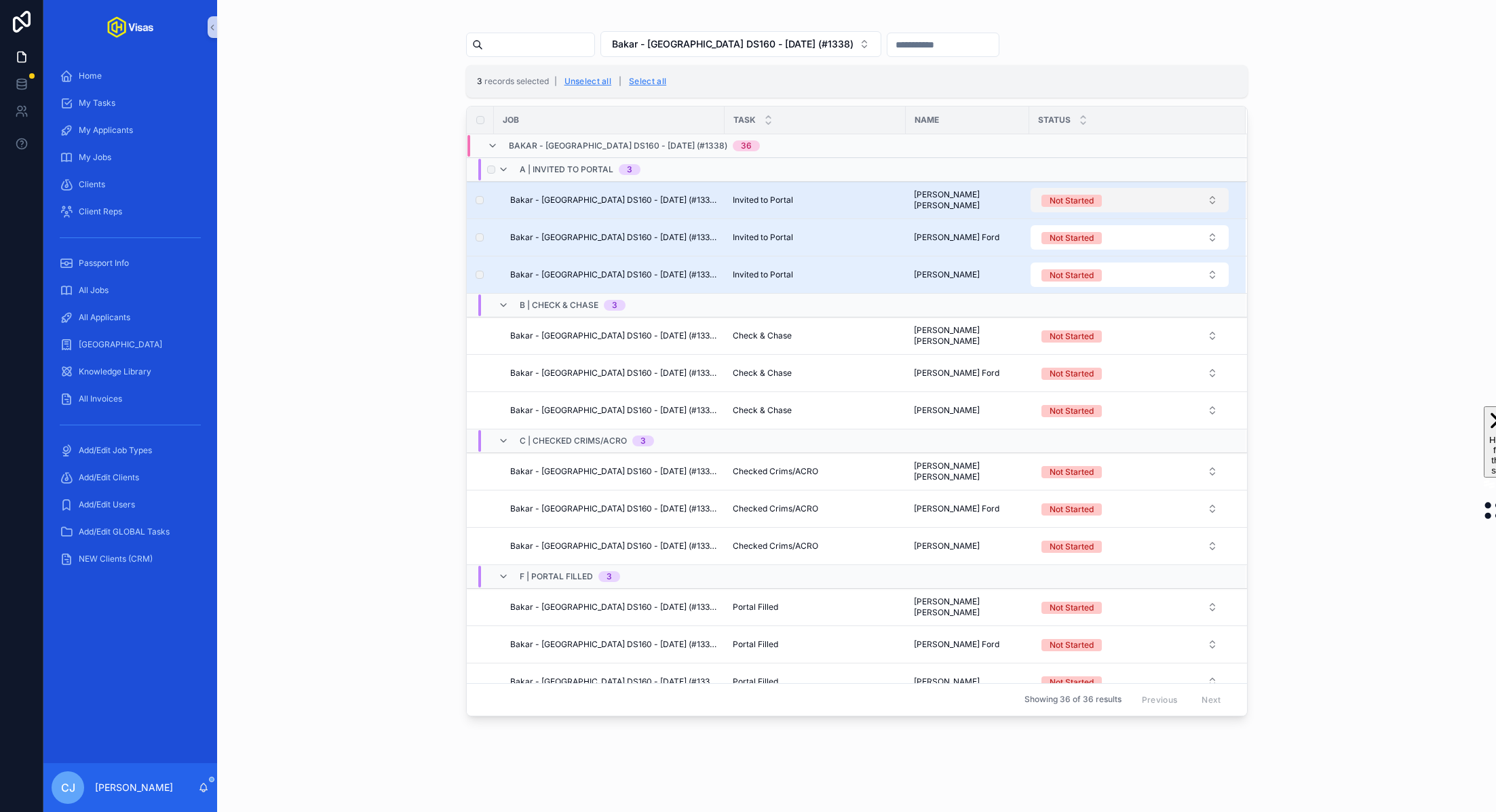
click at [1063, 196] on div "Not Started" at bounding box center [1071, 201] width 44 height 12
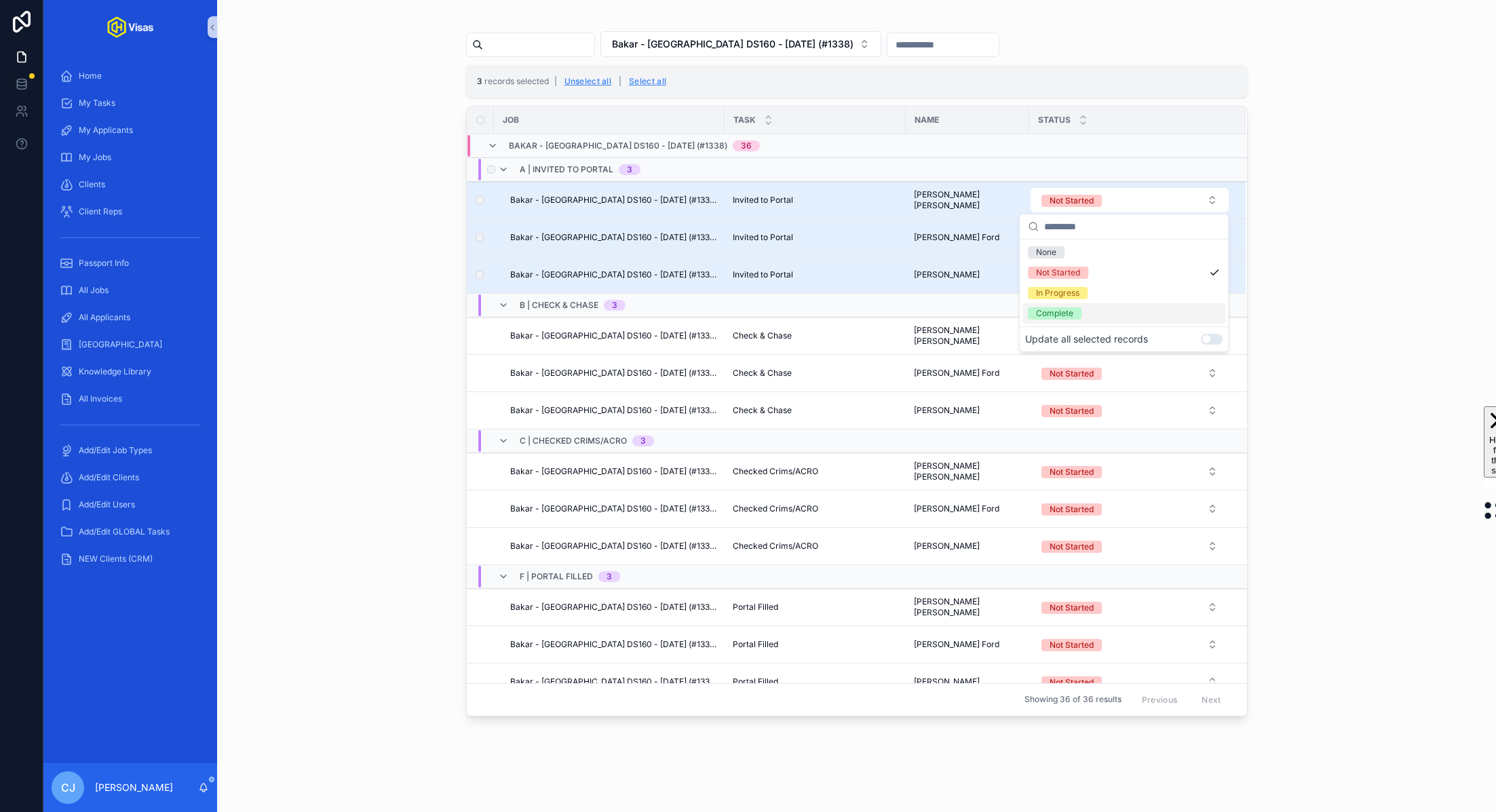
click at [1206, 338] on button "Use setting" at bounding box center [1211, 338] width 22 height 11
click at [1123, 318] on div "Complete" at bounding box center [1123, 314] width 203 height 21
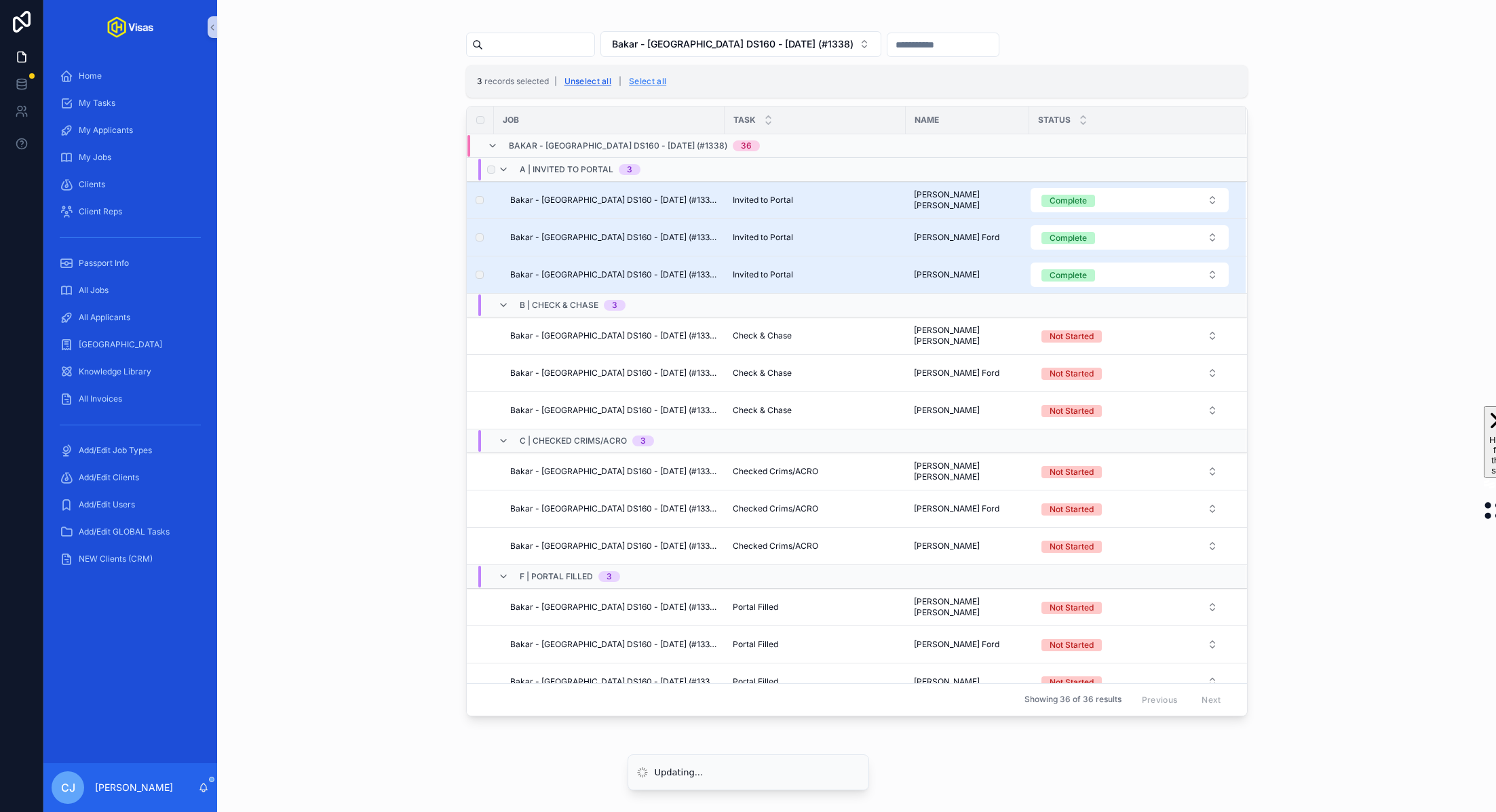
click at [587, 80] on button "Unselect all" at bounding box center [588, 81] width 57 height 22
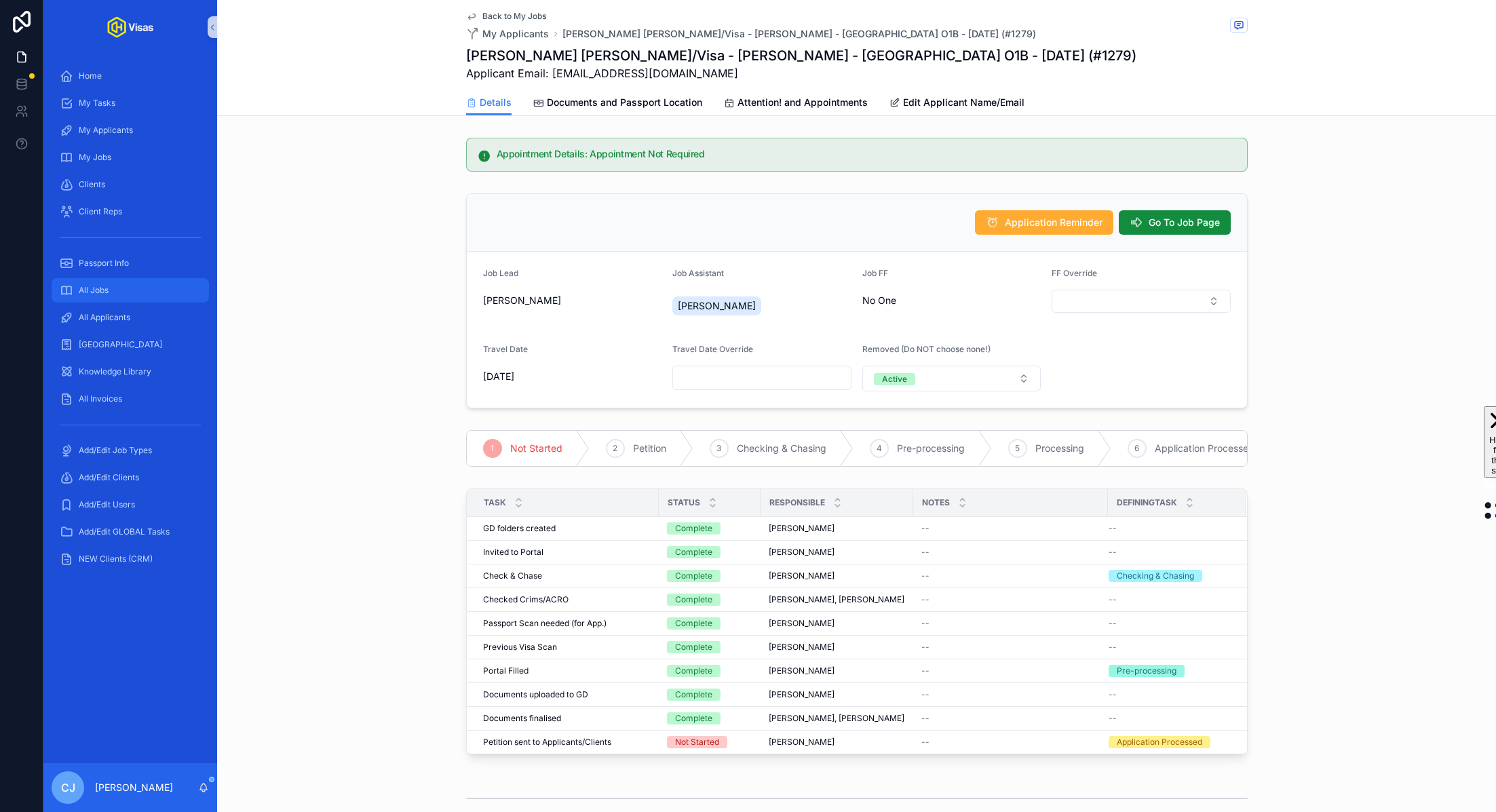
click at [110, 284] on div "All Jobs" at bounding box center [130, 290] width 141 height 22
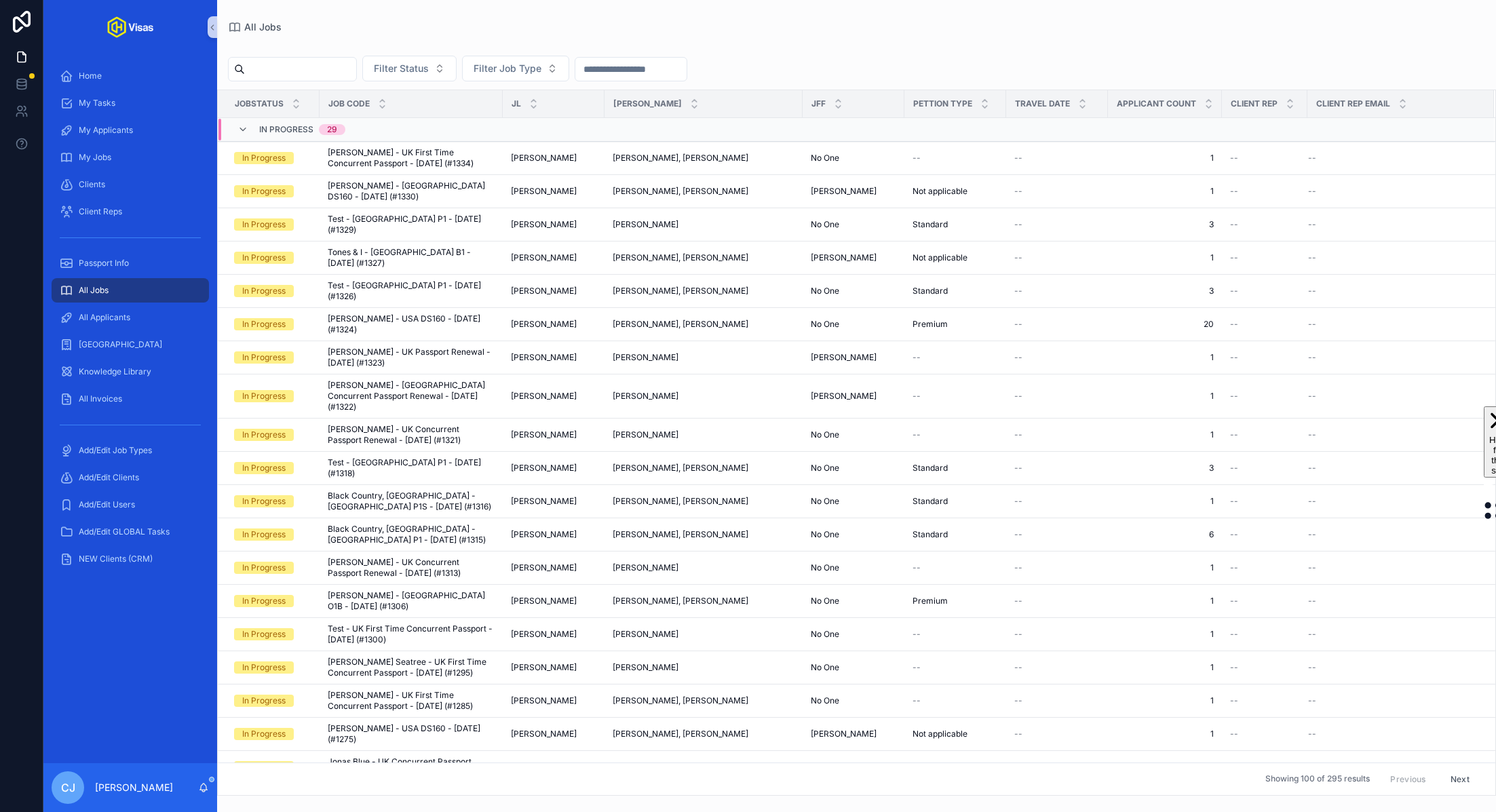
click at [311, 72] on input "scrollable content" at bounding box center [300, 69] width 111 height 19
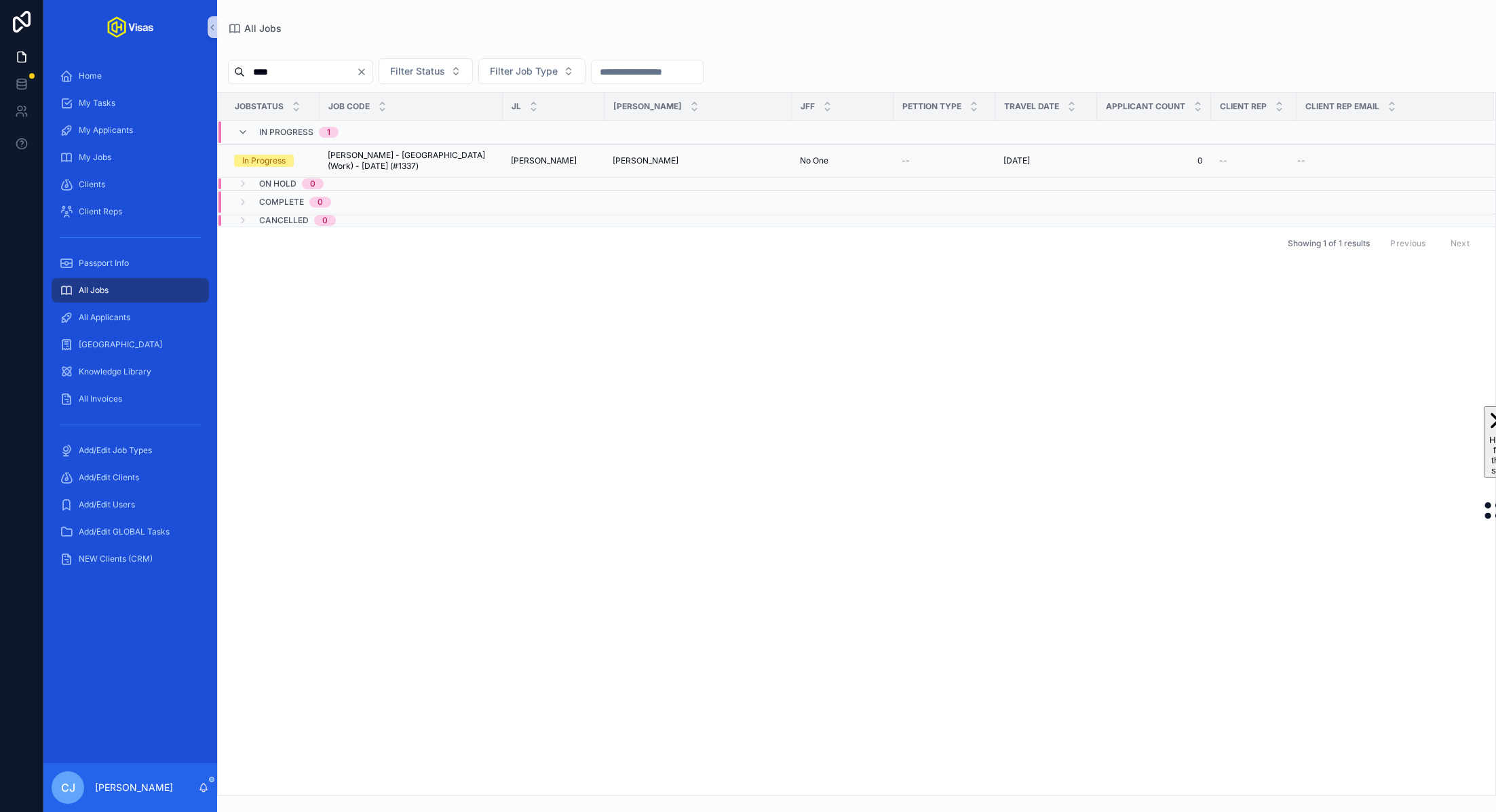
type input "****"
click at [391, 163] on span "Sammy Virji - Japan (Work) - Oct/25 (#1337)" at bounding box center [411, 161] width 167 height 22
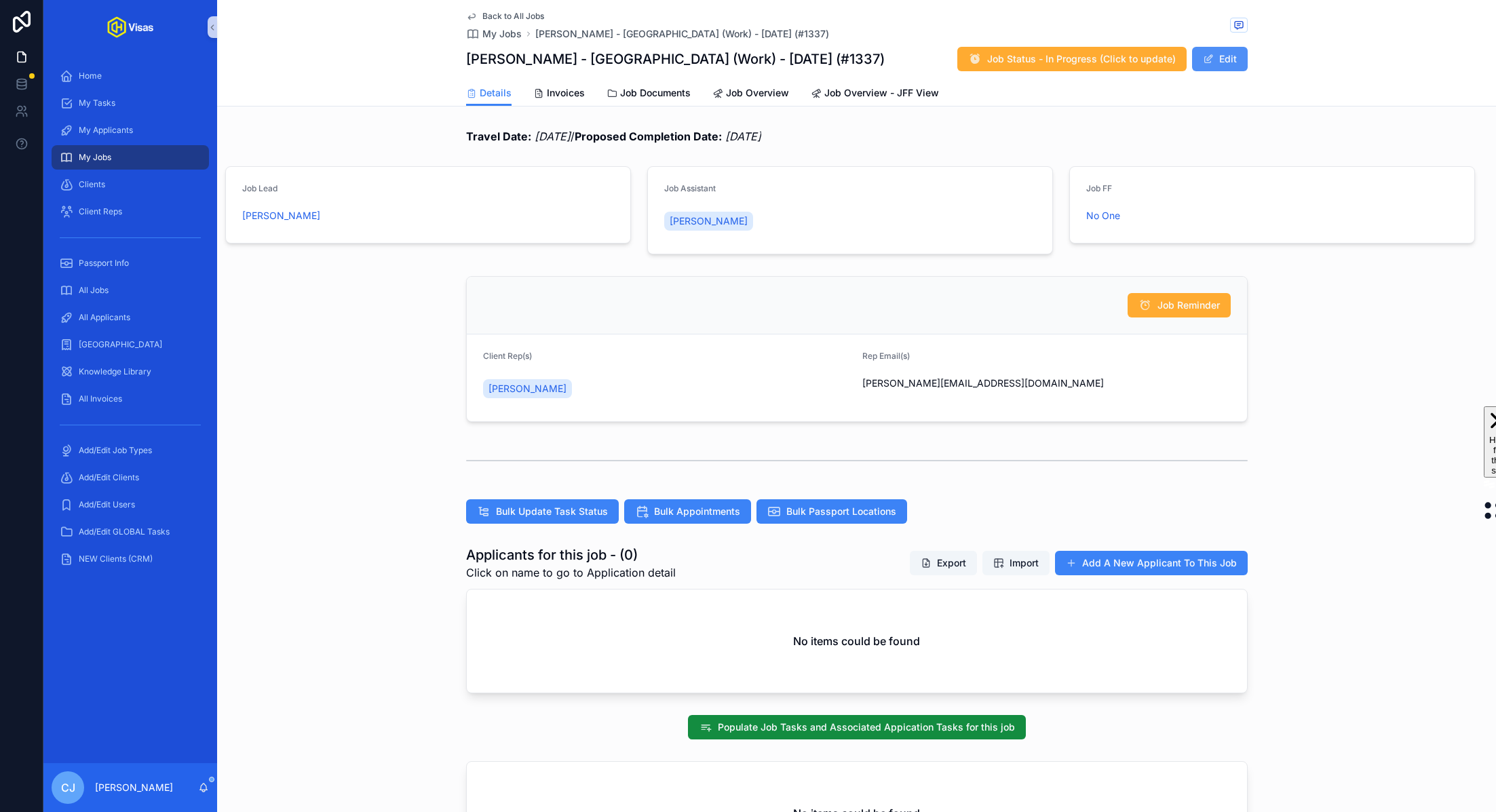
click at [1214, 68] on button "Edit" at bounding box center [1220, 58] width 56 height 24
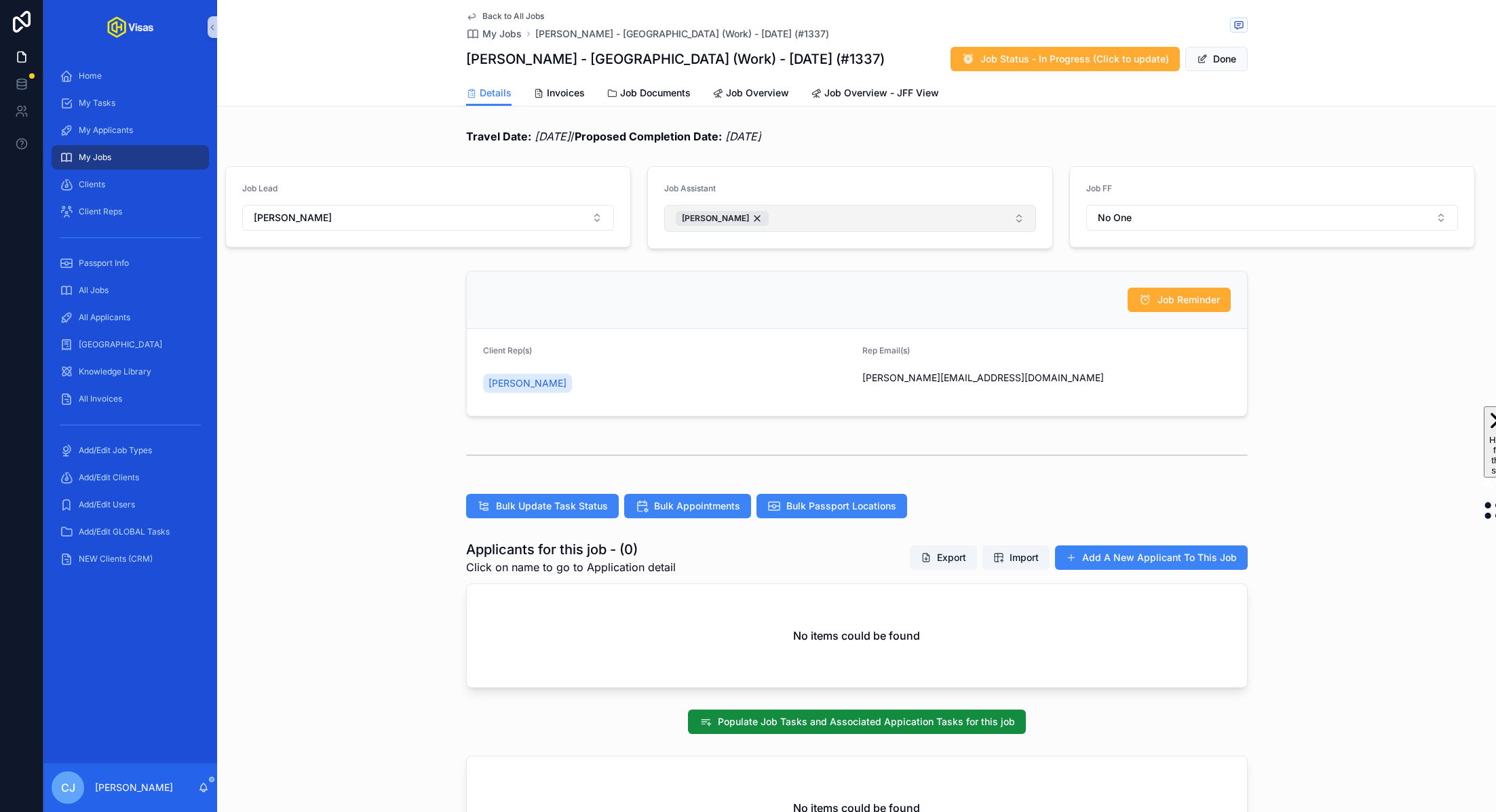
click at [840, 225] on button "[PERSON_NAME]" at bounding box center [850, 218] width 372 height 27
type input "****"
click at [733, 277] on div "Rolly Muanji" at bounding box center [850, 273] width 366 height 22
click at [1088, 136] on div "Travel Date: 30/10/2025 / Proposed Completion Date: 21/10/2025" at bounding box center [857, 137] width 782 height 17
click at [1221, 58] on button "Done" at bounding box center [1216, 58] width 62 height 24
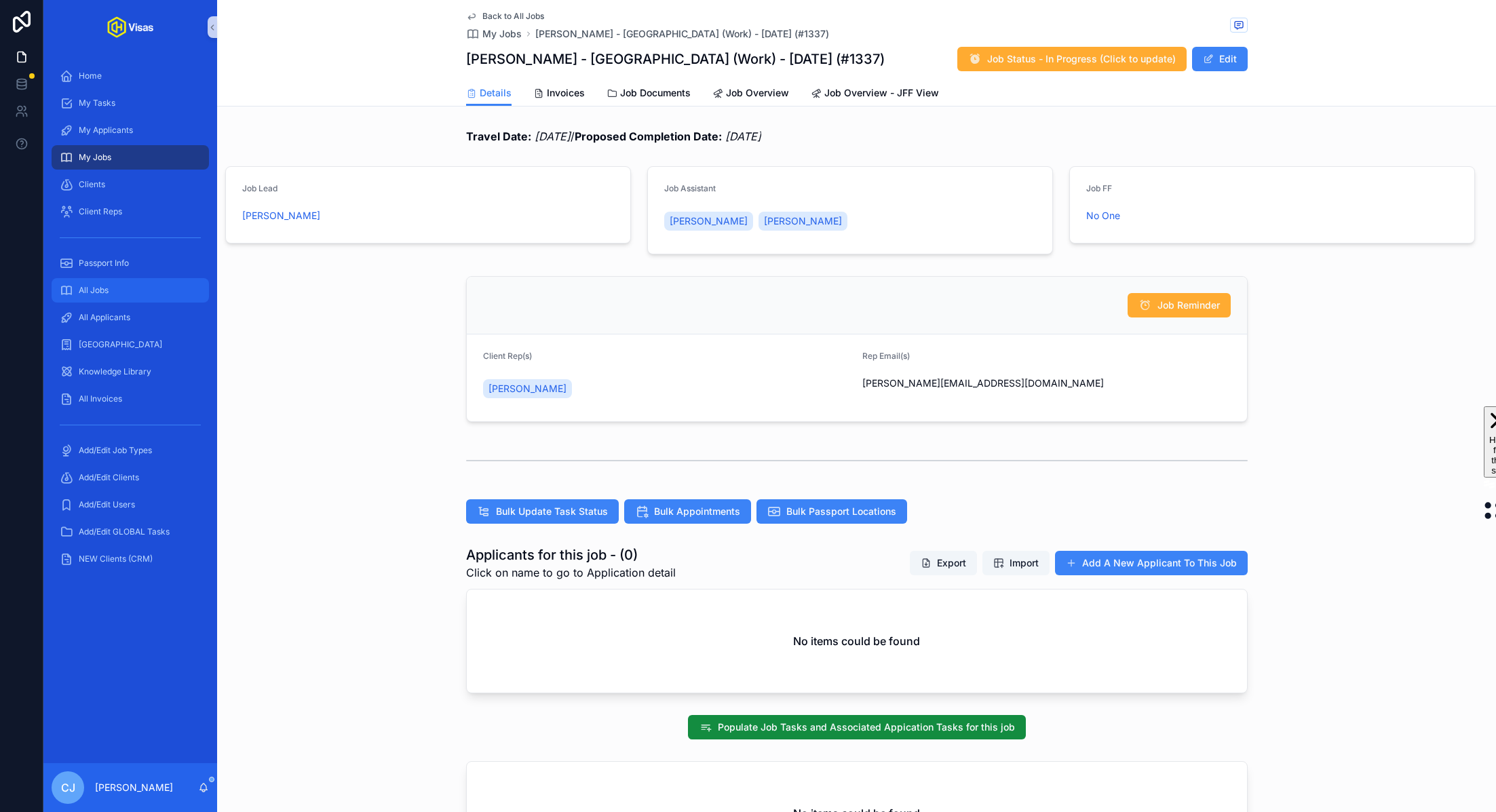
click at [128, 284] on div "All Jobs" at bounding box center [130, 290] width 141 height 22
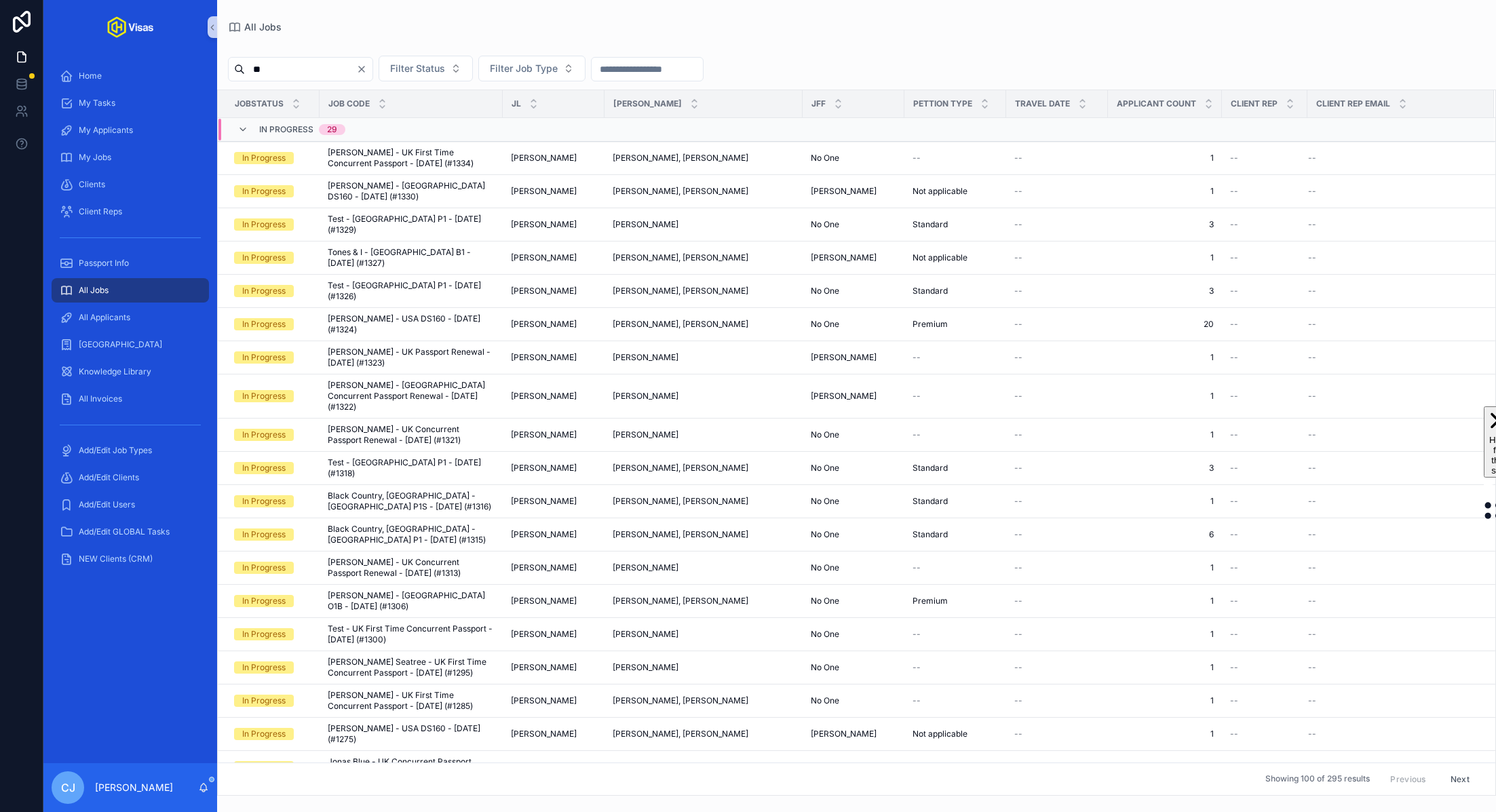
type input "***"
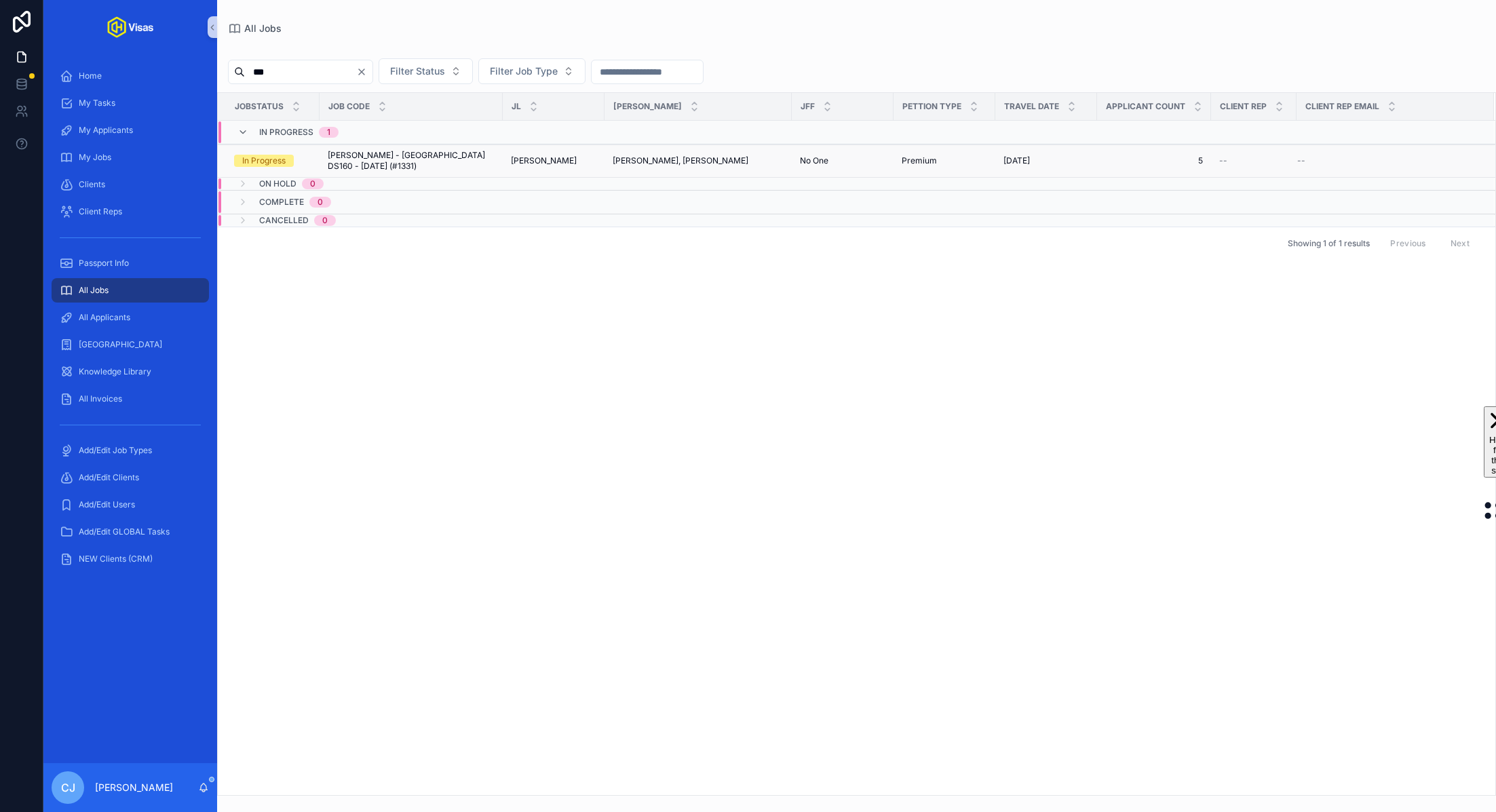
click at [426, 155] on span "[PERSON_NAME] - [GEOGRAPHIC_DATA] DS160 - [DATE] (#1331)" at bounding box center [411, 161] width 167 height 22
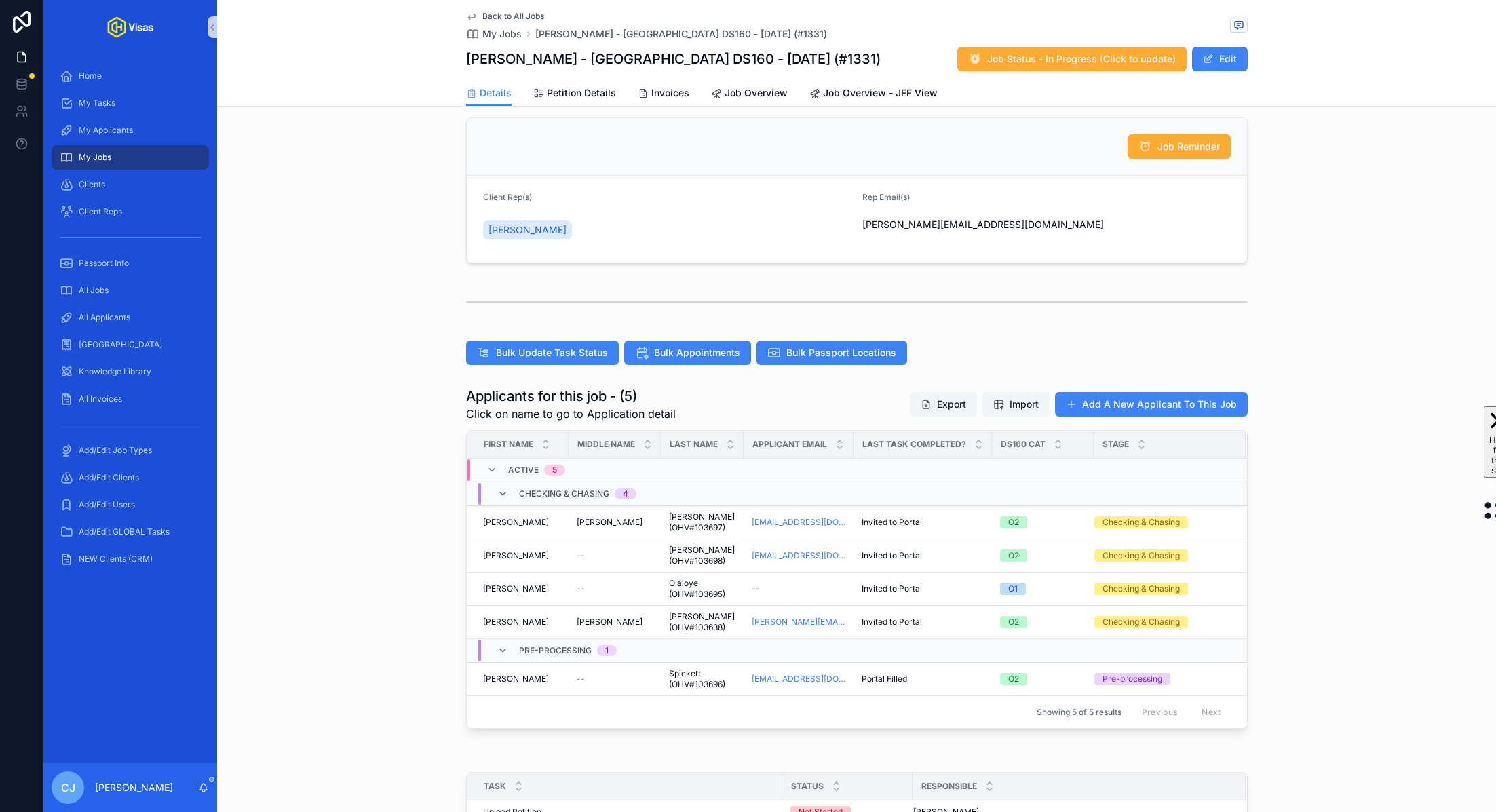
scroll to position [224, 0]
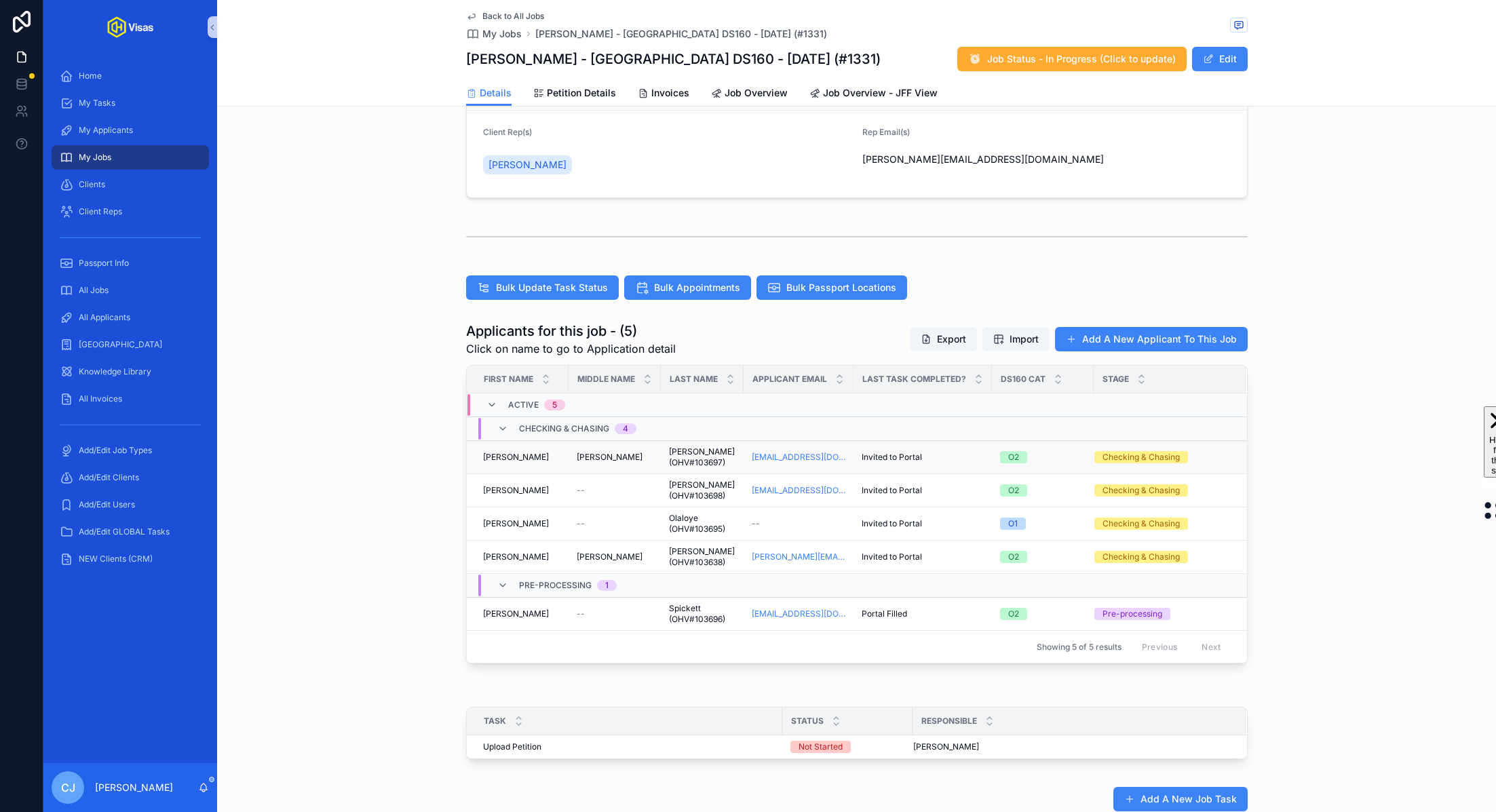
click at [683, 459] on span "[PERSON_NAME] (OHV#103697)" at bounding box center [702, 457] width 66 height 22
click at [683, 488] on span "[PERSON_NAME] (OHV#103698)" at bounding box center [702, 490] width 66 height 22
click at [683, 520] on span "Olaloye (OHV#103695)" at bounding box center [702, 523] width 66 height 22
click at [683, 549] on span "[PERSON_NAME] (OHV#103638)" at bounding box center [702, 557] width 66 height 22
click at [687, 605] on span "Spickett (OHV#103696)" at bounding box center [702, 614] width 66 height 22
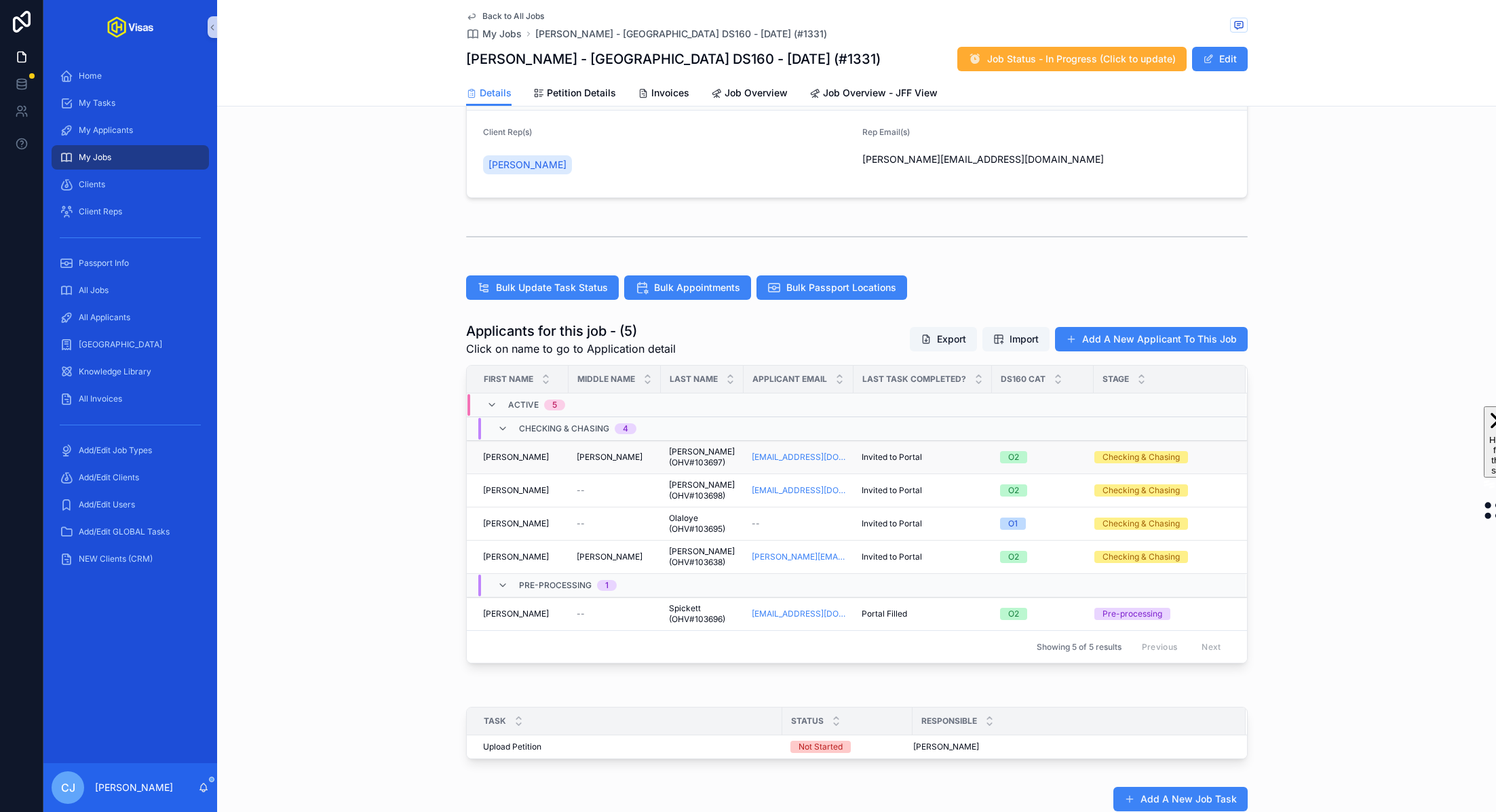
click at [624, 456] on div "Cooper Cooper" at bounding box center [615, 457] width 76 height 11
click at [674, 479] on span "[PERSON_NAME] (OHV#103698)" at bounding box center [702, 490] width 66 height 22
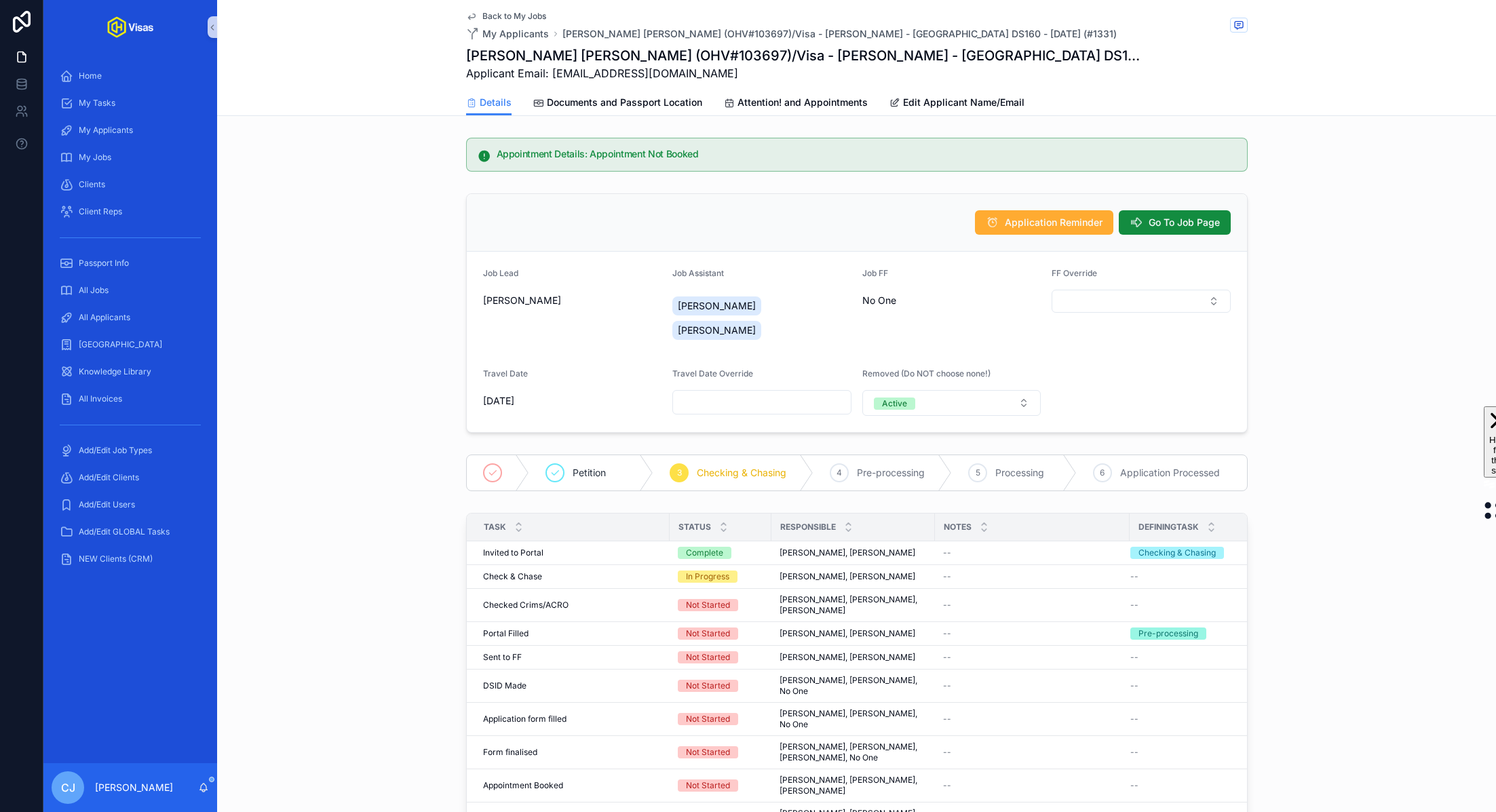
click at [688, 51] on h1 "[PERSON_NAME] [PERSON_NAME] (OHV#103697)/Visa - [PERSON_NAME] - [GEOGRAPHIC_DAT…" at bounding box center [806, 56] width 680 height 19
copy h1 "103697"
click at [635, 62] on h1 "[PERSON_NAME] (OHV#103698)/Visa - [PERSON_NAME] - [GEOGRAPHIC_DATA] DS160 - [DA…" at bounding box center [802, 56] width 672 height 19
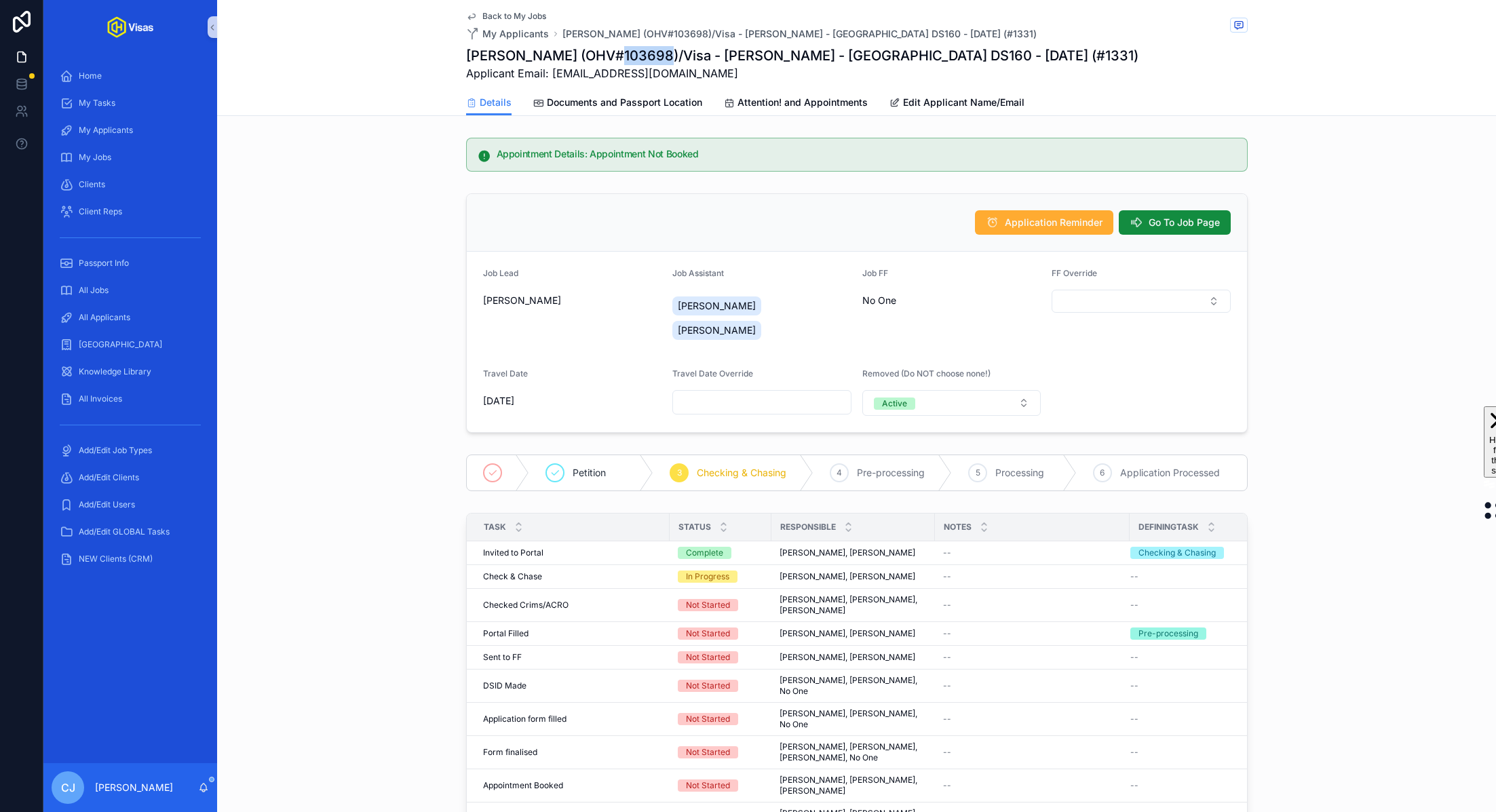
copy h1 "103698"
click at [639, 56] on h1 "[PERSON_NAME] (OHV#103695)/Visa - [PERSON_NAME] - [GEOGRAPHIC_DATA] DS160 - [DA…" at bounding box center [802, 56] width 672 height 19
copy h1 "103695"
click at [713, 61] on h1 "[PERSON_NAME] [PERSON_NAME] (OHV#103638)/Visa - [PERSON_NAME] - [GEOGRAPHIC_DAT…" at bounding box center [806, 56] width 680 height 19
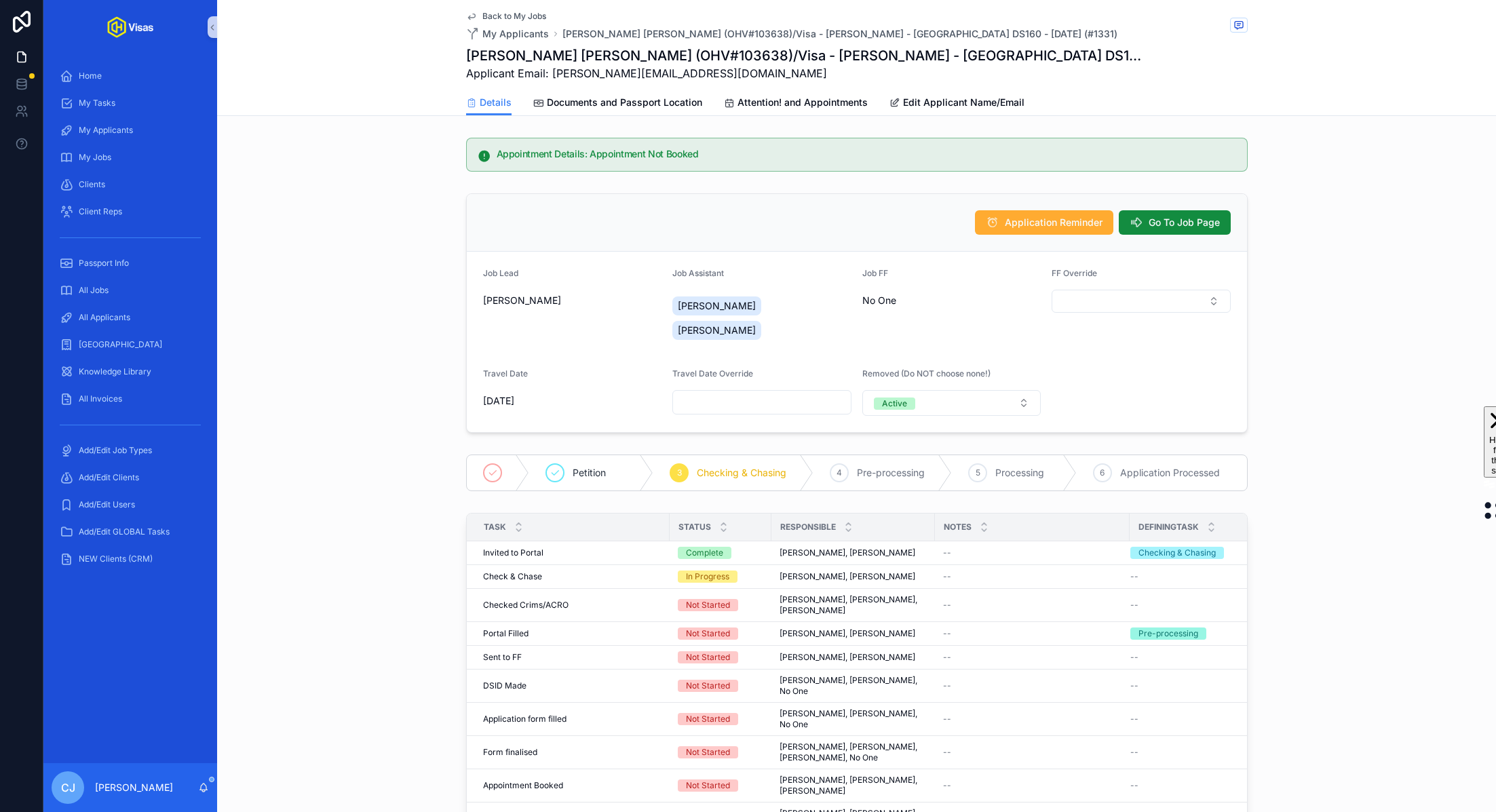
click at [713, 61] on h1 "[PERSON_NAME] [PERSON_NAME] (OHV#103638)/Visa - [PERSON_NAME] - [GEOGRAPHIC_DAT…" at bounding box center [806, 56] width 680 height 19
copy h1 "103638"
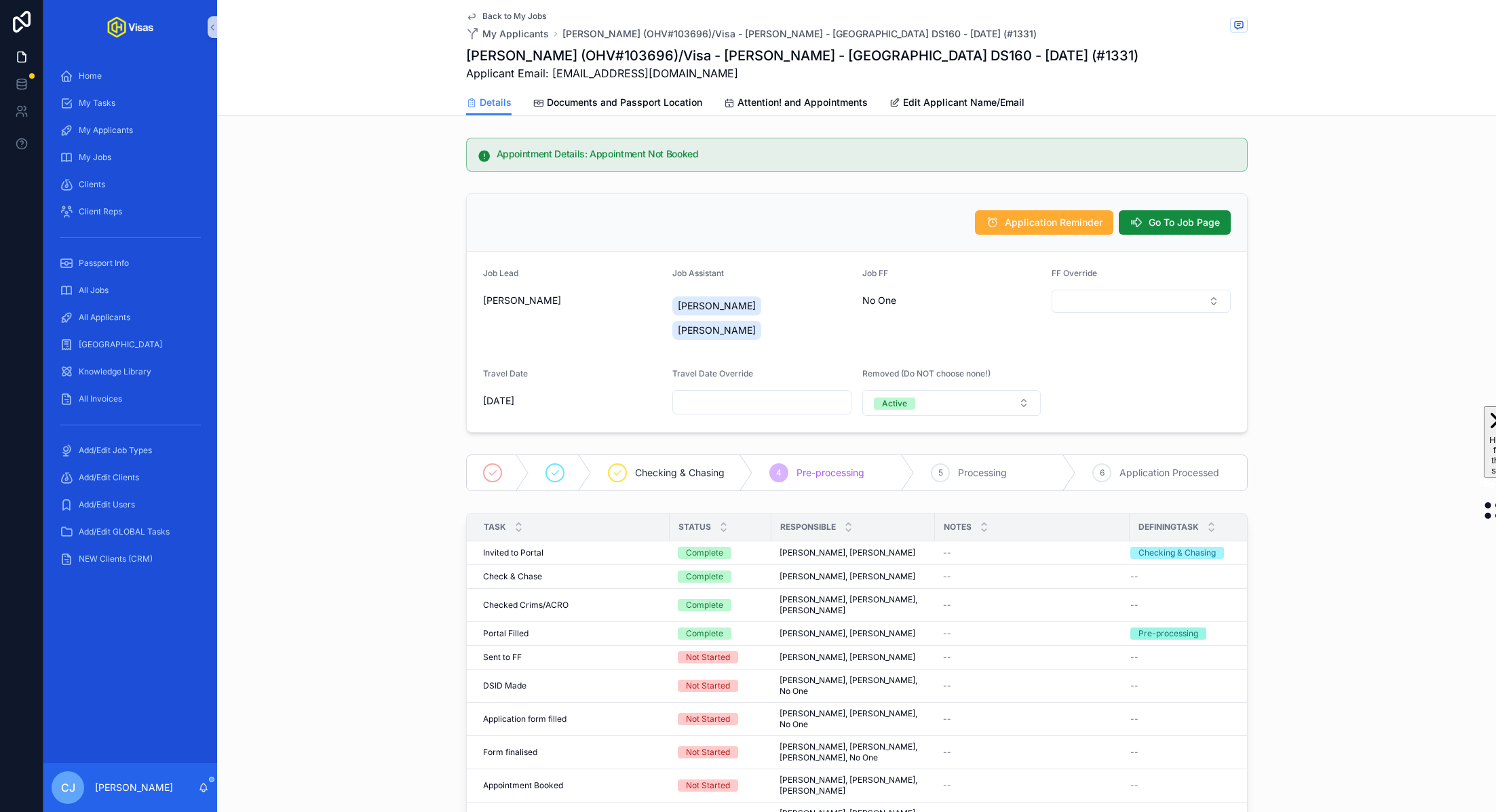
click at [624, 53] on h1 "[PERSON_NAME] (OHV#103696)/Visa - [PERSON_NAME] - [GEOGRAPHIC_DATA] DS160 - [DA…" at bounding box center [802, 56] width 672 height 19
copy h1 "103696"
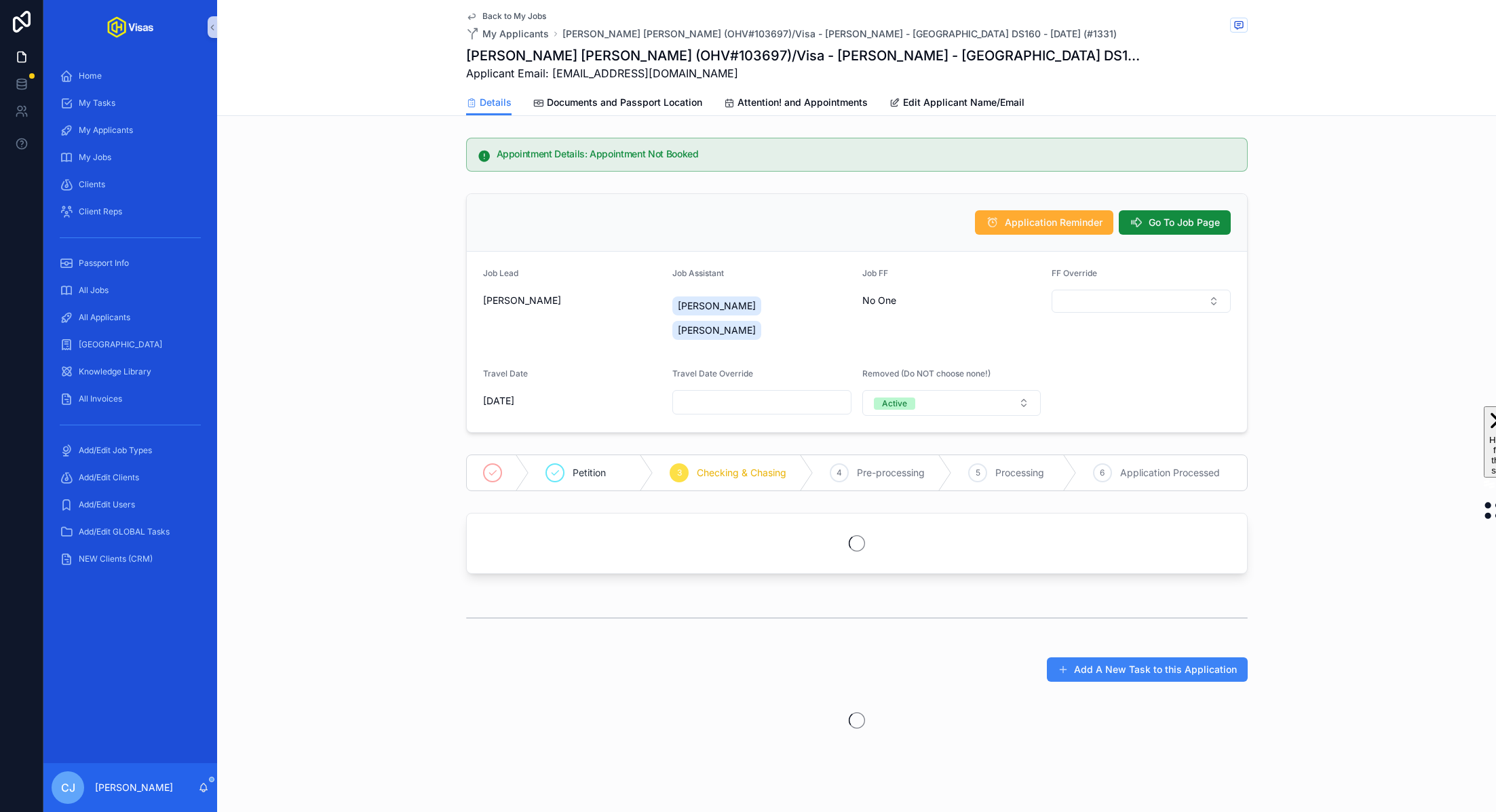
click at [690, 61] on h1 "[PERSON_NAME] [PERSON_NAME] (OHV#103697)/Visa - [PERSON_NAME] - [GEOGRAPHIC_DAT…" at bounding box center [806, 56] width 680 height 19
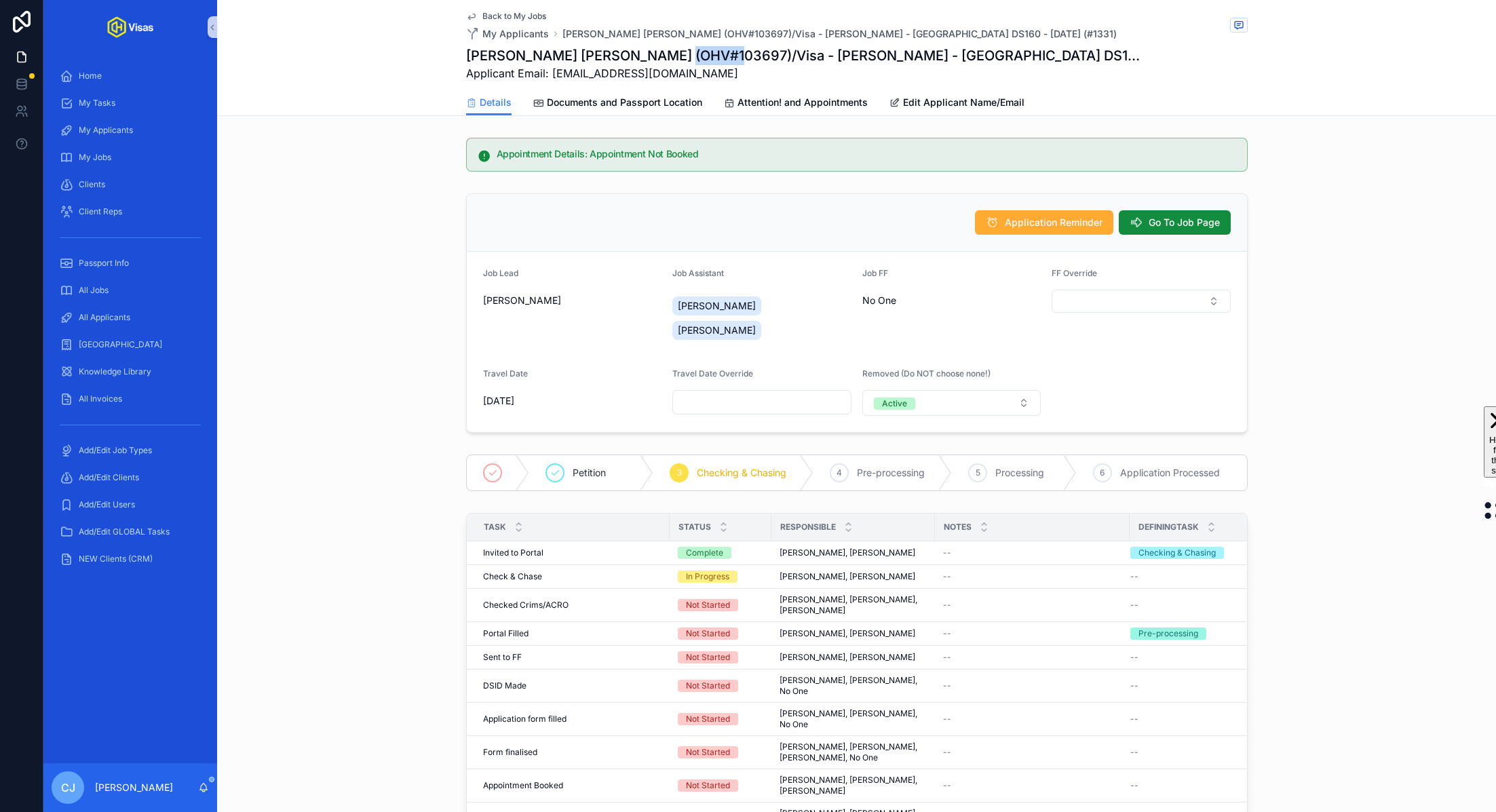
copy h1 "103697"
click at [624, 62] on h1 "[PERSON_NAME] (OHV#103698)/Visa - [PERSON_NAME] - [GEOGRAPHIC_DATA] DS160 - [DA…" at bounding box center [802, 56] width 672 height 19
copy h1 "103698"
click at [1151, 227] on span "Go To Job Page" at bounding box center [1184, 222] width 71 height 13
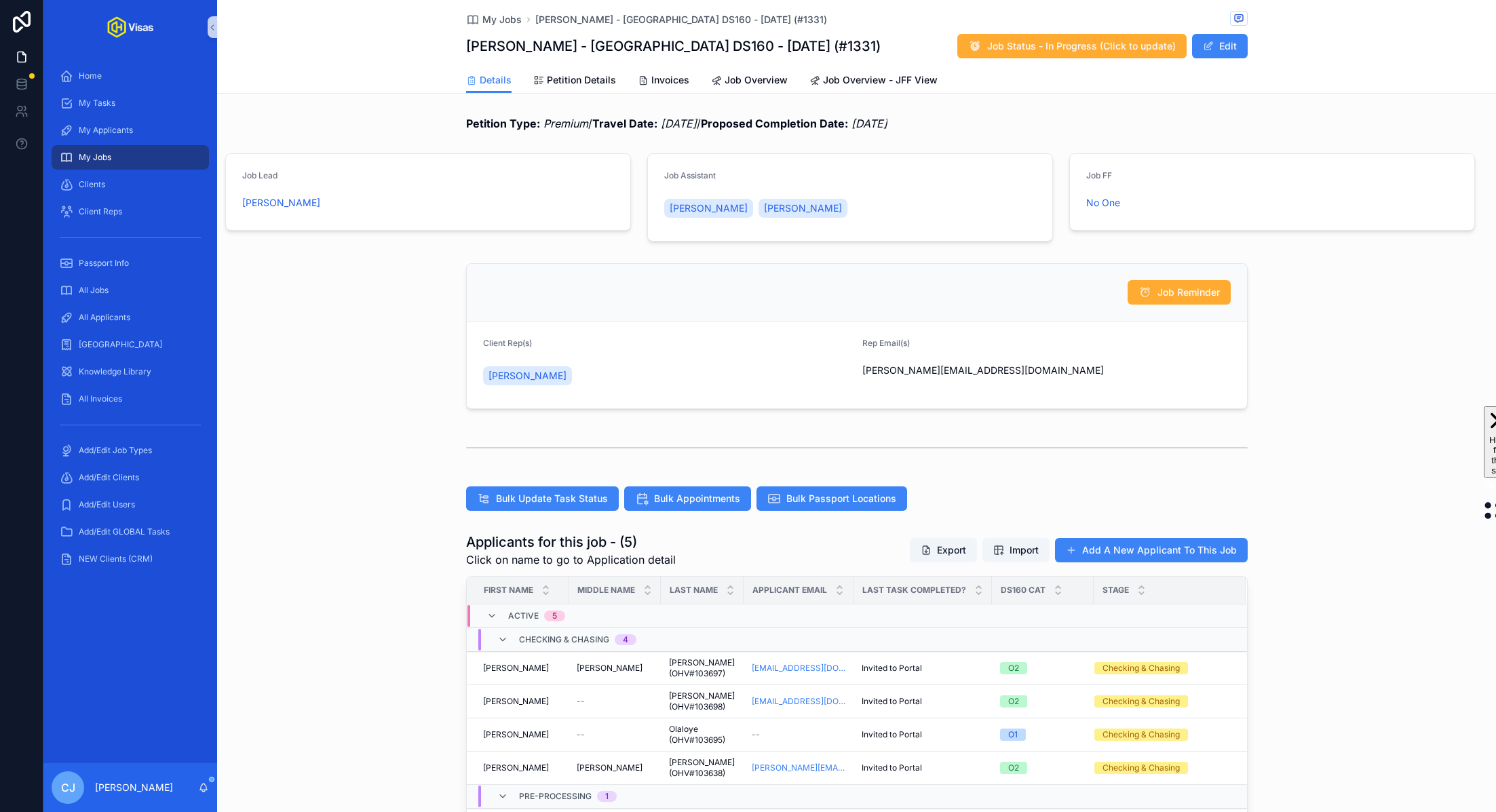
scroll to position [166, 0]
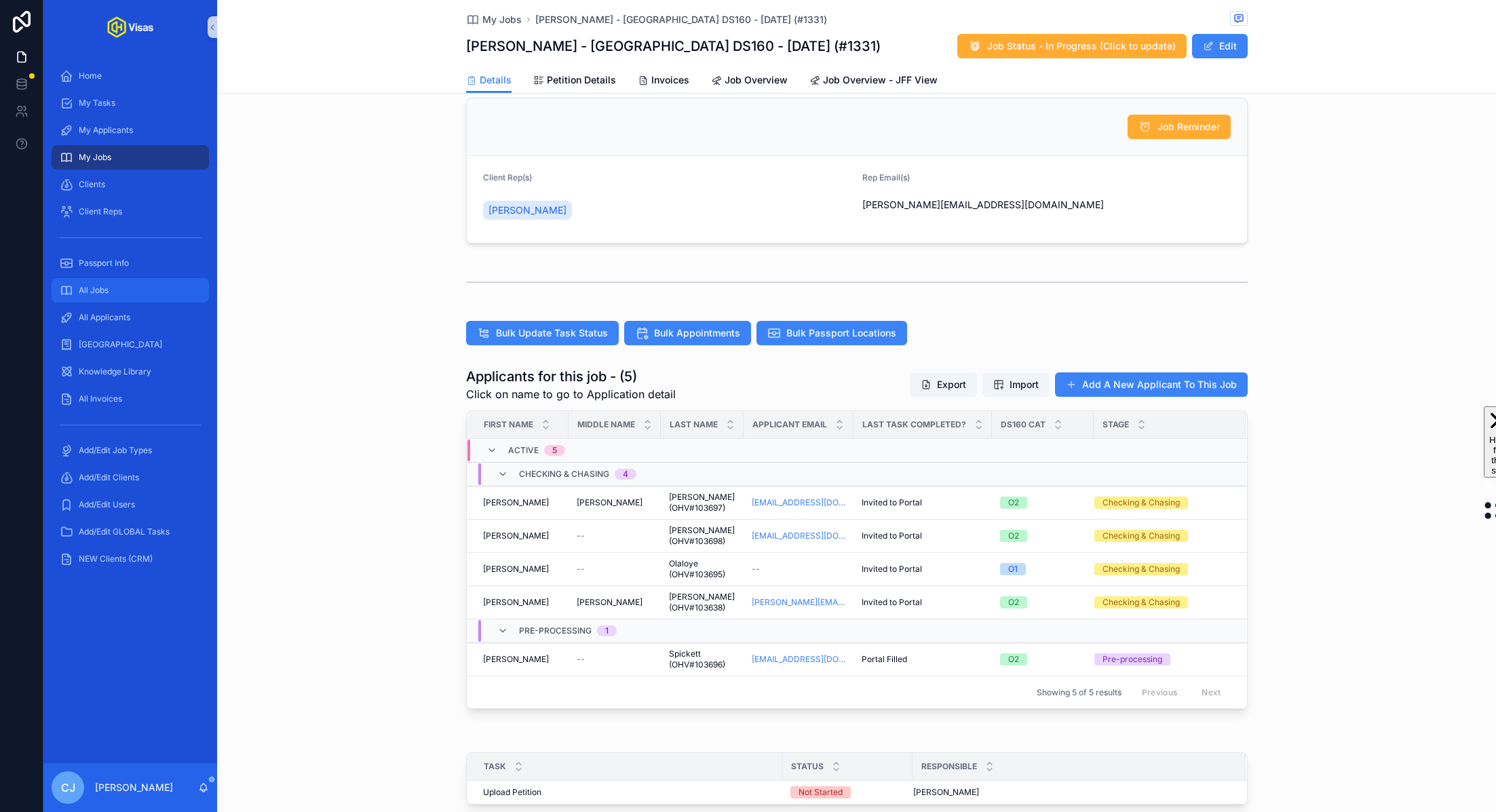
click at [118, 284] on div "All Jobs" at bounding box center [130, 290] width 141 height 22
